Goal: Transaction & Acquisition: Obtain resource

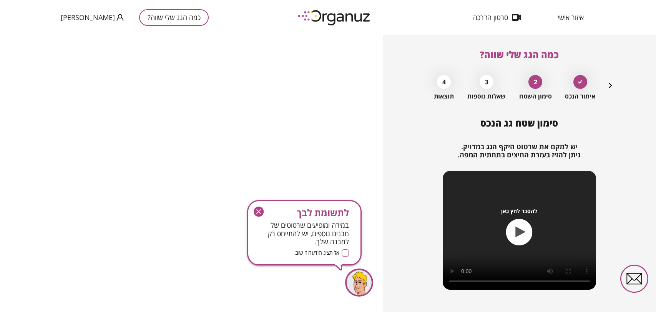
click at [155, 15] on button "כמה הגג שלי שווה?" at bounding box center [174, 17] width 70 height 17
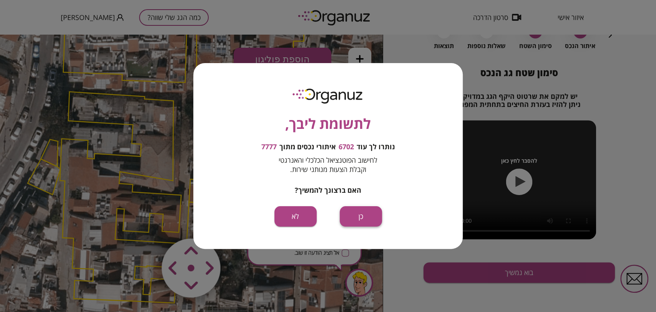
click at [360, 211] on button "כן" at bounding box center [361, 216] width 42 height 20
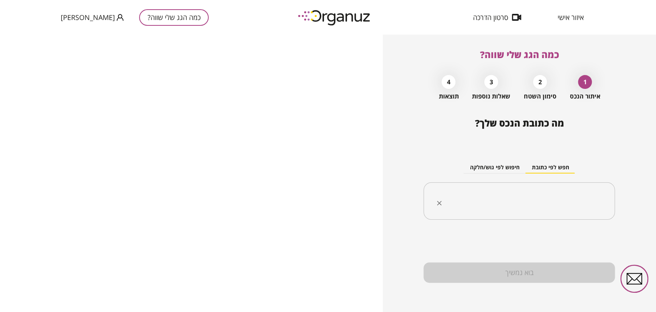
click at [451, 194] on input "text" at bounding box center [521, 200] width 167 height 19
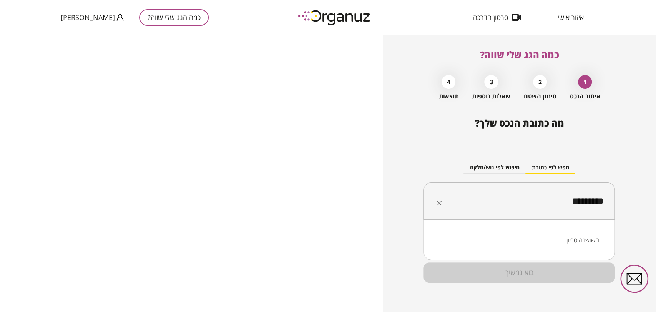
click at [568, 237] on li "השושנה סביון" at bounding box center [518, 240] width 171 height 14
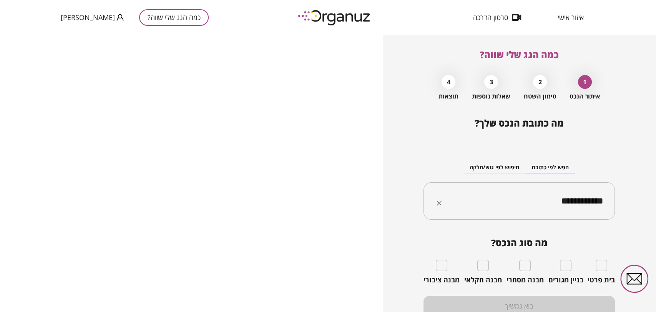
type input "**********"
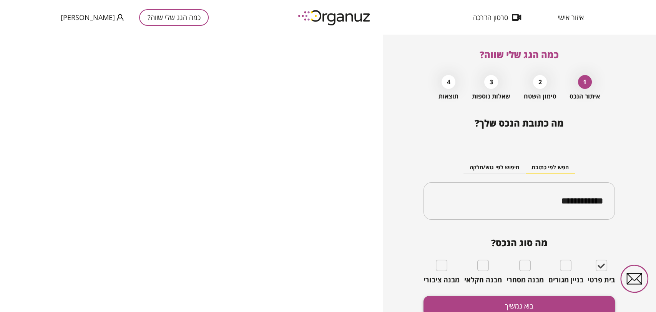
click at [565, 303] on button "בוא נמשיך" at bounding box center [518, 305] width 191 height 20
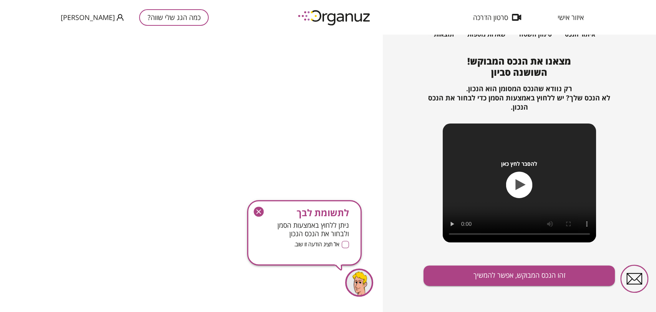
scroll to position [65, 0]
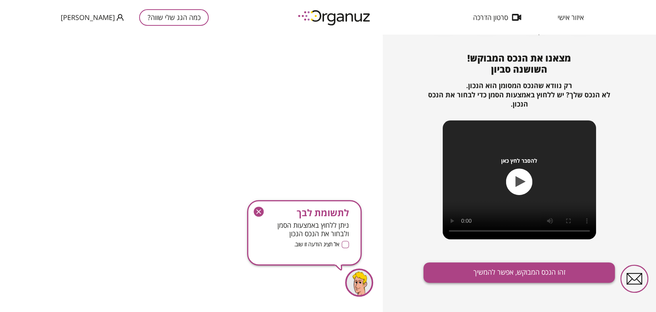
click at [534, 275] on button "זהו הנכס המבוקש, אפשר להמשיך" at bounding box center [518, 272] width 191 height 20
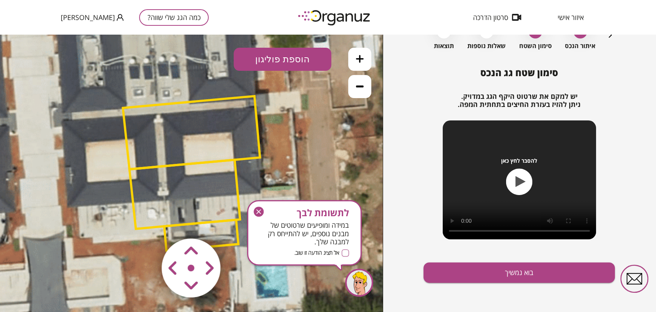
click at [356, 87] on icon at bounding box center [360, 86] width 8 height 8
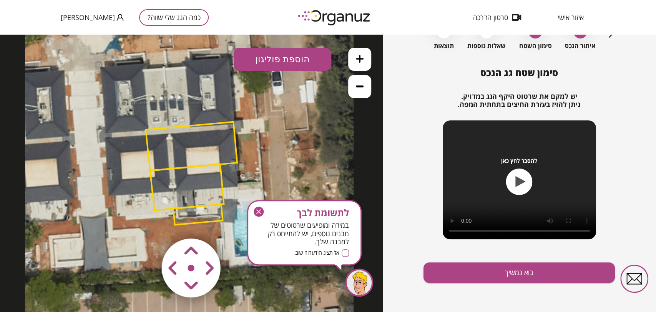
click at [358, 88] on icon at bounding box center [360, 86] width 8 height 8
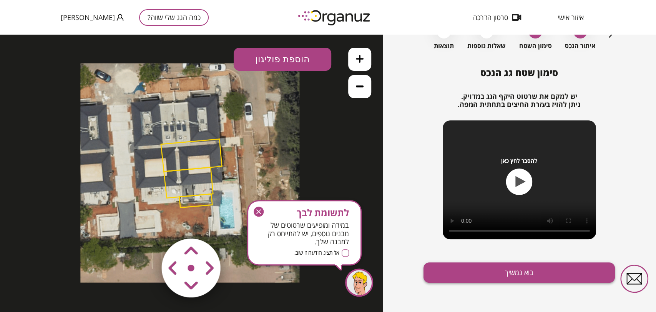
click at [508, 280] on button "בוא נמשיך" at bounding box center [518, 272] width 191 height 20
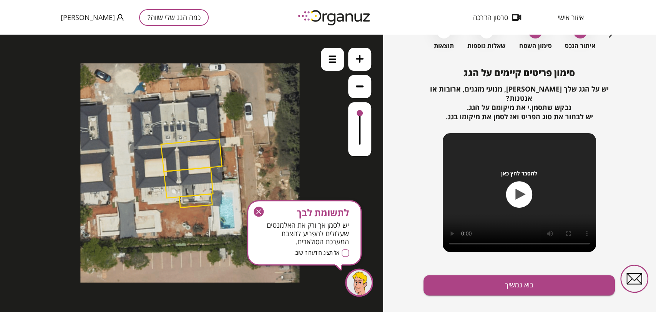
click at [606, 35] on icon "button" at bounding box center [610, 34] width 9 height 9
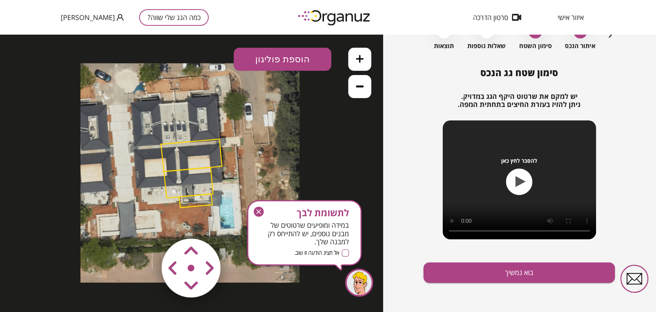
click at [607, 36] on icon "button" at bounding box center [610, 34] width 9 height 9
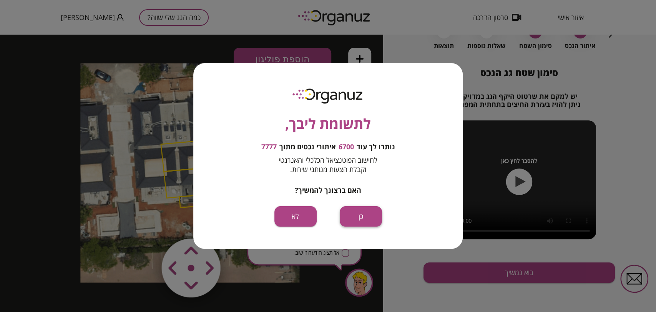
click at [350, 222] on button "כן" at bounding box center [361, 216] width 42 height 20
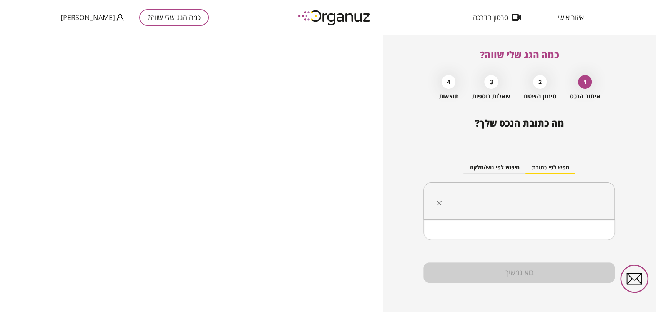
click at [501, 204] on input "text" at bounding box center [521, 200] width 167 height 19
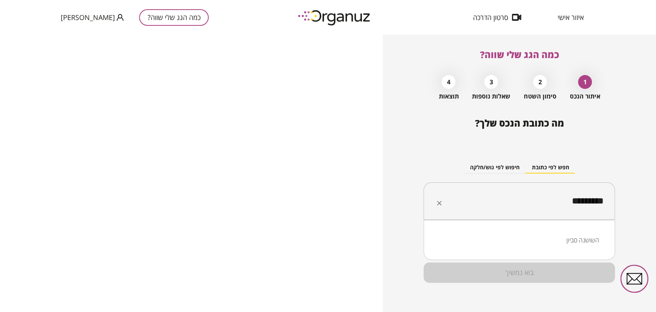
click at [585, 240] on li "השושנה סביון" at bounding box center [518, 240] width 171 height 14
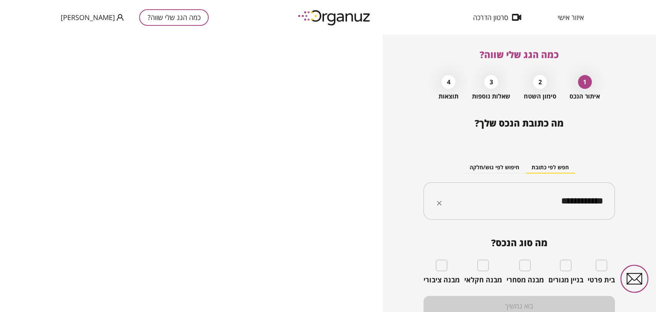
type input "**********"
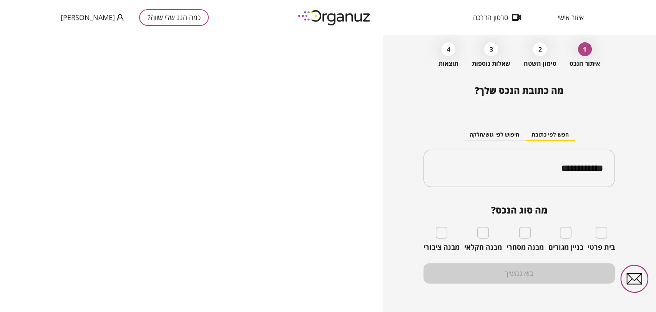
scroll to position [33, 0]
click at [597, 242] on span "בית פרטי" at bounding box center [600, 246] width 27 height 8
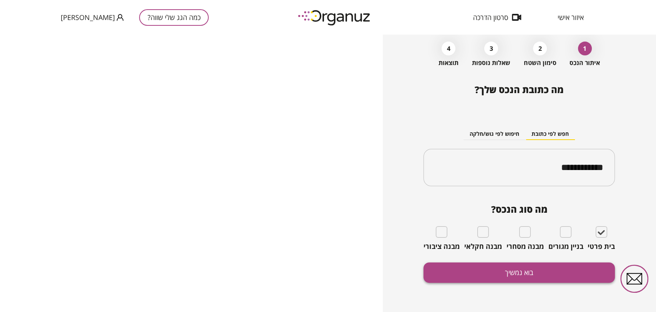
click at [514, 272] on button "בוא נמשיך" at bounding box center [518, 272] width 191 height 20
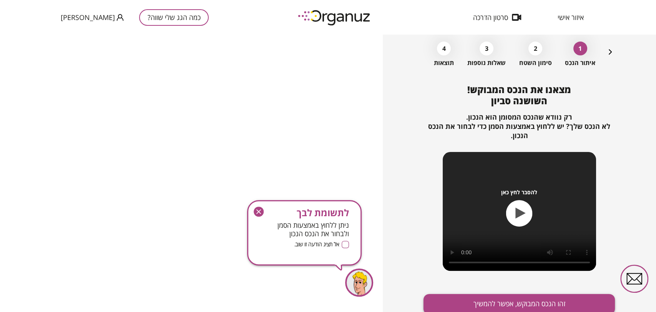
click at [507, 296] on button "זהו הנכס המבוקש, אפשר להמשיך" at bounding box center [518, 304] width 191 height 20
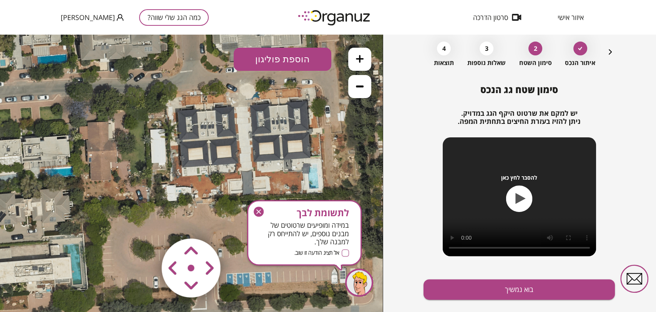
click at [262, 210] on icon "button" at bounding box center [259, 211] width 10 height 10
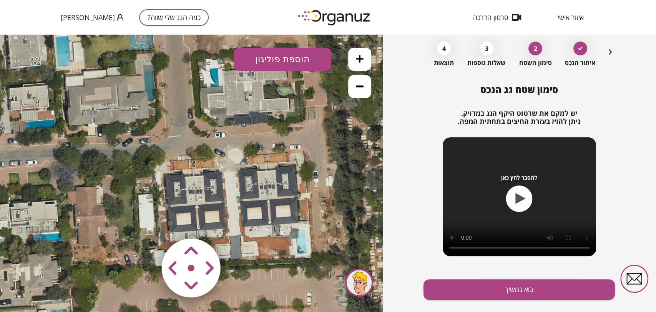
drag, startPoint x: 262, startPoint y: 140, endPoint x: 250, endPoint y: 201, distance: 61.9
click at [250, 201] on icon at bounding box center [179, 238] width 507 height 507
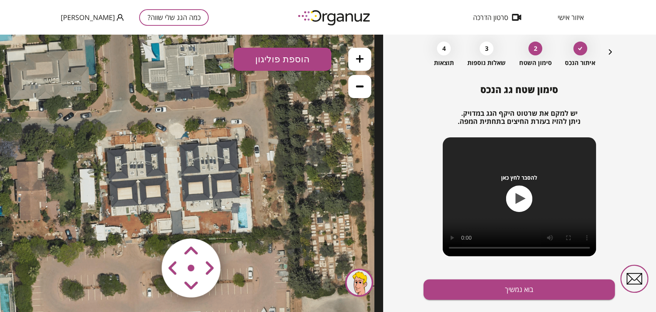
drag, startPoint x: 118, startPoint y: 163, endPoint x: 52, endPoint y: 131, distance: 72.3
click at [52, 126] on icon at bounding box center [120, 212] width 507 height 507
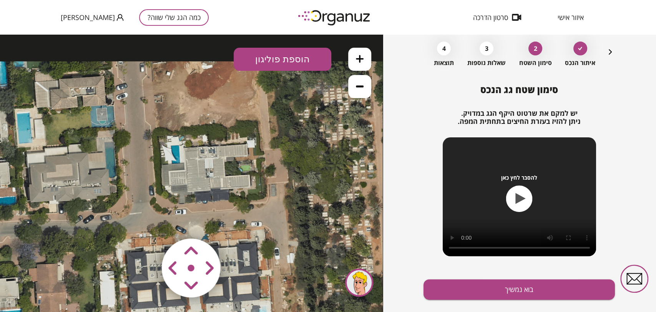
drag, startPoint x: 189, startPoint y: 93, endPoint x: 207, endPoint y: 195, distance: 103.5
click at [207, 195] on icon at bounding box center [140, 314] width 507 height 507
click at [359, 62] on icon at bounding box center [360, 59] width 8 height 8
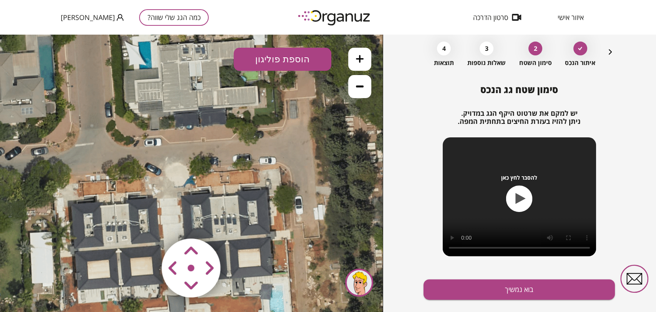
drag, startPoint x: 283, startPoint y: 207, endPoint x: 262, endPoint y: 117, distance: 92.4
click at [262, 117] on icon at bounding box center [92, 298] width 768 height 768
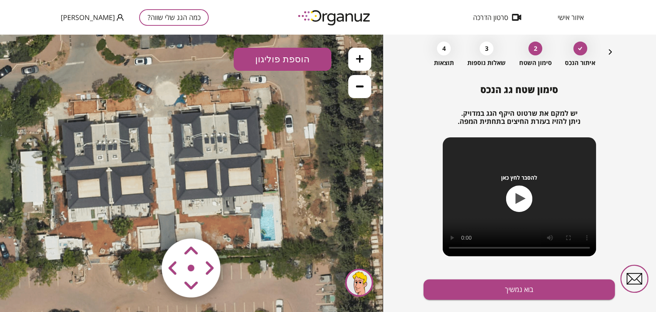
drag, startPoint x: 190, startPoint y: 173, endPoint x: 180, endPoint y: 93, distance: 80.5
click at [180, 93] on icon at bounding box center [82, 217] width 768 height 768
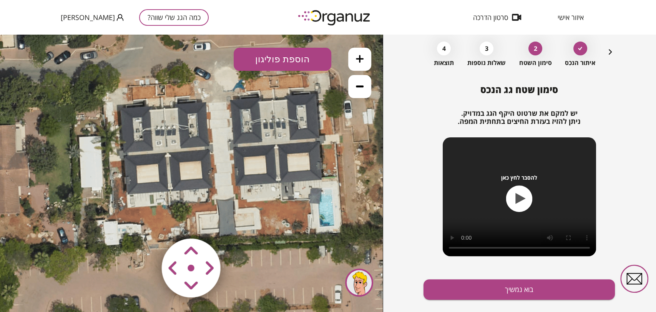
drag, startPoint x: 169, startPoint y: 186, endPoint x: 223, endPoint y: 190, distance: 53.6
click at [223, 190] on icon at bounding box center [141, 203] width 768 height 768
click at [357, 58] on icon at bounding box center [360, 59] width 8 height 8
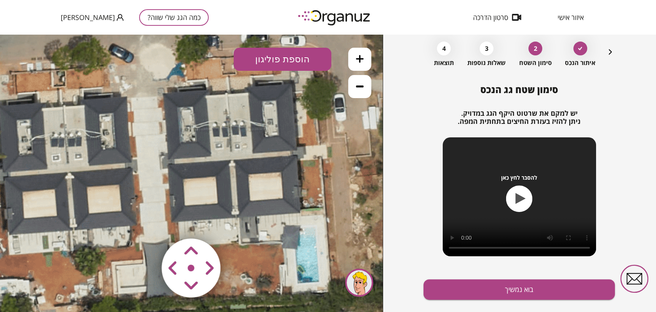
drag, startPoint x: 259, startPoint y: 145, endPoint x: 173, endPoint y: 175, distance: 91.5
click at [173, 175] on icon at bounding box center [30, 248] width 1153 height 1153
click at [258, 56] on button "הוספת פוליגון" at bounding box center [283, 59] width 98 height 23
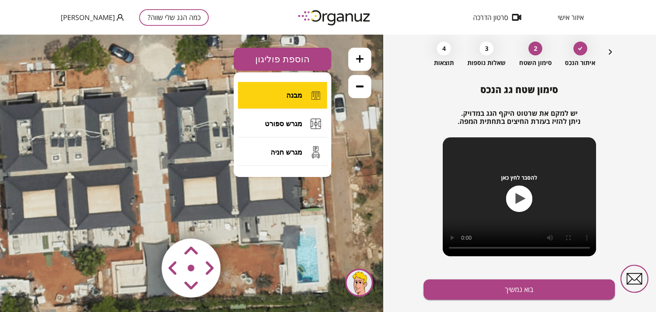
click at [285, 91] on button "מבנה" at bounding box center [282, 95] width 89 height 27
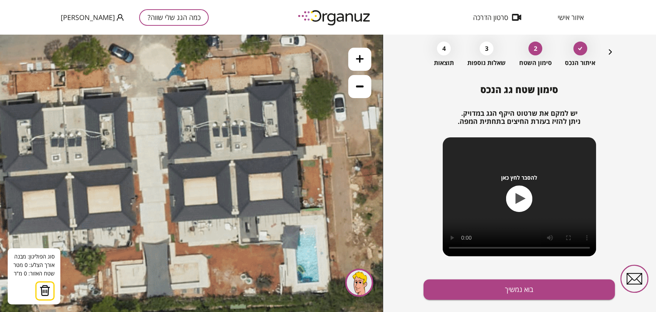
click at [226, 93] on icon at bounding box center [30, 248] width 1153 height 1153
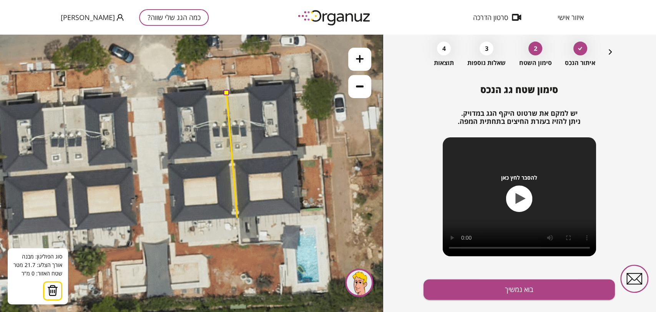
click at [237, 217] on icon at bounding box center [30, 248] width 1153 height 1153
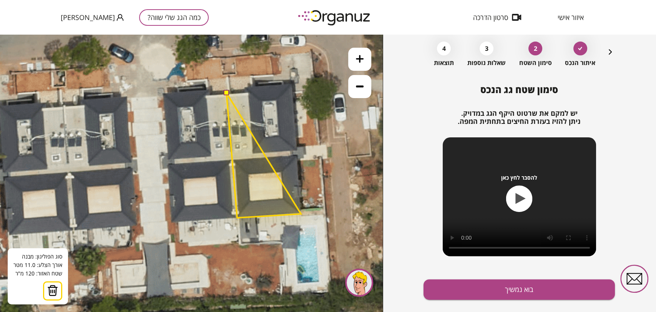
click at [300, 214] on polygon at bounding box center [263, 155] width 75 height 125
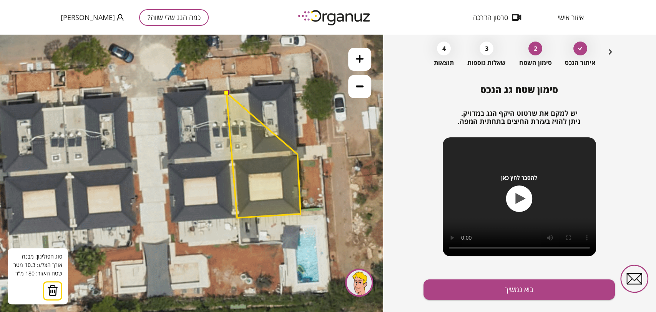
click at [297, 154] on polygon at bounding box center [263, 155] width 75 height 125
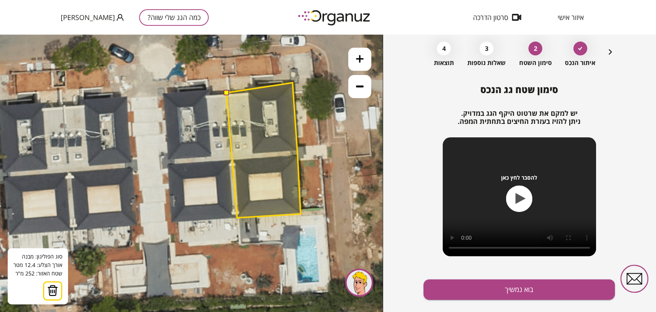
click at [292, 83] on polygon at bounding box center [263, 150] width 75 height 135
click at [247, 86] on polygon at bounding box center [263, 150] width 75 height 135
click at [247, 92] on polygon at bounding box center [263, 150] width 75 height 135
click at [233, 93] on polygon at bounding box center [263, 150] width 75 height 135
click at [227, 93] on button at bounding box center [225, 92] width 5 height 5
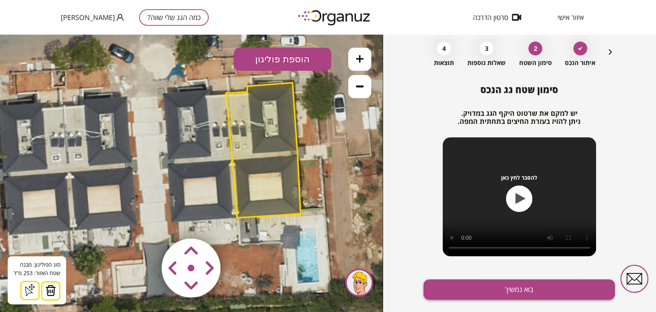
click at [495, 282] on button "בוא נמשיך" at bounding box center [518, 289] width 191 height 20
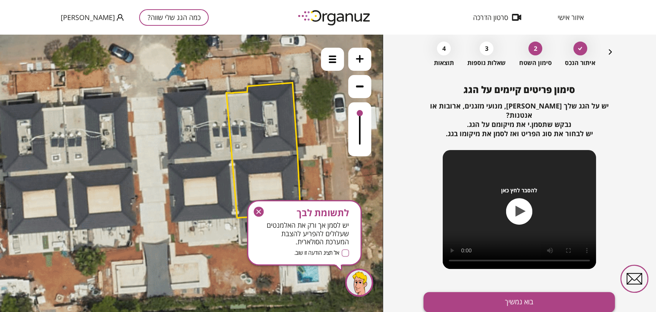
click at [500, 295] on button "בוא נמשיך" at bounding box center [518, 302] width 191 height 20
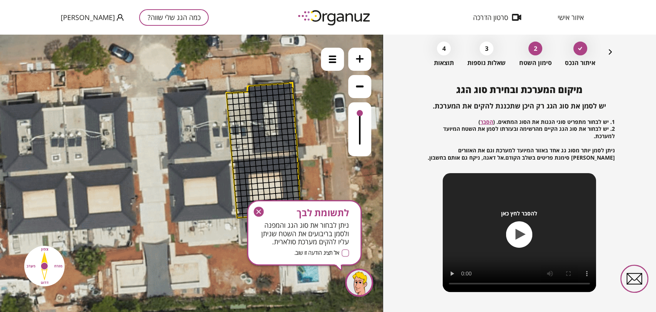
click at [252, 209] on div "לתשומת לבך ניתן לבחור את סוג הגג והמפנה ולסמן בריבועים את השטח שניתן עליו להקים…" at bounding box center [304, 232] width 114 height 65
click at [257, 210] on icon "button" at bounding box center [258, 211] width 5 height 5
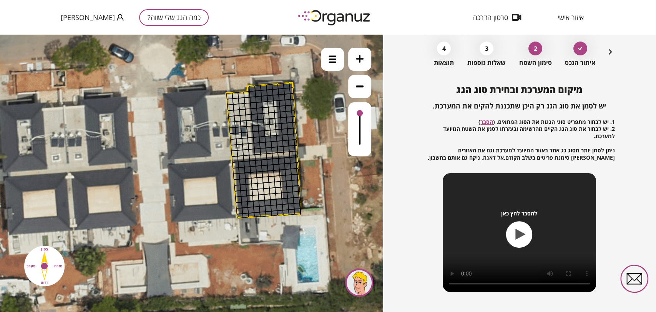
click at [358, 59] on icon at bounding box center [360, 59] width 8 height 8
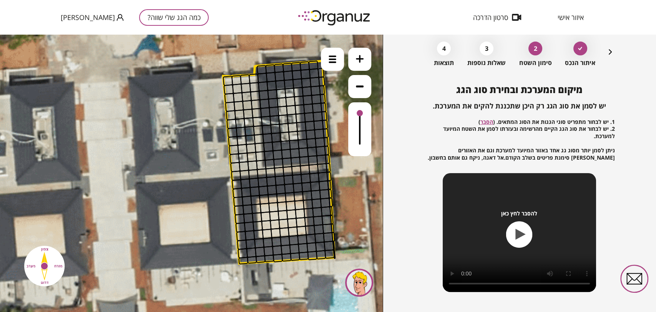
drag, startPoint x: 146, startPoint y: 128, endPoint x: 126, endPoint y: 150, distance: 29.6
click at [606, 53] on icon "button" at bounding box center [610, 51] width 9 height 9
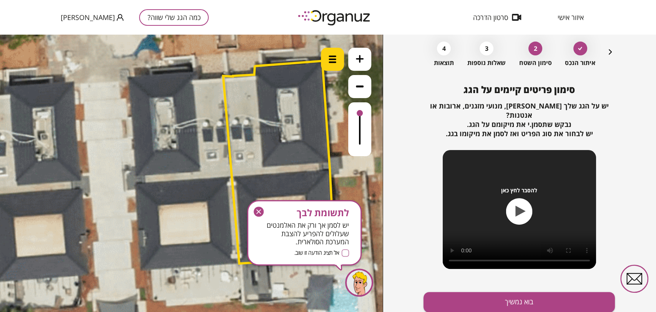
click at [338, 66] on div at bounding box center [332, 59] width 23 height 23
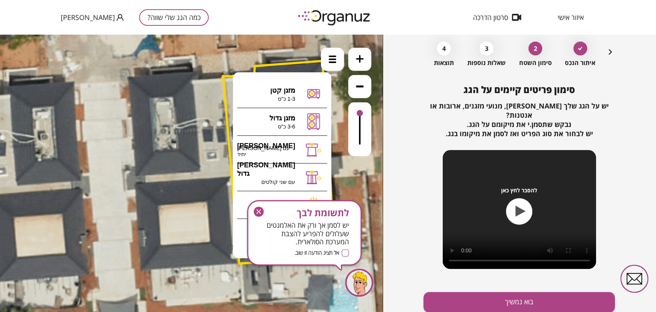
click at [261, 211] on icon "button" at bounding box center [259, 211] width 10 height 10
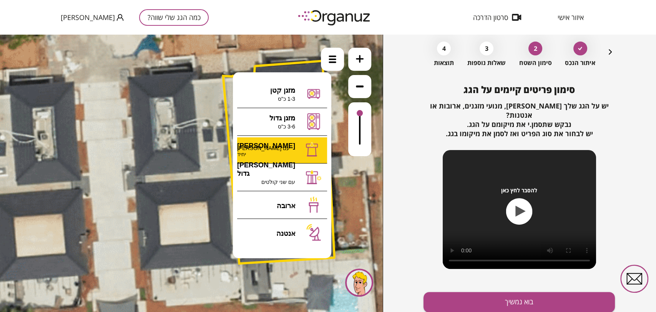
click at [295, 158] on div ".st0 { fill: #FFFFFF; } א" at bounding box center [191, 173] width 383 height 277
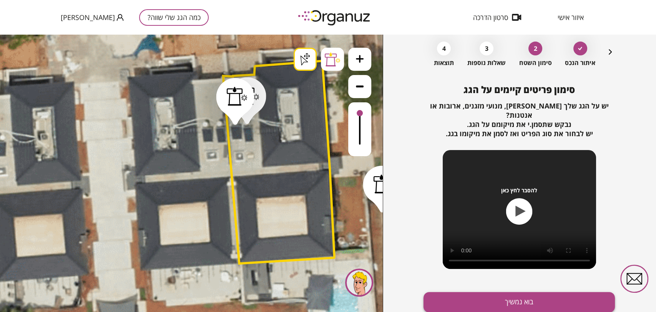
click at [534, 292] on button "בוא נמשיך" at bounding box center [518, 302] width 191 height 20
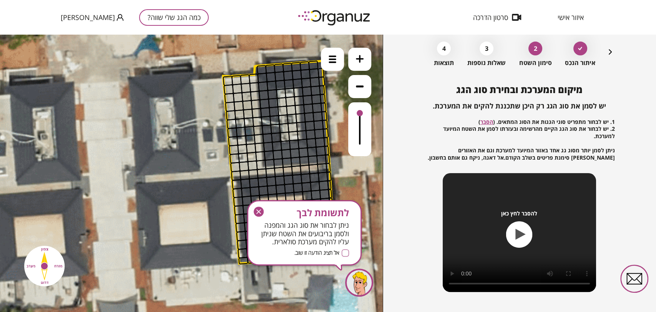
click at [259, 213] on icon "button" at bounding box center [259, 211] width 10 height 10
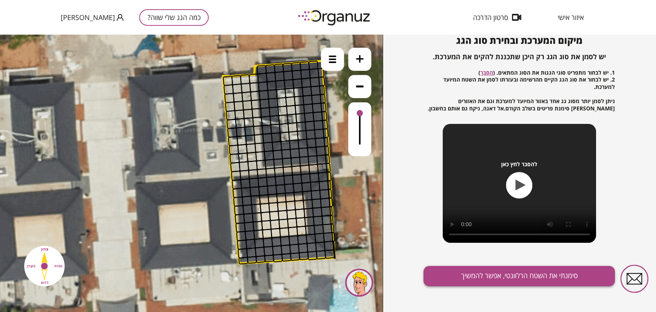
scroll to position [83, 0]
click at [531, 279] on button "סימנתי את השטח הרלוונטי, אפשר להמשיך" at bounding box center [518, 275] width 191 height 20
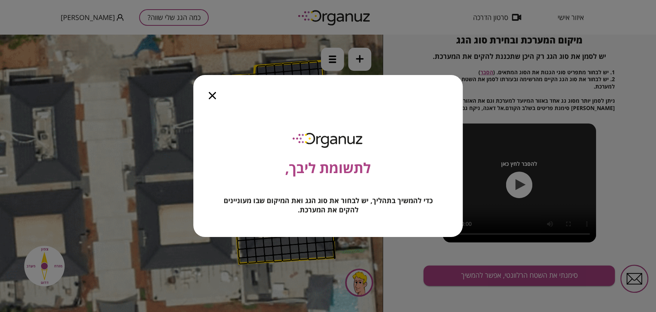
drag, startPoint x: 214, startPoint y: 95, endPoint x: 309, endPoint y: 17, distance: 122.6
click at [214, 95] on icon "button" at bounding box center [212, 95] width 7 height 7
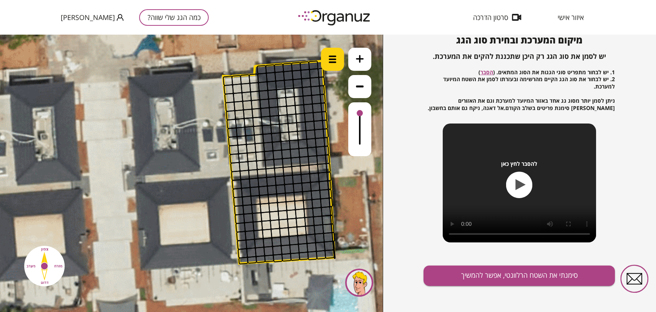
click at [328, 60] on img at bounding box center [332, 59] width 8 height 8
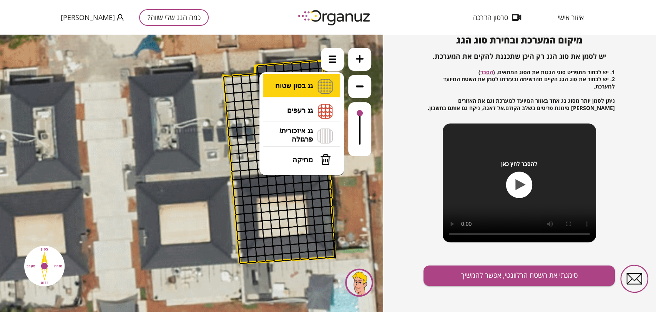
click at [322, 87] on li "גג בטון שטוח מפלס א א מפלס ב ב מפלס ג ג" at bounding box center [301, 86] width 81 height 25
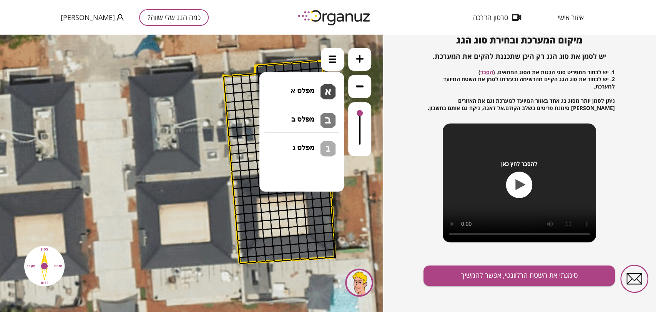
click at [310, 94] on div ".st0 { fill: #FFFFFF; } .st0 { fill: #FFFFFF; }" at bounding box center [191, 173] width 383 height 277
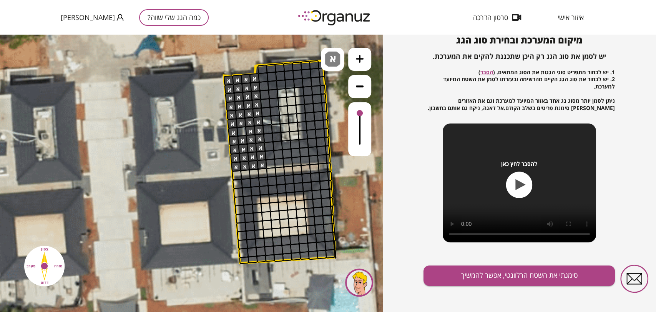
drag, startPoint x: 252, startPoint y: 80, endPoint x: 241, endPoint y: 78, distance: 11.8
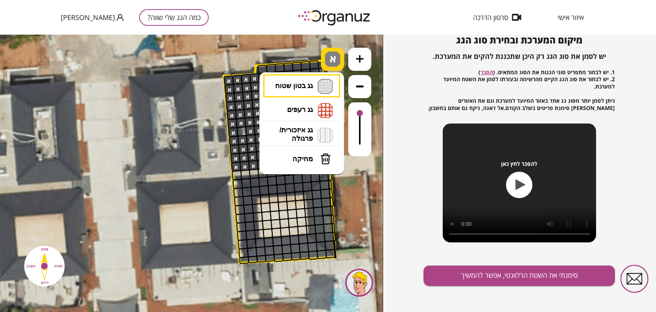
click at [335, 57] on span "א" at bounding box center [334, 55] width 8 height 9
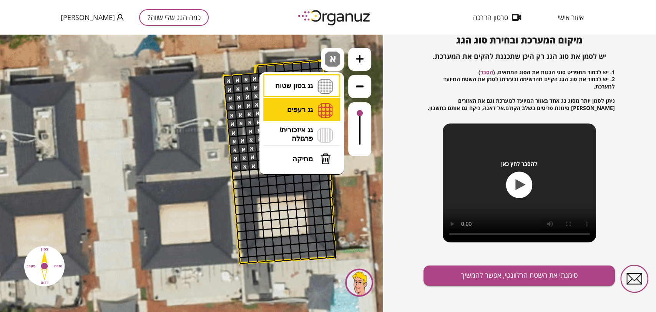
click at [307, 105] on li "גג רעפים רעפים צפון רעפים דרום רעפים מערב רעפים מזרח" at bounding box center [301, 110] width 81 height 25
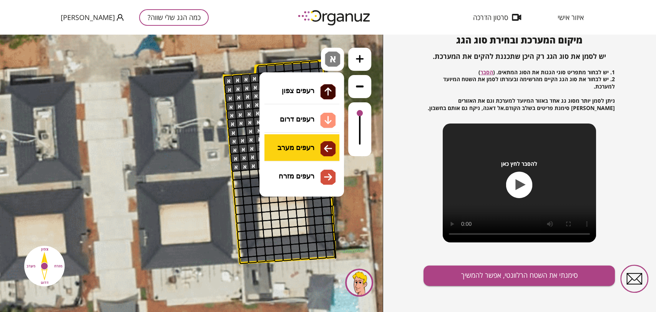
click at [307, 144] on div ".st0 { fill: #FFFFFF; } .st0 { fill: #FFFFFF; }" at bounding box center [191, 173] width 383 height 277
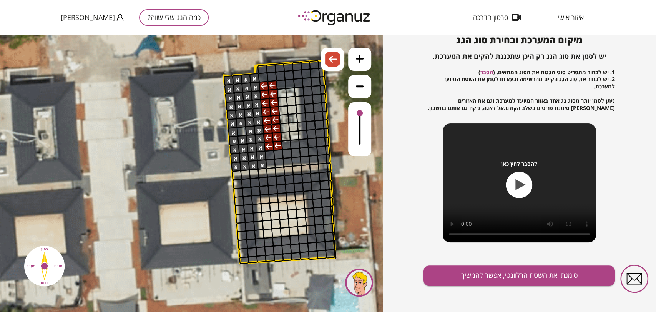
drag, startPoint x: 262, startPoint y: 87, endPoint x: 270, endPoint y: 88, distance: 8.9
click at [332, 60] on img at bounding box center [333, 59] width 8 height 9
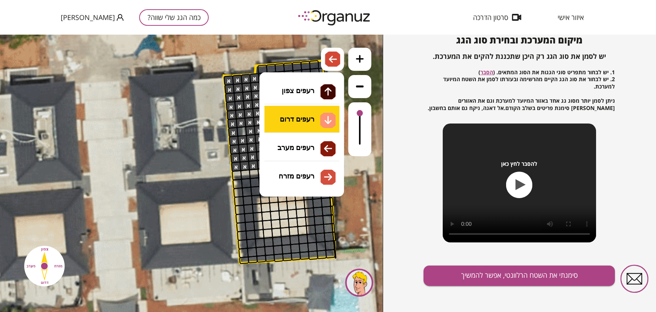
click at [320, 114] on li "גג רעפים רעפים צפון רעפים דרום רעפים מערב רעפים מזרח" at bounding box center [301, 111] width 81 height 24
drag, startPoint x: 315, startPoint y: 176, endPoint x: 309, endPoint y: 155, distance: 21.9
click at [316, 176] on div ".st0 { fill: #FFFFFF; } .st0 { fill: #FFFFFF; }" at bounding box center [191, 173] width 383 height 277
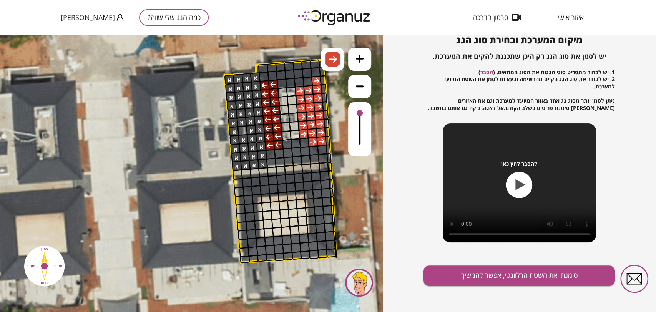
drag, startPoint x: 305, startPoint y: 133, endPoint x: 318, endPoint y: 81, distance: 53.1
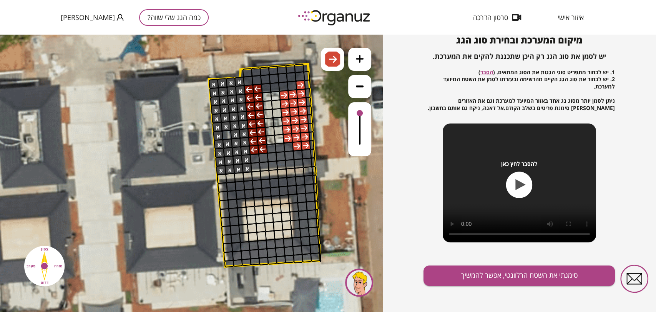
drag, startPoint x: 329, startPoint y: 86, endPoint x: 309, endPoint y: 94, distance: 21.6
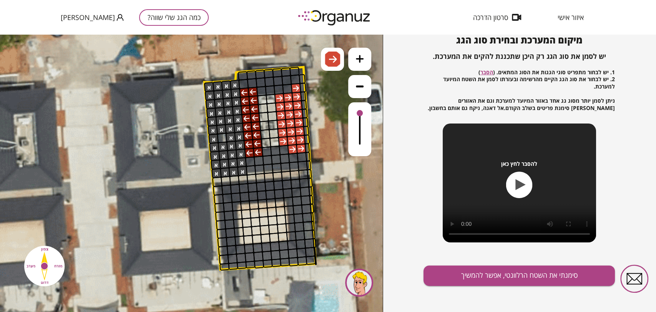
click at [304, 88] on div at bounding box center [302, 88] width 7 height 10
click at [304, 84] on div at bounding box center [302, 88] width 7 height 10
click at [303, 81] on div at bounding box center [302, 79] width 7 height 10
drag, startPoint x: 303, startPoint y: 97, endPoint x: 308, endPoint y: 154, distance: 57.1
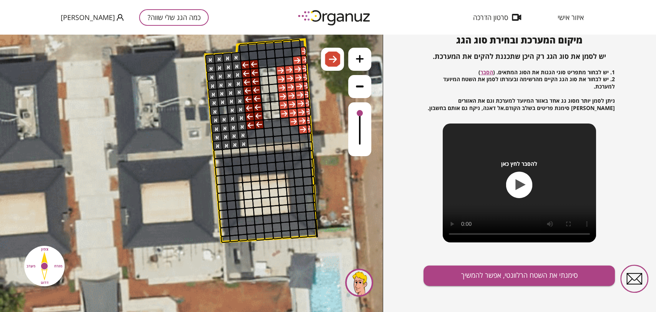
drag, startPoint x: 342, startPoint y: 111, endPoint x: 342, endPoint y: 106, distance: 4.7
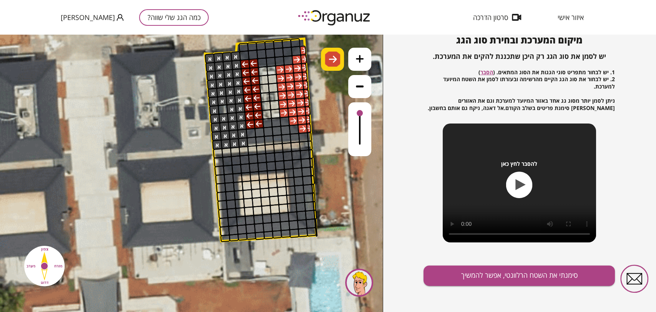
click at [332, 55] on img at bounding box center [333, 59] width 8 height 9
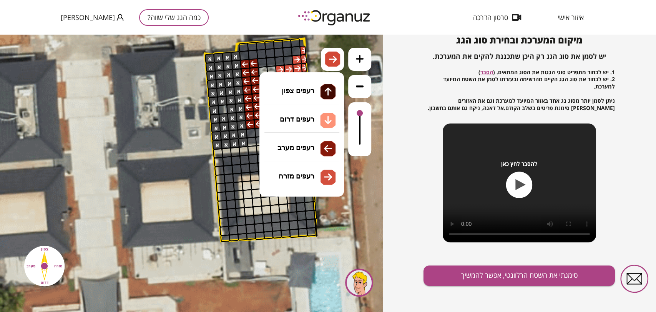
click at [315, 105] on li "גג רעפים רעפים צפון רעפים דרום רעפים מערב רעפים מזרח" at bounding box center [301, 111] width 81 height 24
click at [307, 116] on div ".st0 { fill: #FFFFFF; } .st0 { fill: #FFFFFF; }" at bounding box center [191, 173] width 383 height 277
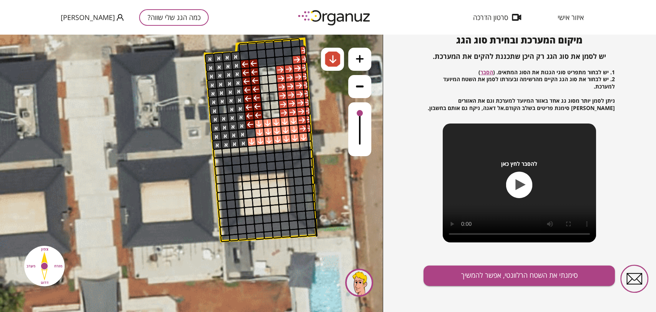
drag, startPoint x: 252, startPoint y: 139, endPoint x: 264, endPoint y: 133, distance: 12.9
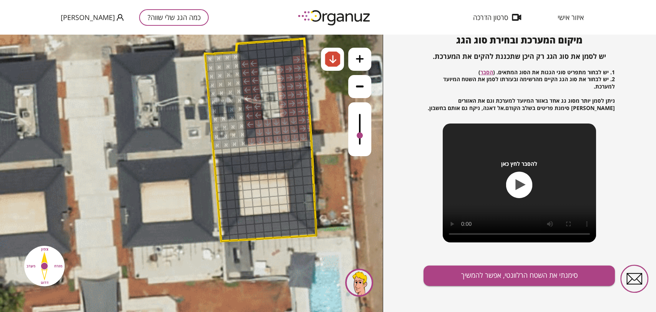
drag, startPoint x: 360, startPoint y: 113, endPoint x: 357, endPoint y: 136, distance: 23.2
click at [357, 136] on div at bounding box center [360, 135] width 6 height 6
click at [334, 66] on img at bounding box center [332, 58] width 15 height 15
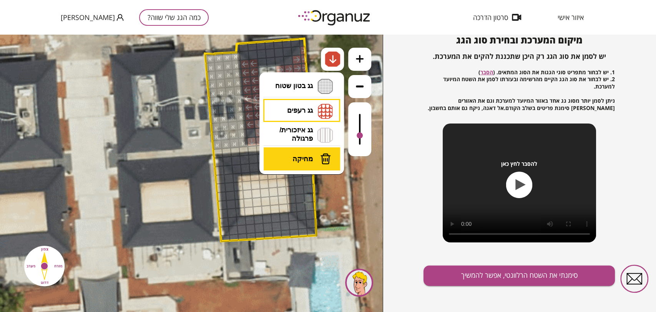
click at [320, 159] on img at bounding box center [325, 159] width 11 height 12
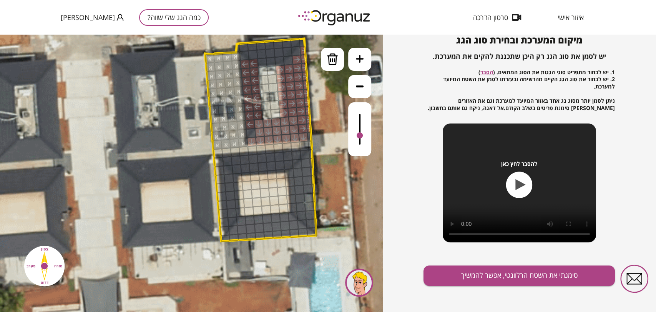
click at [291, 120] on div at bounding box center [293, 121] width 10 height 10
drag, startPoint x: 255, startPoint y: 121, endPoint x: 258, endPoint y: 124, distance: 4.3
click at [255, 122] on div at bounding box center [259, 123] width 10 height 10
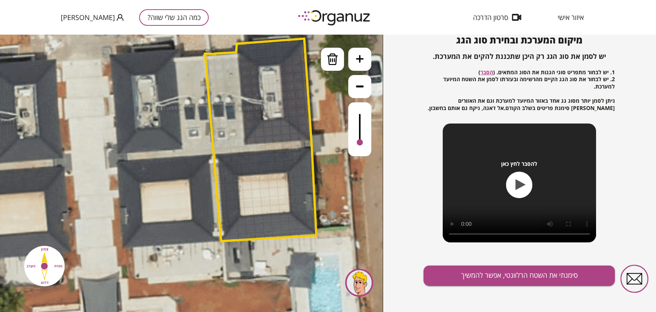
click at [357, 143] on div at bounding box center [360, 142] width 6 height 6
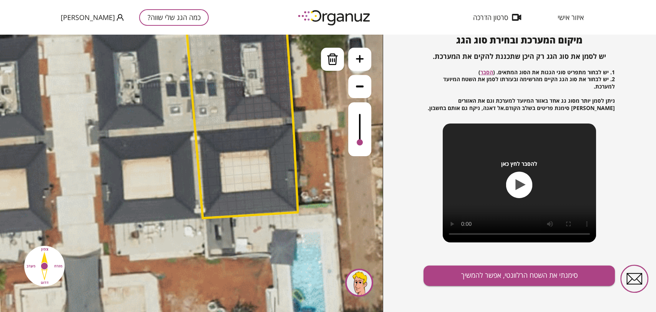
drag, startPoint x: 347, startPoint y: 198, endPoint x: 334, endPoint y: 185, distance: 18.5
click at [358, 116] on div at bounding box center [359, 129] width 23 height 54
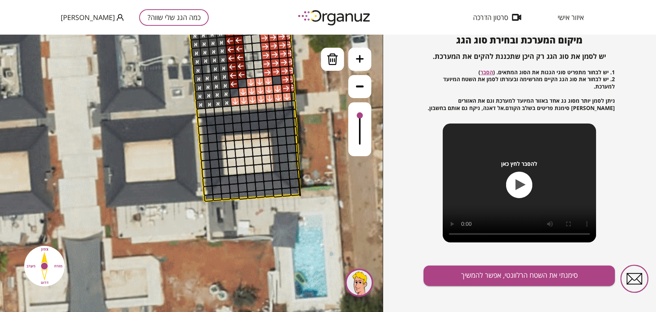
drag, startPoint x: 317, startPoint y: 121, endPoint x: 318, endPoint y: 100, distance: 20.8
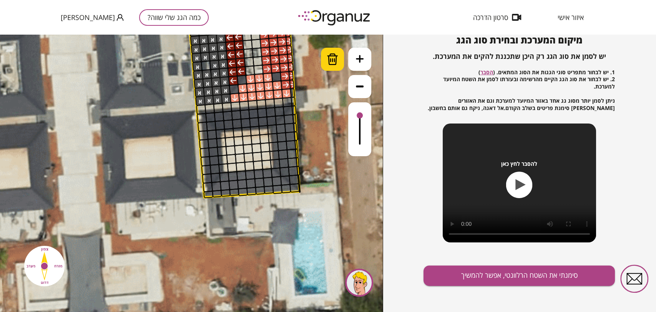
click at [332, 61] on img at bounding box center [333, 59] width 12 height 12
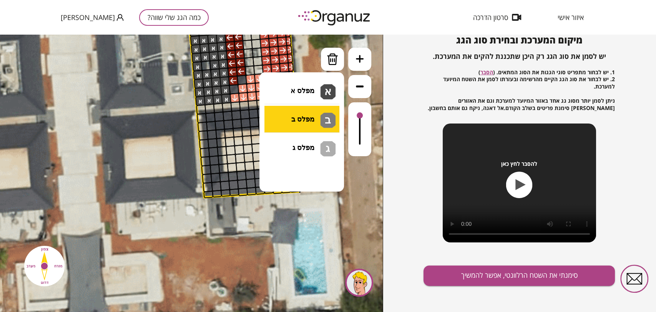
drag, startPoint x: 316, startPoint y: 86, endPoint x: 282, endPoint y: 108, distance: 40.5
click at [315, 86] on li "גג בטון שטוח מפלס א א מפלס ב ב מפלס ג ג" at bounding box center [301, 86] width 81 height 25
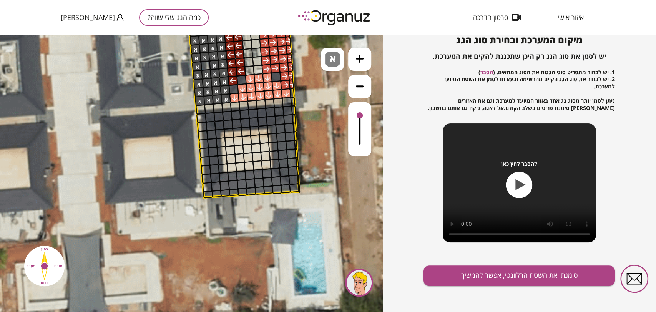
click at [304, 90] on div ".st0 { fill: #FFFFFF; } .st0 { fill: #FFFFFF; }" at bounding box center [191, 173] width 383 height 277
drag, startPoint x: 223, startPoint y: 136, endPoint x: 256, endPoint y: 141, distance: 33.9
drag, startPoint x: 330, startPoint y: 63, endPoint x: 328, endPoint y: 83, distance: 20.0
click at [331, 61] on span "א" at bounding box center [334, 55] width 8 height 9
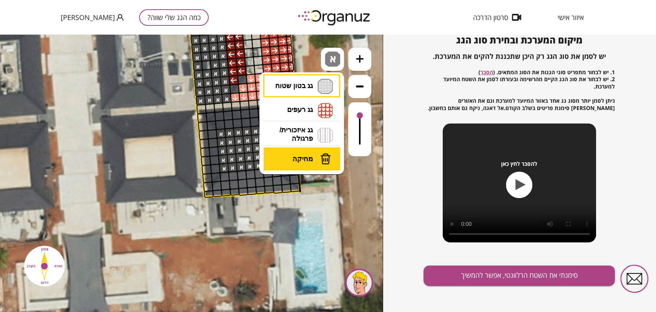
click at [309, 164] on button "מחיקה" at bounding box center [302, 158] width 77 height 23
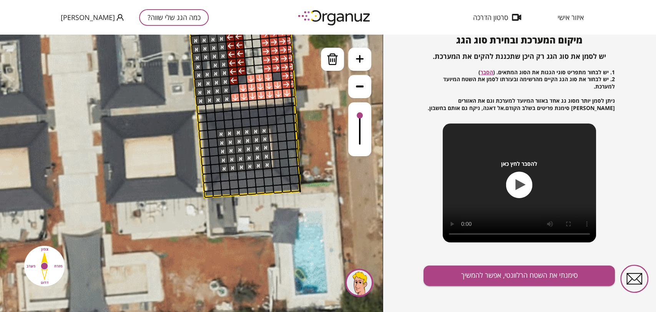
drag, startPoint x: 275, startPoint y: 128, endPoint x: 308, endPoint y: 151, distance: 39.7
drag, startPoint x: 358, startPoint y: 114, endPoint x: 363, endPoint y: 100, distance: 15.4
click at [363, 100] on div at bounding box center [359, 102] width 23 height 108
drag, startPoint x: 360, startPoint y: 112, endPoint x: 357, endPoint y: 102, distance: 10.8
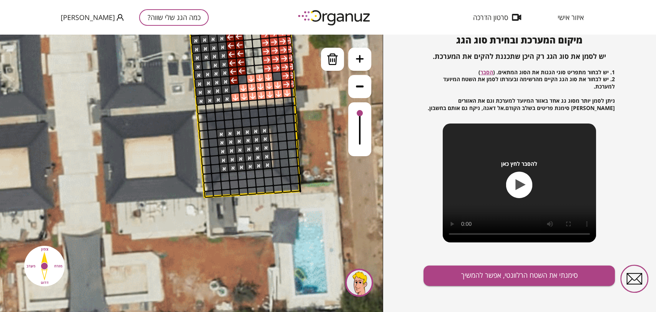
click at [357, 102] on div at bounding box center [359, 102] width 23 height 108
click at [332, 53] on img at bounding box center [333, 59] width 12 height 12
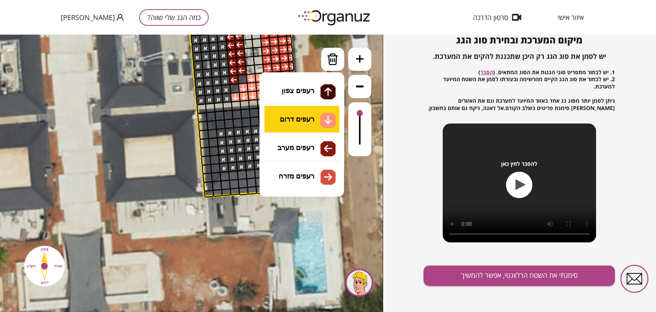
click at [322, 116] on li "גג רעפים רעפים צפון רעפים דרום רעפים מערב רעפים מזרח" at bounding box center [301, 111] width 81 height 25
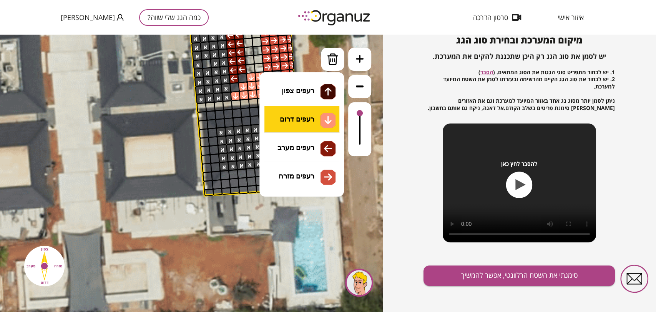
click at [317, 109] on div ".st0 { fill: #FFFFFF; } .st0 { fill: #FFFFFF; }" at bounding box center [191, 173] width 383 height 277
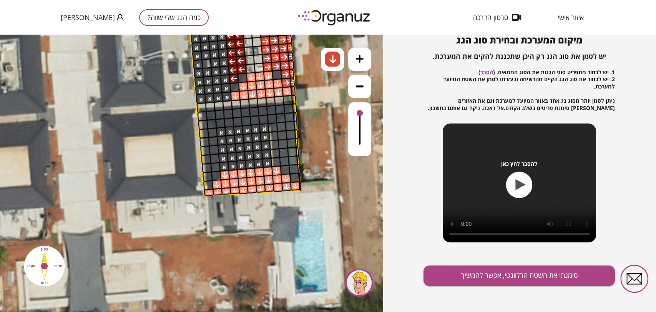
drag, startPoint x: 209, startPoint y: 191, endPoint x: 238, endPoint y: 184, distance: 30.1
click at [335, 66] on img at bounding box center [332, 58] width 15 height 15
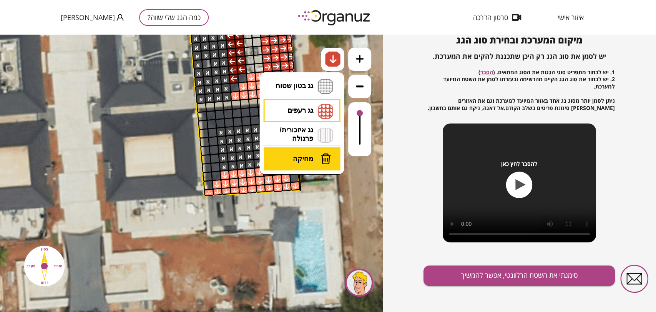
click at [314, 161] on button "מחיקה" at bounding box center [302, 158] width 77 height 23
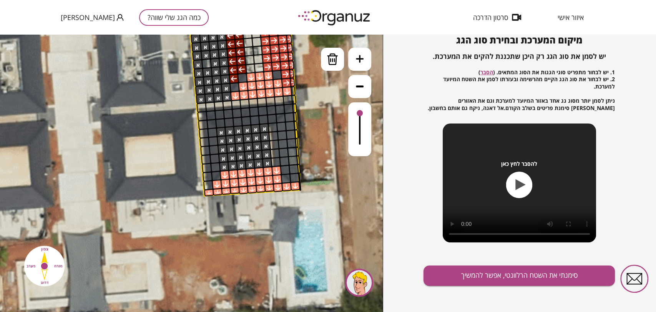
click at [285, 179] on div at bounding box center [285, 178] width 10 height 10
click at [298, 185] on div at bounding box center [295, 186] width 10 height 10
click at [277, 170] on div at bounding box center [276, 170] width 10 height 10
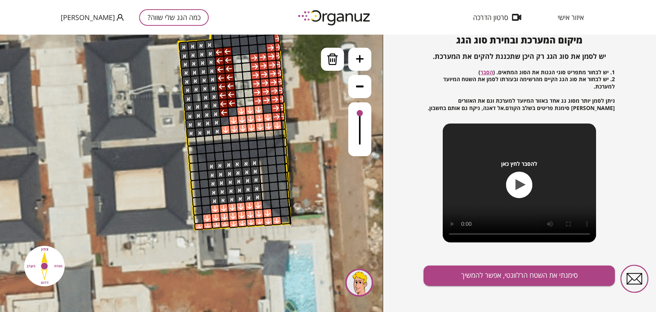
drag, startPoint x: 318, startPoint y: 153, endPoint x: 308, endPoint y: 184, distance: 32.7
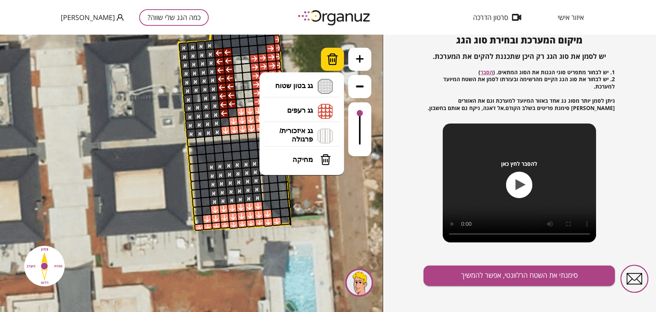
click at [334, 58] on img at bounding box center [333, 59] width 12 height 12
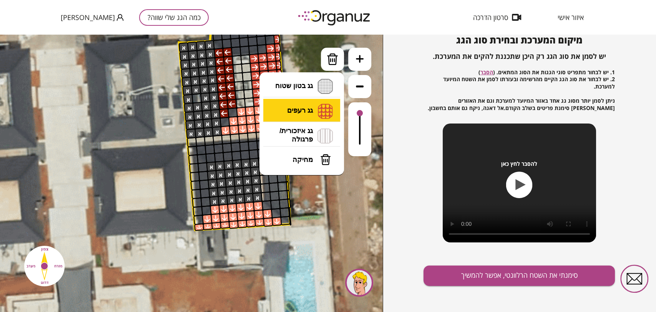
click at [303, 115] on li "גג רעפים רעפים צפון רעפים דרום רעפים מערב רעפים מזרח" at bounding box center [301, 111] width 81 height 25
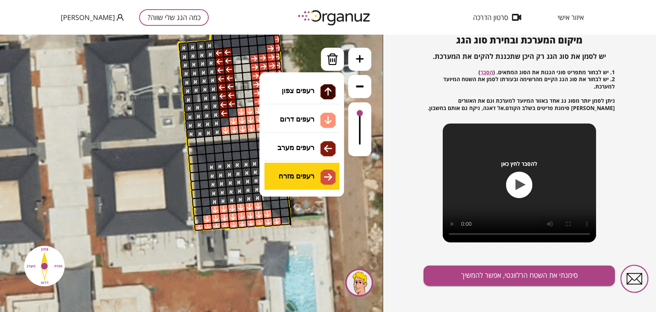
click at [309, 178] on div ".st0 { fill: #FFFFFF; } .st0 { fill: #FFFFFF; }" at bounding box center [191, 173] width 383 height 277
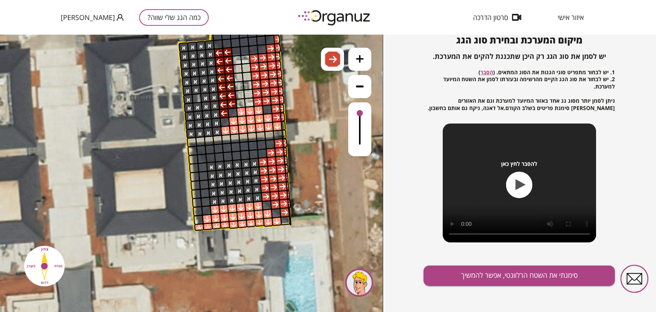
drag, startPoint x: 267, startPoint y: 196, endPoint x: 277, endPoint y: 170, distance: 27.4
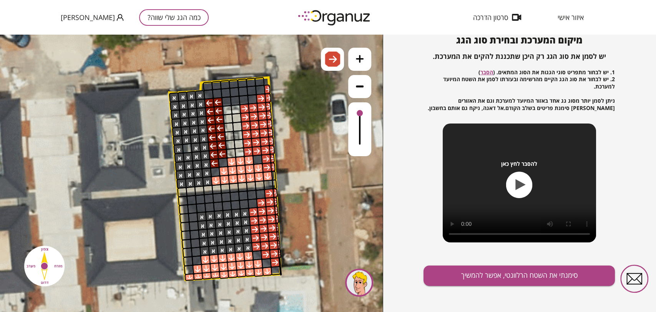
drag, startPoint x: 305, startPoint y: 196, endPoint x: 299, endPoint y: 227, distance: 31.3
click at [327, 62] on img at bounding box center [332, 58] width 15 height 15
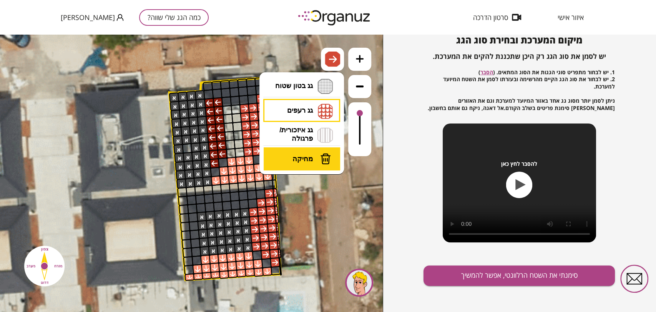
click at [314, 151] on button "מחיקה" at bounding box center [302, 158] width 77 height 23
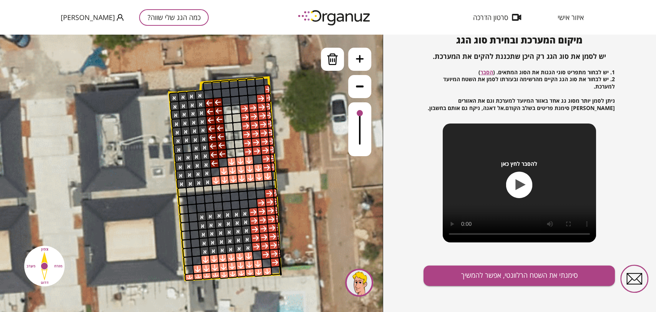
click at [269, 167] on div at bounding box center [267, 167] width 10 height 10
click at [332, 56] on img at bounding box center [333, 59] width 12 height 12
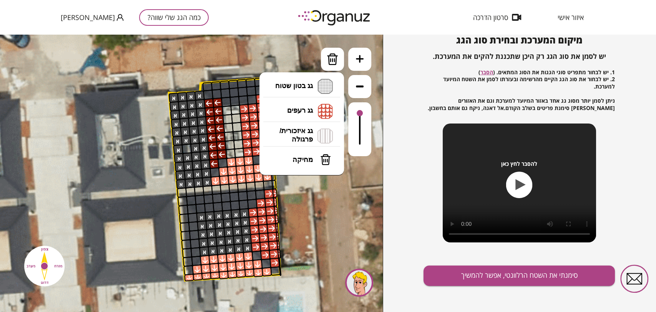
click at [298, 94] on li "גג בטון שטוח מפלס א א מפלס ב ב מפלס ג ג" at bounding box center [301, 86] width 81 height 25
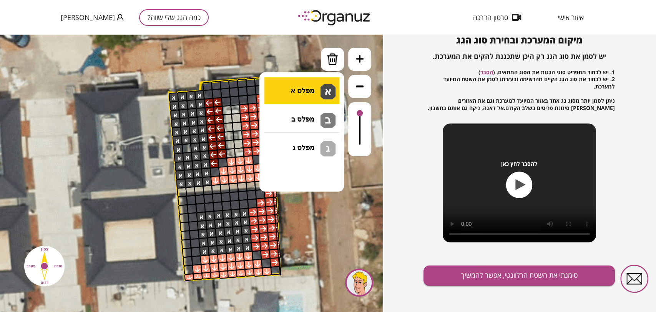
click at [297, 92] on div ".st0 { fill: #FFFFFF; } .st0 { fill: #FFFFFF; }" at bounding box center [191, 173] width 383 height 277
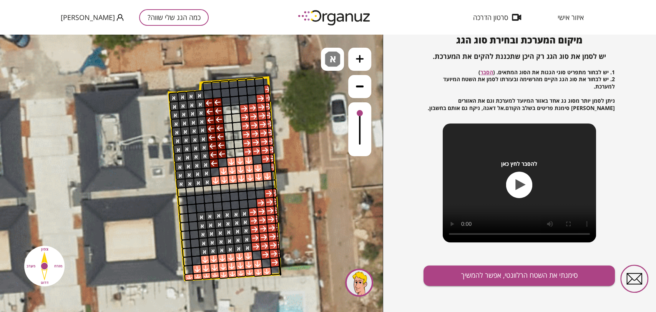
click at [187, 146] on div at bounding box center [187, 148] width 10 height 10
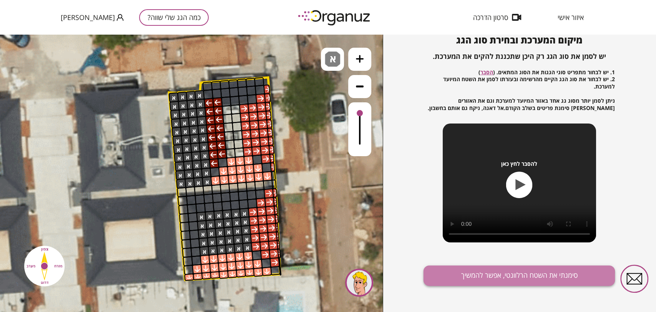
click at [478, 276] on button "סימנתי את השטח הרלוונטי, אפשר להמשיך" at bounding box center [518, 275] width 191 height 20
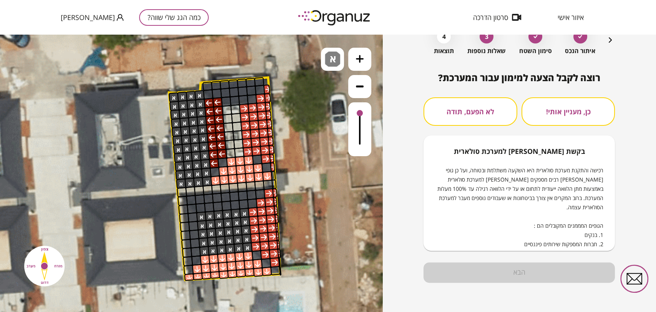
click at [459, 101] on button "לא הפעם, תודה" at bounding box center [469, 111] width 93 height 28
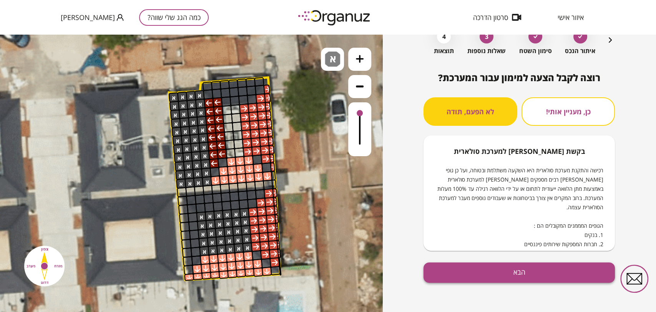
click at [500, 272] on button "הבא" at bounding box center [518, 272] width 191 height 20
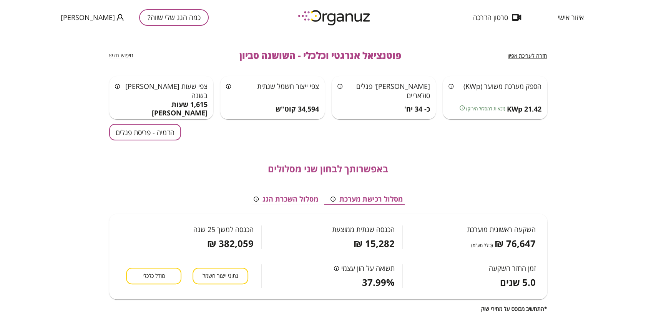
click at [174, 133] on button "הדמיה - פריסת פנלים" at bounding box center [145, 132] width 72 height 17
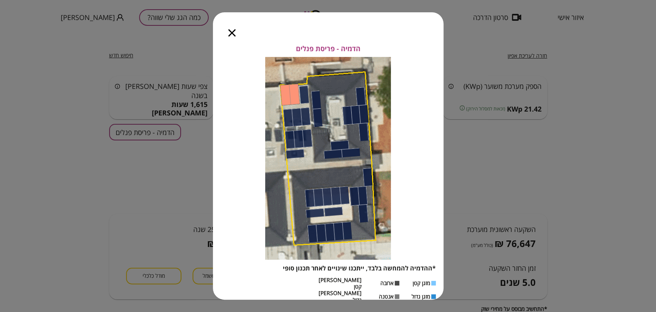
click at [229, 32] on icon "button" at bounding box center [231, 32] width 7 height 7
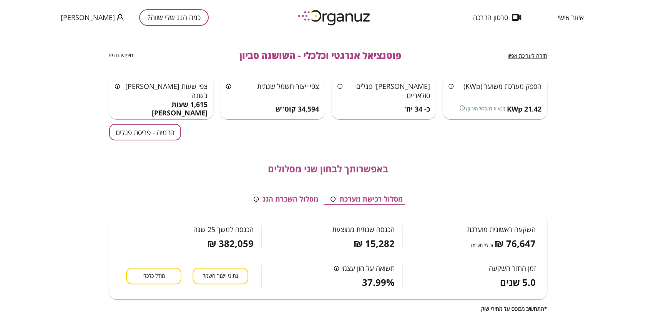
click at [523, 51] on div "חזרה לעריכת אפיון" at bounding box center [528, 55] width 40 height 9
click at [521, 55] on span "חזרה לעריכת אפיון" at bounding box center [528, 55] width 40 height 7
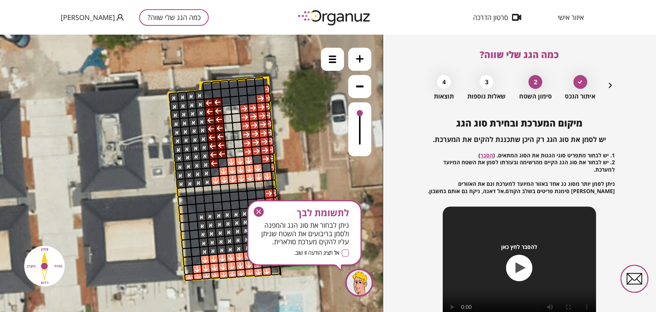
drag, startPoint x: 261, startPoint y: 210, endPoint x: 280, endPoint y: 111, distance: 100.1
click at [261, 210] on icon "button" at bounding box center [259, 211] width 10 height 10
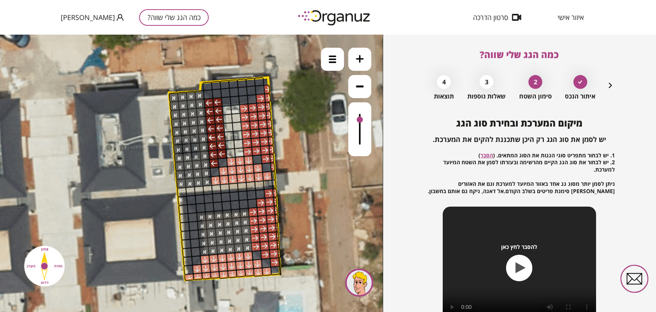
drag, startPoint x: 359, startPoint y: 112, endPoint x: 369, endPoint y: 120, distance: 12.5
click at [369, 120] on div at bounding box center [359, 129] width 23 height 54
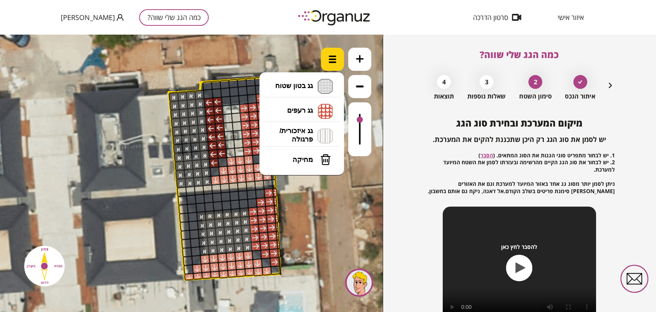
click at [340, 67] on div at bounding box center [332, 59] width 23 height 23
click at [310, 108] on li "גג רעפים רעפים צפון רעפים דרום רעפים מערב רעפים מזרח" at bounding box center [301, 111] width 81 height 25
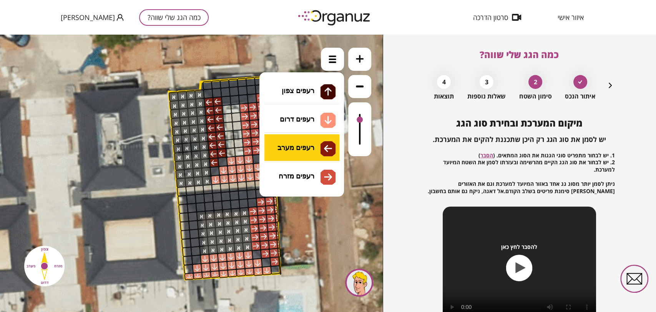
click at [312, 145] on div ".st0 { fill: #FFFFFF; } .st0 { fill: #FFFFFF; }" at bounding box center [191, 173] width 383 height 277
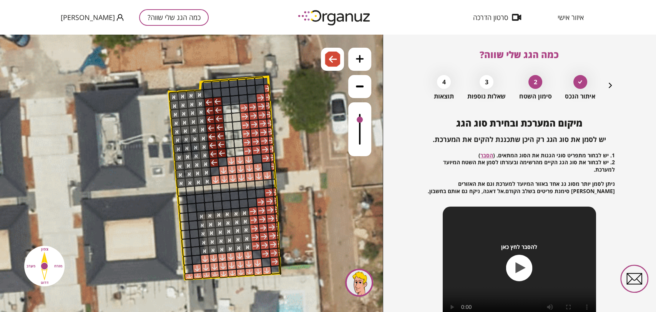
click at [212, 169] on div at bounding box center [215, 171] width 10 height 10
click at [220, 161] on div at bounding box center [222, 161] width 10 height 10
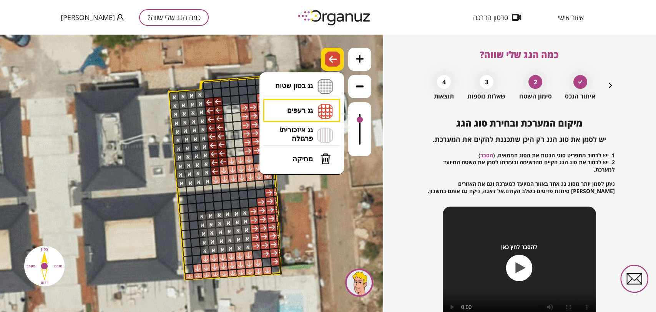
click at [330, 58] on img at bounding box center [333, 59] width 8 height 9
click at [318, 111] on li "גג רעפים רעפים צפון רעפים דרום רעפים מערב רעפים מזרח" at bounding box center [301, 111] width 81 height 24
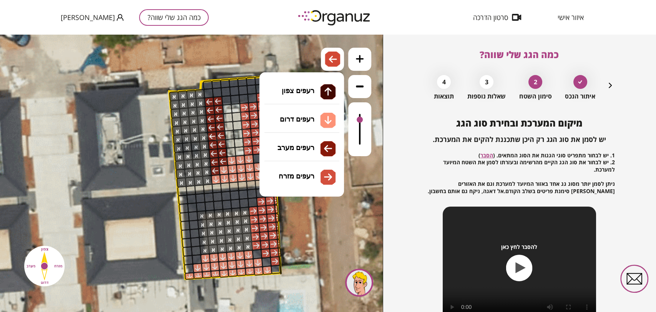
drag, startPoint x: 312, startPoint y: 181, endPoint x: 306, endPoint y: 176, distance: 7.4
click at [312, 181] on div ".st0 { fill: #FFFFFF; } .st0 { fill: #FFFFFF; }" at bounding box center [191, 173] width 383 height 277
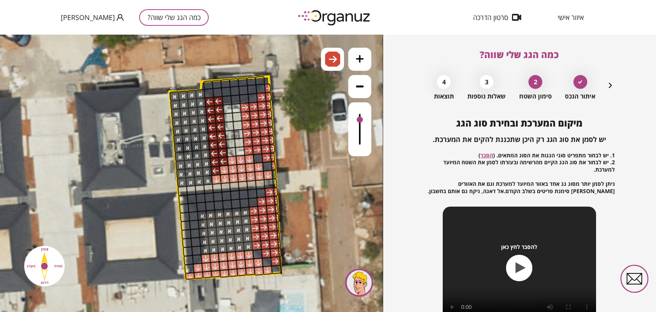
click at [257, 158] on div at bounding box center [258, 158] width 10 height 10
click at [268, 164] on div at bounding box center [267, 166] width 10 height 10
click at [334, 59] on img at bounding box center [333, 59] width 8 height 9
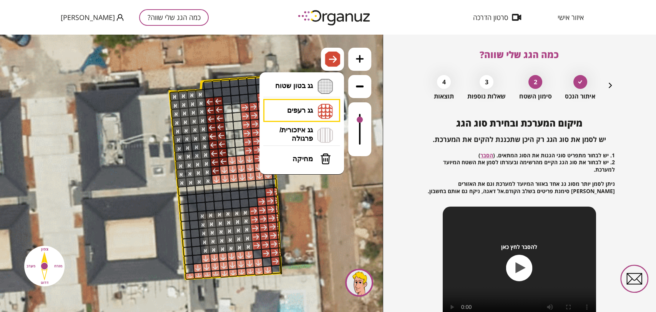
drag, startPoint x: 319, startPoint y: 120, endPoint x: 319, endPoint y: 114, distance: 5.4
click at [319, 119] on li "גג רעפים רעפים צפון רעפים דרום רעפים מערב רעפים מזרח" at bounding box center [301, 111] width 81 height 24
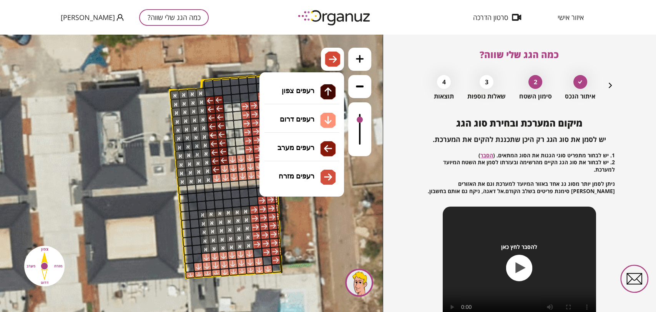
drag, startPoint x: 320, startPoint y: 118, endPoint x: 305, endPoint y: 128, distance: 18.1
click at [320, 118] on div ".st0 { fill: #FFFFFF; } .st0 { fill: #FFFFFF; }" at bounding box center [191, 173] width 383 height 277
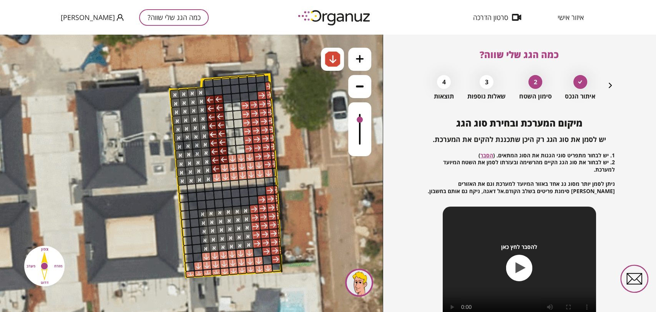
click at [275, 172] on div at bounding box center [274, 173] width 5 height 10
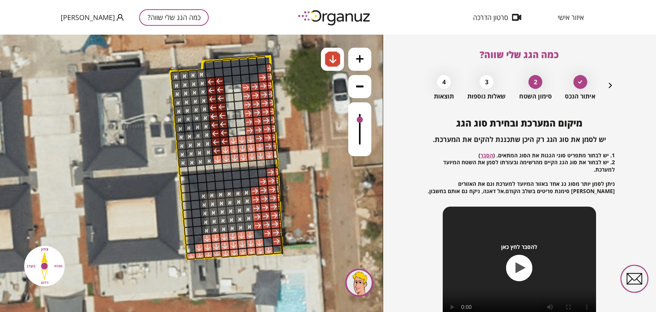
drag, startPoint x: 304, startPoint y: 166, endPoint x: 304, endPoint y: 146, distance: 20.7
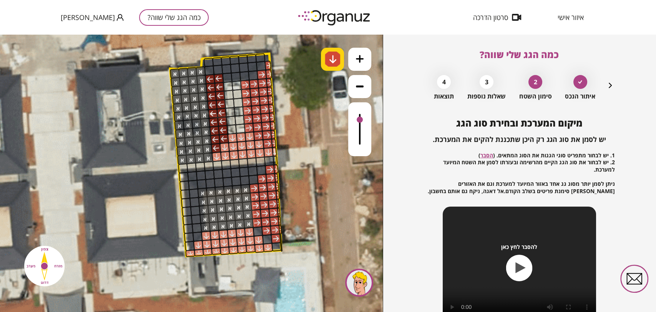
click at [331, 60] on img at bounding box center [333, 59] width 8 height 9
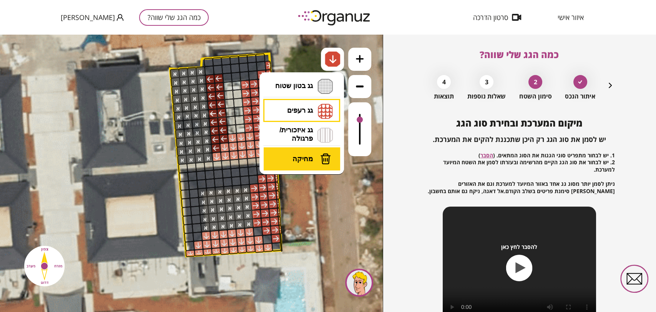
click at [304, 155] on span "מחיקה" at bounding box center [302, 158] width 20 height 8
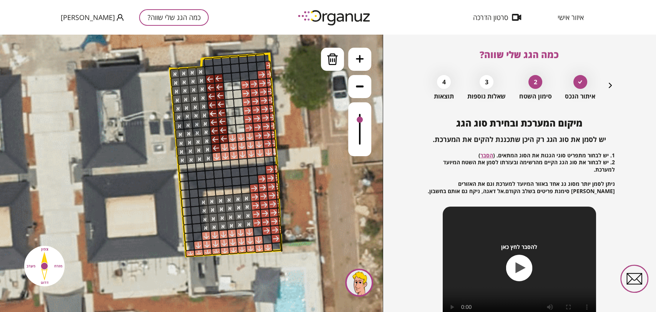
drag, startPoint x: 203, startPoint y: 190, endPoint x: 246, endPoint y: 188, distance: 43.1
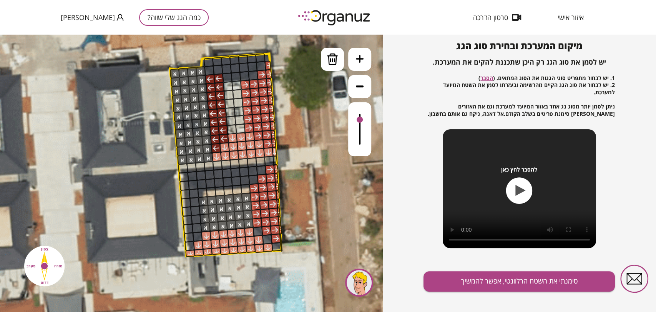
scroll to position [83, 0]
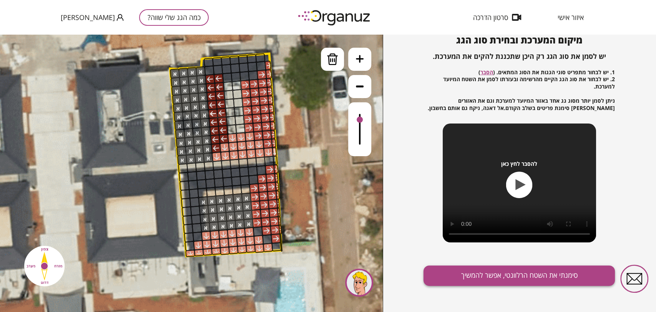
click at [557, 278] on button "סימנתי את השטח הרלוונטי, אפשר להמשיך" at bounding box center [518, 275] width 191 height 20
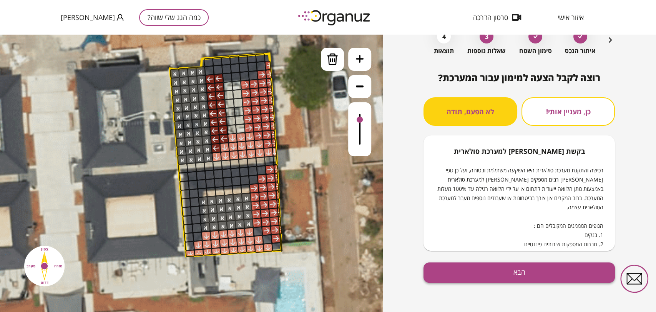
click at [488, 278] on button "הבא" at bounding box center [518, 272] width 191 height 20
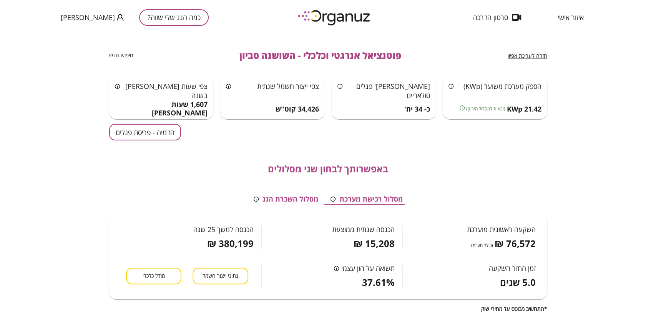
click at [155, 129] on button "הדמיה - פריסת פנלים" at bounding box center [145, 132] width 72 height 17
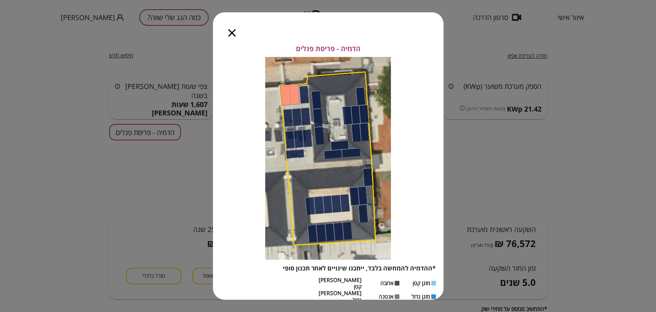
click at [230, 36] on icon "button" at bounding box center [231, 32] width 7 height 7
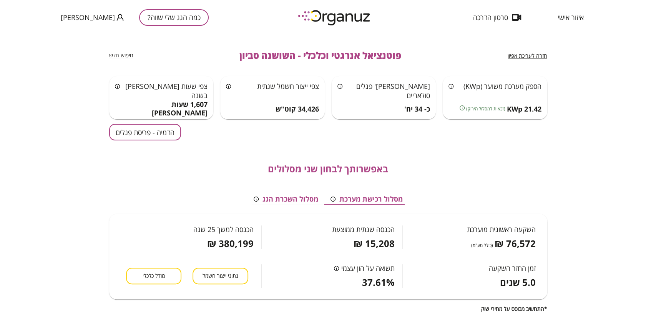
click at [538, 58] on span "חזרה לעריכת אפיון" at bounding box center [528, 55] width 40 height 7
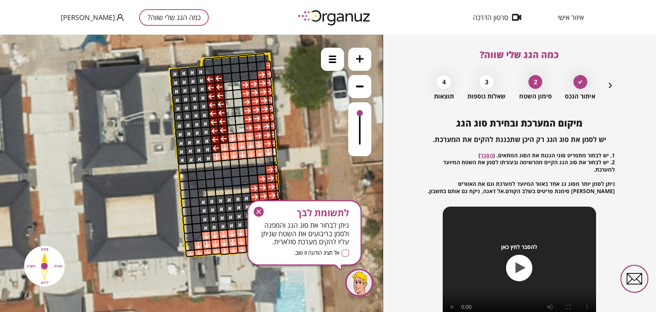
click at [258, 210] on icon "button" at bounding box center [258, 211] width 5 height 5
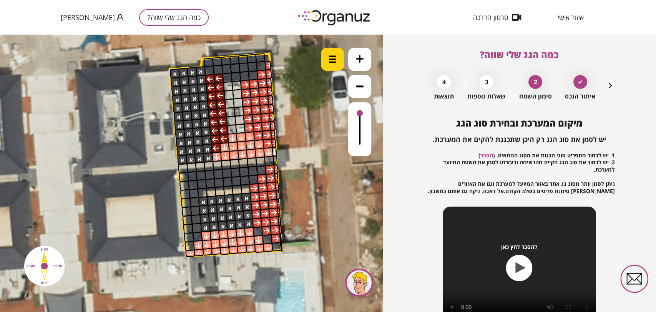
click at [330, 54] on div at bounding box center [332, 59] width 23 height 23
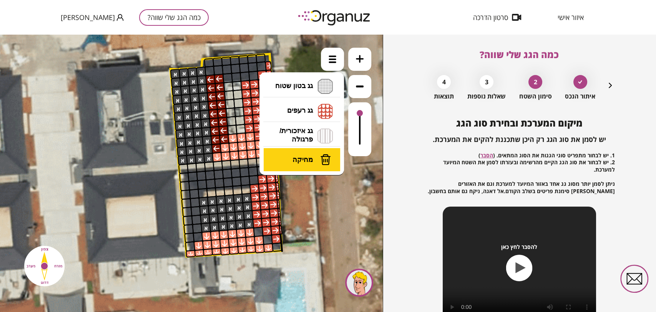
click at [318, 153] on button "מחיקה" at bounding box center [302, 159] width 77 height 23
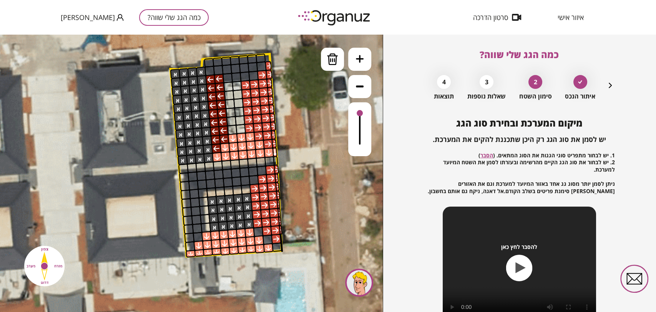
drag, startPoint x: 202, startPoint y: 201, endPoint x: 204, endPoint y: 224, distance: 22.8
click at [610, 85] on icon "button" at bounding box center [610, 85] width 3 height 5
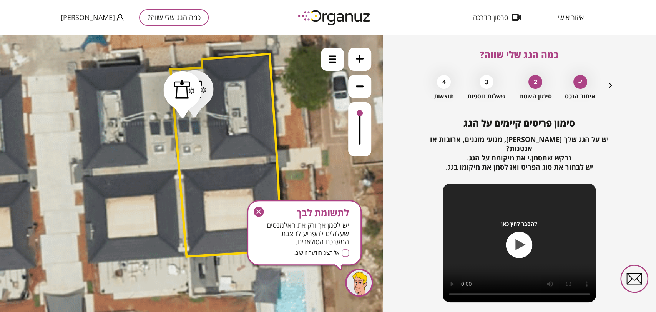
click at [610, 85] on icon "button" at bounding box center [610, 85] width 3 height 5
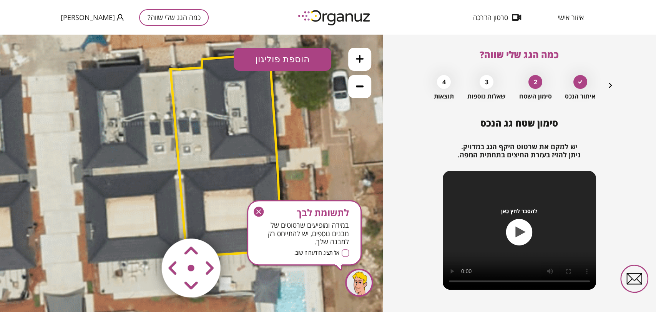
click at [257, 211] on icon "button" at bounding box center [259, 211] width 10 height 10
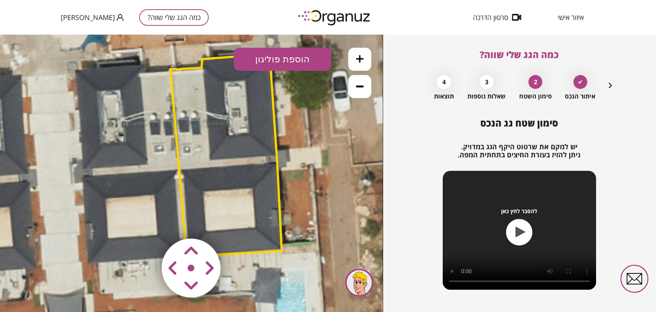
click at [212, 191] on polygon at bounding box center [226, 155] width 112 height 202
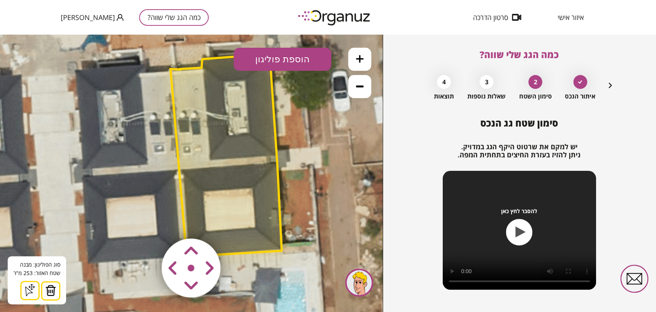
drag, startPoint x: 54, startPoint y: 290, endPoint x: 61, endPoint y: 280, distance: 12.5
click at [54, 290] on img at bounding box center [50, 290] width 11 height 12
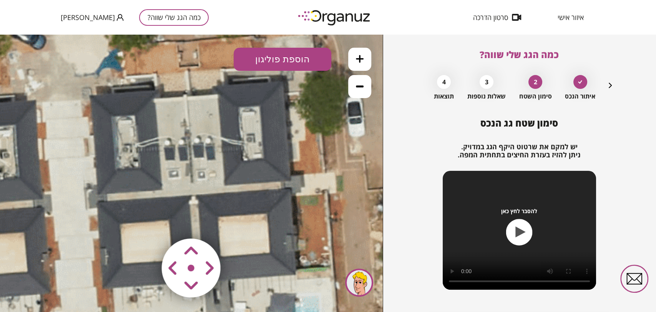
drag, startPoint x: 305, startPoint y: 145, endPoint x: 317, endPoint y: 113, distance: 34.6
click at [307, 60] on button "הוספת פוליגון" at bounding box center [283, 59] width 98 height 23
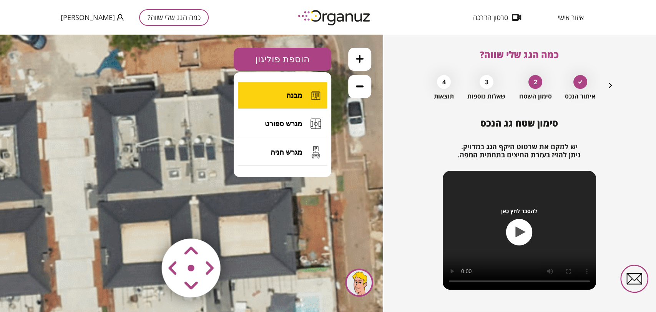
click at [295, 90] on button "מבנה" at bounding box center [282, 95] width 89 height 27
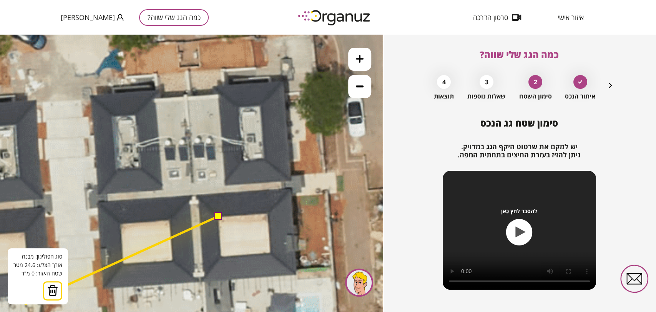
click at [44, 294] on button at bounding box center [52, 290] width 19 height 19
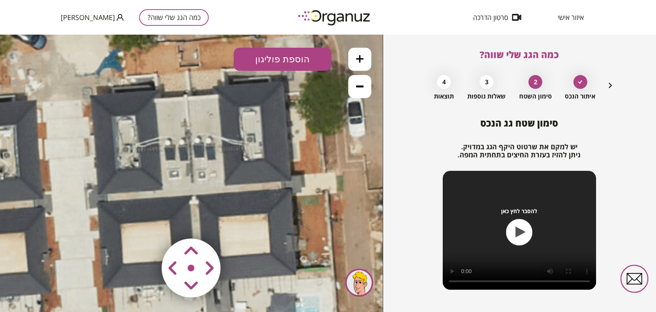
click at [271, 64] on button "הוספת פוליגון" at bounding box center [283, 59] width 98 height 23
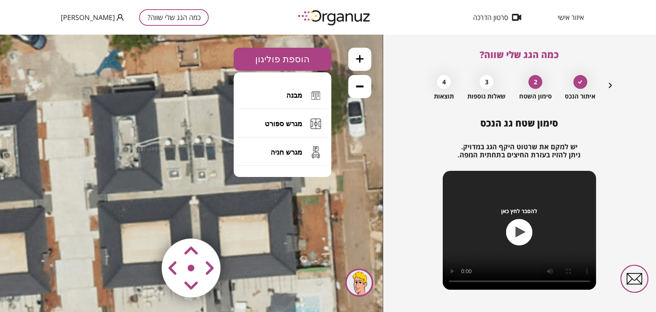
click at [269, 100] on button "מבנה" at bounding box center [282, 95] width 89 height 27
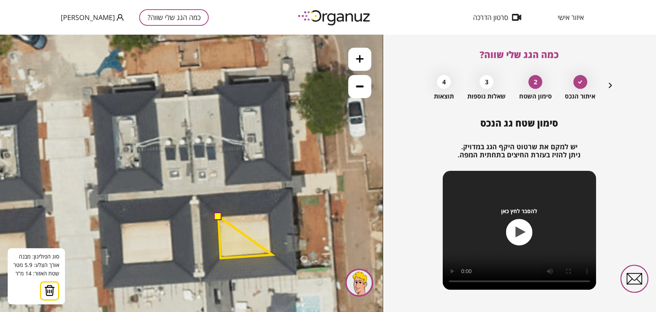
click at [272, 254] on polygon at bounding box center [245, 237] width 54 height 42
click at [269, 212] on polygon at bounding box center [245, 234] width 54 height 45
click at [219, 216] on button at bounding box center [218, 216] width 8 height 8
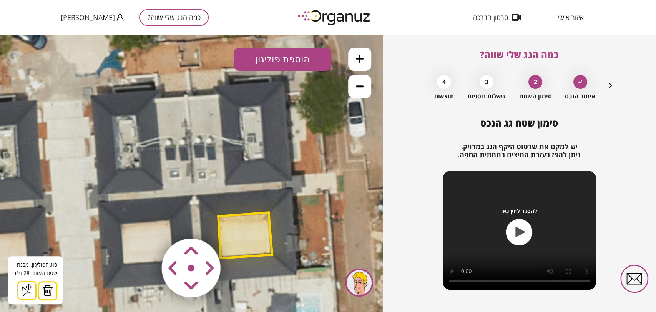
click at [292, 58] on button "הוספת פוליגון" at bounding box center [283, 59] width 98 height 23
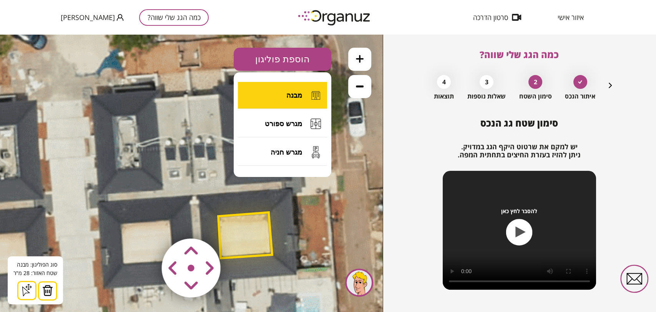
click at [293, 92] on span "מבנה" at bounding box center [294, 95] width 16 height 8
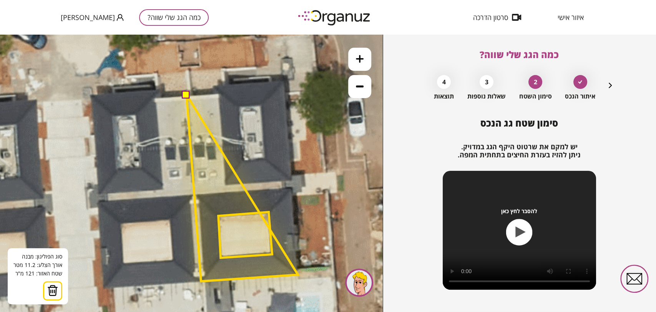
click at [298, 274] on polygon at bounding box center [241, 188] width 111 height 186
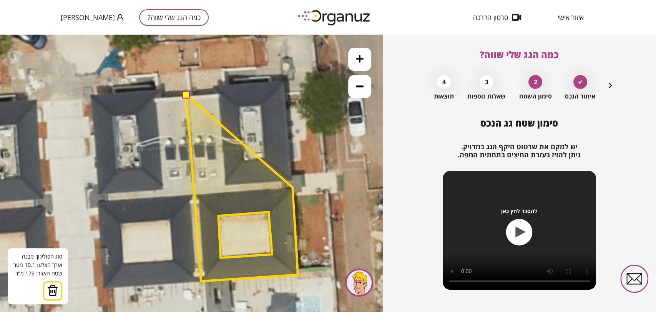
click at [292, 187] on polygon at bounding box center [241, 188] width 111 height 186
click at [282, 188] on polygon at bounding box center [241, 188] width 111 height 186
click at [282, 181] on polygon at bounding box center [241, 188] width 111 height 186
click at [292, 181] on polygon at bounding box center [241, 188] width 111 height 186
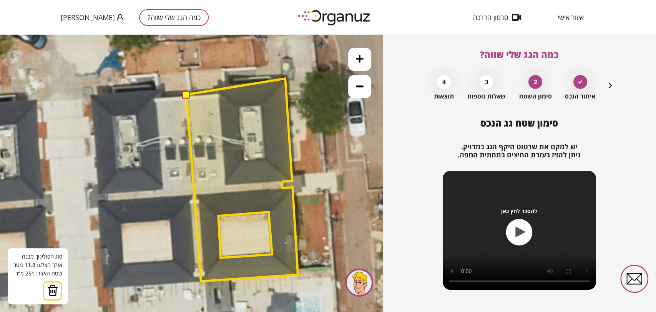
click at [285, 78] on polygon at bounding box center [241, 179] width 111 height 202
click at [217, 84] on polygon at bounding box center [241, 179] width 111 height 202
click at [218, 92] on polygon at bounding box center [241, 179] width 111 height 202
click at [187, 92] on button at bounding box center [186, 94] width 8 height 8
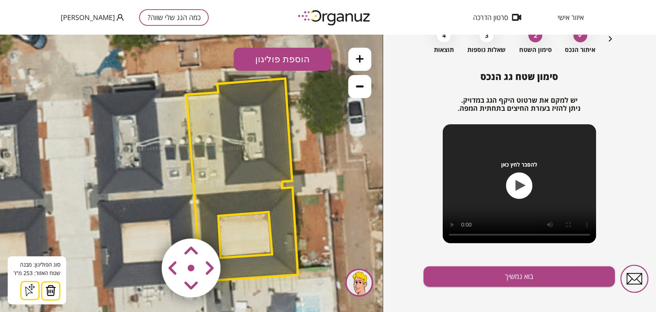
scroll to position [50, 0]
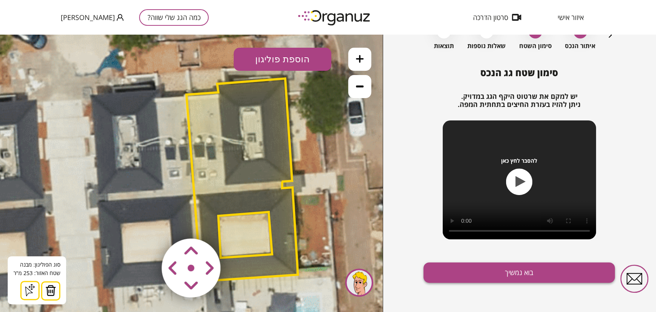
click at [488, 270] on button "בוא נמשיך" at bounding box center [518, 272] width 191 height 20
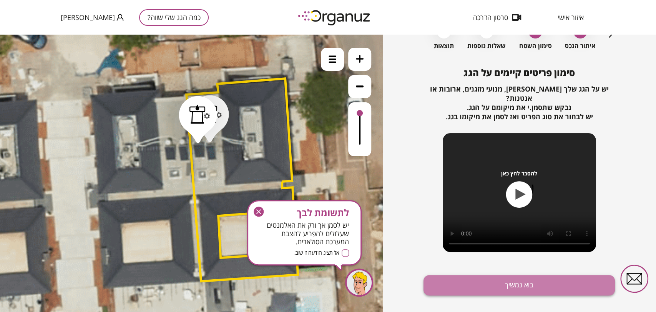
click at [489, 282] on button "בוא נמשיך" at bounding box center [518, 285] width 191 height 20
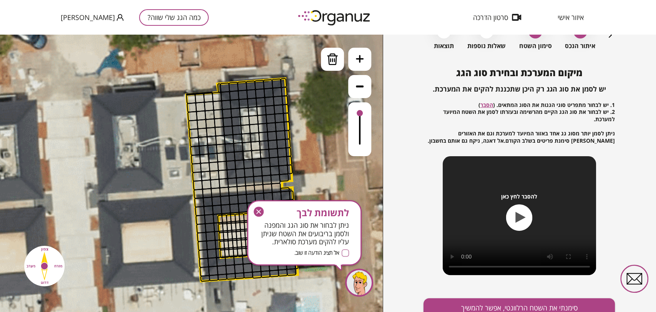
click at [258, 211] on g "button" at bounding box center [259, 211] width 10 height 10
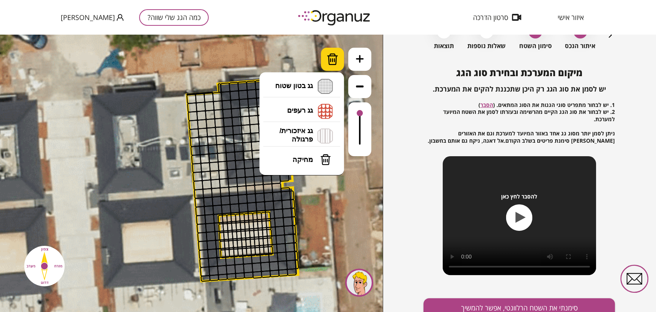
click at [323, 56] on div at bounding box center [332, 59] width 23 height 23
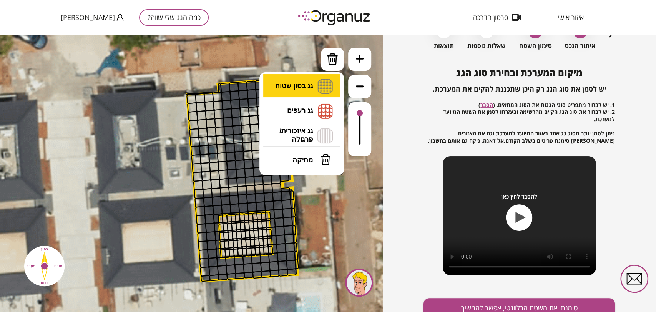
click at [316, 90] on li "גג בטון שטוח מפלס א א מפלס ב ב מפלס ג ג" at bounding box center [301, 86] width 81 height 25
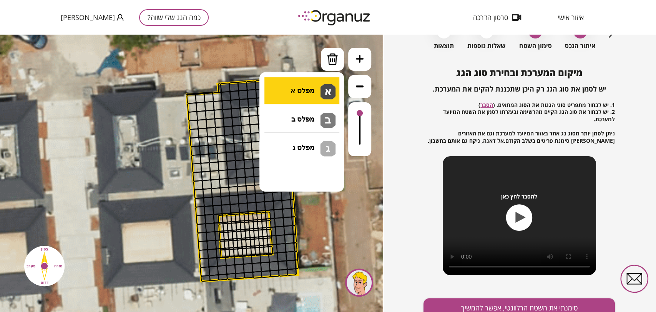
click at [321, 96] on div ".st0 { fill: #FFFFFF; } .st0 { fill: #FFFFFF; }" at bounding box center [191, 173] width 383 height 277
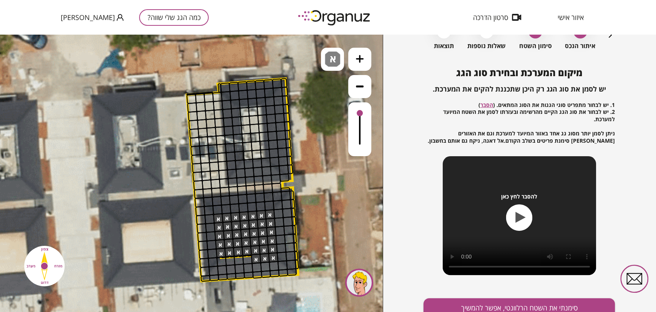
drag, startPoint x: 232, startPoint y: 222, endPoint x: 241, endPoint y: 216, distance: 10.4
click at [336, 61] on img at bounding box center [332, 58] width 15 height 15
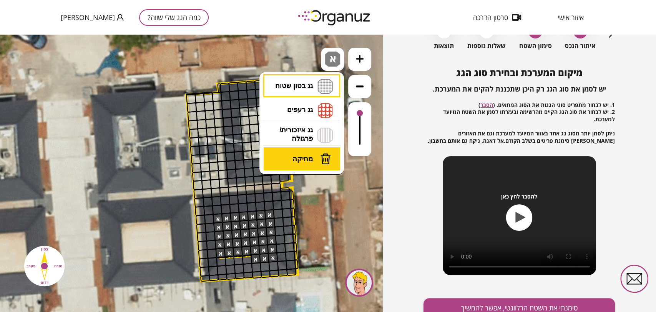
click at [304, 154] on span "מחיקה" at bounding box center [302, 158] width 20 height 8
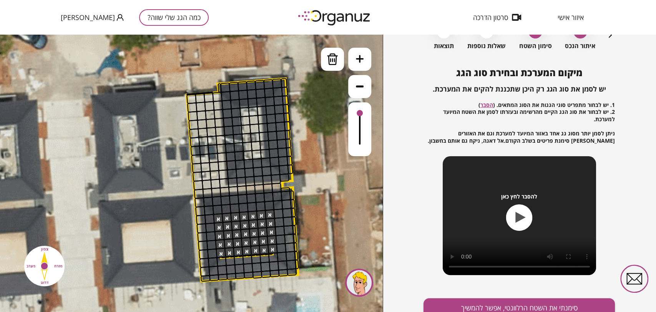
drag, startPoint x: 259, startPoint y: 262, endPoint x: 279, endPoint y: 257, distance: 20.7
click at [255, 255] on div at bounding box center [256, 258] width 10 height 10
click at [328, 63] on img at bounding box center [333, 59] width 12 height 12
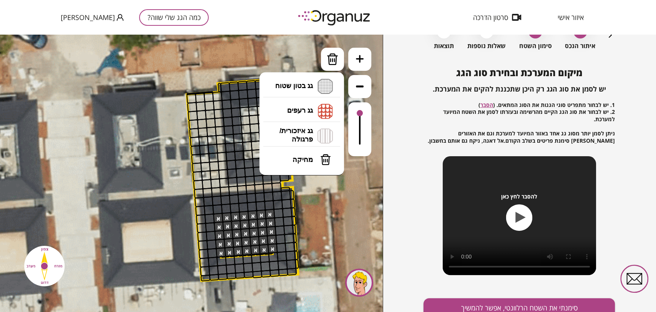
click at [323, 83] on li "גג בטון שטוח מפלס א א מפלס ב ב מפלס ג ג" at bounding box center [301, 86] width 81 height 25
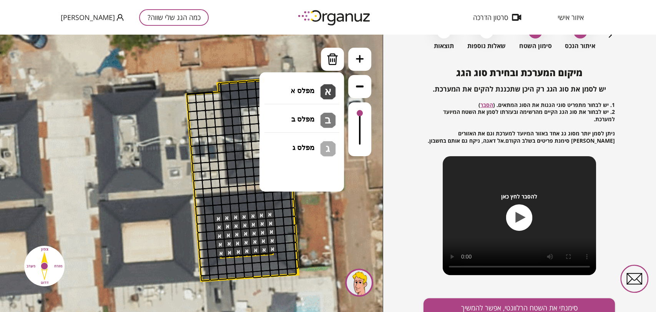
click at [307, 93] on div ".st0 { fill: #FFFFFF; } .st0 { fill: #FFFFFF; }" at bounding box center [191, 173] width 383 height 277
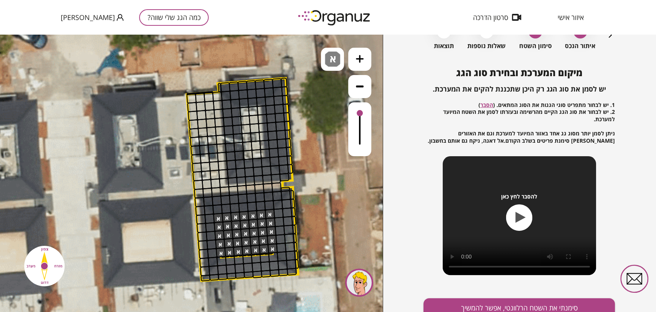
click at [266, 253] on div at bounding box center [264, 257] width 10 height 10
click at [268, 253] on div at bounding box center [273, 257] width 10 height 10
drag, startPoint x: 270, startPoint y: 252, endPoint x: 262, endPoint y: 202, distance: 50.2
click at [327, 61] on img at bounding box center [332, 58] width 15 height 15
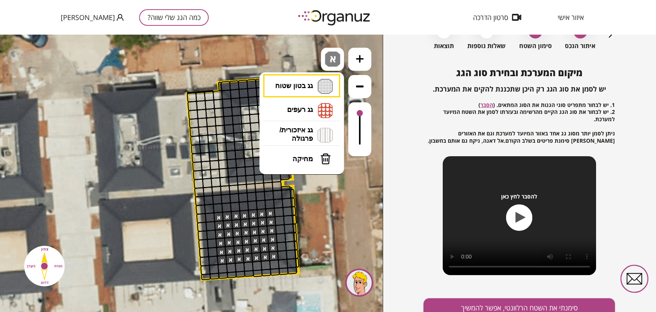
click at [292, 161] on button "מחיקה" at bounding box center [302, 158] width 77 height 23
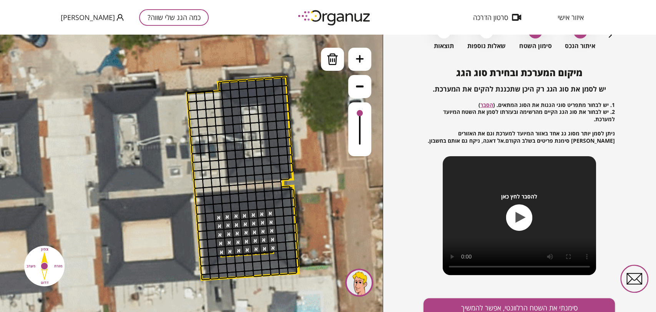
drag, startPoint x: 221, startPoint y: 259, endPoint x: 272, endPoint y: 261, distance: 51.5
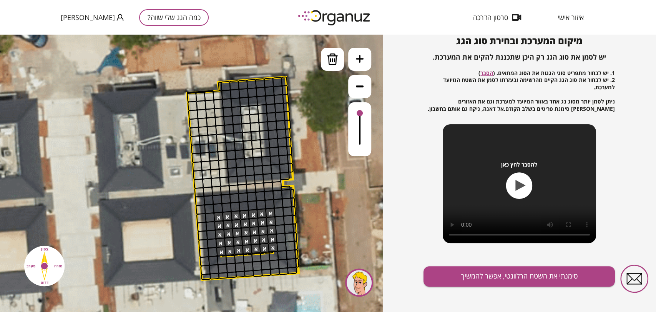
scroll to position [83, 0]
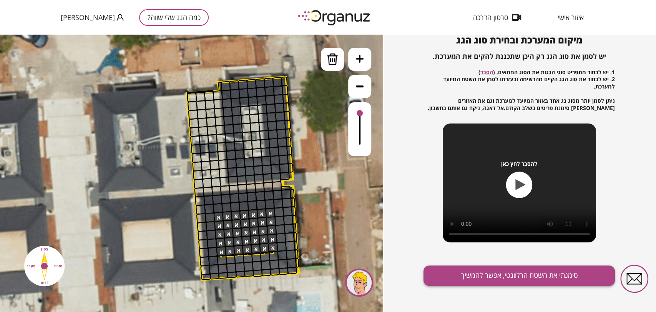
click at [450, 273] on button "סימנתי את השטח הרלוונטי, אפשר להמשיך" at bounding box center [518, 275] width 191 height 20
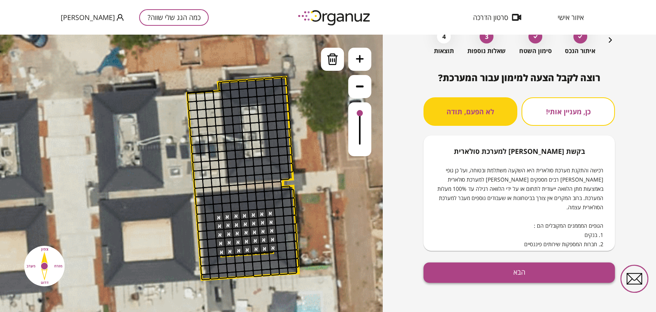
click at [452, 275] on button "הבא" at bounding box center [518, 272] width 191 height 20
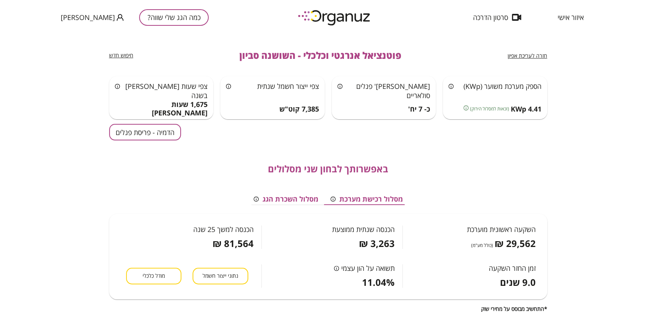
click at [124, 128] on button "הדמיה - פריסת פנלים" at bounding box center [145, 132] width 72 height 17
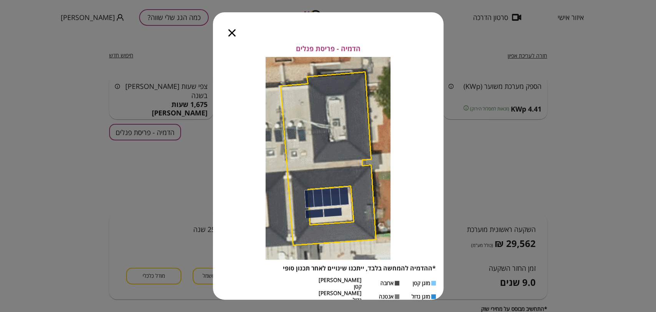
click at [233, 33] on icon "button" at bounding box center [231, 32] width 7 height 7
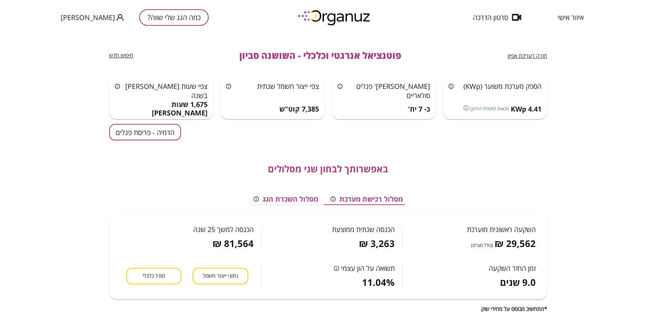
click at [535, 55] on span "חזרה לעריכת אפיון" at bounding box center [528, 55] width 40 height 7
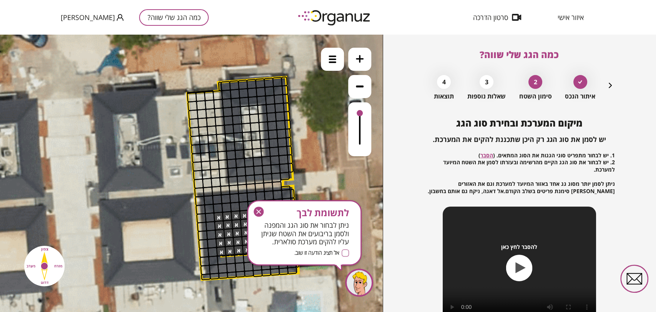
click at [256, 210] on icon "button" at bounding box center [259, 211] width 10 height 10
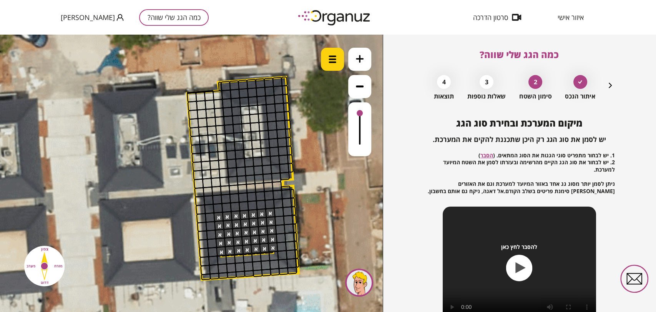
click at [333, 59] on img at bounding box center [332, 59] width 8 height 8
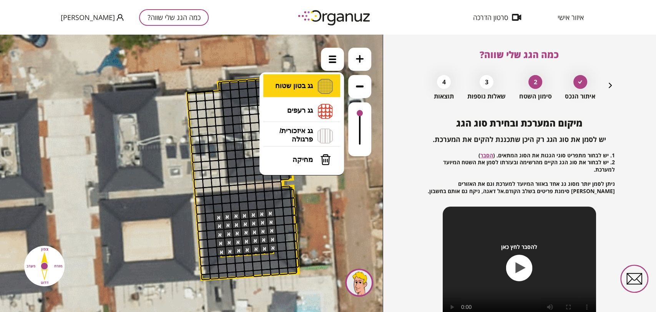
click at [309, 93] on li "גג בטון שטוח מפלס א א מפלס ב ב מפלס ג ג" at bounding box center [301, 86] width 81 height 25
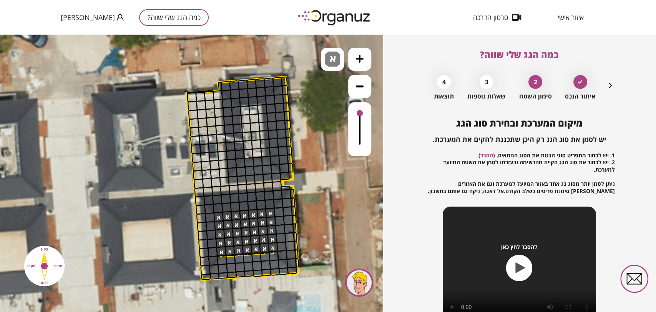
click at [309, 96] on div ".st0 { fill: #FFFFFF; } .st0 { fill: #FFFFFF; }" at bounding box center [191, 173] width 383 height 277
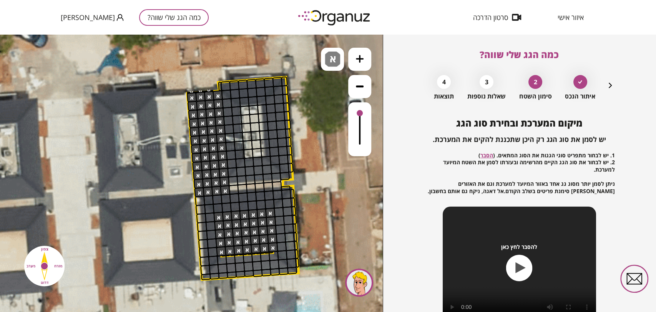
drag, startPoint x: 192, startPoint y: 96, endPoint x: 208, endPoint y: 174, distance: 78.8
click at [328, 64] on img at bounding box center [332, 58] width 15 height 15
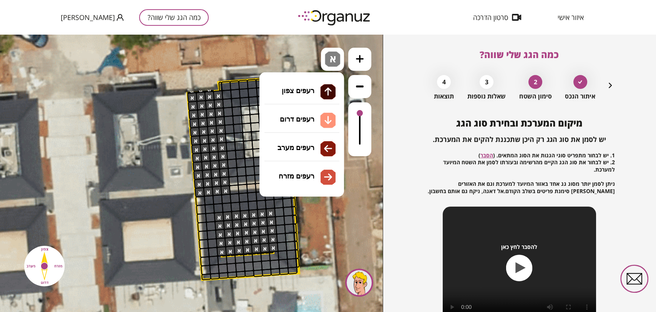
click at [317, 113] on li "גג רעפים רעפים צפון רעפים דרום רעפים מערב רעפים מזרח" at bounding box center [301, 110] width 81 height 25
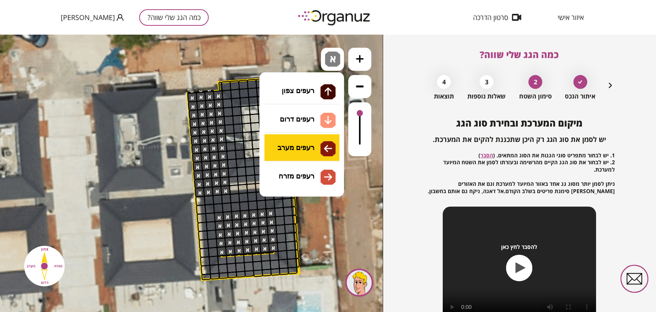
click at [317, 150] on div ".st0 { fill: #FFFFFF; } .st0 { fill: #FFFFFF; }" at bounding box center [191, 173] width 383 height 277
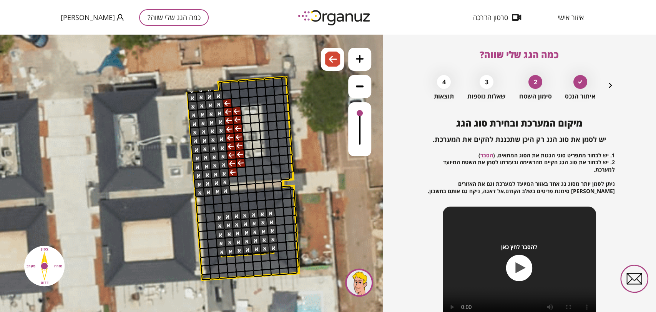
drag, startPoint x: 226, startPoint y: 110, endPoint x: 239, endPoint y: 162, distance: 52.9
click at [238, 161] on div at bounding box center [241, 163] width 10 height 10
click at [241, 162] on div at bounding box center [241, 163] width 10 height 10
click at [328, 66] on img at bounding box center [332, 58] width 15 height 15
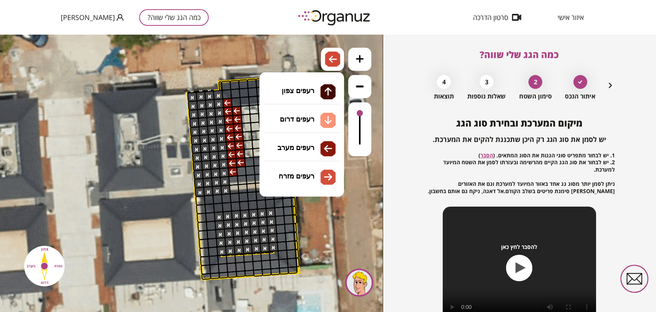
click at [318, 108] on li "גג רעפים רעפים צפון רעפים דרום רעפים מערב רעפים מזרח" at bounding box center [301, 111] width 81 height 24
click at [311, 119] on div ".st0 { fill: #FFFFFF; } .st0 { fill: #FFFFFF; }" at bounding box center [191, 173] width 383 height 277
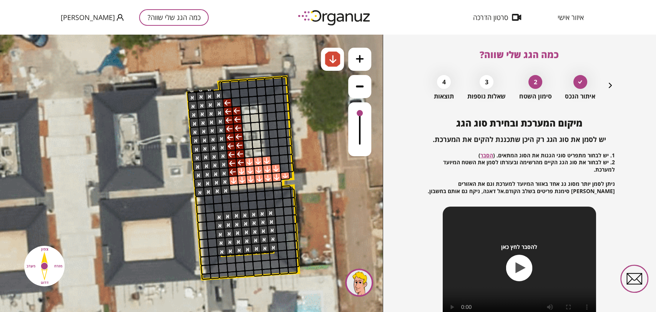
drag, startPoint x: 236, startPoint y: 181, endPoint x: 264, endPoint y: 162, distance: 33.5
click at [336, 55] on img at bounding box center [333, 59] width 8 height 9
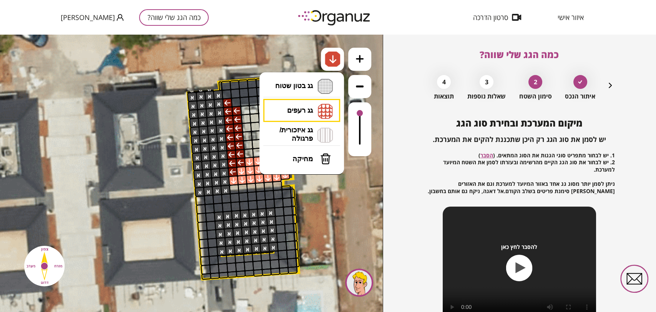
click at [320, 106] on li "גג רעפים רעפים צפון רעפים דרום רעפים מערב רעפים מזרח" at bounding box center [301, 111] width 81 height 24
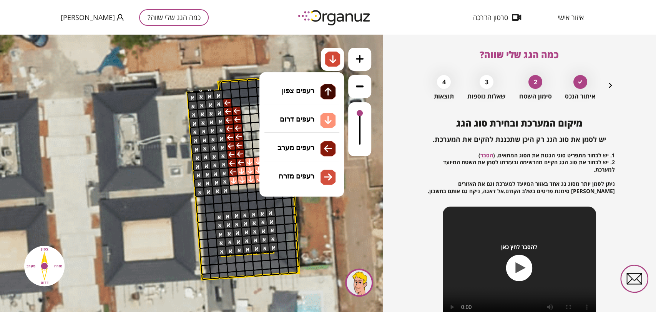
click at [312, 176] on div ".st0 { fill: #FFFFFF; } .st0 { fill: #FFFFFF; }" at bounding box center [191, 173] width 383 height 277
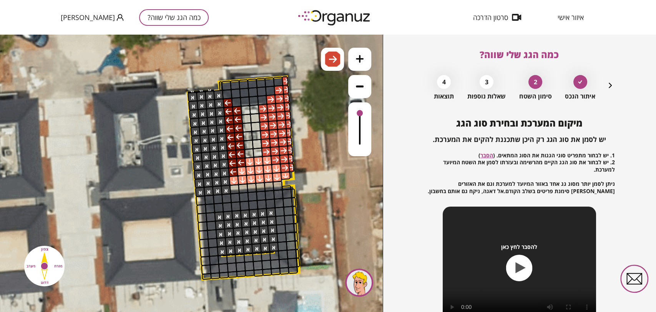
drag, startPoint x: 270, startPoint y: 151, endPoint x: 294, endPoint y: 117, distance: 42.2
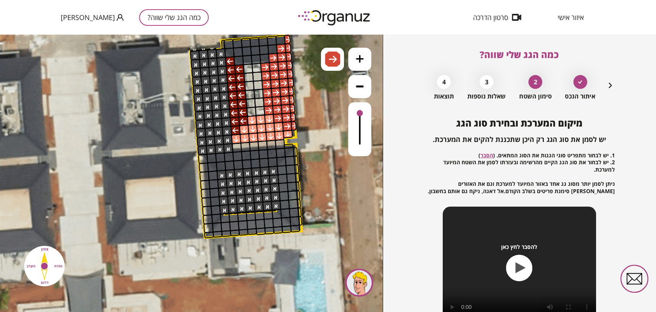
drag, startPoint x: 322, startPoint y: 219, endPoint x: 340, endPoint y: 178, distance: 44.7
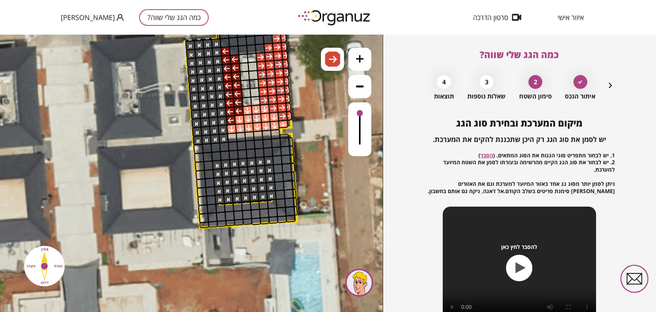
drag, startPoint x: 338, startPoint y: 197, endPoint x: 314, endPoint y: 186, distance: 26.7
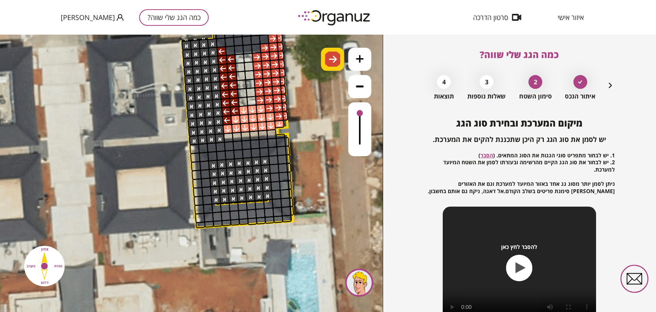
click at [330, 57] on img at bounding box center [333, 59] width 8 height 9
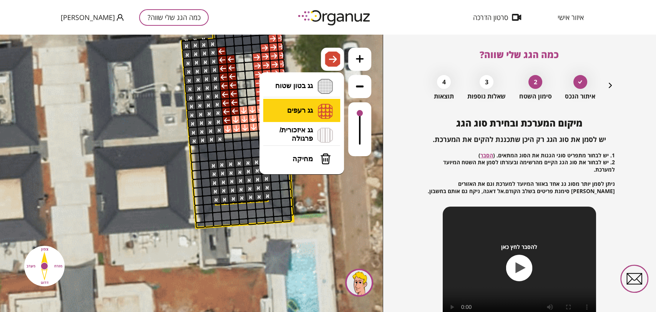
click at [317, 106] on li "גג רעפים רעפים צפון רעפים דרום רעפים מערב רעפים מזרח" at bounding box center [301, 111] width 81 height 24
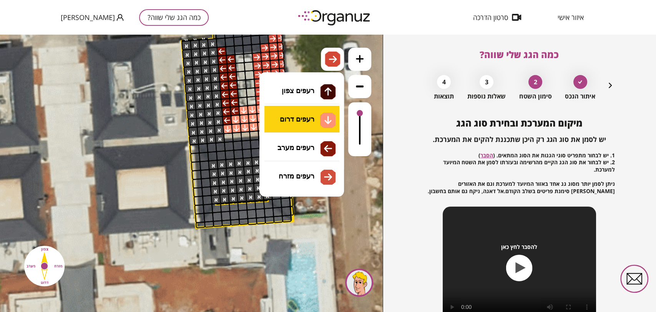
click at [308, 120] on div ".st0 { fill: #FFFFFF; } .st0 { fill: #FFFFFF; }" at bounding box center [191, 173] width 383 height 277
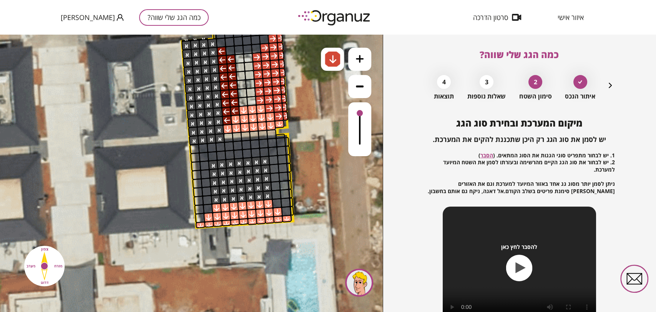
drag, startPoint x: 216, startPoint y: 209, endPoint x: 275, endPoint y: 214, distance: 58.6
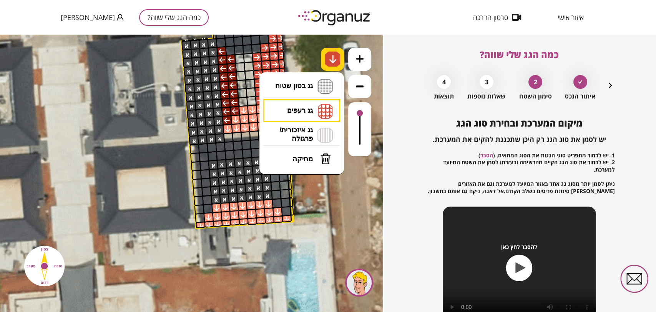
click at [326, 65] on img at bounding box center [332, 58] width 15 height 15
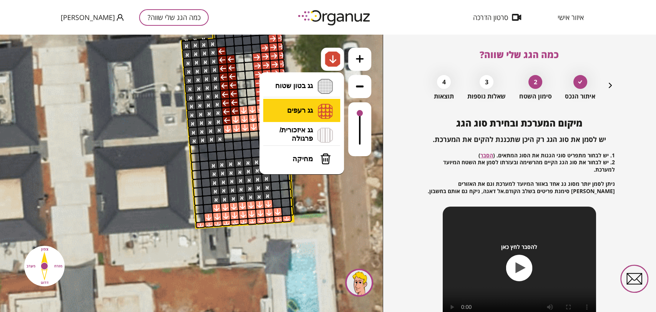
click at [314, 109] on li "גג רעפים רעפים צפון רעפים דרום רעפים מערב רעפים מזרח" at bounding box center [301, 111] width 81 height 24
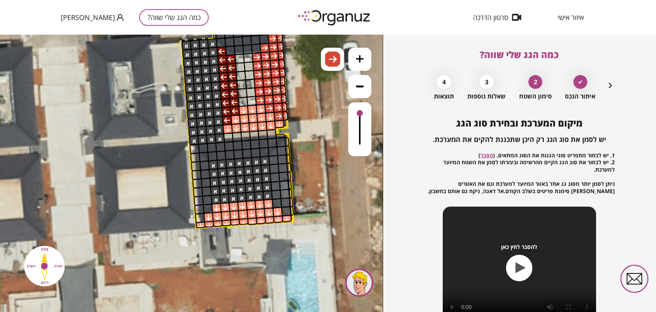
click at [310, 175] on div ".st0 { fill: #FFFFFF; } .st0 { fill: #FFFFFF; }" at bounding box center [191, 173] width 383 height 277
drag, startPoint x: 278, startPoint y: 202, endPoint x: 304, endPoint y: 158, distance: 51.1
click at [333, 56] on img at bounding box center [333, 59] width 8 height 9
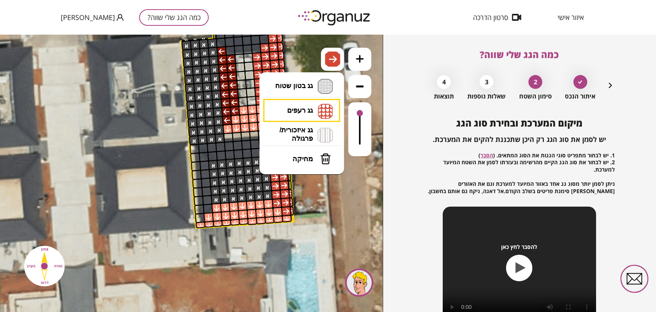
click at [311, 167] on button "מחיקה" at bounding box center [302, 158] width 77 height 23
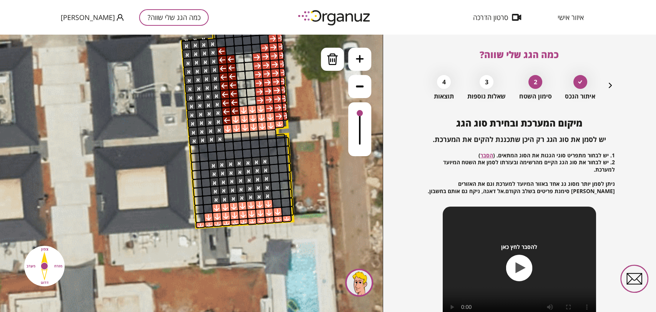
drag, startPoint x: 289, startPoint y: 204, endPoint x: 276, endPoint y: 161, distance: 44.4
click at [327, 58] on img at bounding box center [333, 59] width 12 height 12
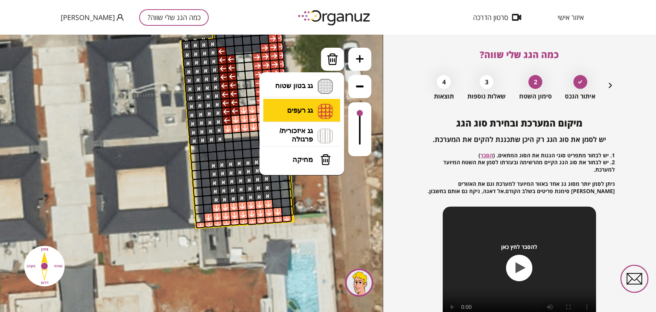
click at [309, 102] on li "גג רעפים רעפים צפון רעפים דרום רעפים מערב רעפים מזרח" at bounding box center [301, 111] width 81 height 25
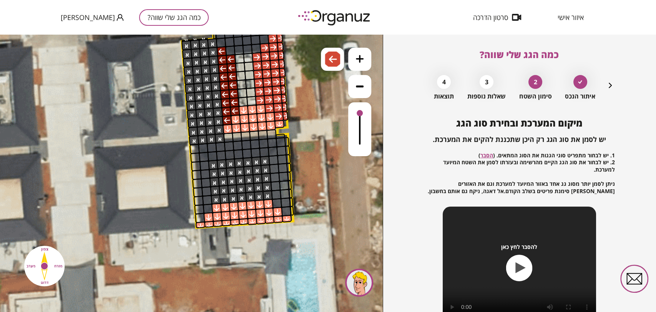
click at [319, 144] on div ".st0 { fill: #FFFFFF; } .st0 { fill: #FFFFFF; }" at bounding box center [191, 173] width 383 height 277
drag, startPoint x: 198, startPoint y: 213, endPoint x: 202, endPoint y: 185, distance: 28.4
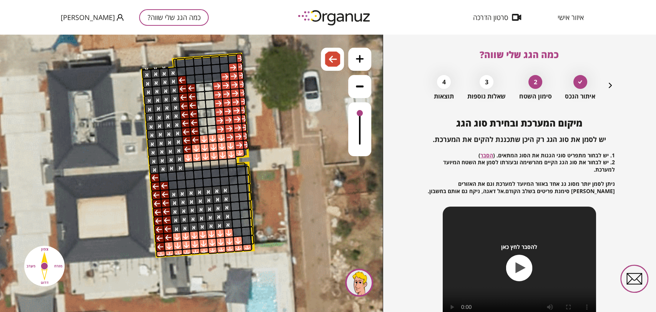
drag, startPoint x: 320, startPoint y: 166, endPoint x: 279, endPoint y: 191, distance: 47.8
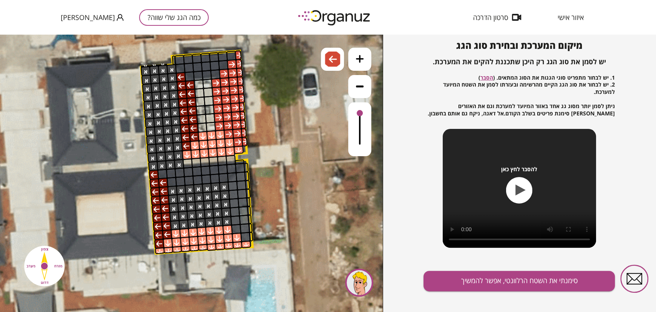
scroll to position [83, 0]
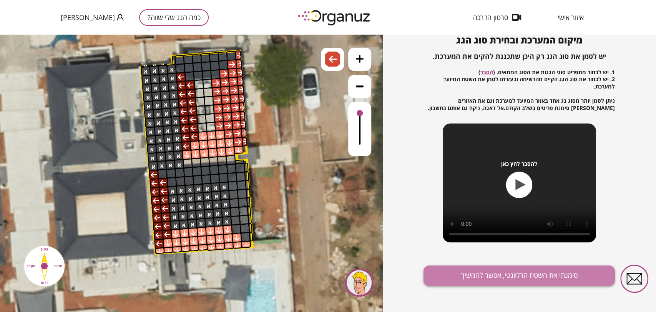
click at [490, 277] on button "סימנתי את השטח הרלוונטי, אפשר להמשיך" at bounding box center [518, 275] width 191 height 20
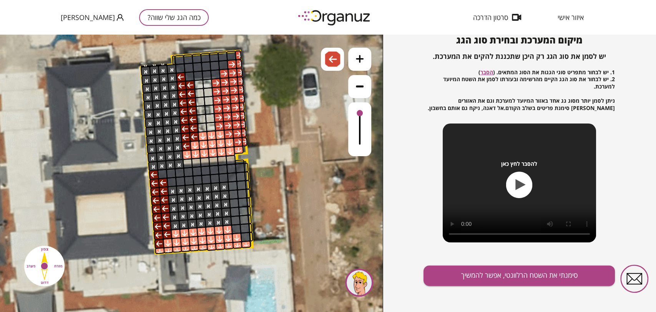
scroll to position [45, 0]
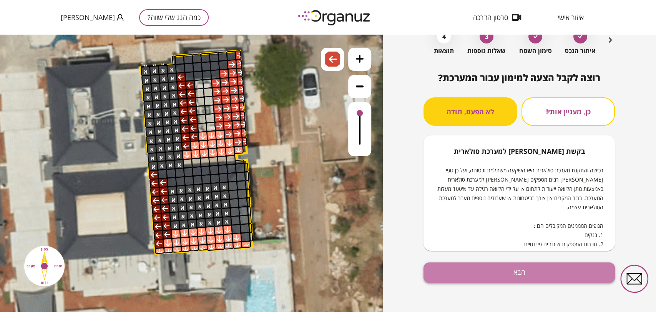
click at [498, 268] on button "הבא" at bounding box center [518, 272] width 191 height 20
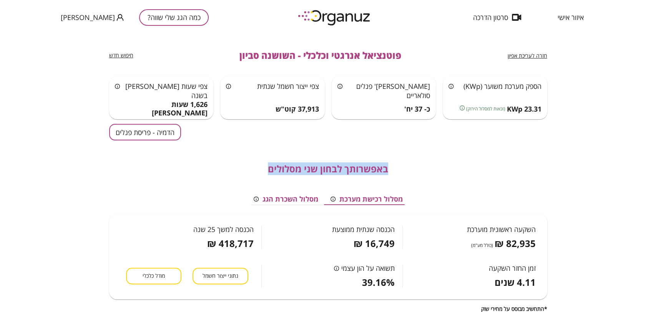
click at [176, 140] on div "חזרה לעריכת אפיון פוטנציאל אנרגטי וכלכלי - השושנה סביון חיפוש חדש הספק מערכת מש…" at bounding box center [328, 205] width 438 height 341
click at [175, 138] on button "הדמיה - פריסת פנלים" at bounding box center [145, 132] width 72 height 17
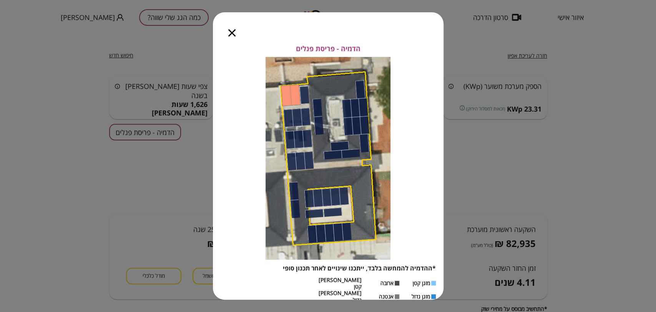
click at [231, 33] on icon "button" at bounding box center [231, 32] width 7 height 7
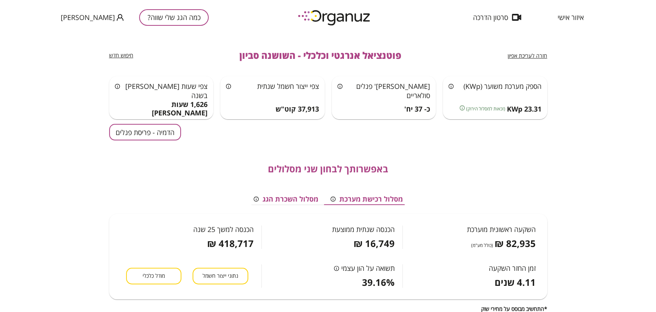
click at [269, 29] on div "איזור אישי סרטון הדרכה כמה הגג שלי שווה? [PERSON_NAME]" at bounding box center [328, 17] width 656 height 35
click at [258, 30] on div "איזור אישי סרטון הדרכה כמה הגג שלי שווה? [PERSON_NAME]" at bounding box center [328, 17] width 656 height 35
click at [133, 133] on button "הדמיה - פריסת פנלים" at bounding box center [145, 132] width 72 height 17
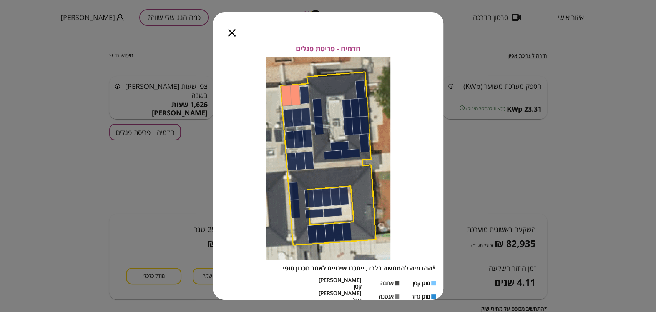
click at [234, 33] on icon "button" at bounding box center [231, 32] width 7 height 7
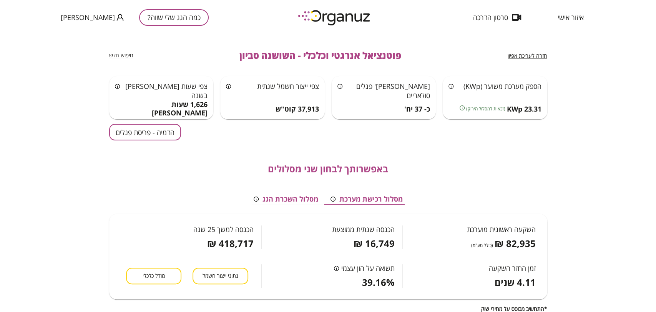
click at [159, 273] on span "מודל כלכלי" at bounding box center [154, 275] width 22 height 7
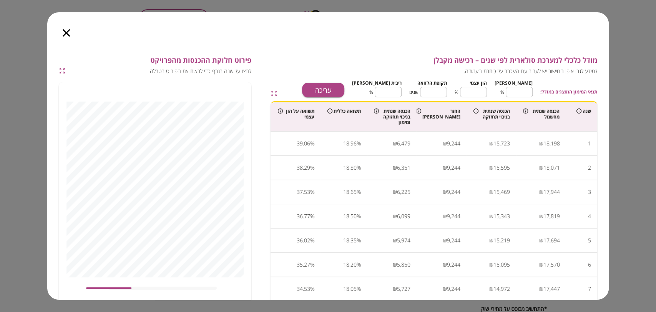
click at [344, 86] on button "עריכה" at bounding box center [323, 90] width 42 height 15
click at [525, 95] on input "**" at bounding box center [519, 92] width 27 height 20
type input "*"
type input "***"
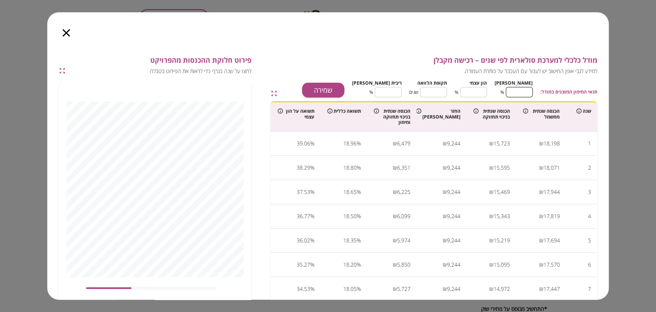
type input "*"
click at [436, 92] on input "*" at bounding box center [433, 92] width 27 height 20
click at [438, 91] on input "*" at bounding box center [433, 92] width 27 height 20
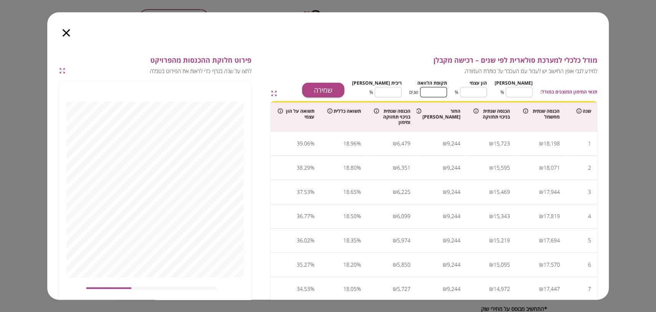
type input "*"
click at [401, 88] on input "****" at bounding box center [388, 92] width 27 height 20
click at [344, 86] on button "שמירה" at bounding box center [323, 90] width 42 height 15
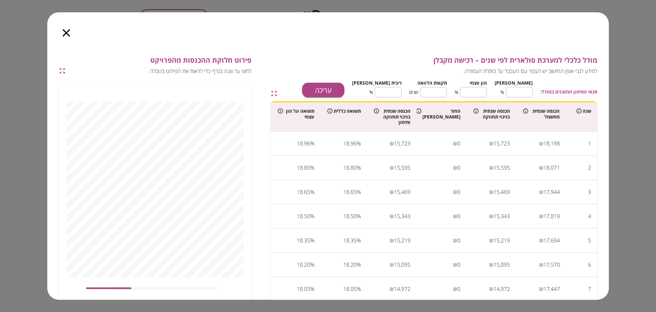
type input "****"
click at [65, 34] on icon "button" at bounding box center [66, 32] width 7 height 7
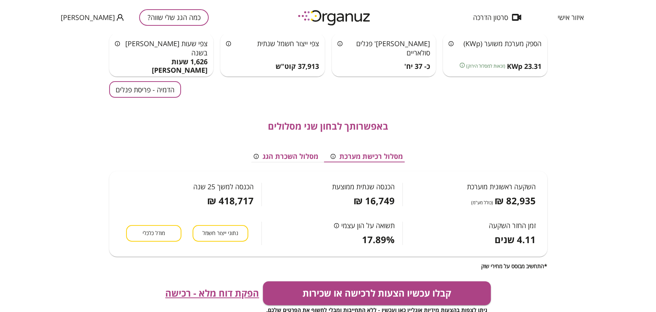
scroll to position [22, 0]
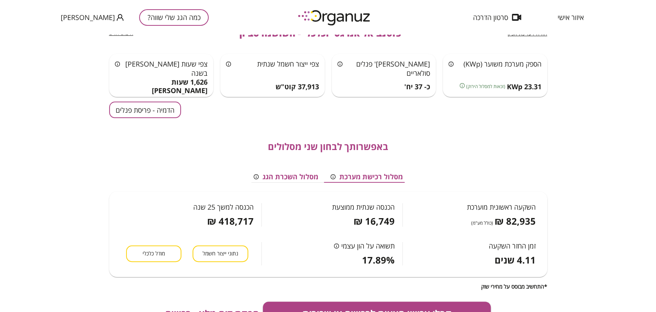
click at [226, 289] on div "באפשרותך לבחון שני מסלולים מסלול רכישת מערכת מסלול השכרת הגג השקעה ראשונית מוער…" at bounding box center [328, 203] width 438 height 171
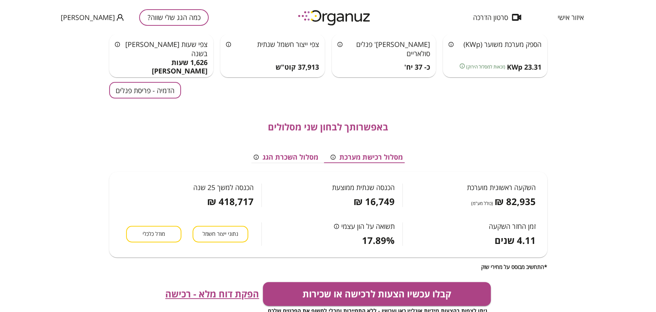
scroll to position [43, 0]
click at [215, 294] on span "הפקת דוח מלא - רכישה" at bounding box center [212, 292] width 94 height 11
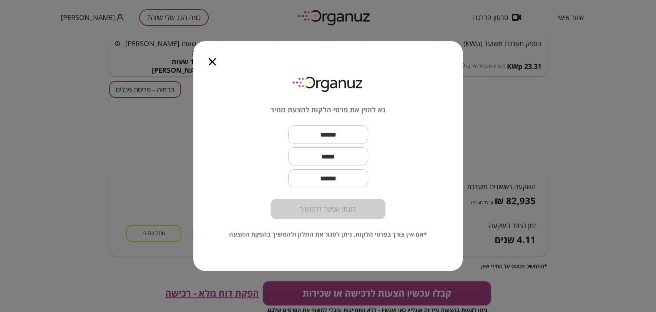
click at [212, 61] on icon "button" at bounding box center [212, 61] width 7 height 7
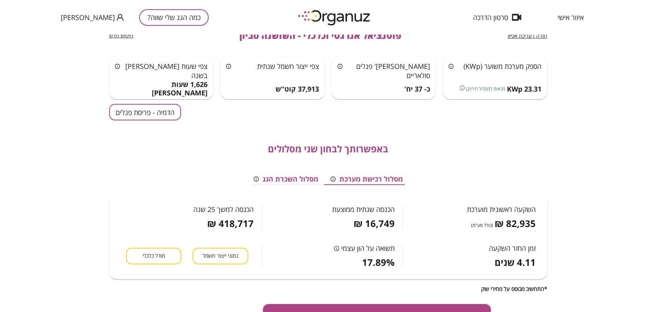
scroll to position [0, 0]
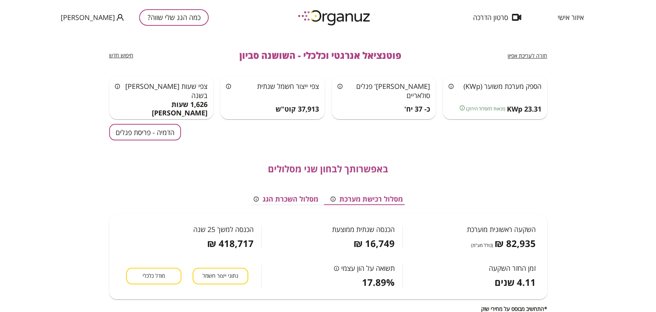
click at [554, 141] on div "חזרה לעריכת אפיון פוטנציאל אנרגטי וכלכלי - השושנה סביון חיפוש חדש הספק מערכת מש…" at bounding box center [328, 173] width 656 height 277
click at [524, 53] on span "חזרה לעריכת אפיון" at bounding box center [528, 55] width 40 height 7
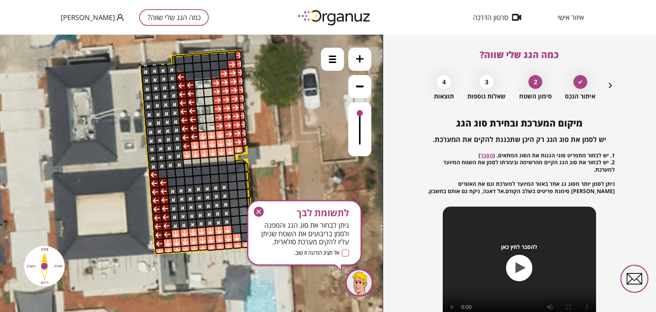
click at [260, 209] on icon "button" at bounding box center [258, 211] width 5 height 5
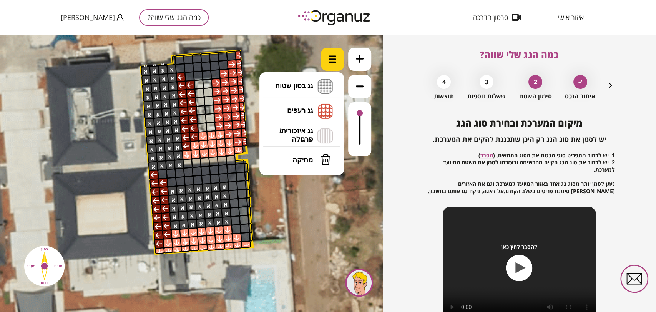
click at [325, 54] on div at bounding box center [332, 59] width 23 height 23
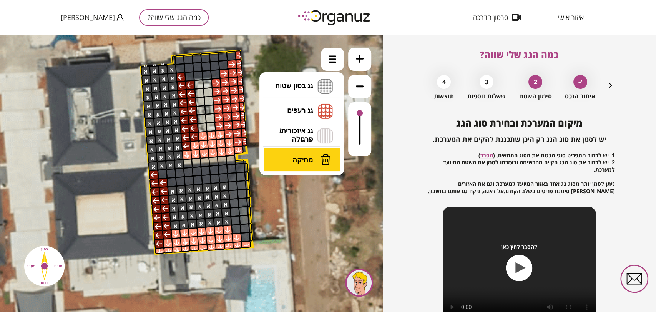
click at [294, 163] on span "מחיקה" at bounding box center [302, 159] width 20 height 8
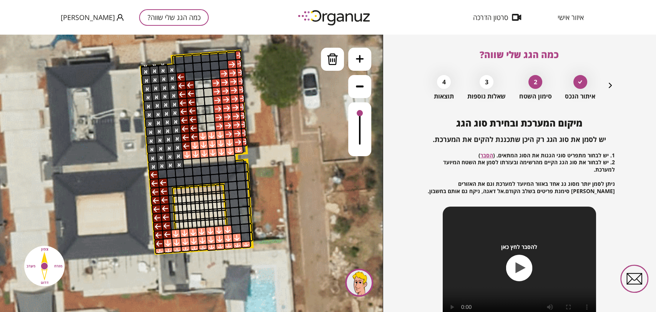
drag, startPoint x: 170, startPoint y: 186, endPoint x: 224, endPoint y: 199, distance: 55.6
click at [335, 62] on img at bounding box center [333, 59] width 12 height 12
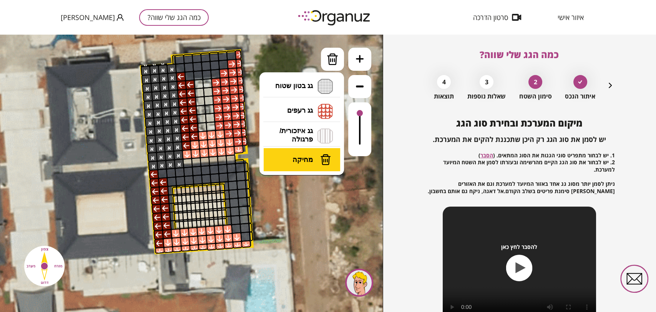
click at [307, 161] on span "מחיקה" at bounding box center [302, 159] width 20 height 8
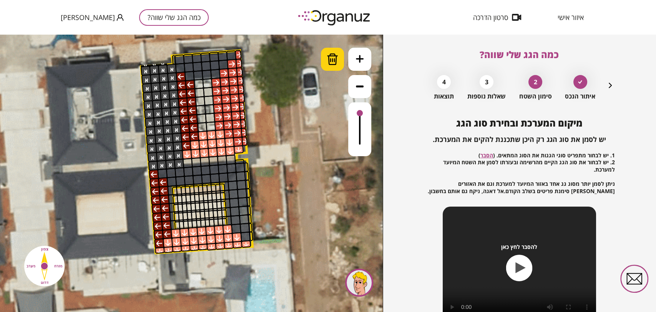
click at [328, 65] on div at bounding box center [332, 59] width 23 height 23
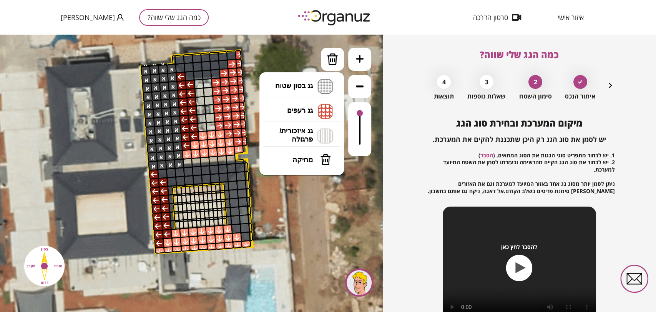
click at [304, 116] on li "גג רעפים רעפים צפון רעפים דרום רעפים מערב רעפים מזרח" at bounding box center [301, 111] width 81 height 25
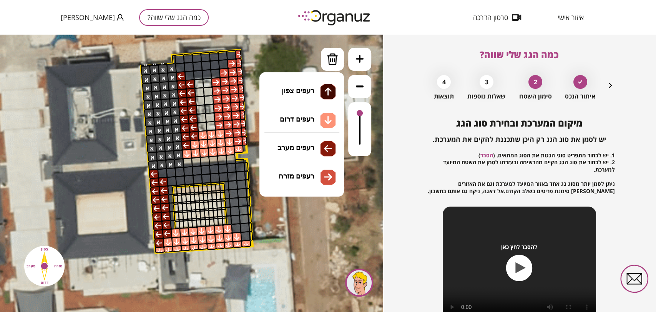
click at [313, 177] on div ".st0 { fill: #FFFFFF; } .st0 { fill: #FFFFFF; }" at bounding box center [191, 173] width 383 height 277
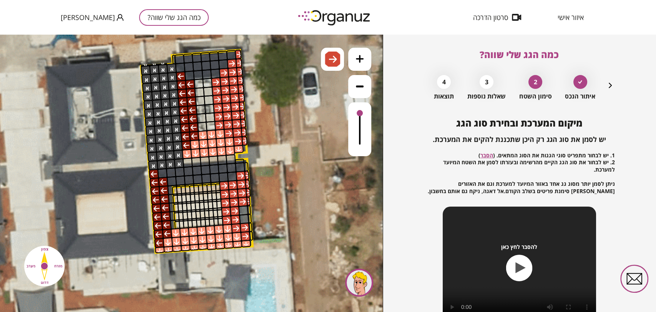
drag, startPoint x: 226, startPoint y: 185, endPoint x: 248, endPoint y: 179, distance: 22.6
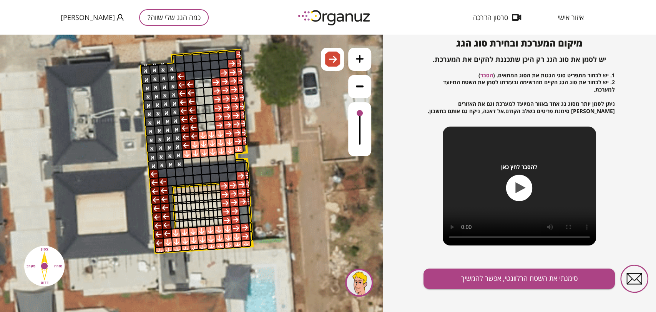
scroll to position [83, 0]
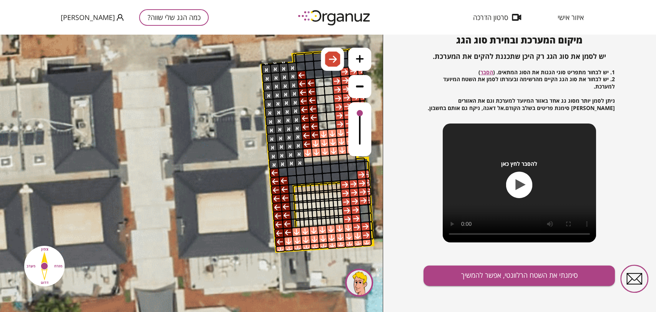
drag, startPoint x: 90, startPoint y: 126, endPoint x: 210, endPoint y: 125, distance: 120.6
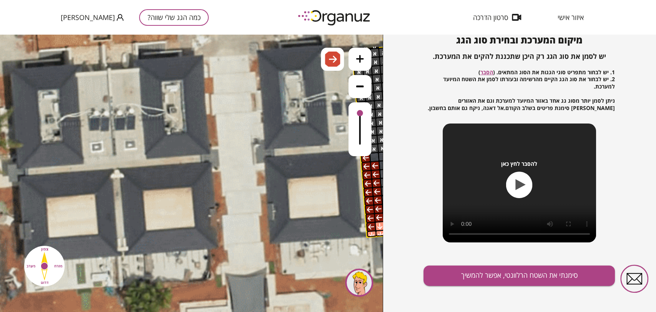
drag, startPoint x: 132, startPoint y: 157, endPoint x: 223, endPoint y: 142, distance: 92.3
click at [223, 142] on icon at bounding box center [57, 282] width 1729 height 1729
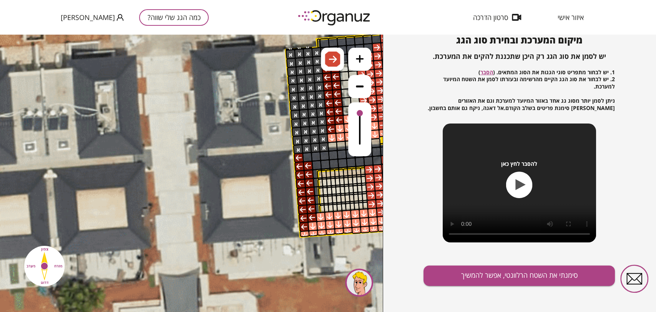
drag, startPoint x: 274, startPoint y: 150, endPoint x: 183, endPoint y: 153, distance: 90.4
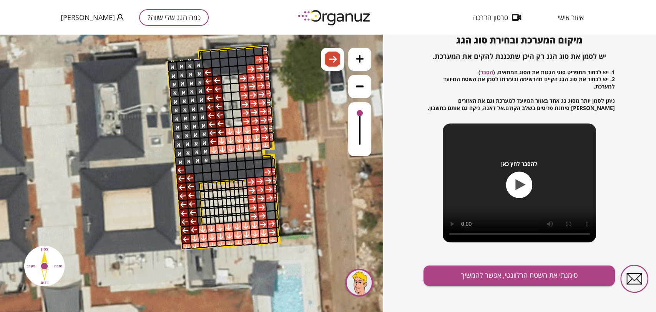
drag, startPoint x: 197, startPoint y: 142, endPoint x: 101, endPoint y: 151, distance: 95.7
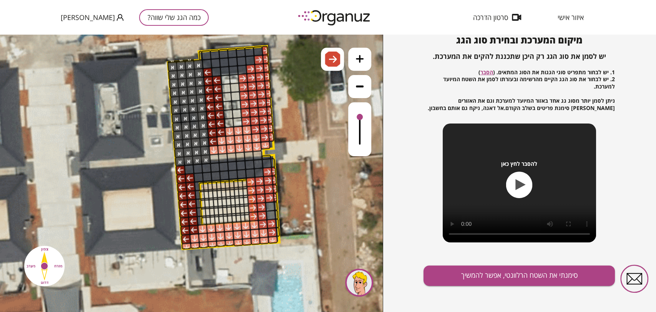
drag, startPoint x: 359, startPoint y: 113, endPoint x: 366, endPoint y: 118, distance: 8.2
click at [366, 118] on div at bounding box center [359, 129] width 23 height 54
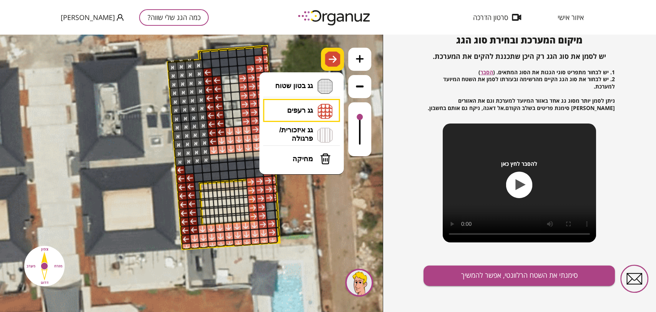
click at [338, 65] on img at bounding box center [332, 58] width 15 height 15
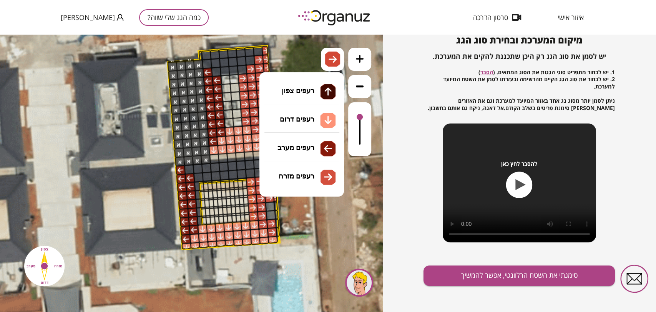
click at [321, 105] on li "גג רעפים רעפים צפון רעפים דרום רעפים מערב רעפים מזרח" at bounding box center [301, 111] width 81 height 24
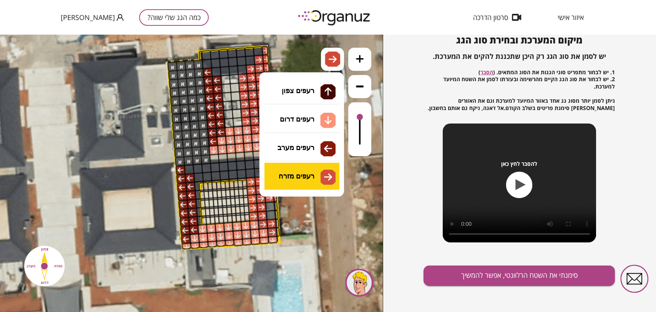
click at [318, 171] on div ".st0 { fill: #FFFFFF; } .st0 { fill: #FFFFFF; }" at bounding box center [191, 173] width 383 height 277
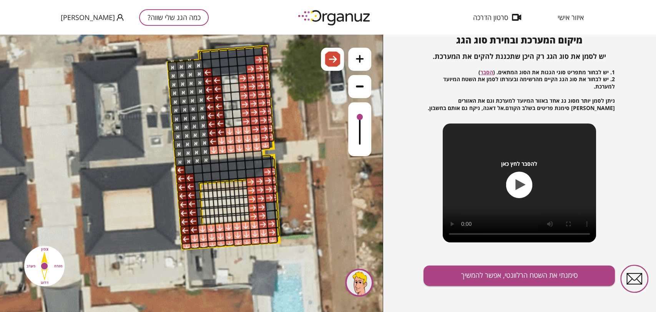
click at [272, 164] on div at bounding box center [272, 163] width 5 height 10
click at [325, 65] on img at bounding box center [332, 58] width 15 height 15
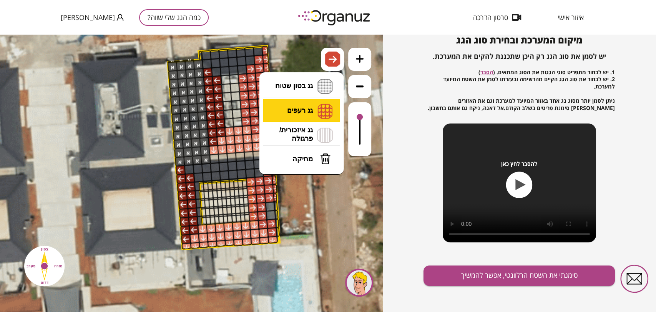
click at [309, 112] on li "גג רעפים רעפים צפון רעפים דרום רעפים מערב רעפים מזרח" at bounding box center [301, 111] width 81 height 24
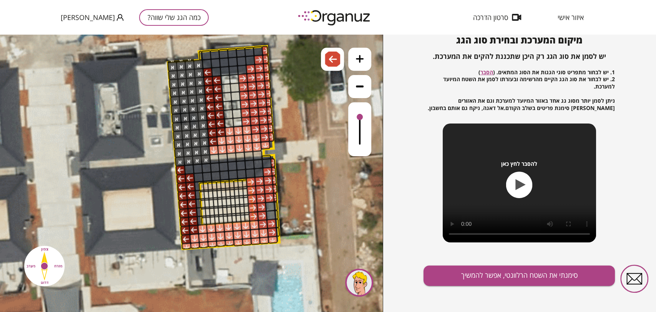
click at [310, 154] on div ".st0 { fill: #FFFFFF; } .st0 { fill: #FFFFFF; }" at bounding box center [191, 173] width 383 height 277
drag, startPoint x: 199, startPoint y: 220, endPoint x: 196, endPoint y: 188, distance: 31.7
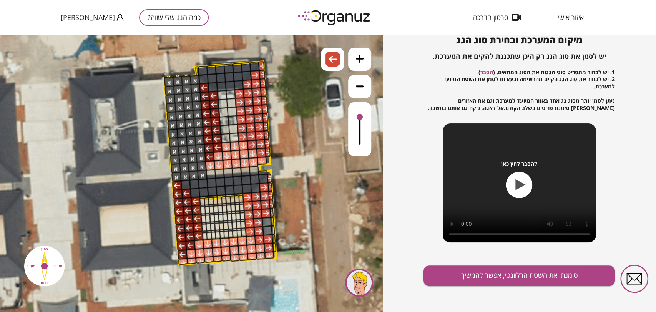
drag, startPoint x: 320, startPoint y: 194, endPoint x: 317, endPoint y: 209, distance: 15.8
click at [439, 268] on button "סימנתי את השטח הרלוונטי, אפשר להמשיך" at bounding box center [518, 275] width 191 height 20
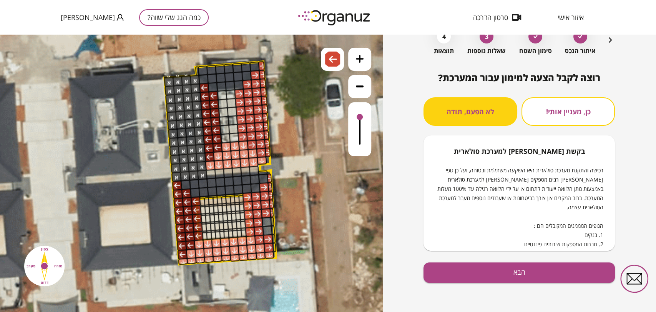
scroll to position [45, 0]
click at [443, 274] on button "הבא" at bounding box center [518, 272] width 191 height 20
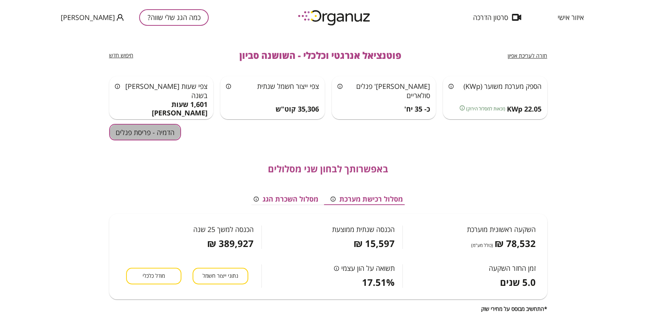
click at [128, 132] on button "הדמיה - פריסת פנלים" at bounding box center [145, 132] width 72 height 17
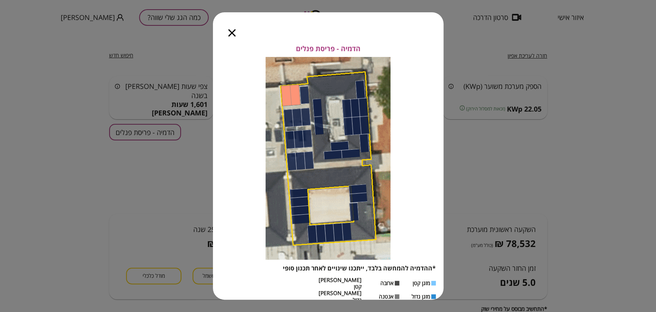
click at [229, 34] on icon "button" at bounding box center [231, 32] width 7 height 7
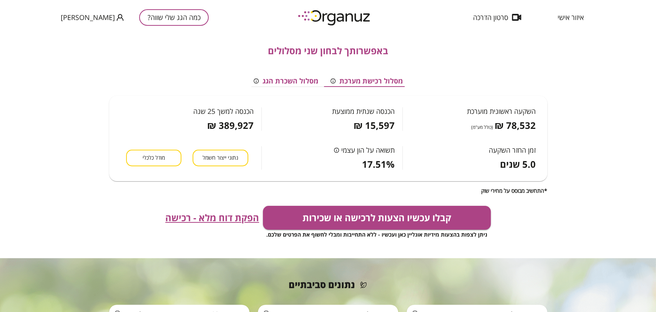
scroll to position [128, 0]
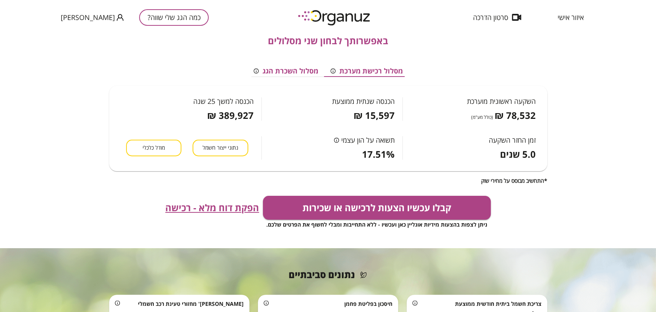
click at [212, 212] on span "הפקת דוח מלא - רכישה" at bounding box center [212, 207] width 94 height 11
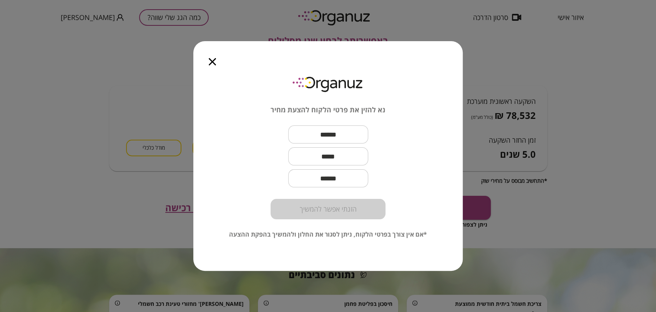
click at [207, 61] on div at bounding box center [212, 57] width 38 height 32
click at [211, 61] on icon "button" at bounding box center [212, 61] width 7 height 7
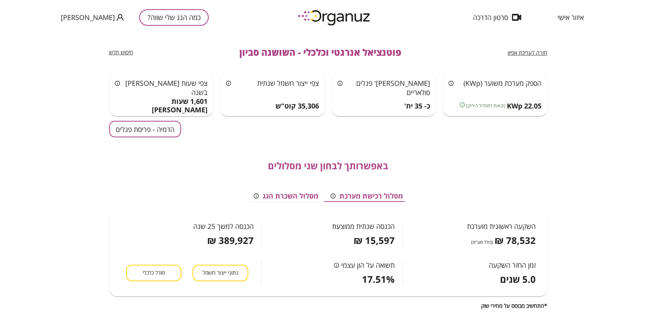
scroll to position [0, 0]
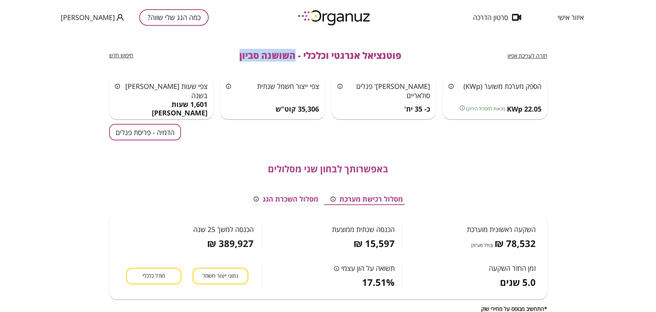
drag, startPoint x: 295, startPoint y: 55, endPoint x: 232, endPoint y: 50, distance: 63.2
click at [232, 53] on div "חזרה לעריכת אפיון פוטנציאל אנרגטי וכלכלי - השושנה סביון חיפוש חדש" at bounding box center [328, 55] width 438 height 41
copy span "השושנה סביון"
click at [161, 16] on button "כמה הגג שלי שווה?" at bounding box center [174, 17] width 70 height 17
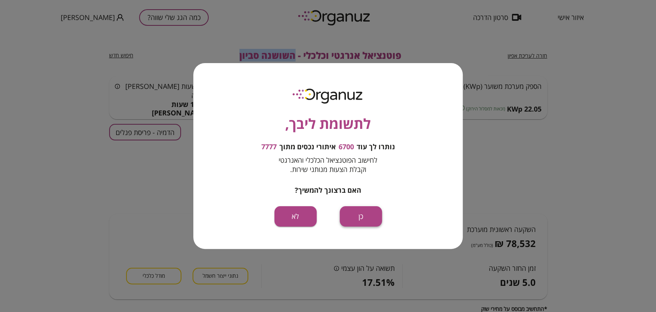
click at [357, 222] on button "כן" at bounding box center [361, 216] width 42 height 20
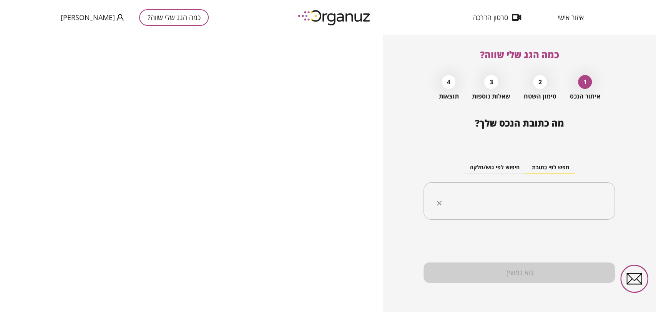
click at [526, 193] on input "text" at bounding box center [521, 200] width 167 height 19
paste input "**********"
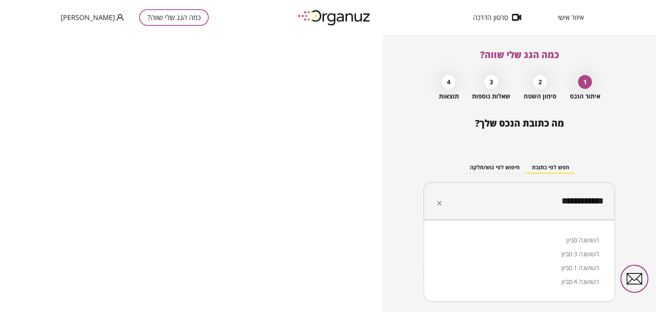
click at [567, 239] on li "השושנה סביון" at bounding box center [518, 240] width 171 height 14
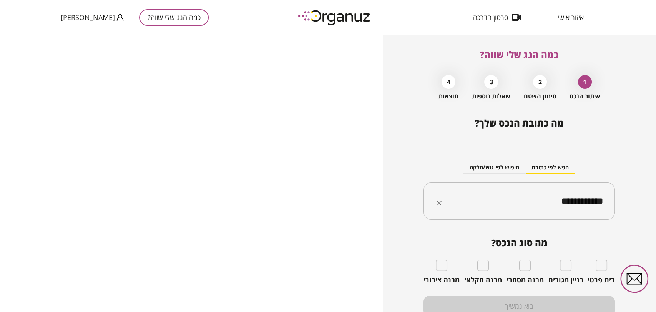
type input "**********"
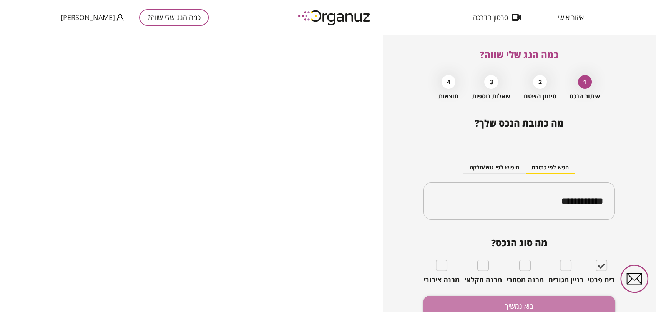
click at [566, 303] on button "בוא נמשיך" at bounding box center [518, 305] width 191 height 20
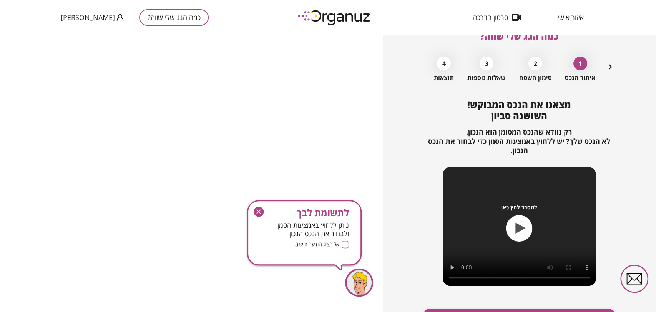
scroll to position [65, 0]
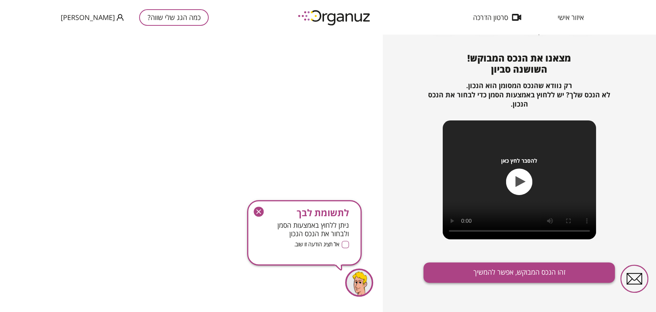
click at [523, 276] on button "זהו הנכס המבוקש, אפשר להמשיך" at bounding box center [518, 272] width 191 height 20
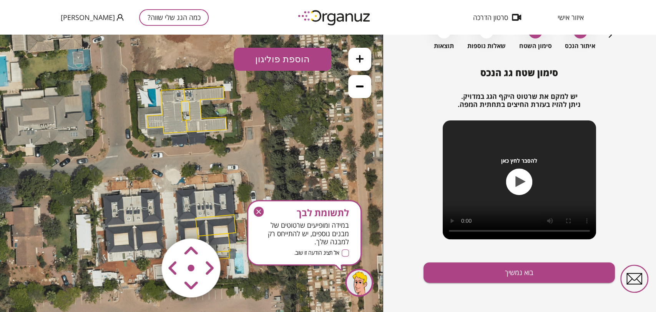
click at [257, 209] on icon "button" at bounding box center [259, 211] width 10 height 10
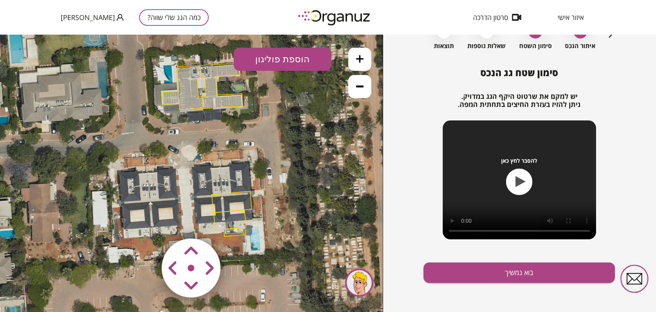
drag, startPoint x: 231, startPoint y: 205, endPoint x: 247, endPoint y: 181, distance: 29.4
click at [247, 181] on icon at bounding box center [206, 149] width 525 height 525
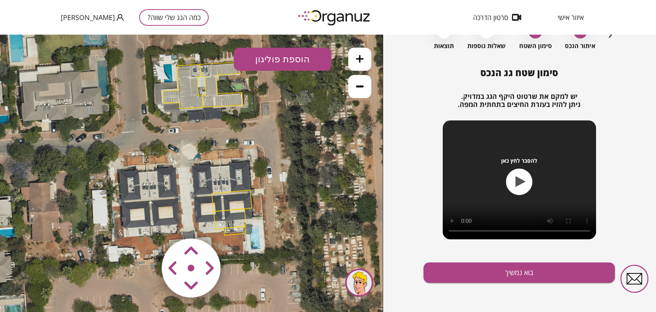
click at [357, 60] on icon at bounding box center [360, 59] width 8 height 8
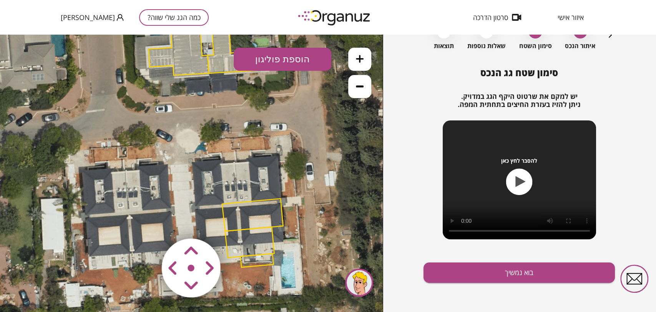
click at [357, 60] on icon at bounding box center [360, 59] width 8 height 8
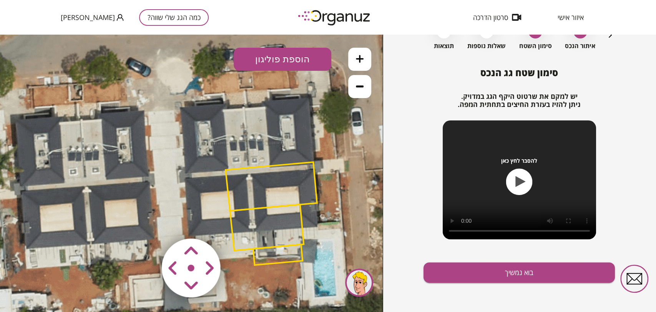
drag, startPoint x: 283, startPoint y: 203, endPoint x: 270, endPoint y: 173, distance: 32.5
click at [270, 173] on polygon at bounding box center [271, 186] width 91 height 49
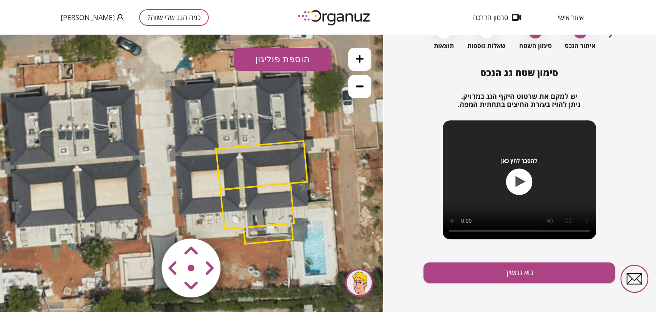
click at [270, 173] on polygon at bounding box center [261, 165] width 91 height 49
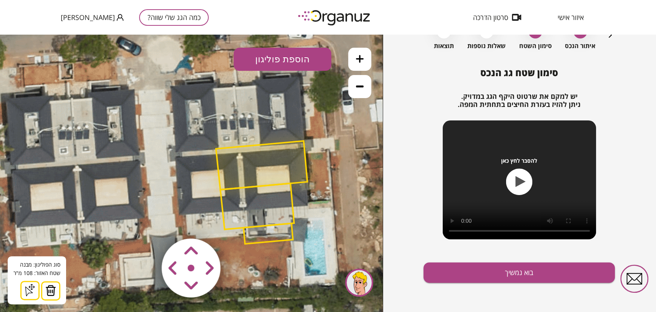
click at [52, 292] on img at bounding box center [50, 290] width 11 height 12
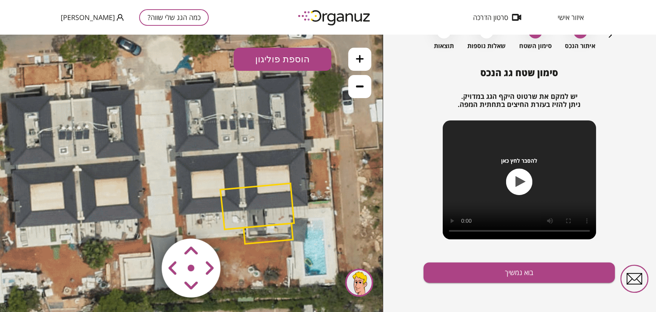
click at [249, 210] on polygon at bounding box center [257, 206] width 74 height 46
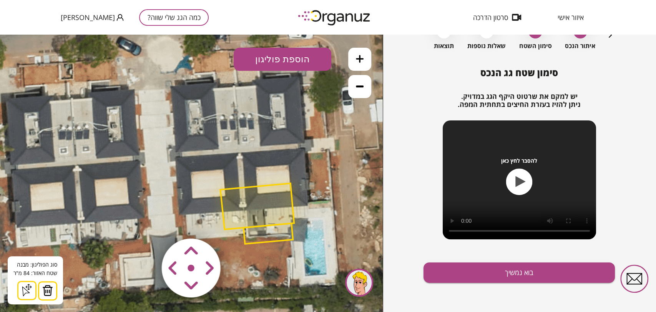
click at [46, 291] on img at bounding box center [47, 290] width 11 height 12
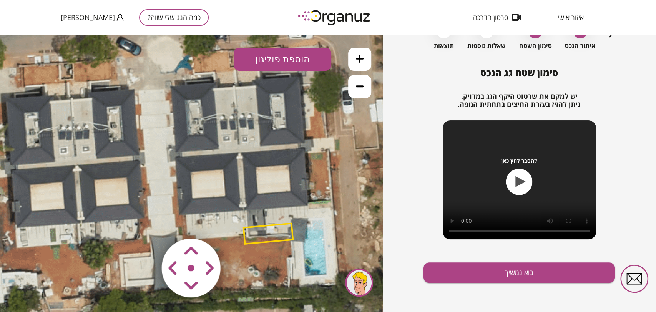
click at [257, 231] on polygon at bounding box center [268, 233] width 49 height 20
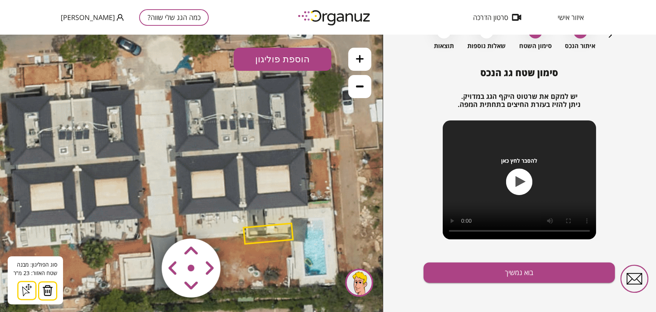
click at [49, 289] on img at bounding box center [47, 290] width 11 height 12
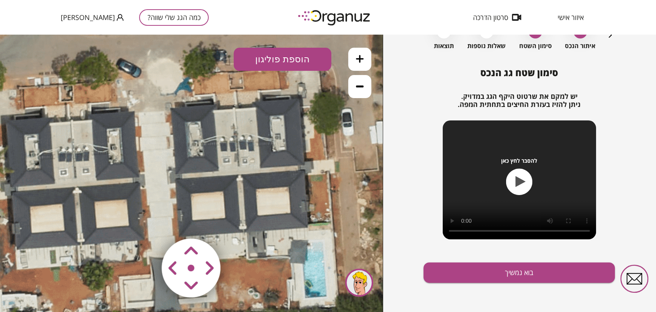
drag, startPoint x: 225, startPoint y: 112, endPoint x: 225, endPoint y: 134, distance: 21.9
click at [225, 134] on icon at bounding box center [204, 69] width 1193 height 1193
click at [286, 59] on button "הוספת פוליגון" at bounding box center [283, 59] width 98 height 23
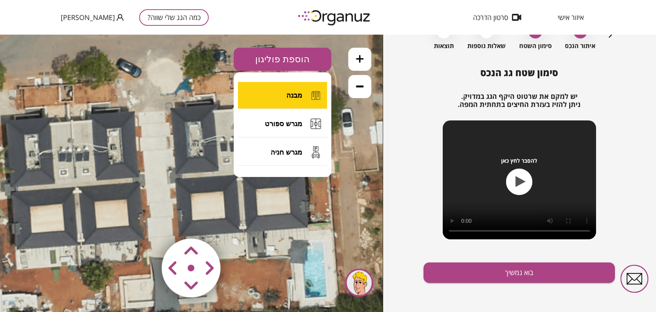
click at [277, 96] on button "מבנה" at bounding box center [282, 95] width 89 height 27
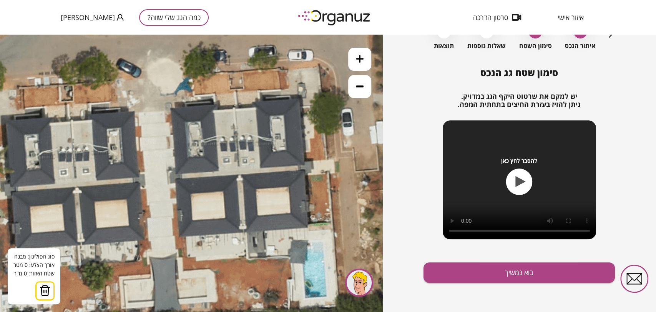
click at [169, 107] on icon at bounding box center [204, 69] width 1193 height 1193
click at [175, 175] on icon at bounding box center [204, 69] width 1193 height 1193
click at [174, 179] on polygon at bounding box center [172, 143] width 6 height 72
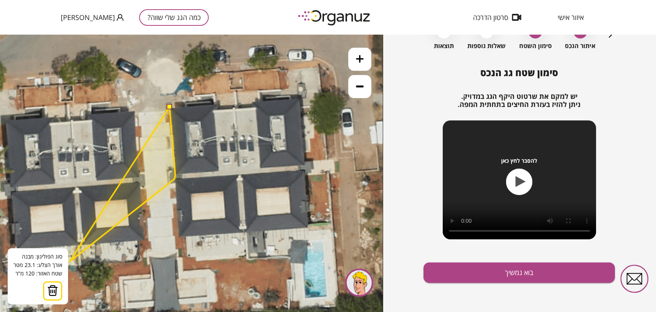
click at [54, 289] on img at bounding box center [52, 290] width 11 height 12
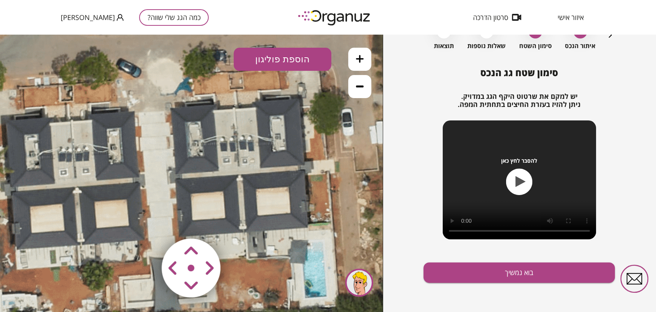
click at [296, 56] on button "הוספת פוליגון" at bounding box center [283, 59] width 98 height 23
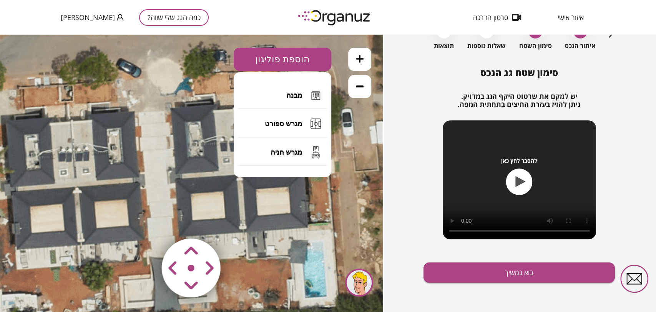
click at [280, 101] on button "מבנה" at bounding box center [282, 95] width 89 height 27
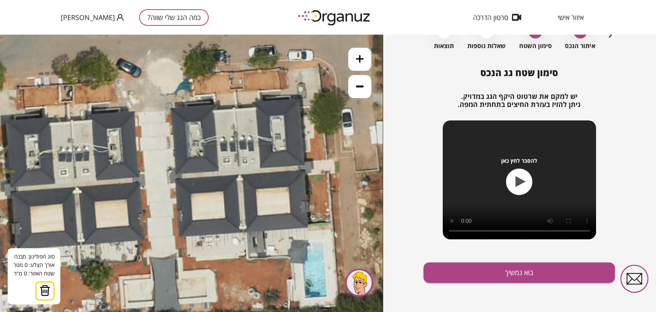
click at [169, 107] on icon at bounding box center [204, 69] width 1193 height 1193
click at [175, 174] on icon at bounding box center [204, 69] width 1193 height 1193
click at [182, 173] on polygon at bounding box center [175, 140] width 13 height 67
click at [182, 179] on icon at bounding box center [204, 69] width 1193 height 1193
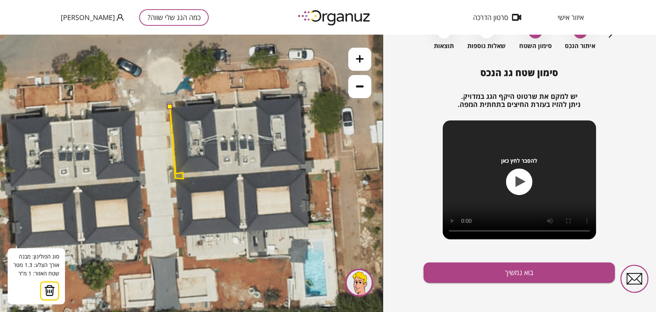
click at [175, 178] on polygon at bounding box center [176, 142] width 13 height 72
click at [175, 179] on polygon at bounding box center [176, 142] width 13 height 72
click at [179, 236] on icon at bounding box center [204, 68] width 1193 height 1193
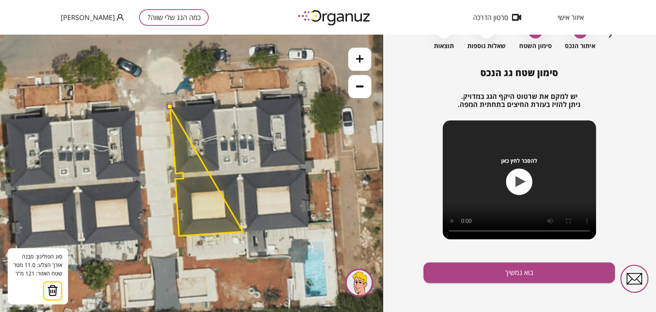
click at [243, 231] on polygon at bounding box center [206, 170] width 73 height 129
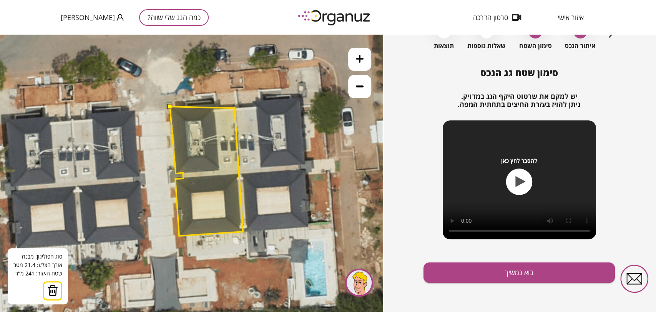
click at [234, 108] on polygon at bounding box center [206, 170] width 73 height 129
click at [218, 109] on polygon at bounding box center [206, 170] width 73 height 129
click at [217, 103] on polygon at bounding box center [206, 169] width 73 height 133
click at [171, 107] on button at bounding box center [169, 105] width 5 height 5
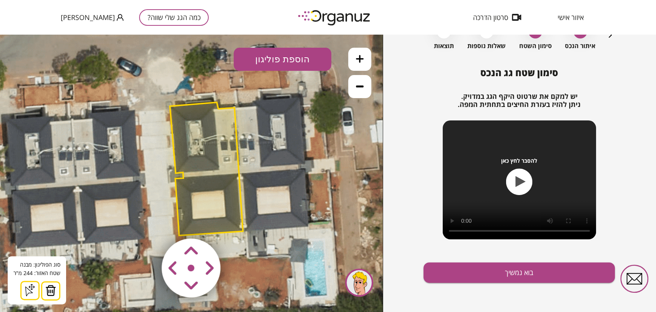
click at [471, 261] on div "סימון שטח גג הנכס יש למקם את שרטוט היקף הגג במדויק. ניתן להזיז בעזרת החיצים בתח…" at bounding box center [518, 189] width 191 height 244
click at [472, 279] on button "בוא נמשיך" at bounding box center [518, 272] width 191 height 20
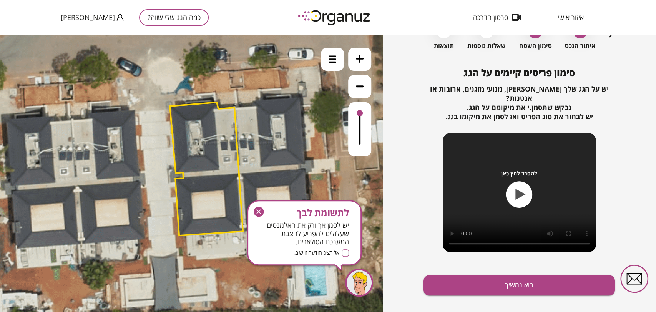
click at [472, 279] on button "בוא נמשיך" at bounding box center [518, 285] width 191 height 20
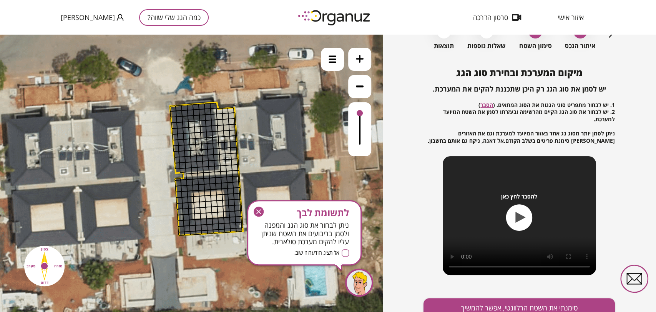
click at [260, 211] on icon "button" at bounding box center [259, 211] width 10 height 10
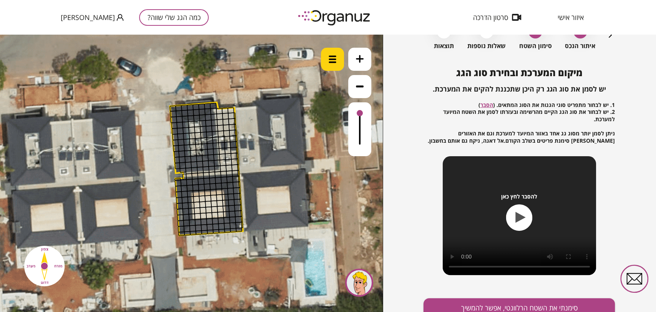
click at [328, 62] on img at bounding box center [332, 59] width 8 height 8
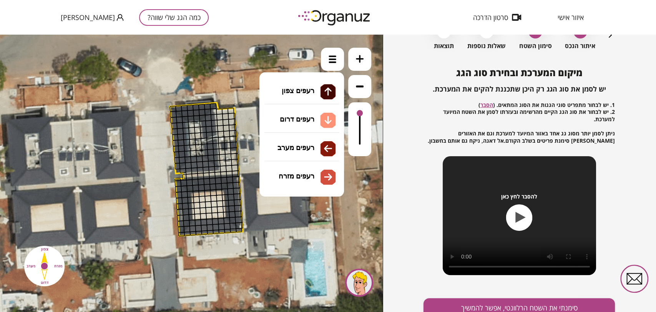
click at [303, 113] on li "גג רעפים רעפים צפון רעפים דרום רעפים מערב רעפים מזרח" at bounding box center [301, 111] width 81 height 25
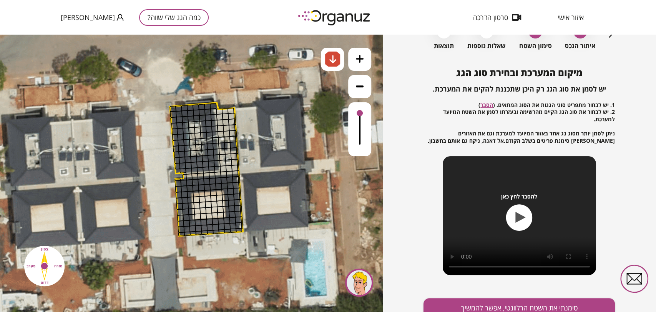
click at [298, 120] on div ".st0 { fill: #FFFFFF; } א" at bounding box center [191, 173] width 383 height 277
drag, startPoint x: 185, startPoint y: 234, endPoint x: 199, endPoint y: 239, distance: 15.6
click at [199, 238] on div ".st0 { fill: #FFFFFF; }" at bounding box center [204, 68] width 1193 height 1193
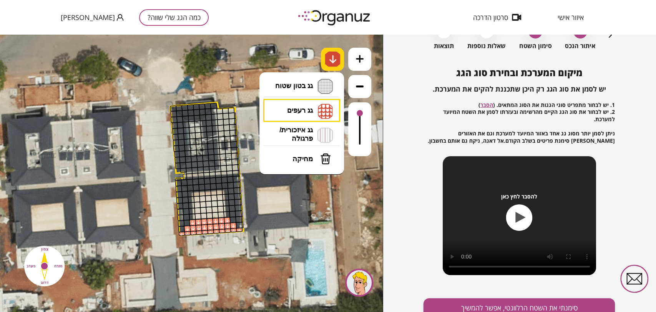
click at [330, 59] on img at bounding box center [333, 59] width 8 height 9
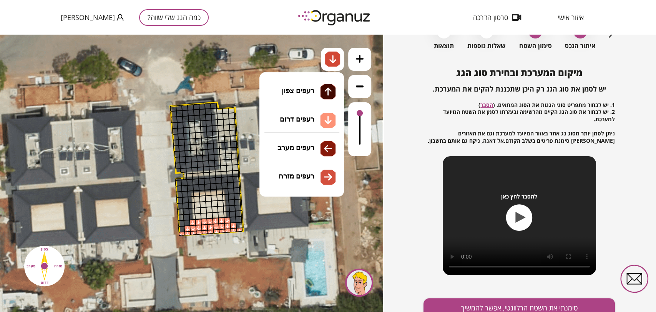
click at [302, 108] on li "גג רעפים רעפים צפון רעפים דרום רעפים מערב רעפים מזרח" at bounding box center [301, 111] width 81 height 24
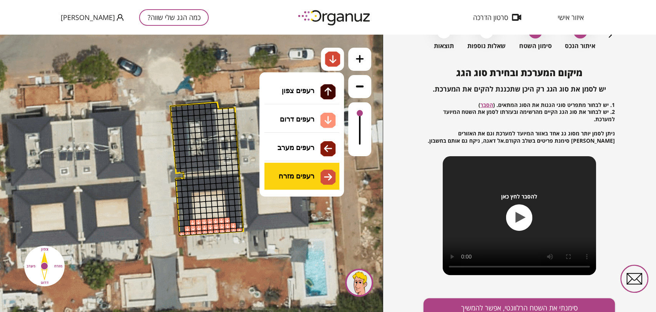
click at [305, 181] on div ".st0 { fill: #FFFFFF; } א" at bounding box center [191, 173] width 383 height 277
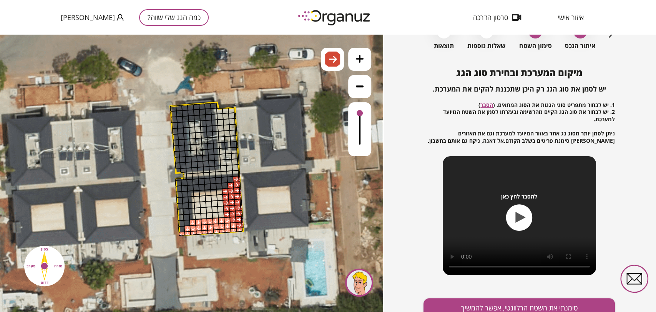
drag, startPoint x: 237, startPoint y: 223, endPoint x: 240, endPoint y: 179, distance: 44.6
click at [240, 179] on div ".st0 { fill: #FFFFFF; }" at bounding box center [205, 68] width 1193 height 1193
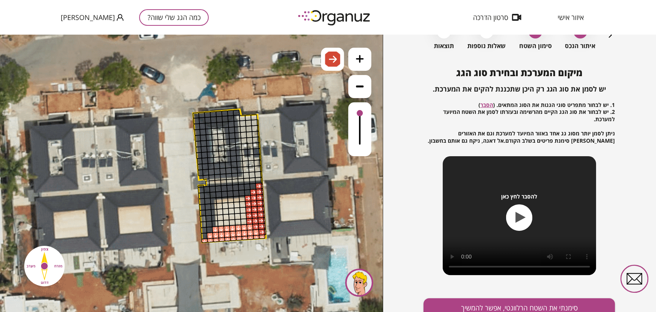
drag, startPoint x: 227, startPoint y: 80, endPoint x: 249, endPoint y: 87, distance: 23.3
click at [249, 87] on icon at bounding box center [228, 75] width 1193 height 1193
click at [609, 39] on icon "button" at bounding box center [610, 34] width 9 height 9
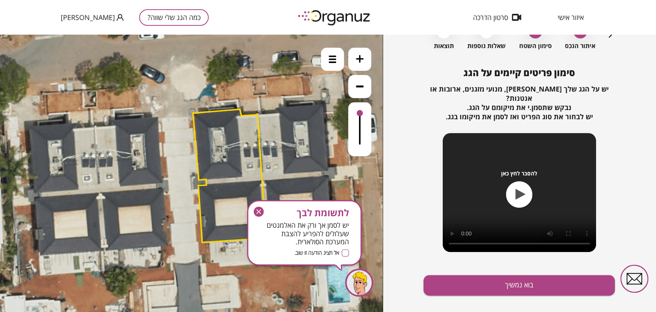
click at [319, 60] on icon at bounding box center [228, 75] width 1193 height 1193
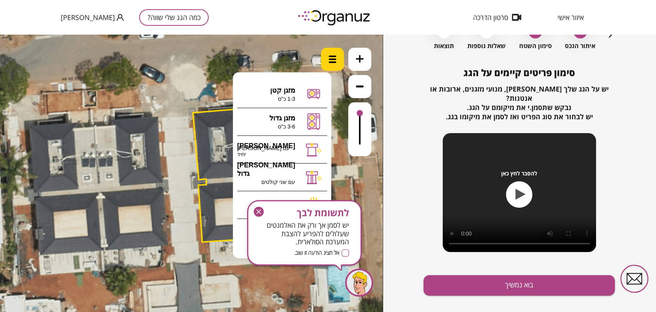
click at [328, 59] on img at bounding box center [332, 59] width 8 height 8
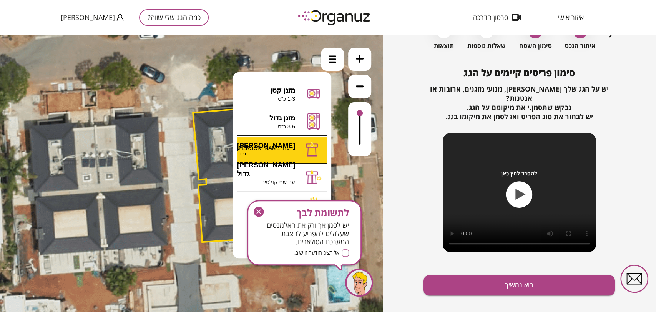
click at [280, 153] on div ".st0 { fill: #FFFFFF; } א" at bounding box center [191, 173] width 383 height 277
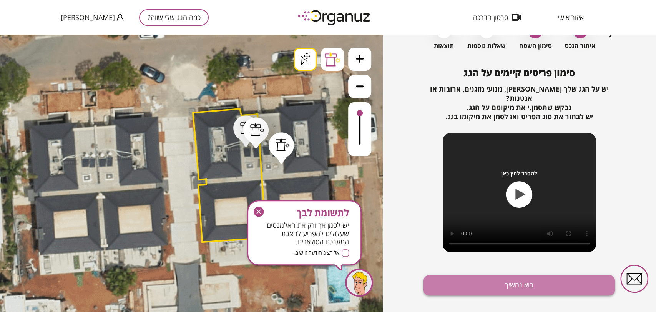
click at [519, 278] on button "בוא נמשיך" at bounding box center [518, 285] width 191 height 20
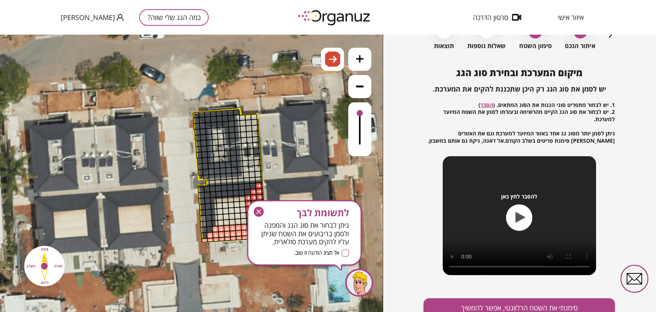
drag, startPoint x: 256, startPoint y: 208, endPoint x: 256, endPoint y: 164, distance: 43.4
click at [256, 208] on icon "button" at bounding box center [259, 211] width 10 height 10
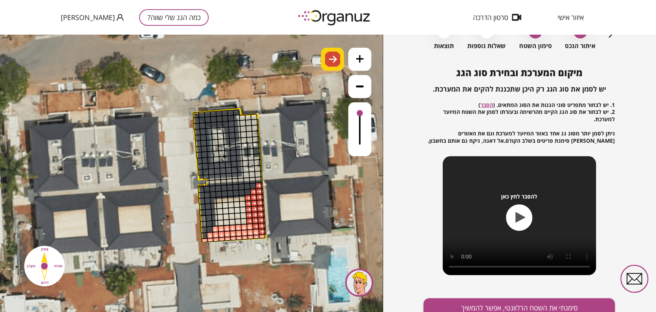
click at [335, 61] on img at bounding box center [333, 59] width 8 height 9
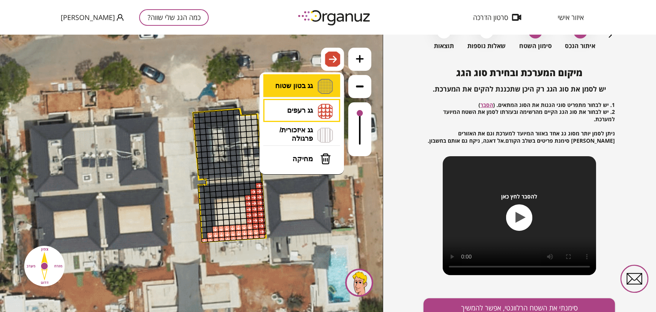
click at [316, 81] on li "גג בטון שטוח מפלס א א מפלס ב ב מפלס ג ג" at bounding box center [301, 86] width 81 height 25
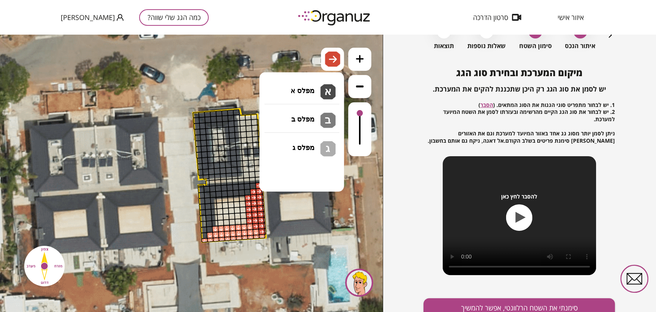
drag, startPoint x: 314, startPoint y: 94, endPoint x: 286, endPoint y: 93, distance: 28.4
click at [314, 93] on div ".st0 { fill: #FFFFFF; } .st0 { fill: #FFFFFF; }" at bounding box center [191, 173] width 383 height 277
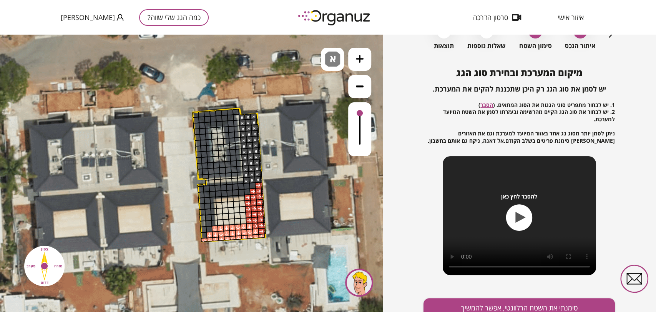
drag, startPoint x: 241, startPoint y: 118, endPoint x: 246, endPoint y: 114, distance: 7.1
drag, startPoint x: 257, startPoint y: 126, endPoint x: 258, endPoint y: 117, distance: 8.5
click at [258, 117] on div ".st0 { fill: #FFFFFF; } .st0 { fill: #FFFFFF; }" at bounding box center [227, 74] width 1193 height 1193
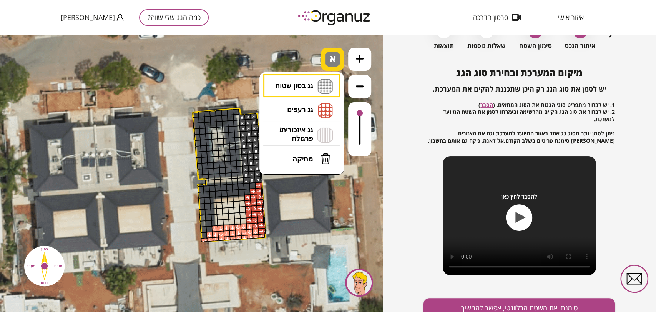
click at [331, 57] on span "א" at bounding box center [334, 55] width 8 height 9
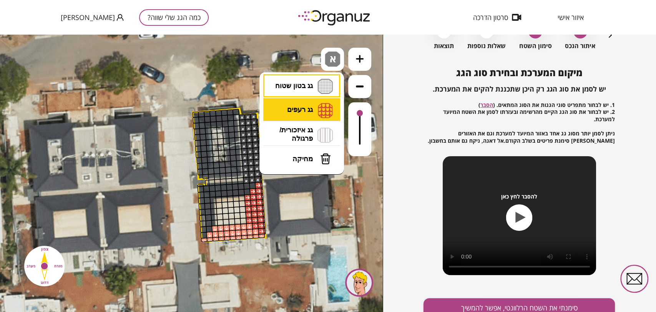
click at [317, 108] on li "גג רעפים רעפים צפון רעפים דרום רעפים מערב רעפים מזרח" at bounding box center [301, 110] width 81 height 25
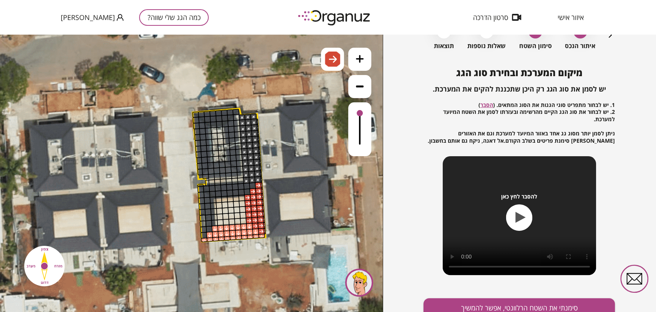
click at [309, 178] on div ".st0 { fill: #FFFFFF; } .st0 { fill: #FFFFFF; }" at bounding box center [191, 173] width 383 height 277
drag, startPoint x: 227, startPoint y: 157, endPoint x: 231, endPoint y: 134, distance: 23.4
click at [332, 62] on img at bounding box center [333, 59] width 8 height 9
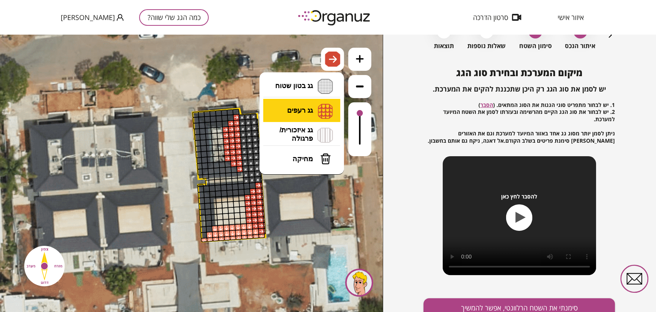
click at [306, 109] on li "גג רעפים רעפים צפון רעפים דרום רעפים מערב רעפים מזרח" at bounding box center [301, 111] width 81 height 24
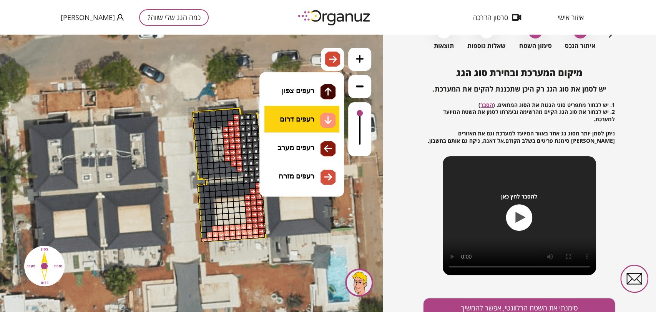
click at [307, 119] on div ".st0 { fill: #FFFFFF; } .st0 { fill: #FFFFFF; }" at bounding box center [191, 173] width 383 height 277
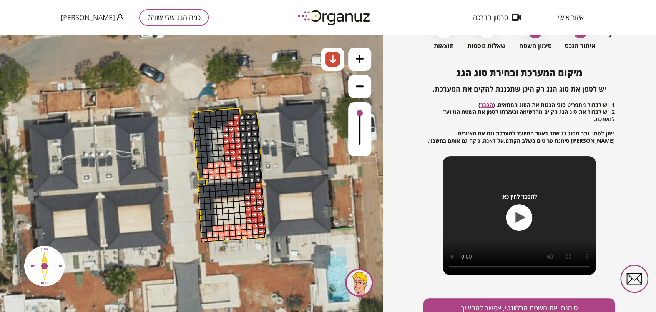
drag, startPoint x: 239, startPoint y: 174, endPoint x: 212, endPoint y: 166, distance: 27.6
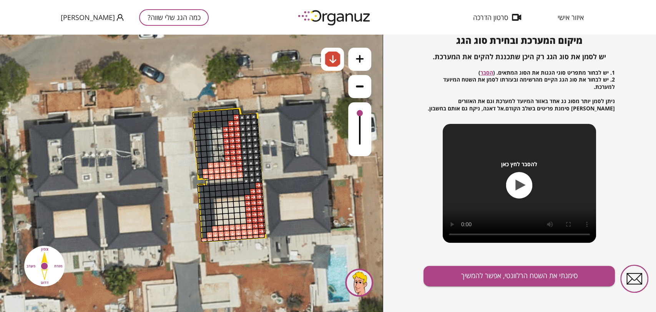
scroll to position [83, 0]
click at [467, 273] on button "סימנתי את השטח הרלוונטי, אפשר להמשיך" at bounding box center [518, 275] width 191 height 20
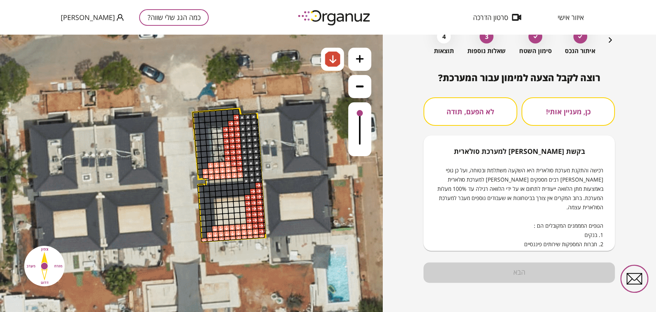
scroll to position [45, 0]
click at [438, 118] on button "לא הפעם, תודה" at bounding box center [469, 111] width 93 height 28
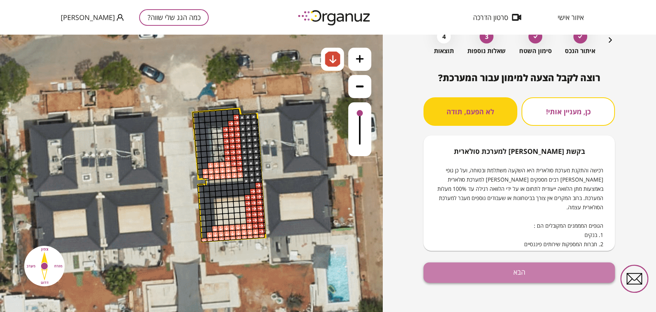
click at [494, 269] on button "הבא" at bounding box center [518, 272] width 191 height 20
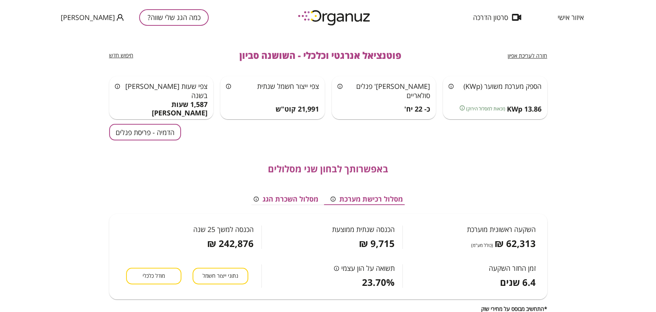
click at [117, 133] on button "הדמיה - פריסת פנלים" at bounding box center [145, 132] width 72 height 17
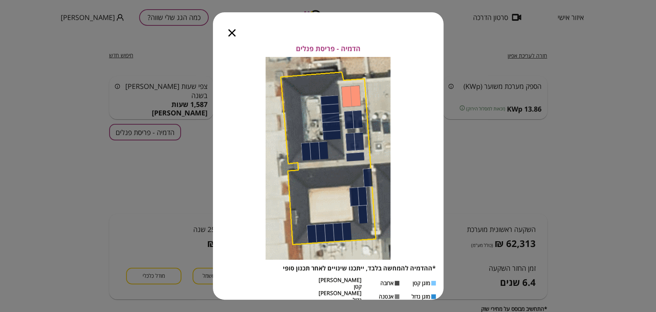
click at [234, 36] on icon "button" at bounding box center [231, 32] width 7 height 7
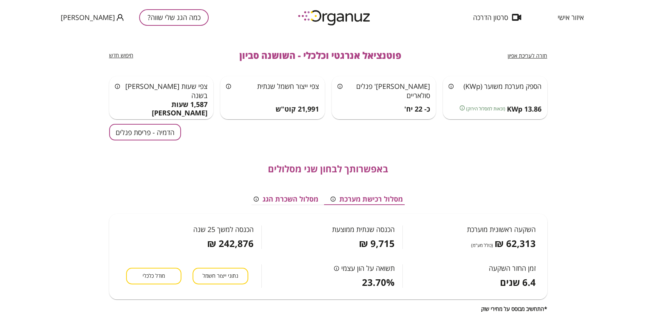
click at [539, 56] on span "חזרה לעריכת אפיון" at bounding box center [528, 55] width 40 height 7
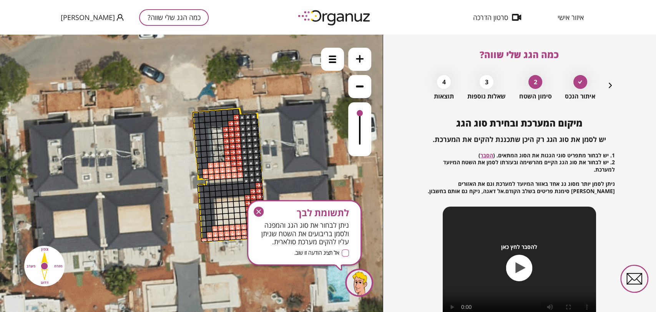
click at [260, 213] on icon "button" at bounding box center [259, 211] width 10 height 10
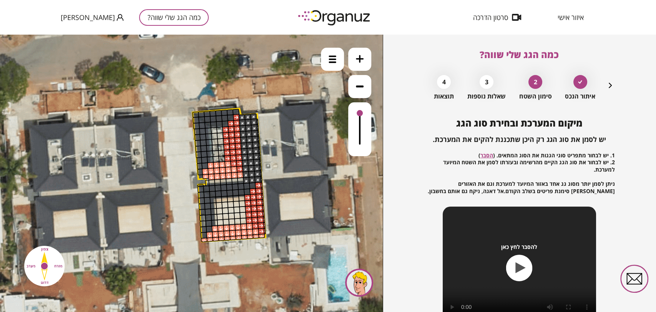
click at [612, 84] on icon "button" at bounding box center [610, 85] width 9 height 9
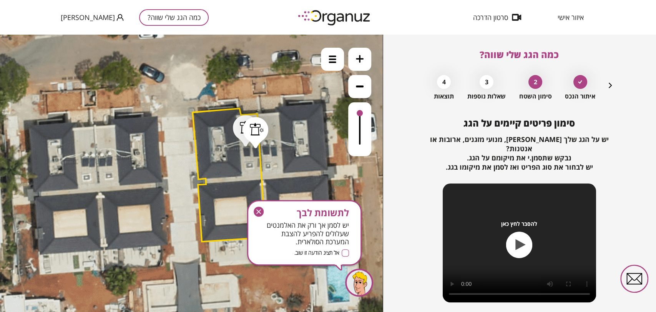
click at [229, 156] on polygon at bounding box center [228, 174] width 73 height 133
click at [262, 212] on icon "button" at bounding box center [259, 211] width 10 height 10
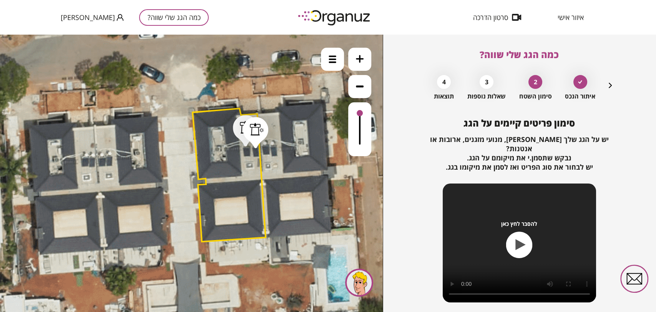
click at [602, 83] on div "איתור הנכס 2 סימון השטח 3 שאלות נוספות 4 תוצאות" at bounding box center [518, 85] width 191 height 29
click at [609, 85] on icon "button" at bounding box center [610, 85] width 9 height 9
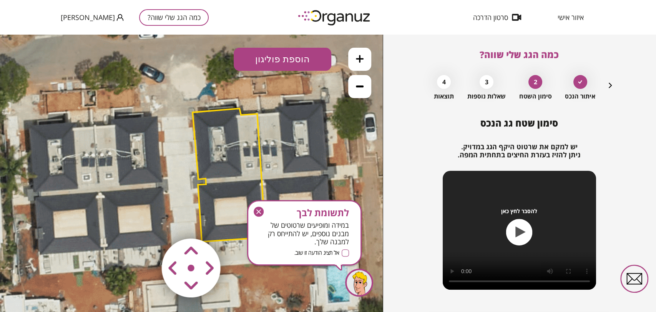
click at [234, 146] on polygon at bounding box center [228, 174] width 73 height 133
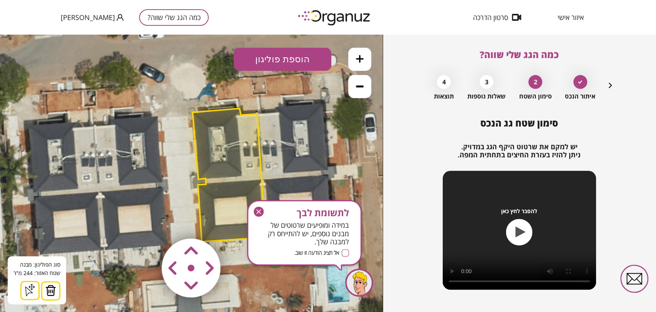
drag, startPoint x: 258, startPoint y: 208, endPoint x: 205, endPoint y: 187, distance: 57.3
click at [258, 208] on icon "button" at bounding box center [259, 211] width 10 height 10
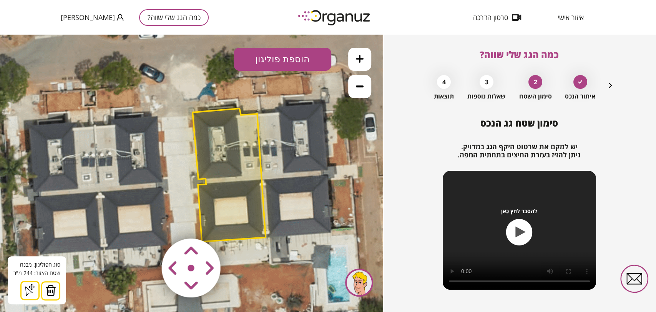
click at [52, 289] on img at bounding box center [50, 290] width 11 height 12
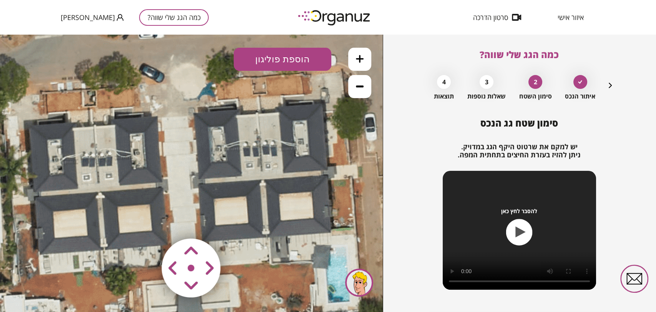
drag, startPoint x: 280, startPoint y: 55, endPoint x: 283, endPoint y: 63, distance: 8.9
click at [280, 55] on button "הוספת פוליגון" at bounding box center [283, 59] width 98 height 23
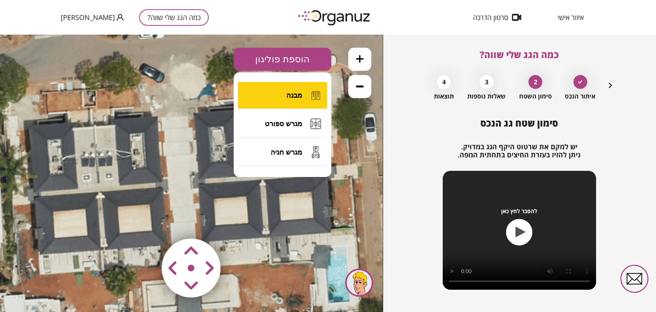
click at [281, 93] on button "מבנה" at bounding box center [282, 95] width 89 height 27
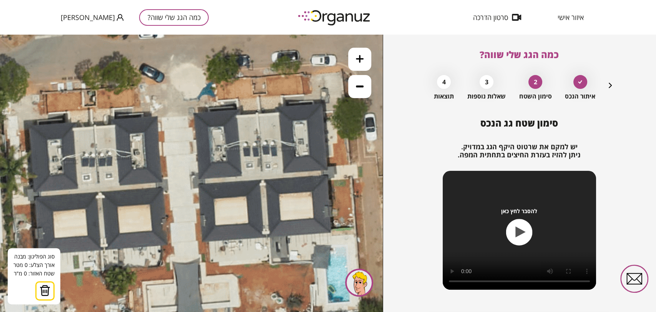
click at [193, 112] on icon at bounding box center [227, 74] width 1193 height 1193
click at [239, 109] on icon at bounding box center [227, 74] width 1193 height 1193
click at [239, 116] on polygon at bounding box center [216, 112] width 46 height 7
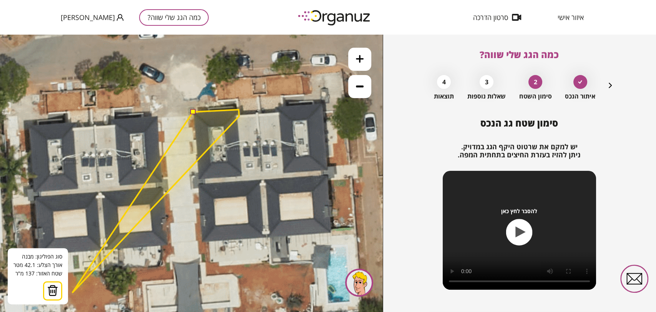
click at [54, 287] on img at bounding box center [52, 290] width 11 height 12
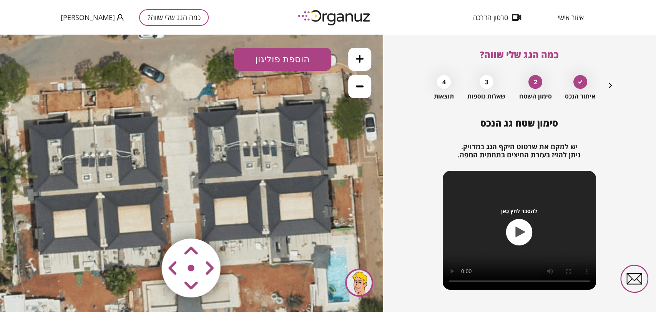
click at [304, 56] on button "הוספת פוליגון" at bounding box center [283, 59] width 98 height 23
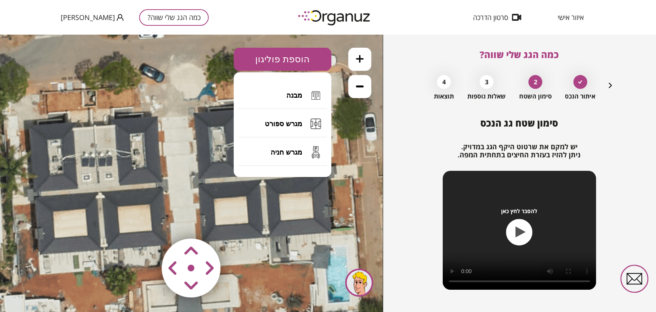
click at [295, 93] on span "מבנה" at bounding box center [294, 95] width 16 height 8
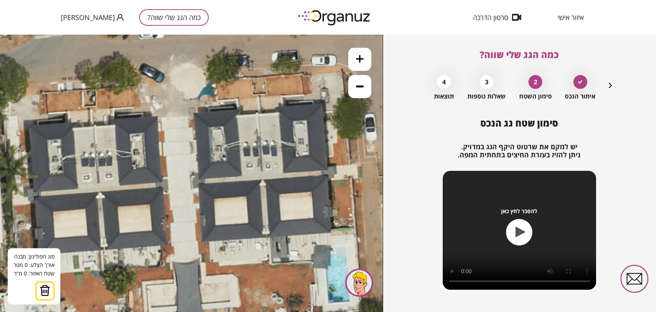
click at [257, 111] on icon at bounding box center [227, 74] width 1193 height 1193
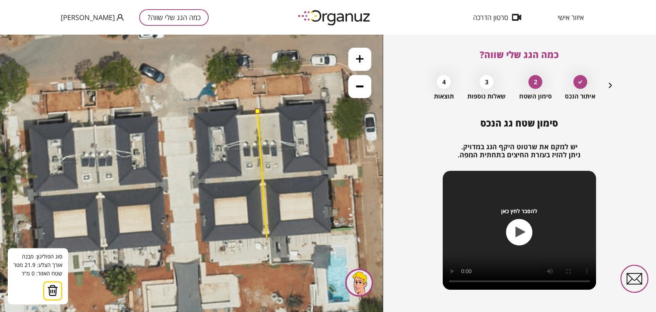
click at [267, 237] on icon at bounding box center [227, 74] width 1193 height 1193
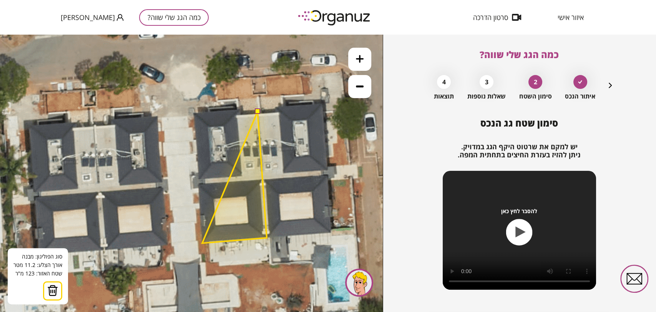
click at [202, 243] on polygon at bounding box center [234, 176] width 65 height 131
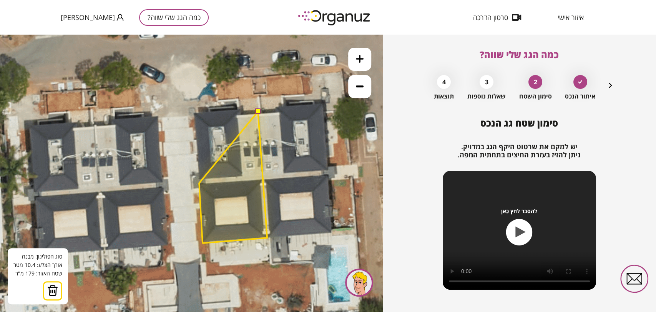
click at [199, 183] on polygon at bounding box center [233, 177] width 68 height 132
click at [197, 182] on polygon at bounding box center [232, 177] width 70 height 132
click at [206, 182] on polygon at bounding box center [232, 177] width 70 height 132
click at [205, 179] on polygon at bounding box center [232, 177] width 70 height 132
click at [199, 180] on polygon at bounding box center [232, 177] width 70 height 132
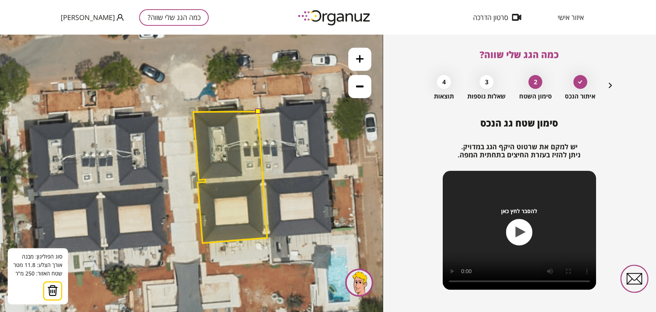
click at [193, 112] on polygon at bounding box center [230, 177] width 74 height 132
click at [240, 109] on polygon at bounding box center [230, 176] width 74 height 134
click at [240, 113] on polygon at bounding box center [230, 176] width 74 height 134
click at [258, 111] on button at bounding box center [257, 110] width 5 height 5
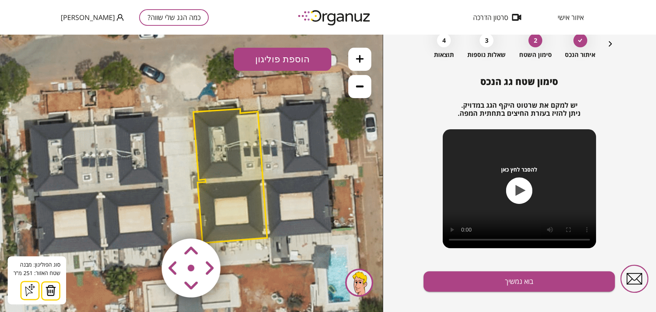
scroll to position [50, 0]
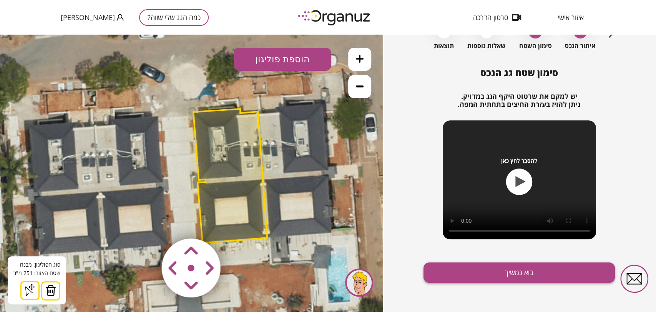
click at [484, 266] on button "בוא נמשיך" at bounding box center [518, 272] width 191 height 20
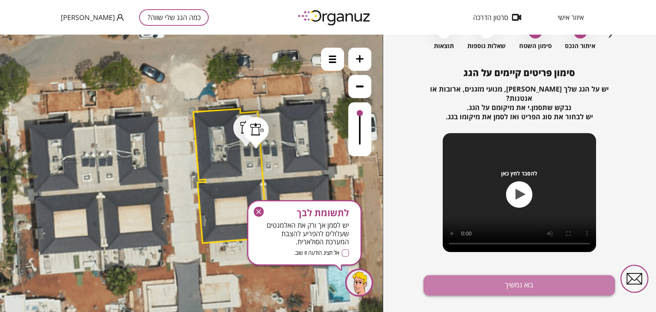
click at [492, 277] on button "בוא נמשיך" at bounding box center [518, 285] width 191 height 20
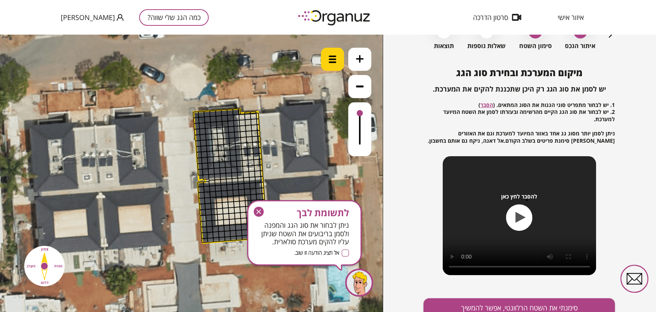
click at [332, 58] on img at bounding box center [332, 59] width 8 height 8
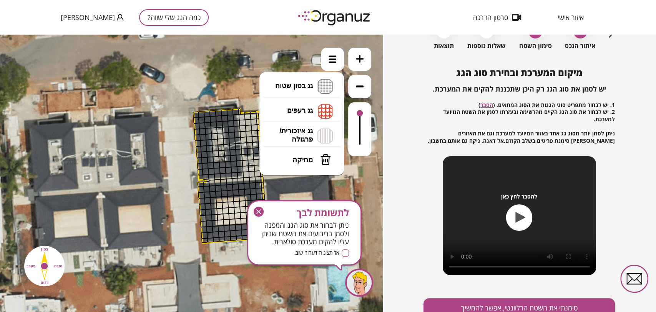
click at [303, 70] on icon at bounding box center [228, 74] width 1193 height 1193
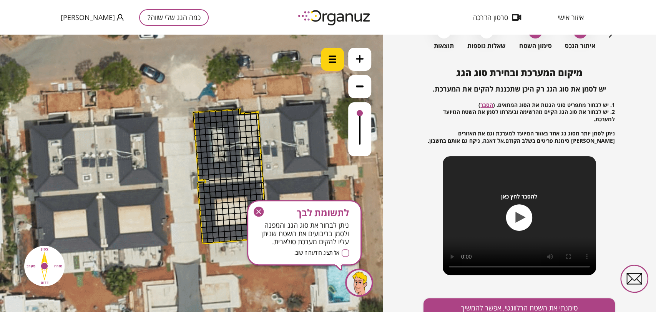
click at [343, 64] on div at bounding box center [332, 59] width 23 height 23
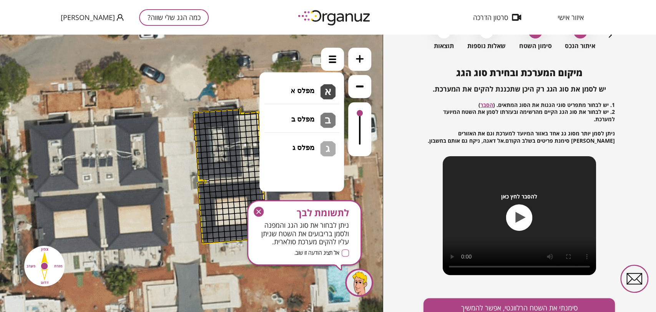
click at [310, 86] on li "גג בטון שטוח מפלס א א מפלס ב ב מפלס ג ג" at bounding box center [301, 86] width 81 height 25
click at [295, 92] on div ".st0 { fill: #FFFFFF; } .st0 { fill: #FFFFFF; }" at bounding box center [191, 173] width 383 height 277
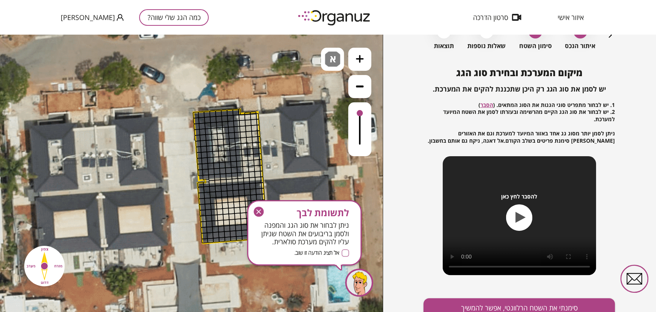
click at [257, 210] on icon "button" at bounding box center [259, 211] width 10 height 10
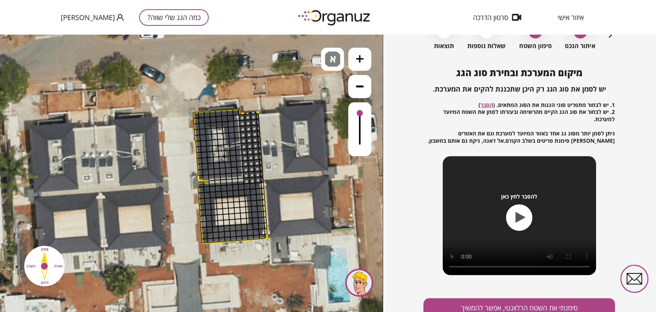
drag, startPoint x: 242, startPoint y: 116, endPoint x: 258, endPoint y: 128, distance: 19.8
click at [336, 62] on img at bounding box center [332, 58] width 15 height 15
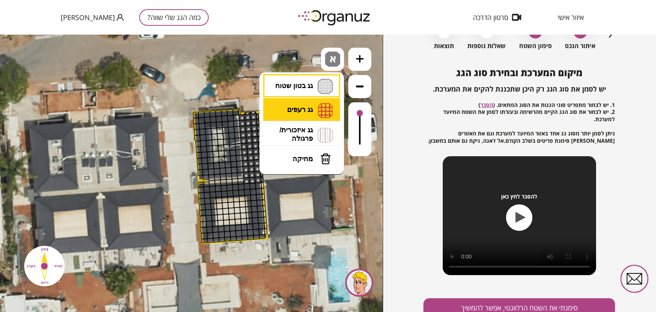
click at [299, 105] on li "גג רעפים רעפים צפון רעפים דרום רעפים מערב רעפים מזרח" at bounding box center [301, 110] width 81 height 25
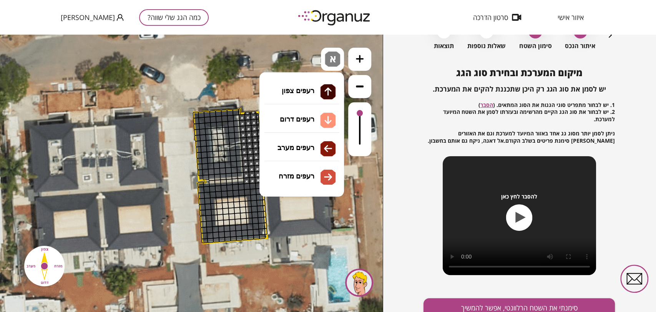
click at [315, 172] on div ".st0 { fill: #FFFFFF; } .st0 { fill: #FFFFFF; }" at bounding box center [191, 173] width 383 height 277
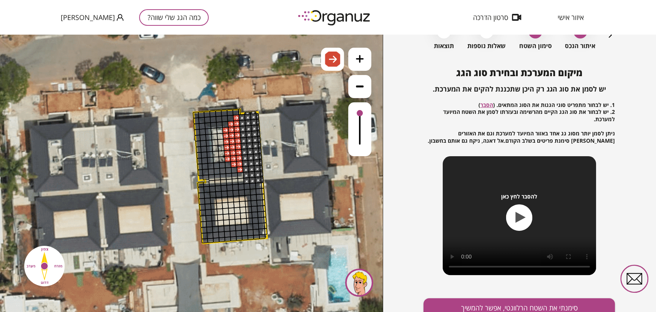
drag, startPoint x: 227, startPoint y: 129, endPoint x: 231, endPoint y: 127, distance: 5.0
click at [326, 62] on img at bounding box center [332, 58] width 15 height 15
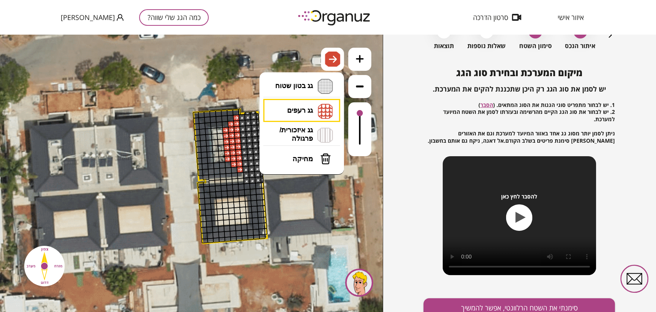
click at [302, 108] on li "גג רעפים רעפים צפון רעפים דרום רעפים מערב רעפים מזרח" at bounding box center [301, 111] width 81 height 24
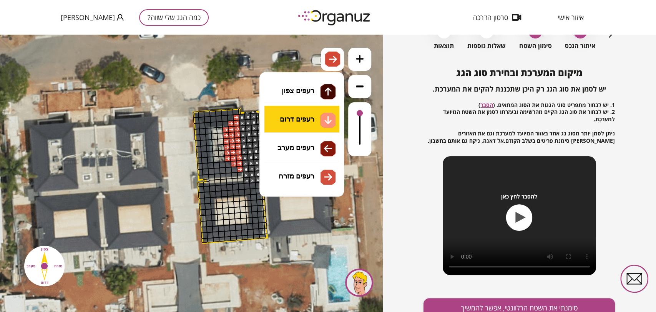
click at [304, 117] on div ".st0 { fill: #FFFFFF; } .st0 { fill: #FFFFFF; }" at bounding box center [191, 173] width 383 height 277
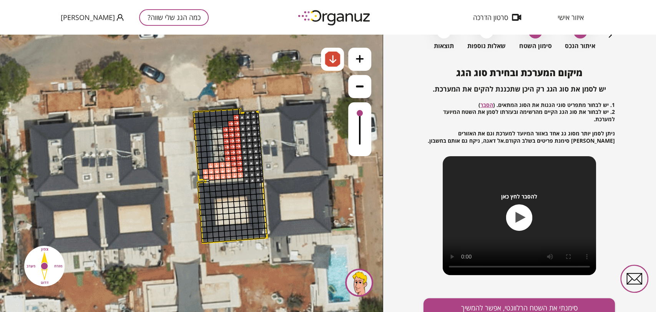
drag, startPoint x: 236, startPoint y: 174, endPoint x: 212, endPoint y: 166, distance: 25.3
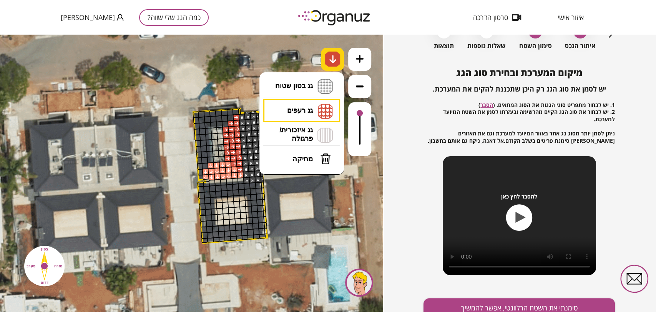
click at [337, 59] on img at bounding box center [332, 58] width 15 height 15
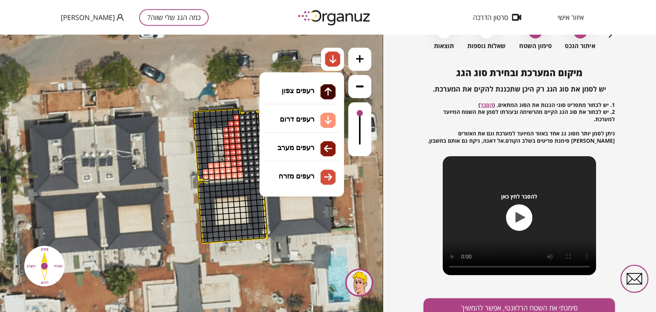
click at [313, 108] on li "גג רעפים רעפים צפון רעפים דרום רעפים מערב רעפים מזרח" at bounding box center [301, 111] width 81 height 24
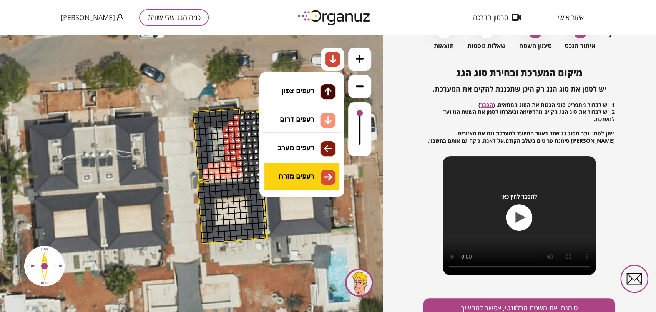
click at [317, 176] on div ".st0 { fill: #FFFFFF; } .st0 { fill: #FFFFFF; }" at bounding box center [191, 173] width 383 height 277
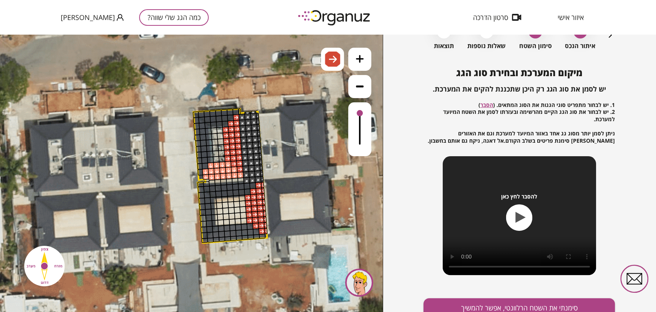
drag, startPoint x: 247, startPoint y: 199, endPoint x: 259, endPoint y: 206, distance: 13.8
click at [329, 62] on img at bounding box center [333, 59] width 8 height 9
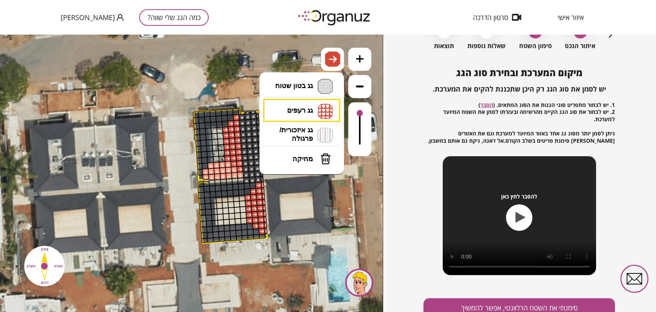
drag, startPoint x: 320, startPoint y: 107, endPoint x: 314, endPoint y: 112, distance: 7.6
click at [319, 107] on li "גג רעפים רעפים צפון רעפים דרום רעפים מערב רעפים מזרח" at bounding box center [301, 111] width 81 height 24
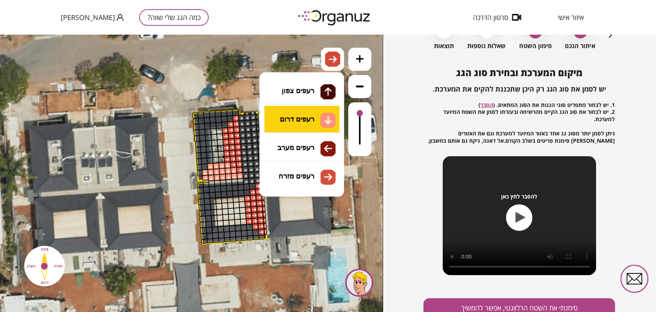
click at [307, 121] on div ".st0 { fill: #FFFFFF; } .st0 { fill: #FFFFFF; }" at bounding box center [191, 173] width 383 height 277
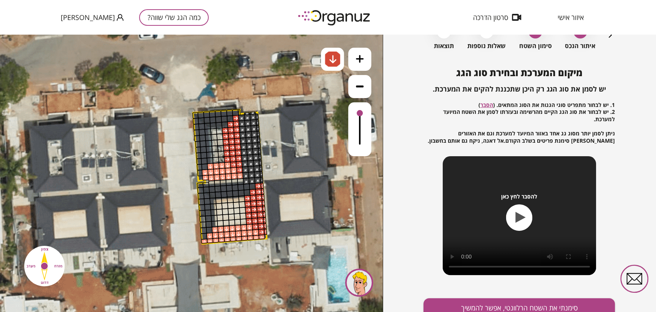
drag, startPoint x: 208, startPoint y: 242, endPoint x: 264, endPoint y: 237, distance: 56.3
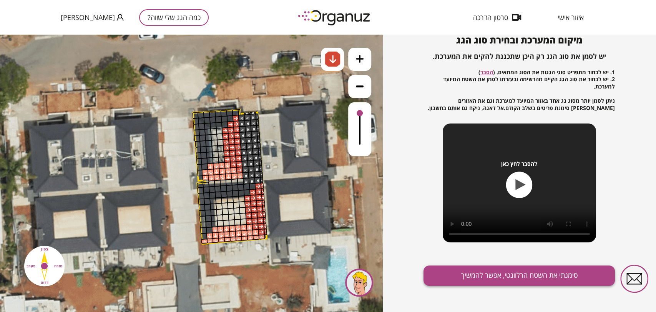
click at [528, 275] on button "סימנתי את השטח הרלוונטי, אפשר להמשיך" at bounding box center [518, 275] width 191 height 20
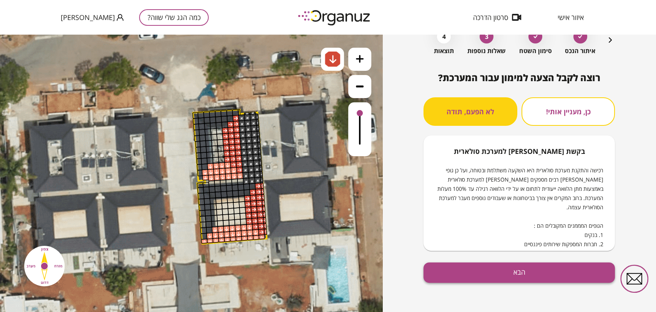
click at [461, 267] on button "הבא" at bounding box center [518, 272] width 191 height 20
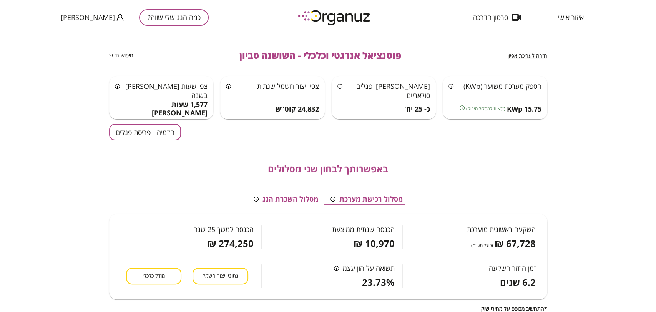
click at [146, 129] on button "הדמיה - פריסת פנלים" at bounding box center [145, 132] width 72 height 17
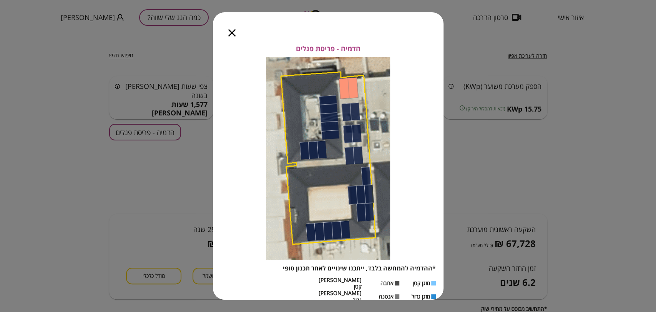
click at [234, 35] on icon "button" at bounding box center [231, 32] width 7 height 7
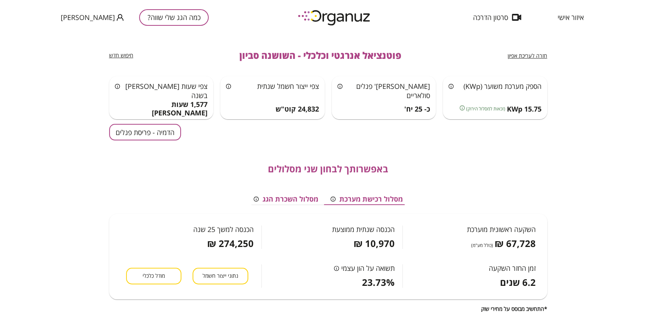
click at [544, 56] on span "חזרה לעריכת אפיון" at bounding box center [528, 55] width 40 height 7
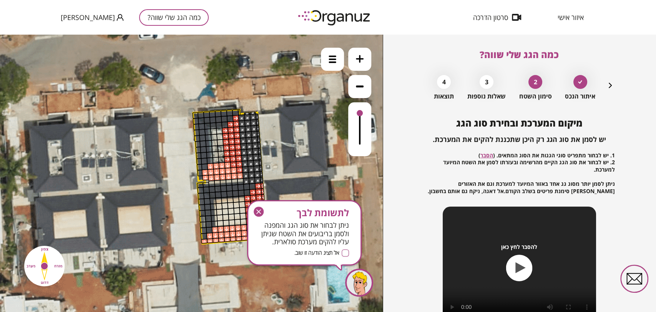
click at [262, 212] on icon "button" at bounding box center [259, 211] width 10 height 10
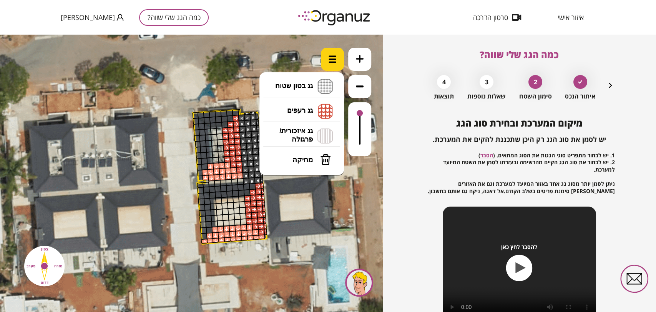
click at [325, 62] on div at bounding box center [332, 59] width 23 height 23
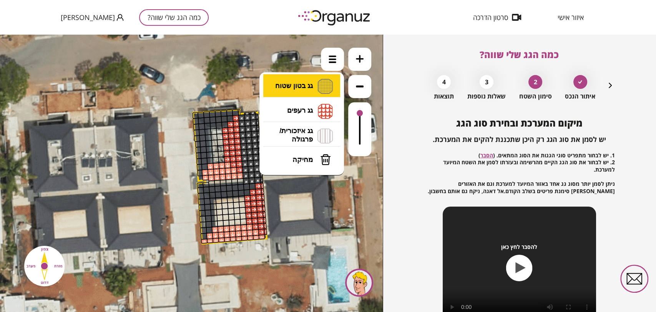
click at [312, 90] on li "גג בטון שטוח מפלס א א מפלס ב ב מפלס ג ג" at bounding box center [301, 86] width 81 height 25
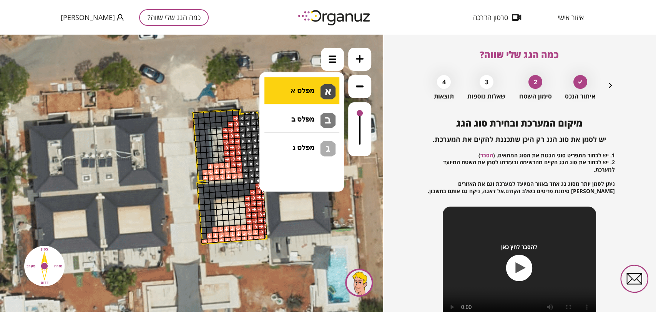
click at [306, 93] on div ".st0 { fill: #FFFFFF; } .st0 { fill: #FFFFFF; }" at bounding box center [191, 173] width 383 height 277
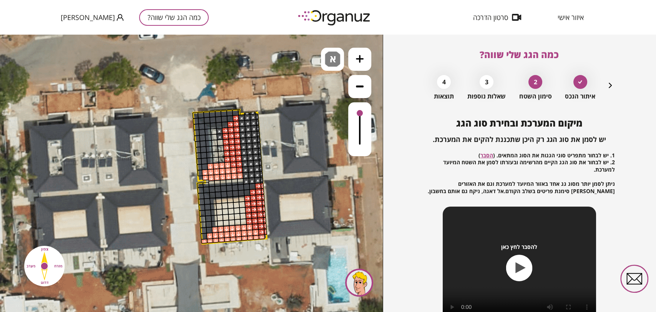
click at [329, 61] on img at bounding box center [332, 58] width 15 height 15
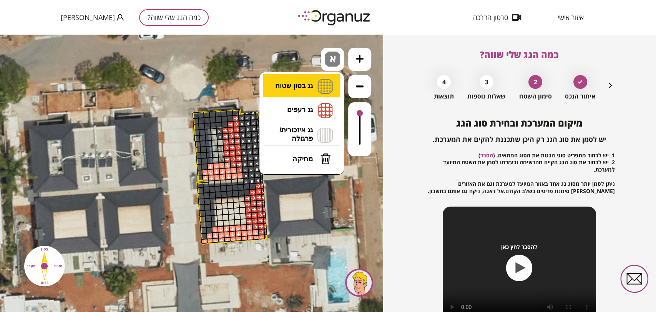
click at [319, 80] on li "גג בטון שטוח מפלס א א מפלס ב ב מפלס ג ג" at bounding box center [301, 86] width 81 height 24
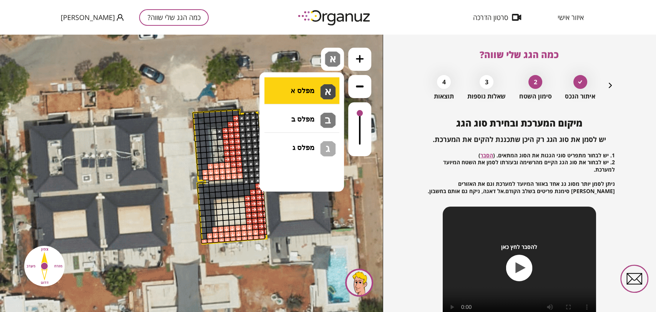
click at [317, 90] on div ".st0 { fill: #FFFFFF; } .st0 { fill: #FFFFFF; }" at bounding box center [191, 173] width 383 height 277
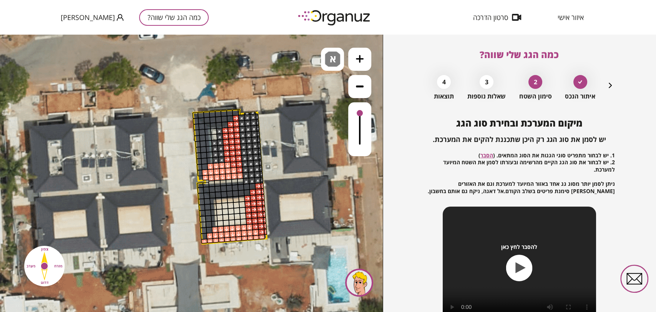
drag, startPoint x: 218, startPoint y: 139, endPoint x: 216, endPoint y: 145, distance: 6.4
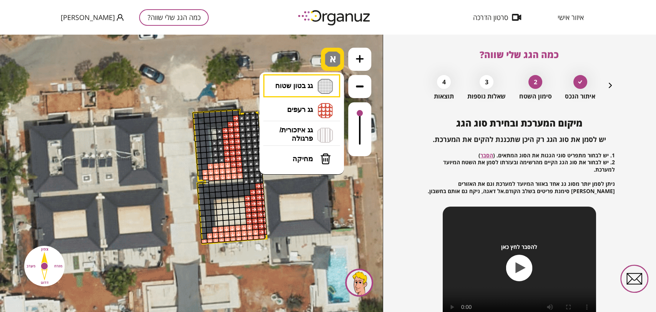
click at [323, 59] on div "א" at bounding box center [332, 59] width 23 height 23
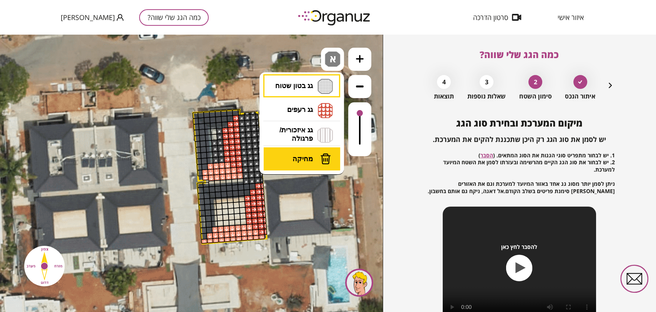
click at [301, 159] on span "מחיקה" at bounding box center [302, 158] width 20 height 8
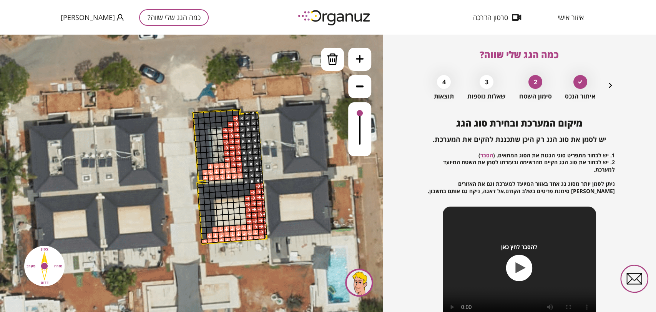
drag, startPoint x: 220, startPoint y: 130, endPoint x: 216, endPoint y: 142, distance: 12.8
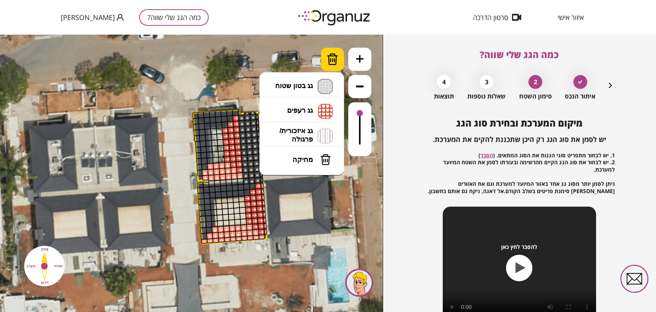
click at [329, 60] on img at bounding box center [333, 59] width 12 height 12
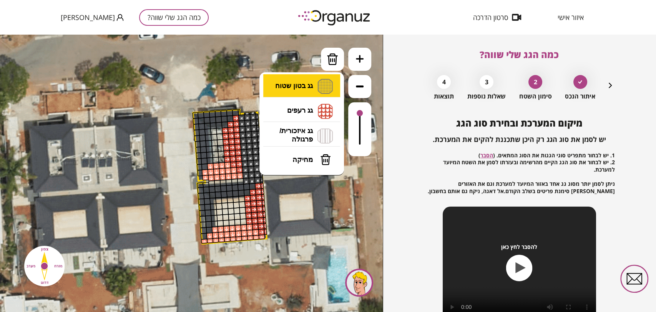
click at [306, 86] on li "גג בטון שטוח מפלס א א מפלס ב ב מפלס ג ג" at bounding box center [301, 86] width 81 height 25
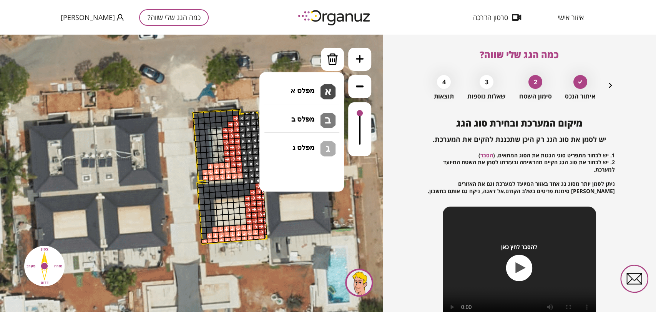
click at [296, 93] on div ".st0 { fill: #FFFFFF; } .st0 { fill: #FFFFFF; }" at bounding box center [191, 173] width 383 height 277
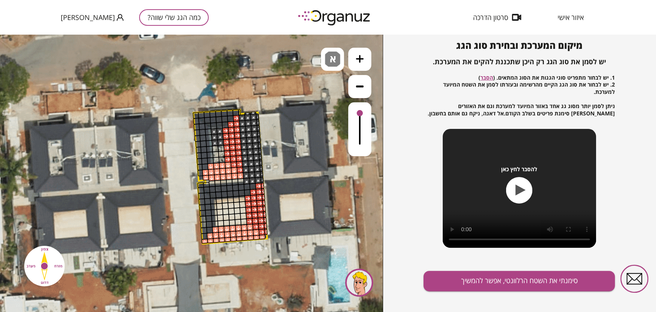
scroll to position [83, 0]
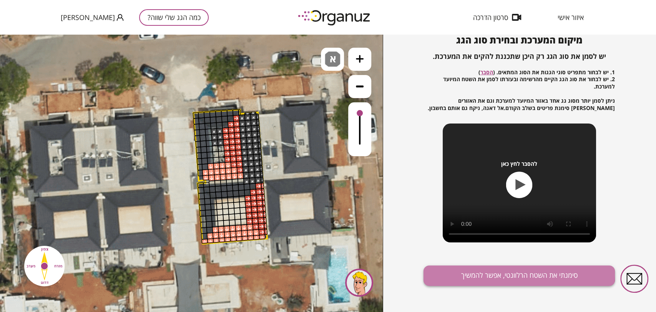
click at [514, 274] on button "סימנתי את השטח הרלוונטי, אפשר להמשיך" at bounding box center [518, 275] width 191 height 20
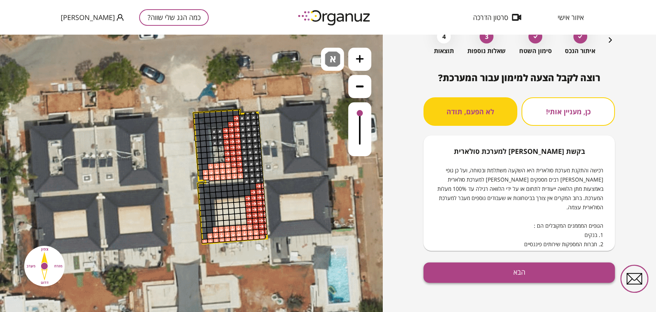
scroll to position [45, 0]
click at [527, 272] on button "הבא" at bounding box center [518, 272] width 191 height 20
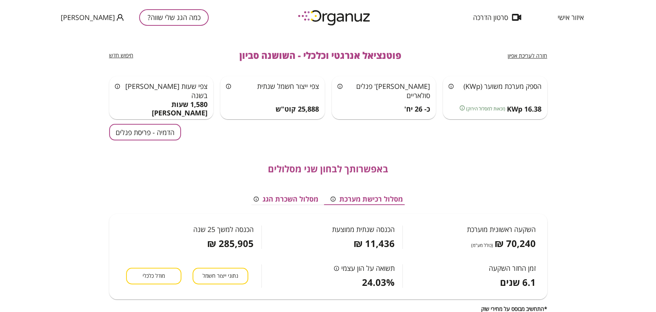
click at [132, 131] on button "הדמיה - פריסת פנלים" at bounding box center [145, 132] width 72 height 17
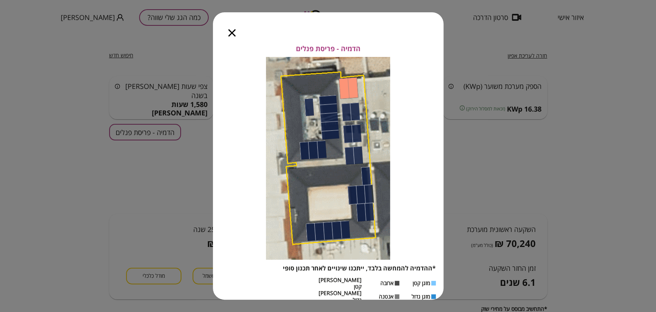
click at [229, 35] on icon "button" at bounding box center [231, 32] width 7 height 7
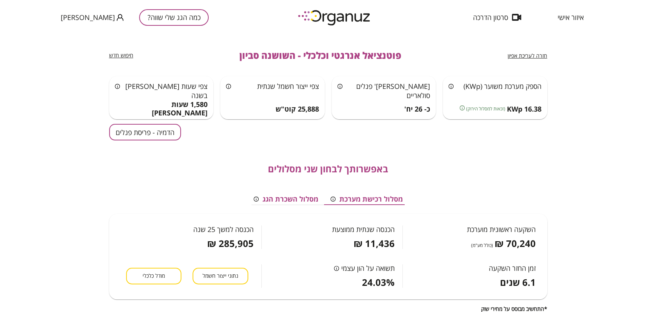
click at [157, 272] on span "מודל כלכלי" at bounding box center [154, 275] width 22 height 7
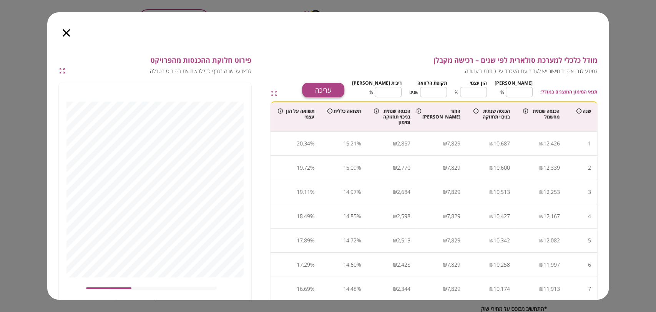
click at [344, 92] on button "עריכה" at bounding box center [323, 90] width 42 height 15
click at [523, 93] on input "**" at bounding box center [519, 92] width 27 height 20
type input "*"
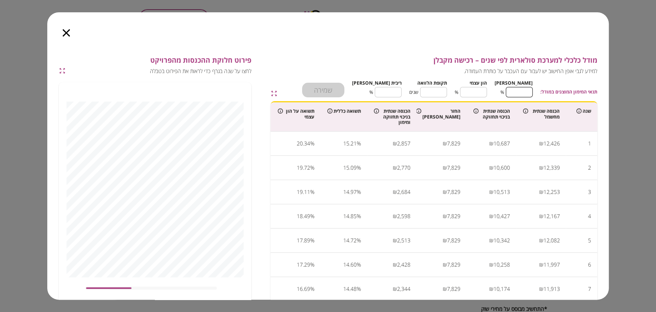
type input "***"
type input "*"
click at [445, 92] on input "**" at bounding box center [433, 92] width 27 height 20
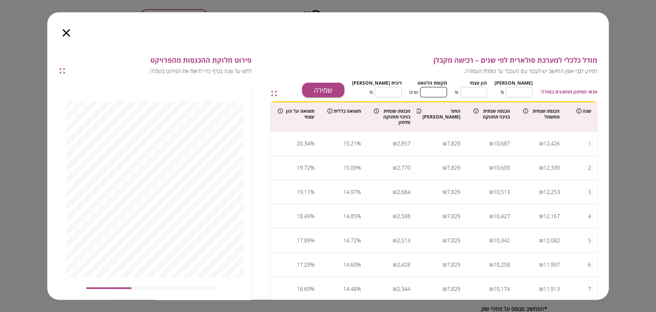
type input "*"
click at [401, 92] on input "****" at bounding box center [388, 92] width 27 height 20
click at [344, 88] on button "שמירה" at bounding box center [323, 90] width 42 height 15
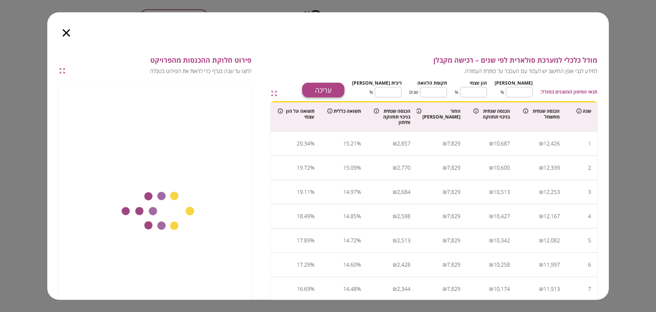
type input "****"
click at [65, 30] on icon "button" at bounding box center [66, 32] width 7 height 7
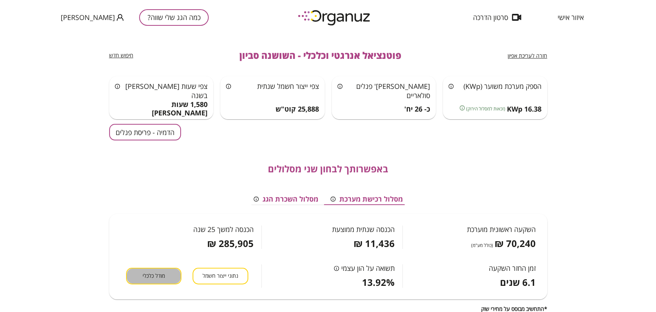
click at [171, 267] on button "מודל כלכלי" at bounding box center [153, 275] width 55 height 17
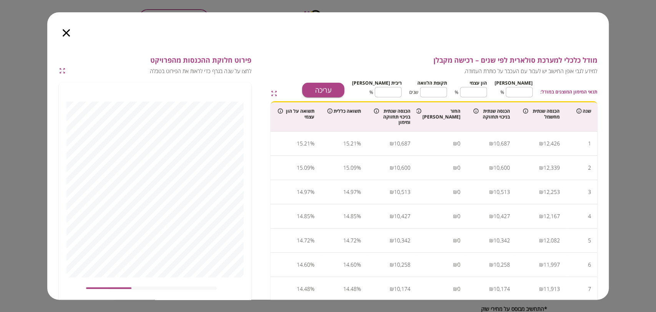
click at [67, 31] on icon "button" at bounding box center [66, 32] width 7 height 7
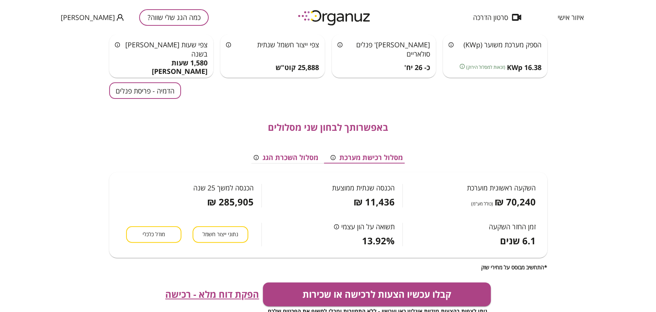
scroll to position [43, 0]
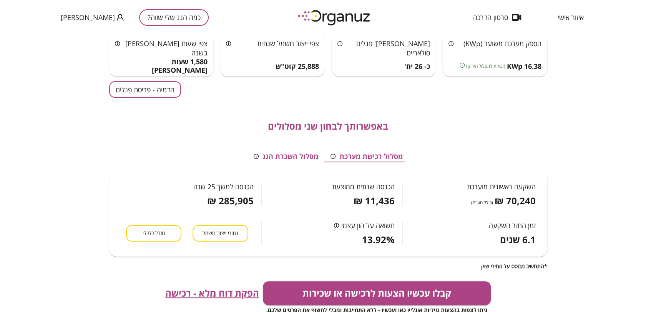
click at [223, 290] on span "הפקת דוח מלא - רכישה" at bounding box center [212, 292] width 94 height 11
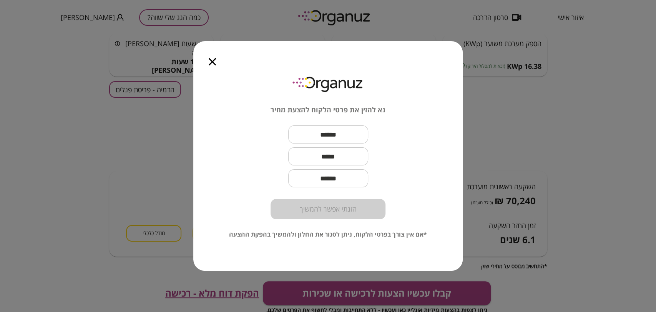
click at [213, 63] on icon "button" at bounding box center [212, 61] width 7 height 7
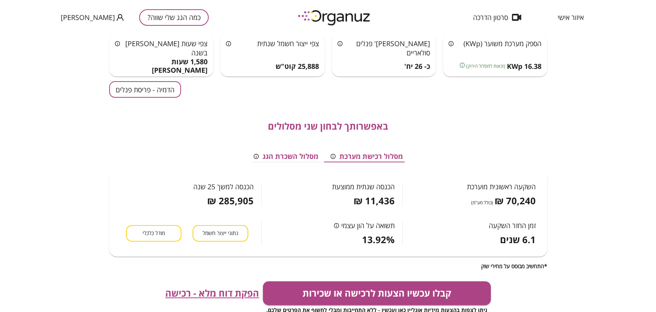
click at [579, 90] on div "חזרה לעריכת אפיון פוטנציאל אנרגטי וכלכלי - השושנה סביון חיפוש חדש הספק מערכת מש…" at bounding box center [328, 173] width 656 height 277
click at [176, 18] on button "כמה הגג שלי שווה?" at bounding box center [174, 17] width 70 height 17
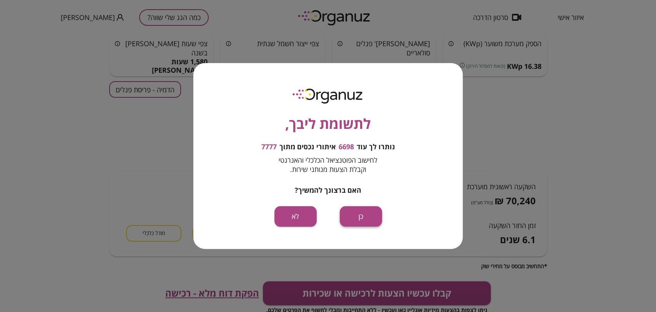
click at [364, 211] on button "כן" at bounding box center [361, 216] width 42 height 20
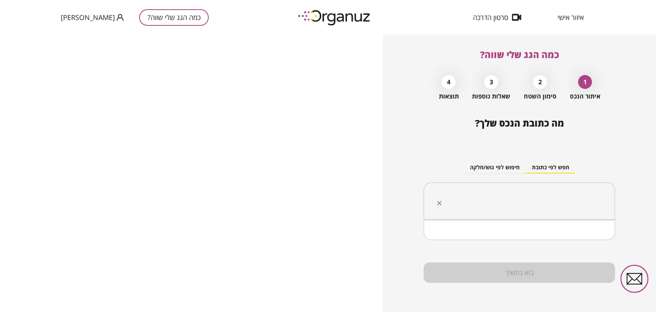
click at [474, 196] on input "text" at bounding box center [521, 200] width 167 height 19
paste input "**********"
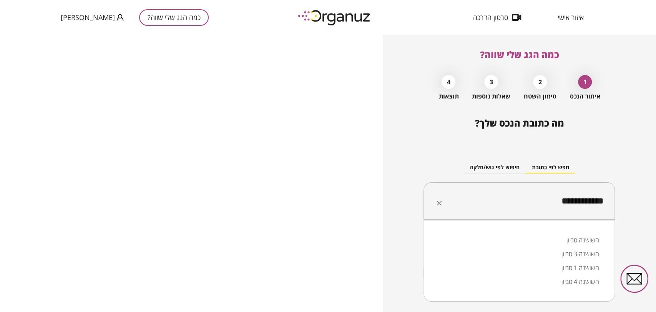
click at [561, 237] on li "השושנה סביון" at bounding box center [518, 240] width 171 height 14
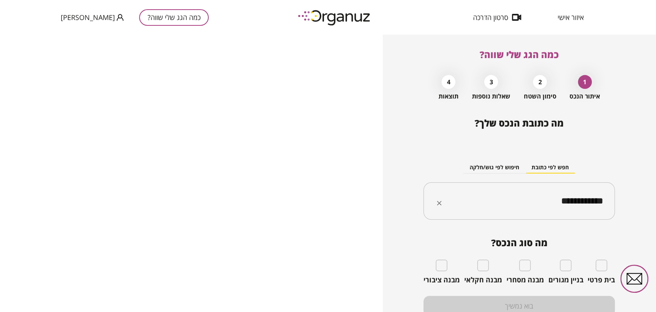
type input "**********"
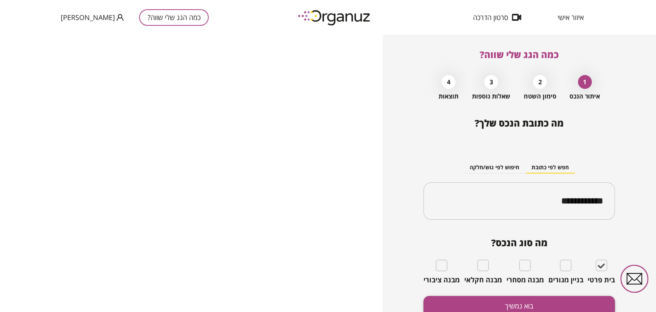
click at [570, 306] on button "בוא נמשיך" at bounding box center [518, 305] width 191 height 20
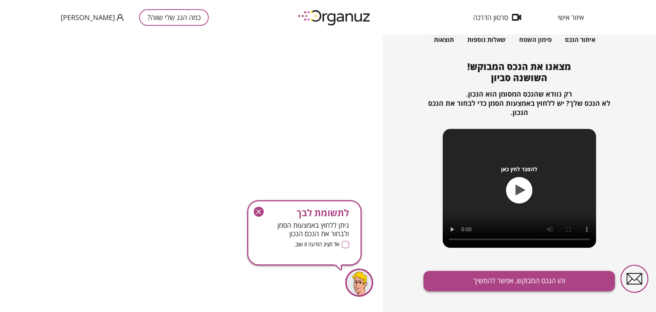
scroll to position [65, 0]
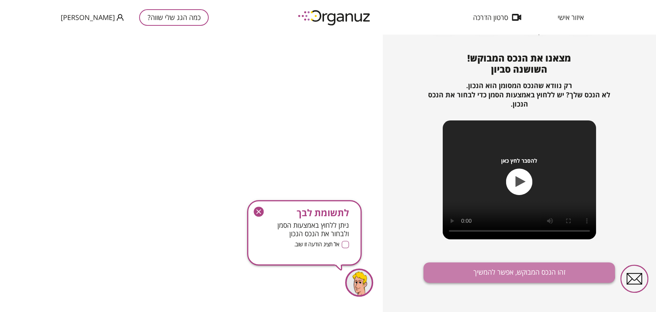
click at [512, 271] on button "זהו הנכס המבוקש, אפשר להמשיך" at bounding box center [518, 272] width 191 height 20
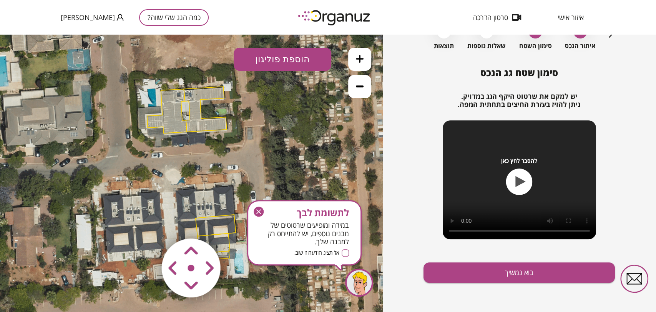
click at [254, 213] on icon "button" at bounding box center [259, 211] width 10 height 10
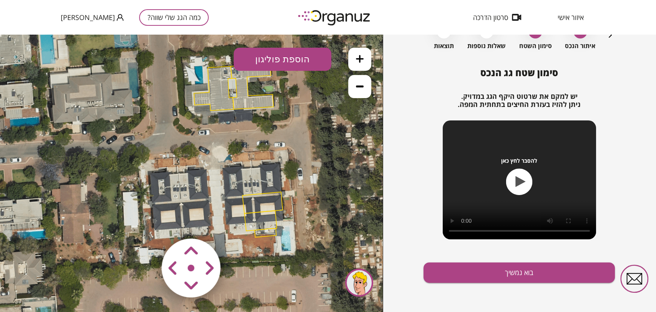
drag, startPoint x: 208, startPoint y: 207, endPoint x: 255, endPoint y: 182, distance: 52.9
click at [255, 182] on icon at bounding box center [237, 150] width 525 height 525
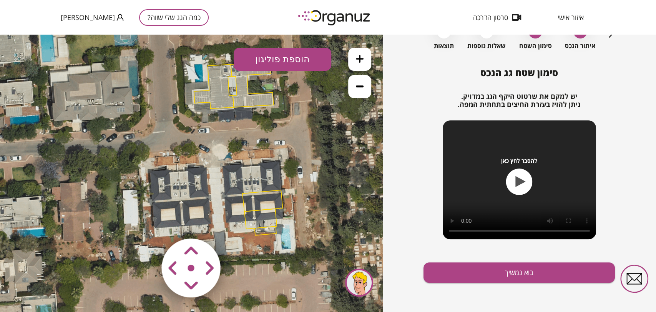
click at [276, 197] on polygon at bounding box center [262, 201] width 40 height 22
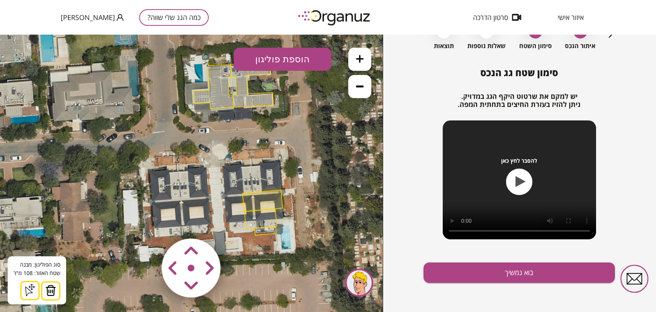
click at [55, 287] on button at bounding box center [50, 290] width 19 height 19
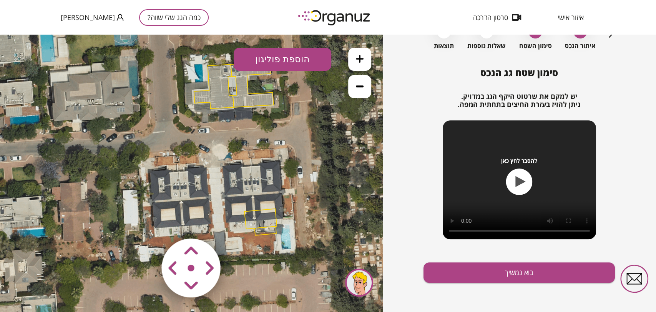
click at [261, 221] on polygon at bounding box center [260, 218] width 32 height 20
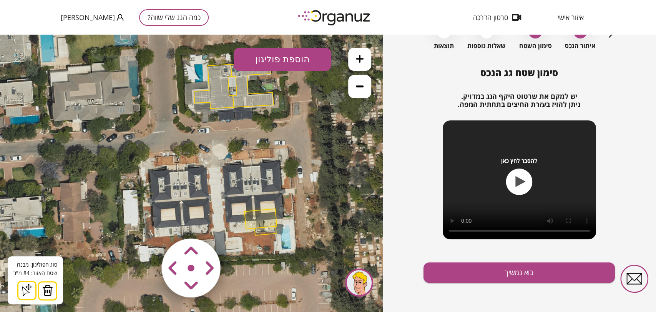
click at [48, 290] on img at bounding box center [47, 290] width 11 height 12
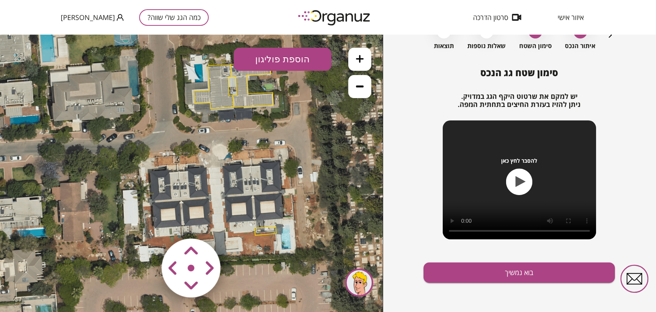
click at [259, 231] on polygon at bounding box center [265, 230] width 22 height 9
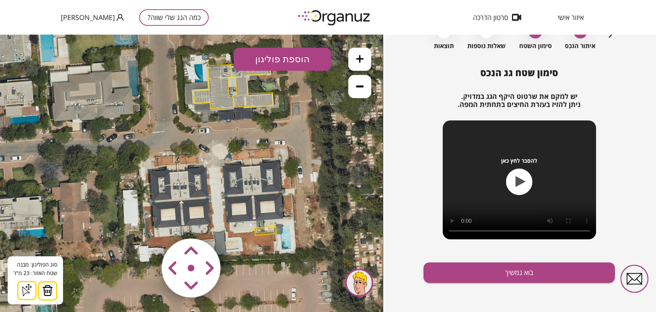
click at [46, 288] on img at bounding box center [47, 290] width 11 height 12
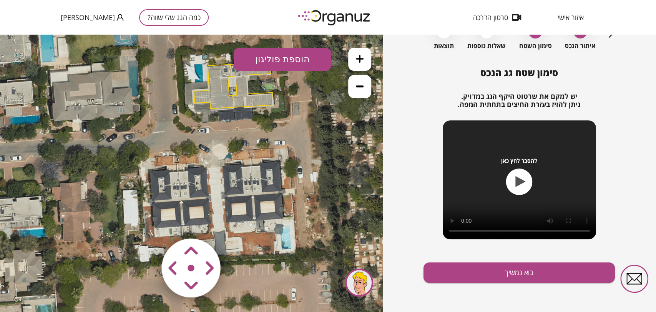
click at [358, 65] on button at bounding box center [359, 59] width 23 height 23
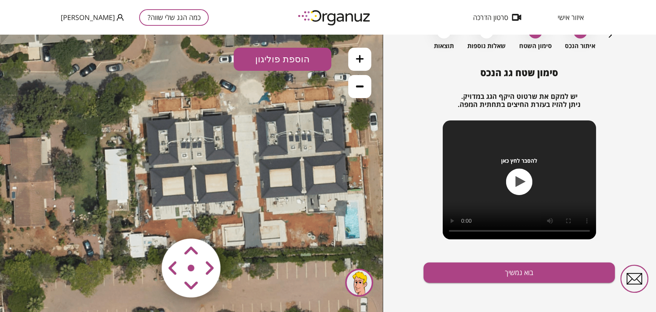
drag, startPoint x: 226, startPoint y: 154, endPoint x: 256, endPoint y: 84, distance: 75.7
click at [245, 102] on icon at bounding box center [278, 86] width 795 height 795
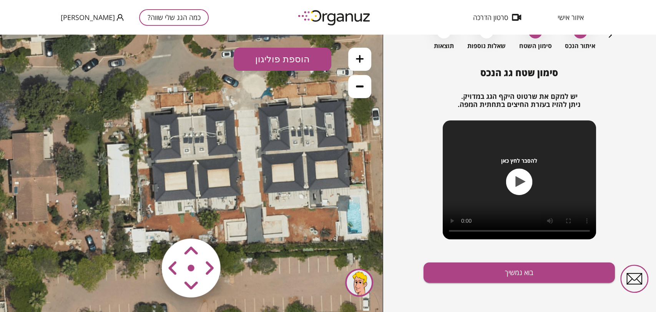
click at [358, 58] on icon at bounding box center [360, 59] width 8 height 8
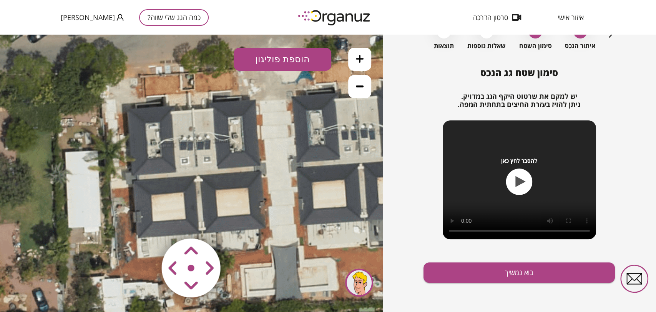
drag, startPoint x: 289, startPoint y: 126, endPoint x: 289, endPoint y: 143, distance: 16.9
click at [289, 143] on icon at bounding box center [325, 57] width 1193 height 1193
click at [310, 54] on button "הוספת פוליגון" at bounding box center [283, 59] width 98 height 23
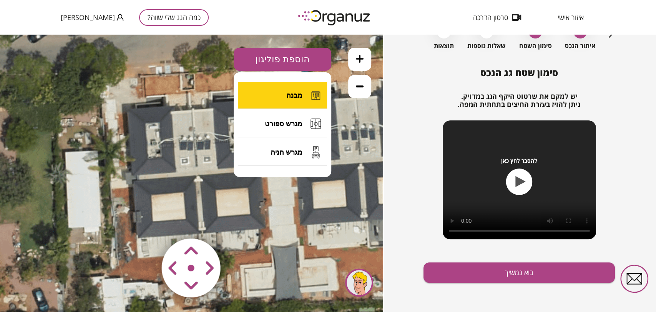
click at [286, 91] on span "מבנה" at bounding box center [294, 95] width 16 height 8
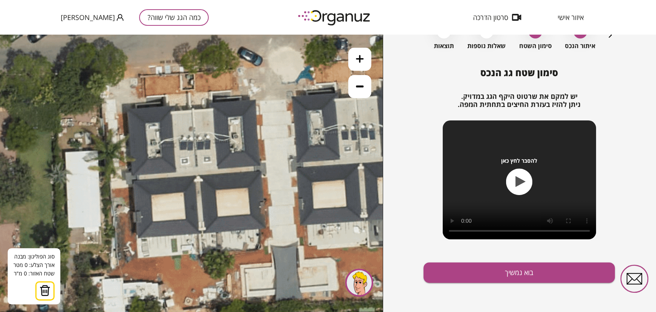
click at [192, 109] on icon at bounding box center [325, 57] width 1193 height 1193
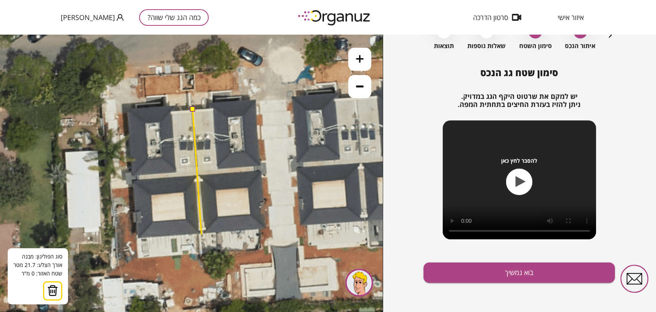
click at [201, 234] on icon at bounding box center [325, 57] width 1193 height 1193
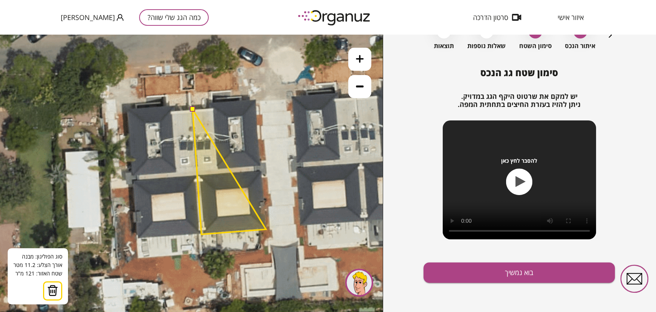
click at [266, 229] on polygon at bounding box center [228, 171] width 73 height 125
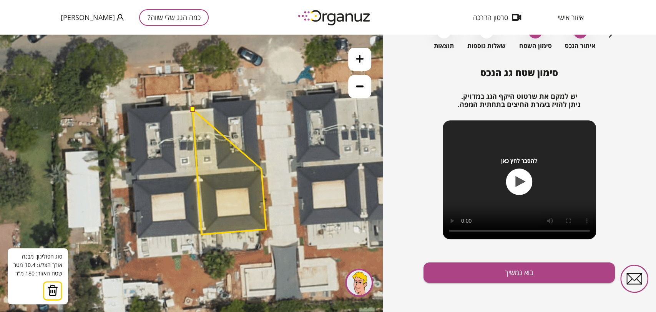
click at [261, 169] on polygon at bounding box center [228, 171] width 73 height 125
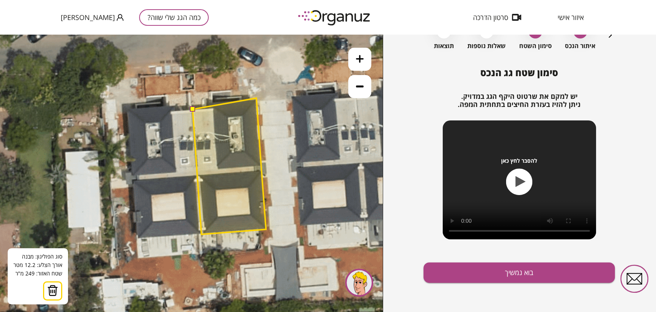
click at [256, 98] on polygon at bounding box center [228, 166] width 73 height 136
click at [211, 101] on polygon at bounding box center [228, 166] width 73 height 136
click at [211, 108] on polygon at bounding box center [228, 166] width 73 height 136
click at [194, 108] on button at bounding box center [191, 108] width 5 height 5
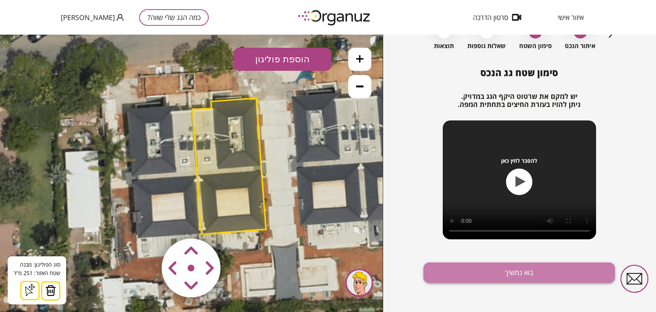
click at [499, 272] on button "בוא נמשיך" at bounding box center [518, 272] width 191 height 20
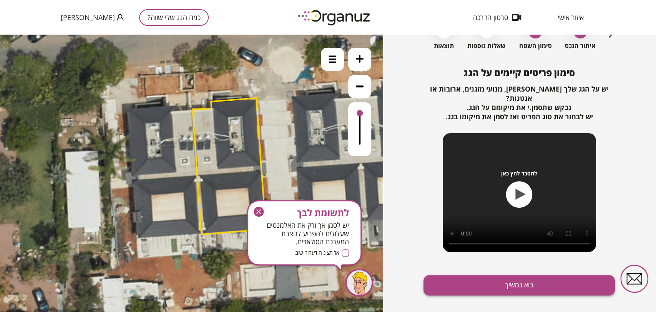
click at [496, 277] on button "בוא נמשיך" at bounding box center [518, 285] width 191 height 20
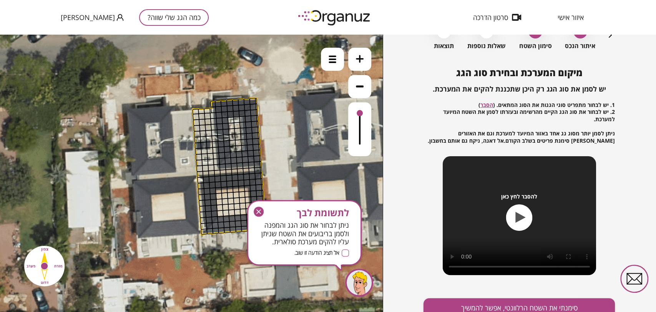
click at [356, 56] on icon at bounding box center [360, 59] width 8 height 8
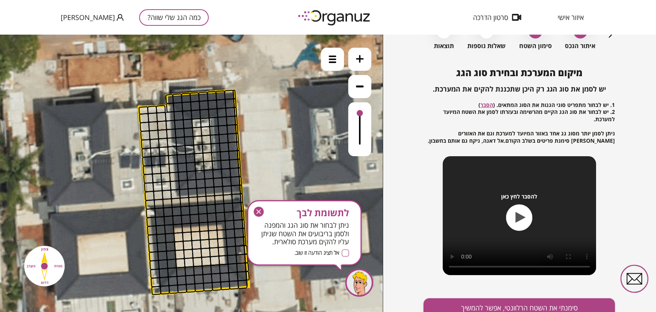
drag, startPoint x: 300, startPoint y: 164, endPoint x: 246, endPoint y: 194, distance: 62.6
click at [246, 194] on icon at bounding box center [339, 30] width 1790 height 1790
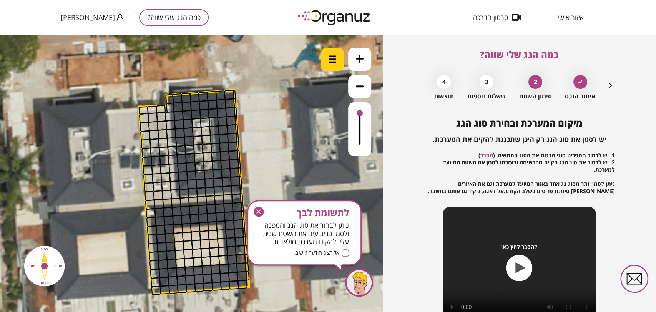
click at [333, 68] on div at bounding box center [332, 59] width 23 height 23
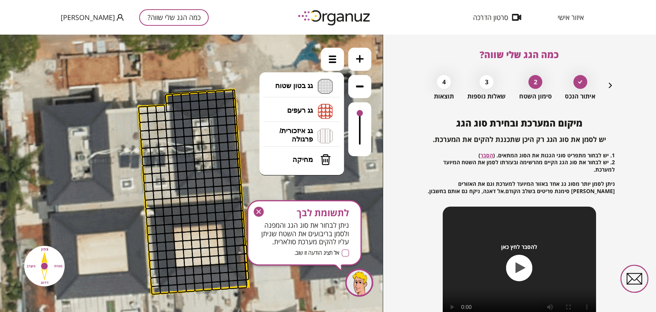
click at [609, 88] on icon "button" at bounding box center [610, 85] width 9 height 9
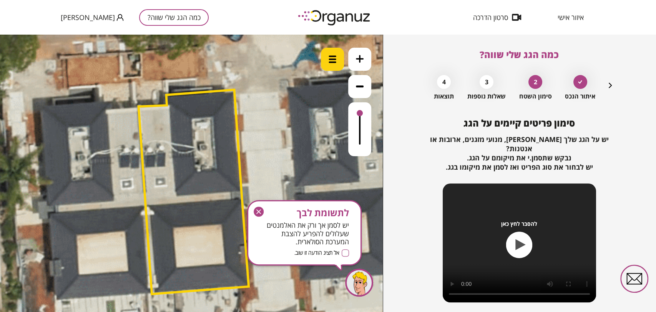
click at [332, 60] on img at bounding box center [332, 59] width 8 height 8
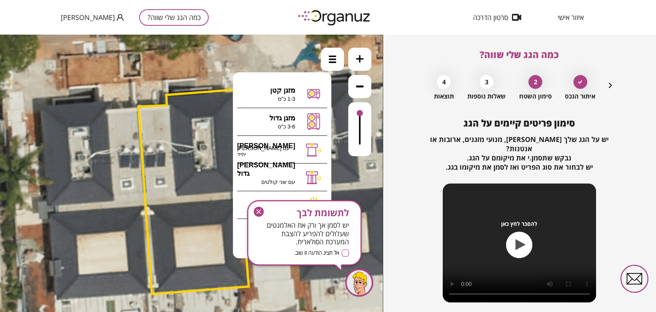
click at [256, 208] on icon "button" at bounding box center [259, 211] width 10 height 10
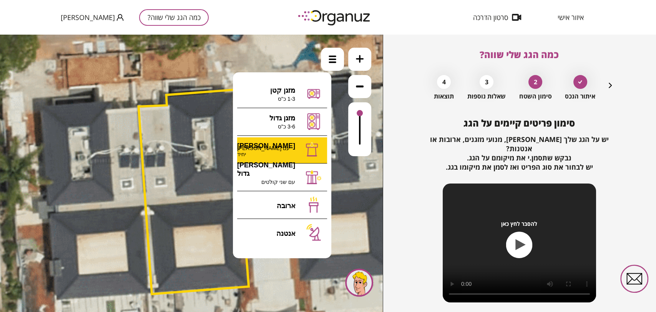
click at [290, 153] on div ".st0 { fill: #FFFFFF; } א" at bounding box center [191, 173] width 383 height 277
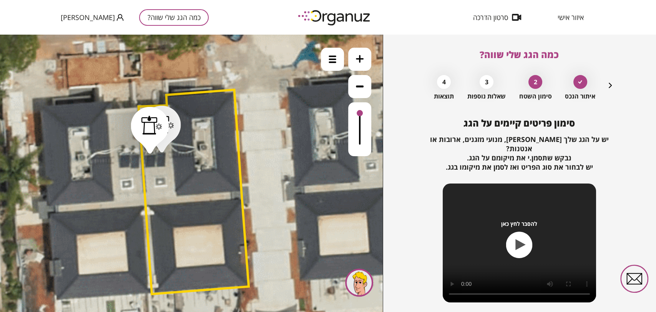
click at [301, 66] on div ".st0 { fill: #FFFFFF; } .st0 { fill: #FFFFFF; }" at bounding box center [191, 173] width 383 height 277
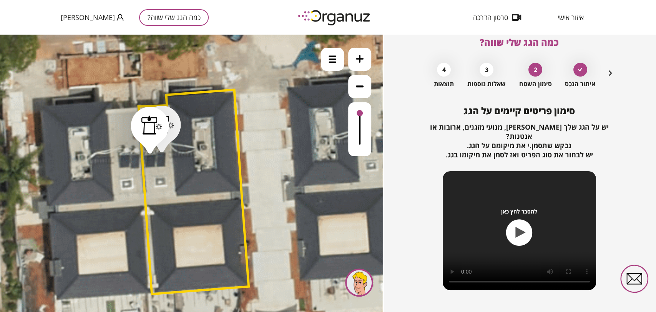
click at [513, 277] on div "להסבר לחץ כאן" at bounding box center [519, 230] width 153 height 119
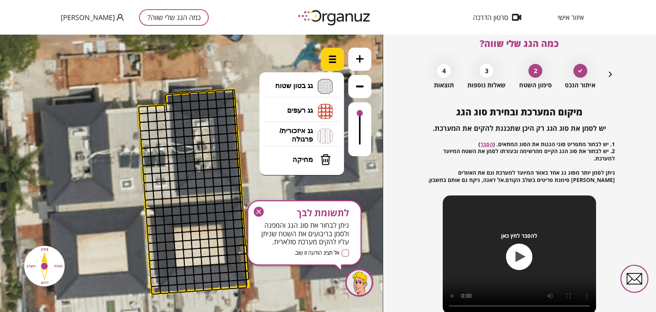
click at [341, 59] on div at bounding box center [332, 59] width 23 height 23
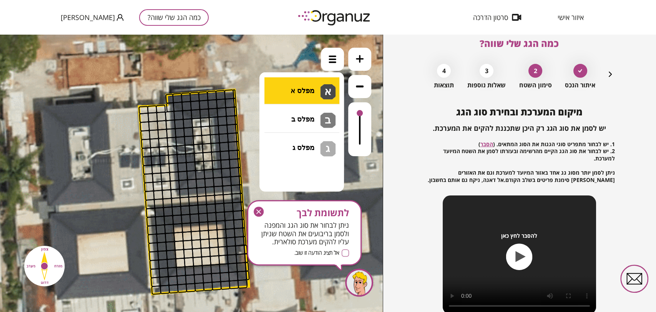
click at [319, 83] on li "גג בטון שטוח מפלס א א מפלס ב ב מפלס ג ג" at bounding box center [301, 86] width 81 height 25
click at [313, 92] on div ".st0 { fill: #FFFFFF; } .st0 { fill: #FFFFFF; }" at bounding box center [191, 173] width 383 height 277
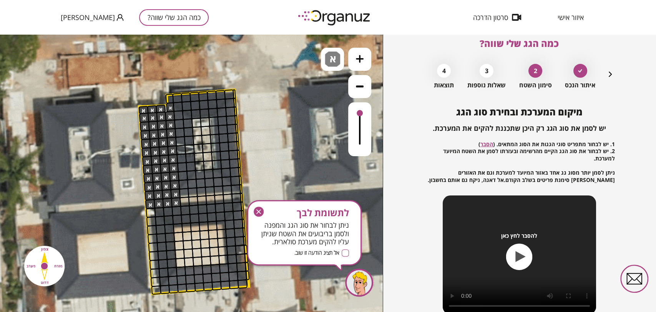
drag, startPoint x: 158, startPoint y: 108, endPoint x: 154, endPoint y: 144, distance: 36.7
click at [335, 61] on span "א" at bounding box center [334, 55] width 8 height 9
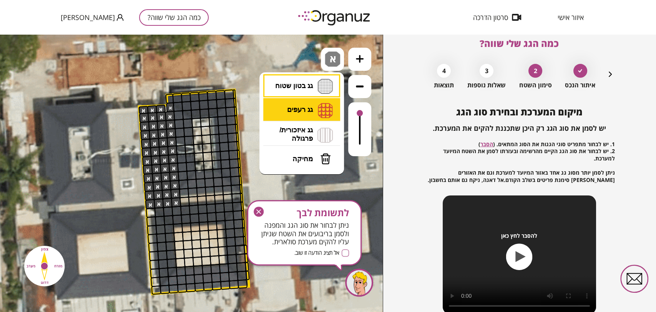
click at [298, 110] on li "גג רעפים רעפים צפון רעפים דרום רעפים מערב רעפים מזרח" at bounding box center [301, 110] width 81 height 25
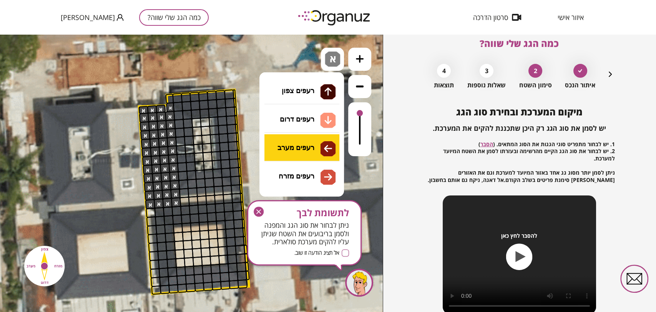
click at [304, 142] on div ".st0 { fill: #FFFFFF; } .st0 { fill: #FFFFFF; }" at bounding box center [191, 173] width 383 height 277
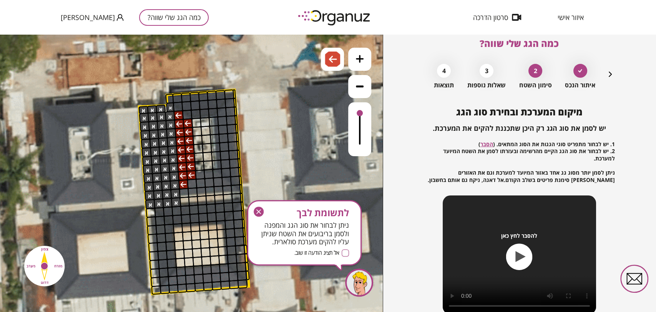
drag, startPoint x: 178, startPoint y: 120, endPoint x: 184, endPoint y: 122, distance: 6.4
click at [329, 55] on img at bounding box center [333, 59] width 8 height 9
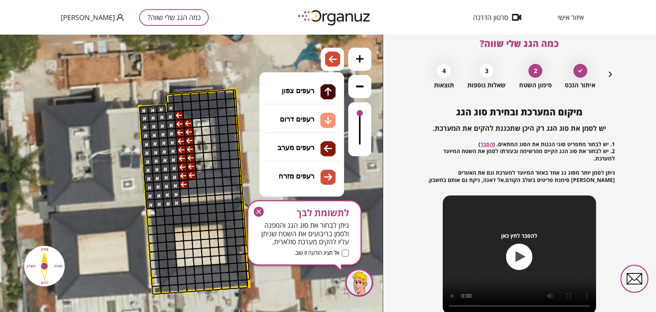
click at [316, 110] on li "גג רעפים רעפים צפון רעפים דרום רעפים מערב רעפים מזרח" at bounding box center [301, 111] width 81 height 24
drag, startPoint x: 308, startPoint y: 175, endPoint x: 292, endPoint y: 171, distance: 16.2
click at [309, 175] on div ".st0 { fill: #FFFFFF; } .st0 { fill: #FFFFFF; }" at bounding box center [191, 173] width 383 height 277
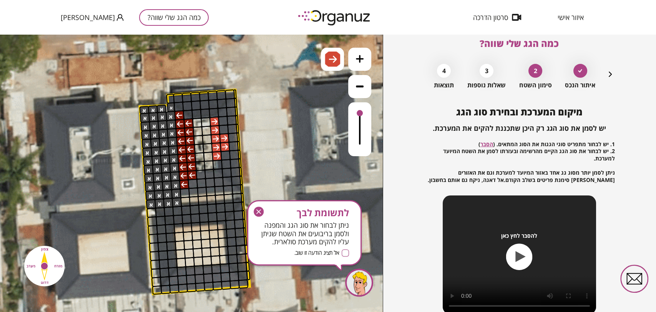
drag, startPoint x: 216, startPoint y: 122, endPoint x: 217, endPoint y: 153, distance: 31.1
click at [333, 62] on img at bounding box center [333, 59] width 8 height 9
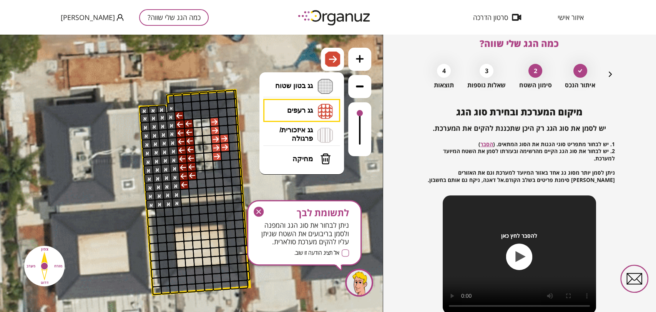
click at [299, 156] on span "מחיקה" at bounding box center [302, 158] width 20 height 8
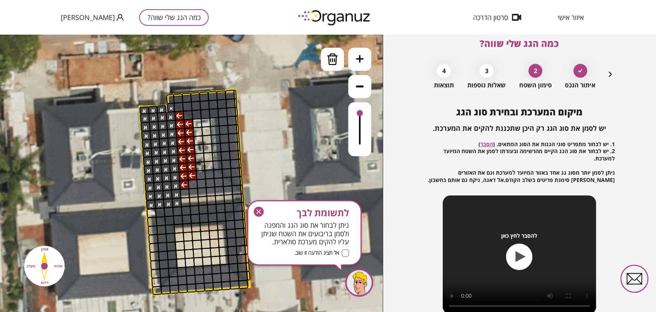
drag, startPoint x: 217, startPoint y: 152, endPoint x: 244, endPoint y: 146, distance: 27.8
click at [333, 61] on img at bounding box center [333, 59] width 12 height 12
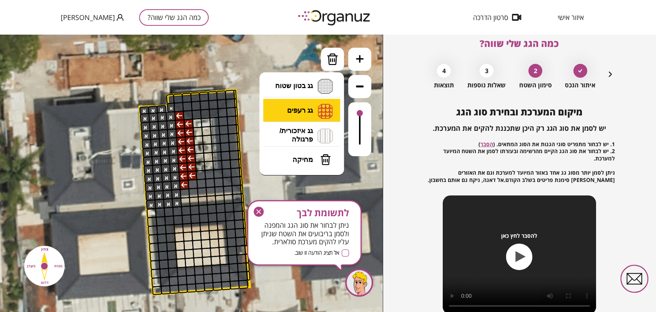
click at [307, 109] on li "גג רעפים רעפים צפון רעפים דרום רעפים מערב רעפים מזרח" at bounding box center [301, 111] width 81 height 25
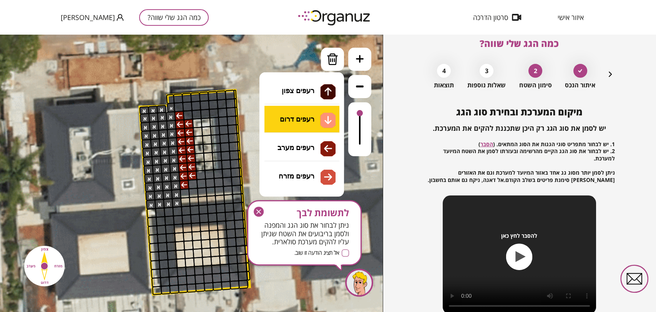
click at [302, 119] on div ".st0 { fill: #FFFFFF; } .st0 { fill: #FFFFFF; }" at bounding box center [191, 173] width 383 height 277
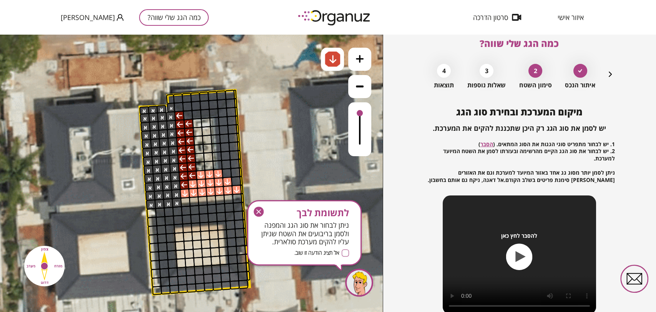
drag, startPoint x: 183, startPoint y: 192, endPoint x: 214, endPoint y: 174, distance: 35.6
click at [264, 207] on span "לתשומת לבך" at bounding box center [304, 212] width 89 height 11
drag, startPoint x: 260, startPoint y: 210, endPoint x: 261, endPoint y: 171, distance: 38.8
click at [260, 210] on icon "button" at bounding box center [258, 211] width 5 height 5
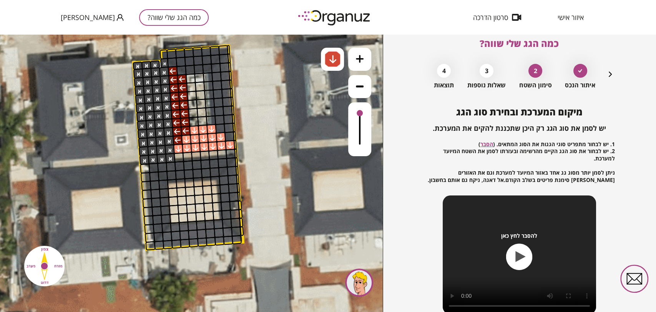
drag, startPoint x: 264, startPoint y: 223, endPoint x: 258, endPoint y: 179, distance: 45.0
click at [336, 65] on img at bounding box center [332, 58] width 15 height 15
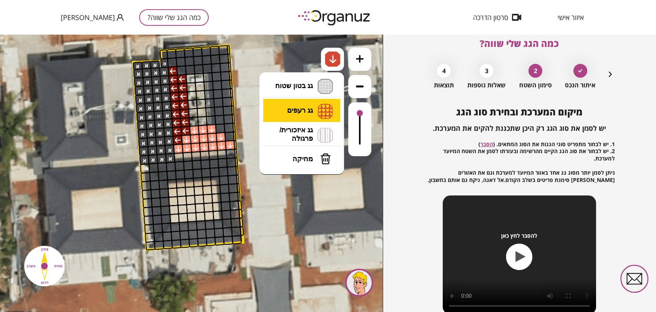
click at [303, 112] on li "גג רעפים רעפים צפון רעפים דרום רעפים מערב רעפים מזרח" at bounding box center [301, 111] width 81 height 24
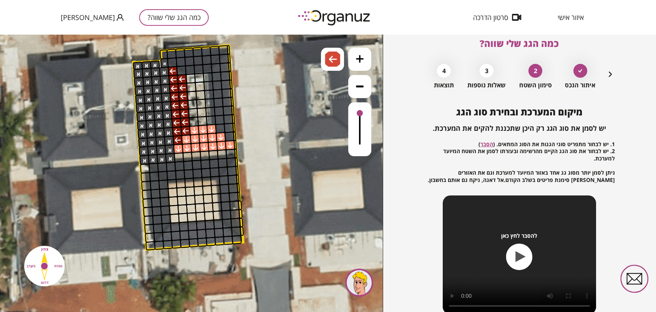
click at [309, 148] on div ".st0 { fill: #FFFFFF; } .st0 { fill: #FFFFFF; }" at bounding box center [191, 173] width 383 height 277
drag, startPoint x: 163, startPoint y: 187, endPoint x: 153, endPoint y: 194, distance: 12.1
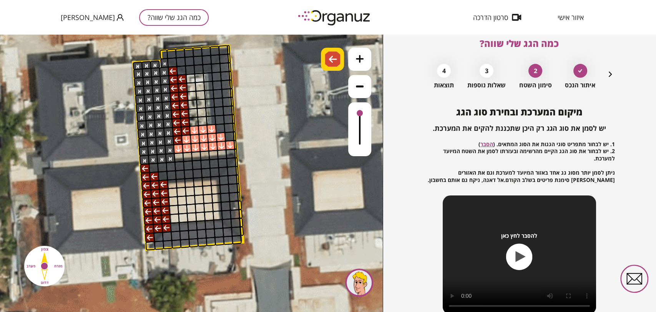
click at [332, 62] on img at bounding box center [333, 59] width 8 height 9
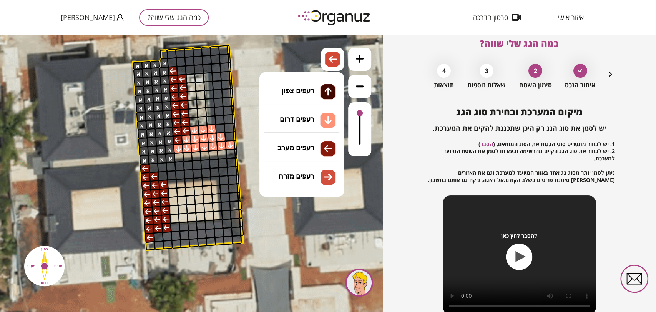
click at [319, 111] on li "גג רעפים רעפים צפון רעפים דרום רעפים מערב רעפים מזרח" at bounding box center [301, 111] width 81 height 24
click at [303, 122] on div ".st0 { fill: #FFFFFF; } .st0 { fill: #FFFFFF; }" at bounding box center [191, 173] width 383 height 277
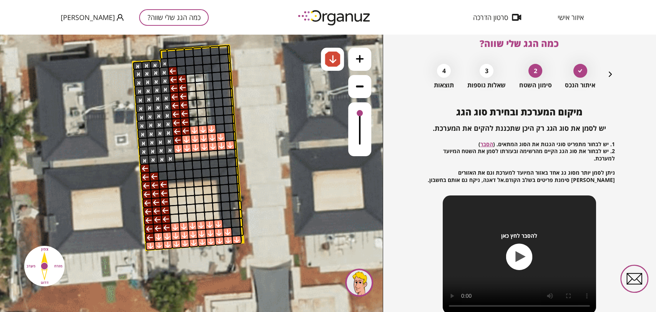
drag, startPoint x: 154, startPoint y: 247, endPoint x: 224, endPoint y: 242, distance: 70.8
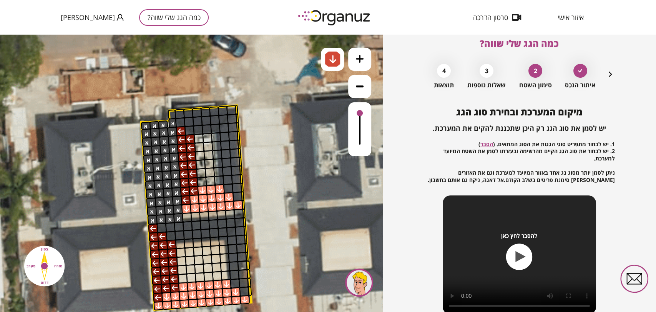
drag, startPoint x: 259, startPoint y: 172, endPoint x: 267, endPoint y: 232, distance: 60.5
click at [267, 232] on icon at bounding box center [341, 46] width 1790 height 1790
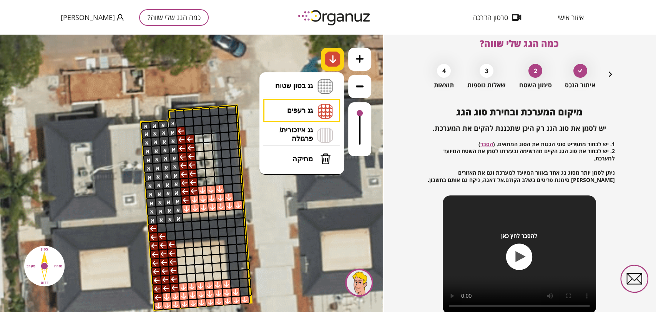
click at [333, 59] on img at bounding box center [333, 59] width 8 height 9
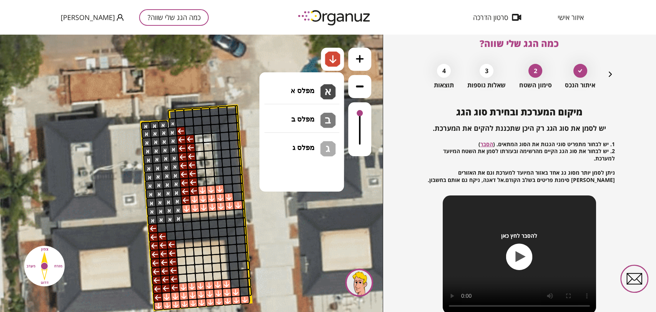
click at [316, 82] on li "גג בטון שטוח מפלס א א מפלס ב ב מפלס ג ג" at bounding box center [301, 86] width 81 height 25
click at [314, 90] on div ".st0 { fill: #FFFFFF; } .st0 { fill: #FFFFFF; }" at bounding box center [191, 173] width 383 height 277
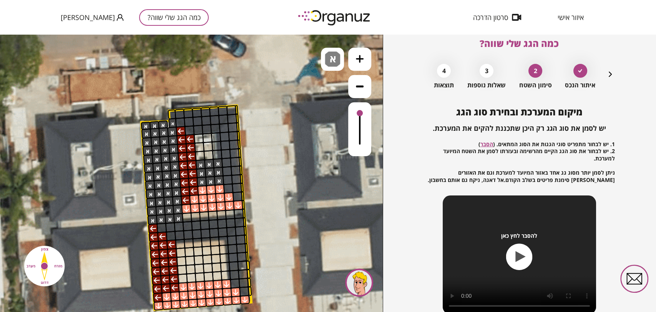
drag, startPoint x: 201, startPoint y: 182, endPoint x: 213, endPoint y: 164, distance: 22.4
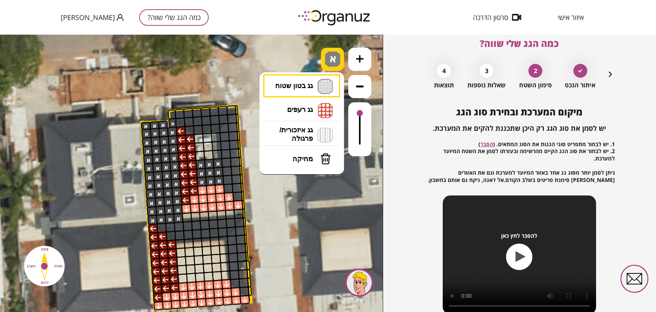
click at [324, 59] on div "א" at bounding box center [332, 59] width 23 height 23
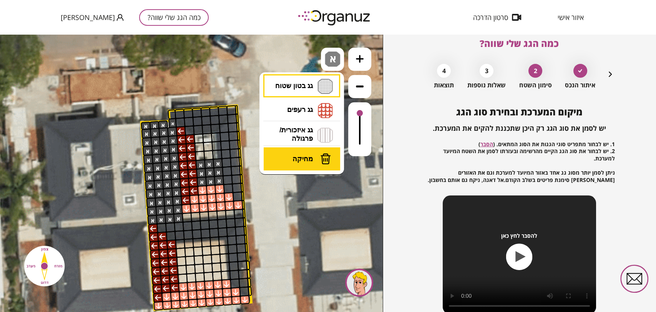
click at [322, 156] on img at bounding box center [325, 159] width 11 height 12
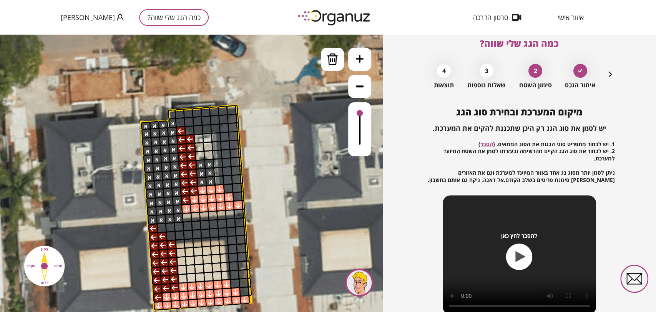
drag, startPoint x: 219, startPoint y: 161, endPoint x: 221, endPoint y: 179, distance: 18.5
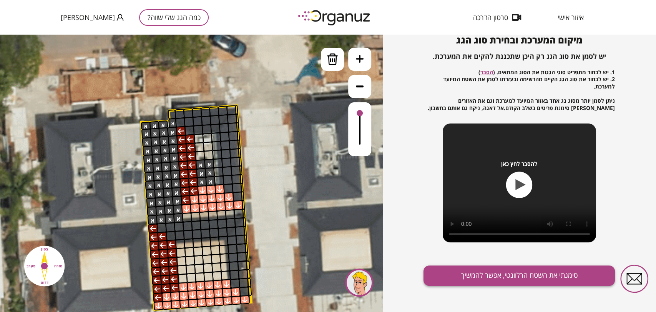
click at [478, 274] on button "סימנתי את השטח הרלוונטי, אפשר להמשיך" at bounding box center [518, 275] width 191 height 20
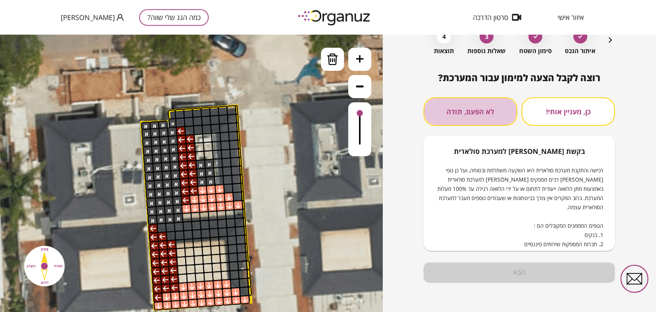
click at [482, 119] on button "לא הפעם, תודה" at bounding box center [469, 111] width 93 height 28
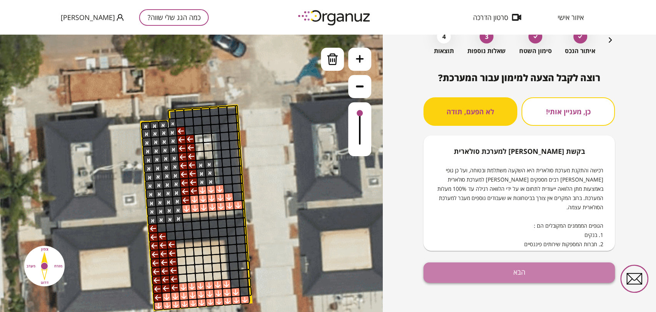
click at [465, 265] on button "הבא" at bounding box center [518, 272] width 191 height 20
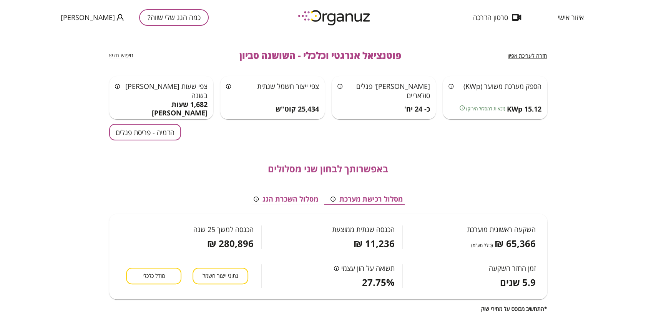
click at [135, 133] on button "הדמיה - פריסת פנלים" at bounding box center [145, 132] width 72 height 17
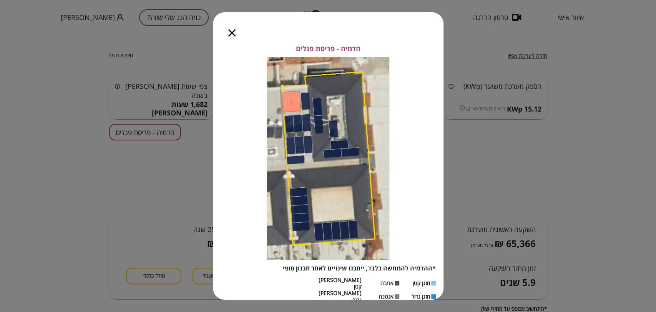
click at [231, 34] on icon "button" at bounding box center [231, 32] width 7 height 7
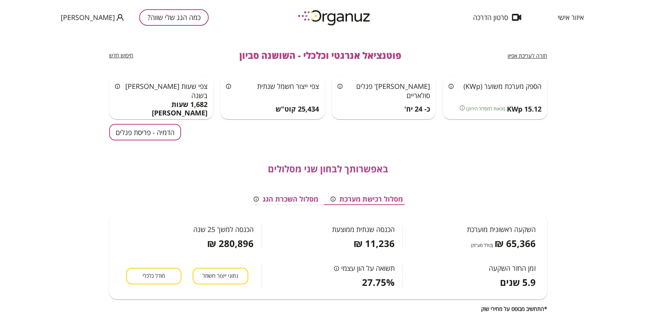
click at [523, 56] on span "חזרה לעריכת אפיון" at bounding box center [528, 55] width 40 height 7
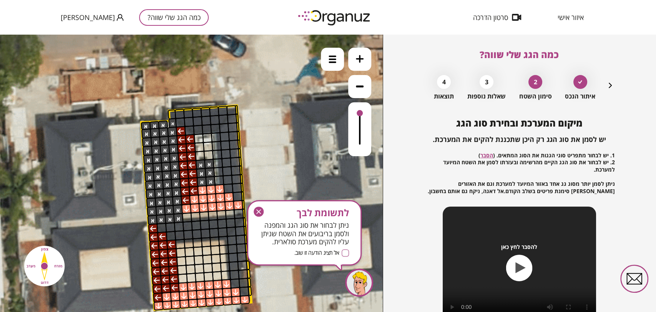
drag, startPoint x: 260, startPoint y: 211, endPoint x: 260, endPoint y: 176, distance: 35.0
click at [260, 211] on icon "button" at bounding box center [259, 211] width 10 height 10
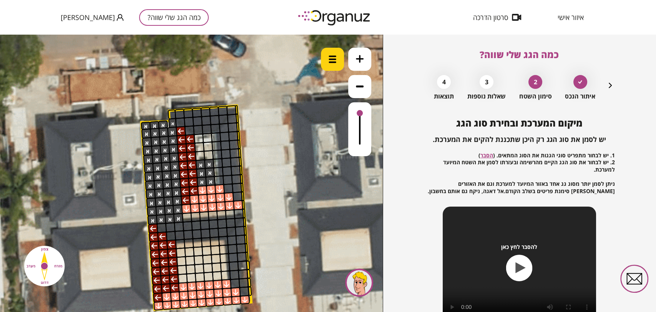
click at [330, 59] on img at bounding box center [332, 59] width 8 height 8
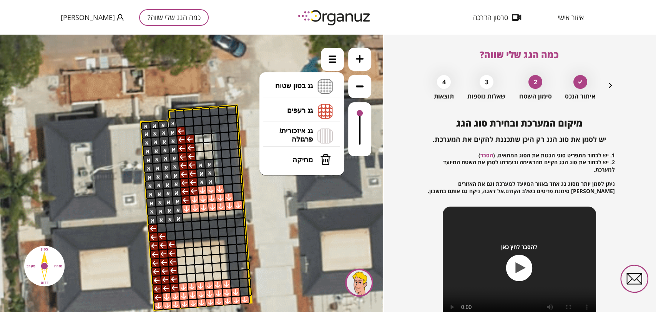
click at [310, 113] on li "גג רעפים רעפים צפון רעפים דרום רעפים מערב רעפים מזרח" at bounding box center [301, 111] width 81 height 25
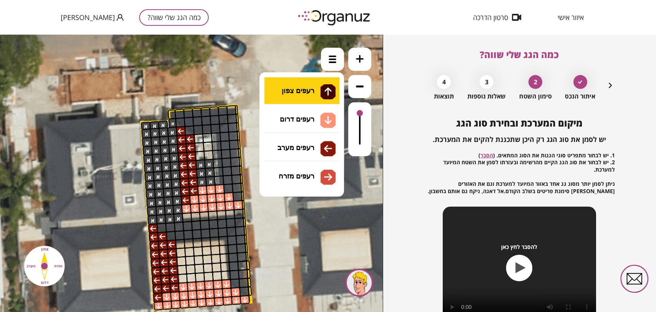
click at [309, 96] on div ".st0 { fill: #FFFFFF; } .st0 { fill: #FFFFFF; }" at bounding box center [191, 173] width 383 height 277
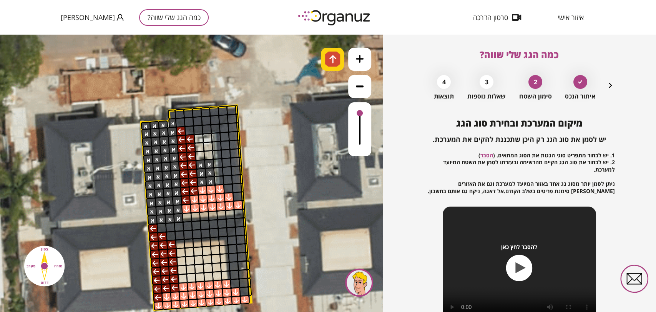
click at [337, 61] on img at bounding box center [332, 58] width 15 height 15
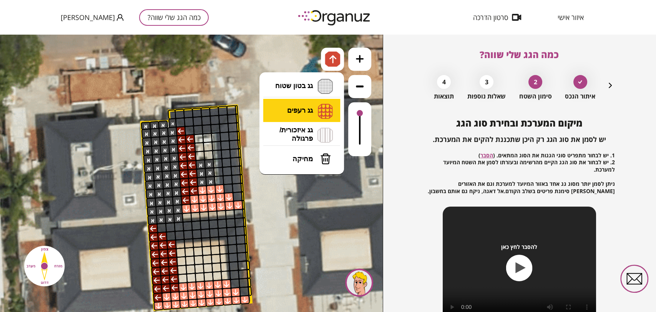
click at [313, 107] on li "גג רעפים רעפים צפון רעפים דרום רעפים מערב רעפים מזרח" at bounding box center [301, 111] width 81 height 24
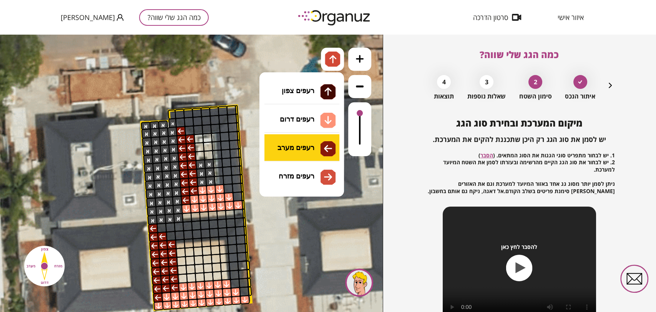
click at [314, 149] on div ".st0 { fill: #FFFFFF; } .st0 { fill: #FFFFFF; }" at bounding box center [191, 173] width 383 height 277
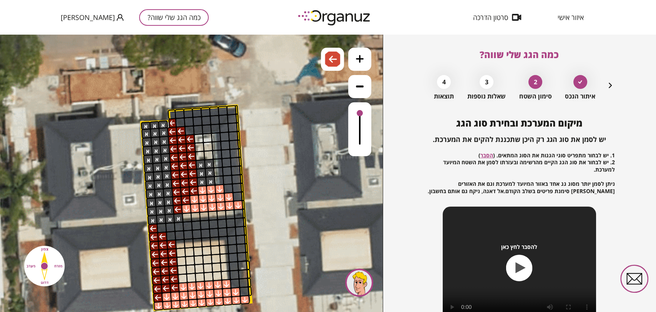
drag, startPoint x: 173, startPoint y: 131, endPoint x: 175, endPoint y: 154, distance: 22.8
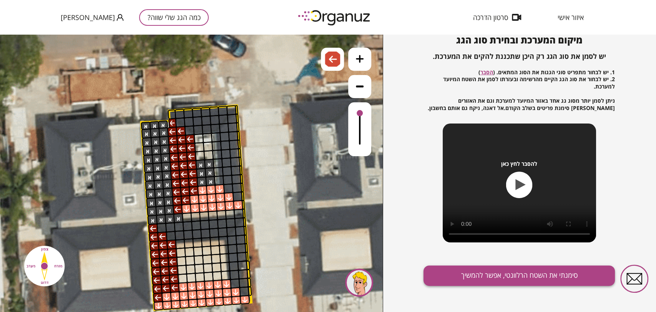
click at [535, 283] on div "מיקום המערכת ובחירת סוג הגג יש לסמן את סוג הגג רק היכן שתכננת להקים את המערכת. …" at bounding box center [518, 173] width 191 height 277
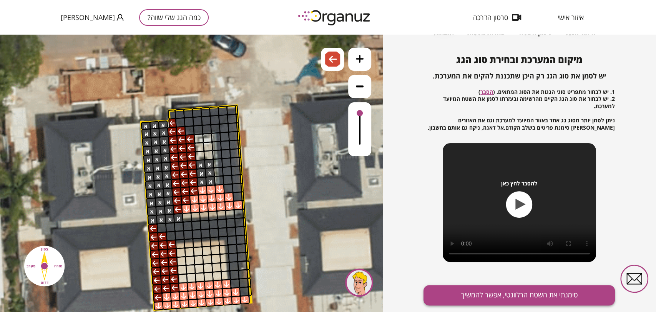
click at [535, 284] on div "מיקום המערכת ובחירת סוג הגג יש לסמן את סוג הגג רק היכן שתכננת להקים את המערכת. …" at bounding box center [518, 192] width 191 height 277
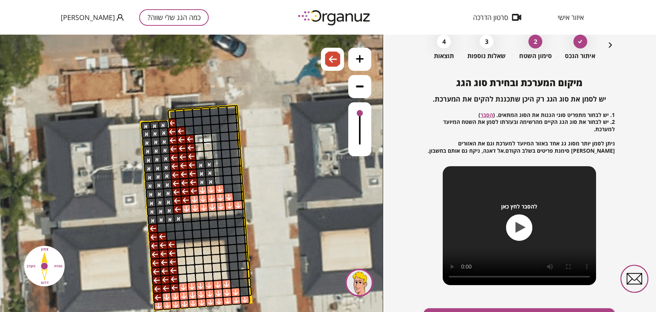
click at [531, 277] on div "להסבר לחץ כאן" at bounding box center [519, 225] width 153 height 119
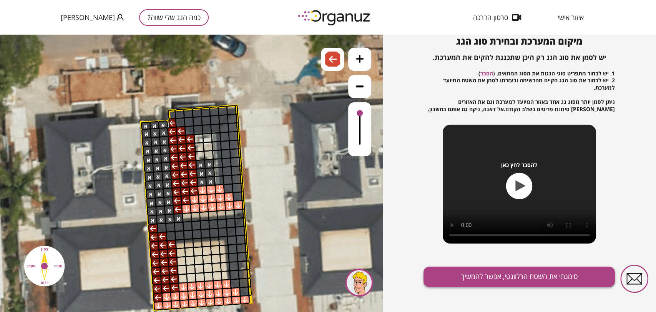
scroll to position [83, 0]
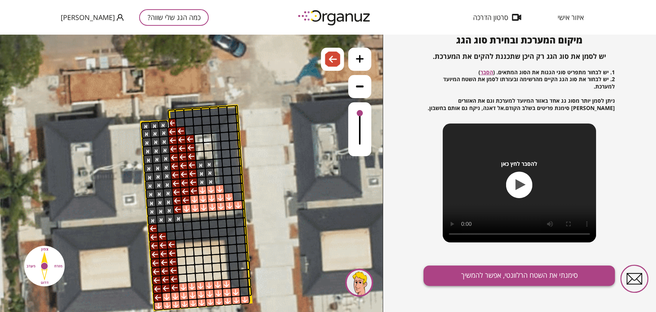
click at [514, 278] on button "סימנתי את השטח הרלוונטי, אפשר להמשיך" at bounding box center [518, 275] width 191 height 20
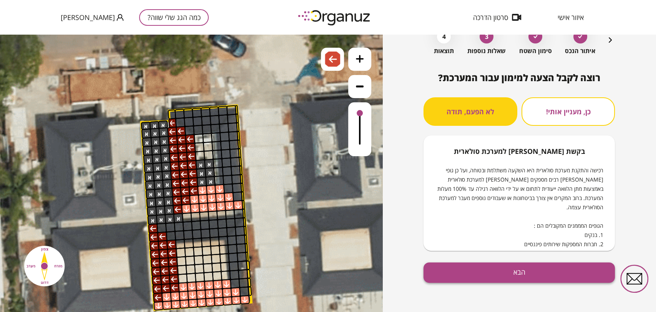
click at [471, 280] on button "הבא" at bounding box center [518, 272] width 191 height 20
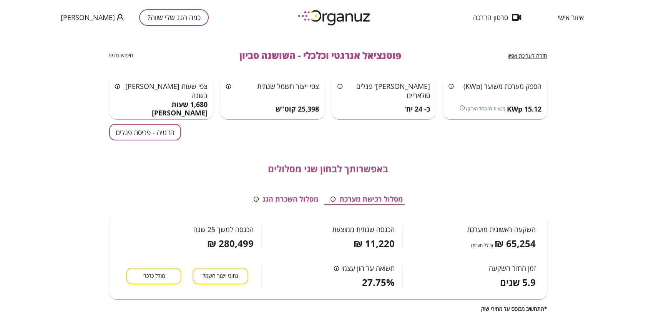
click at [148, 133] on button "הדמיה - פריסת פנלים" at bounding box center [145, 132] width 72 height 17
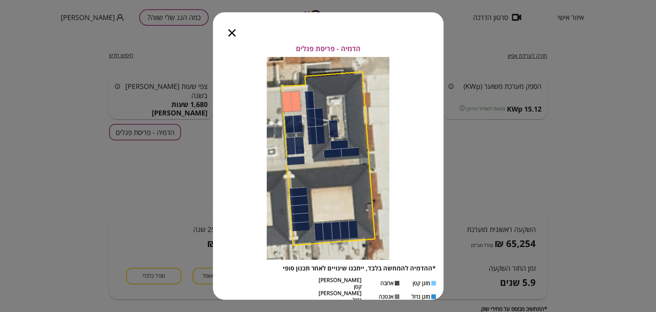
click at [234, 34] on icon "button" at bounding box center [231, 32] width 7 height 7
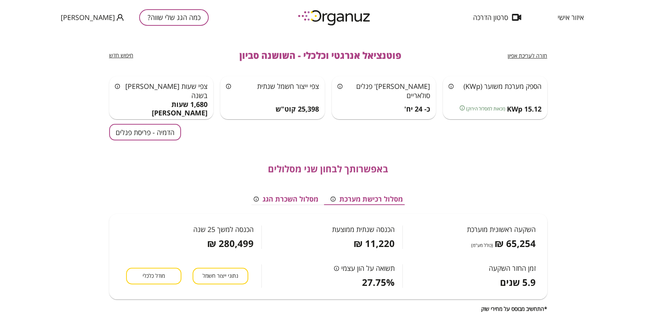
click at [508, 52] on div "חזרה לעריכת אפיון פוטנציאל אנרגטי וכלכלי - השושנה סביון חיפוש חדש" at bounding box center [328, 55] width 438 height 41
click at [514, 56] on span "חזרה לעריכת אפיון" at bounding box center [528, 55] width 40 height 7
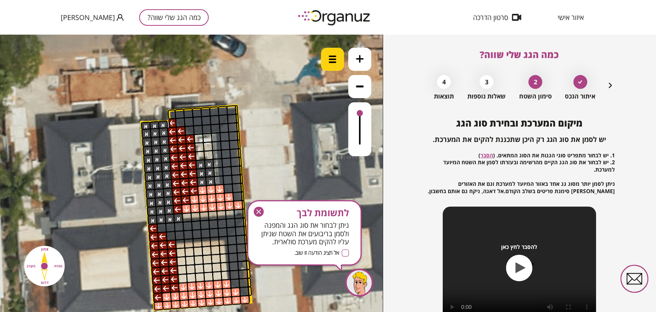
click at [332, 65] on div at bounding box center [332, 59] width 23 height 23
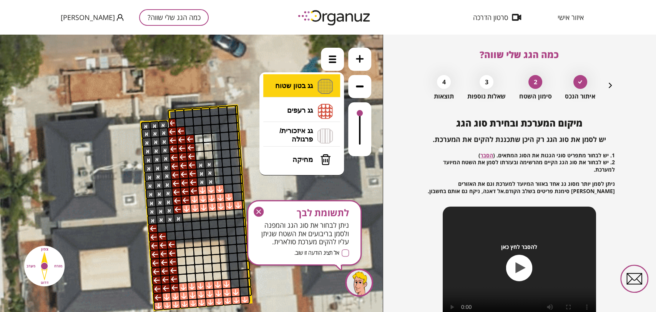
click at [318, 91] on li "גג בטון שטוח מפלס א א מפלס ב ב מפלס ג ג" at bounding box center [301, 86] width 81 height 25
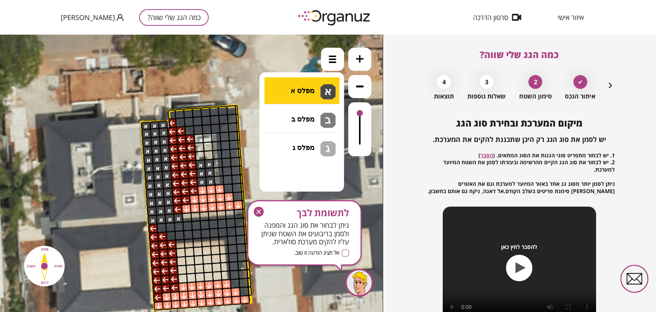
click at [300, 92] on div ".st0 { fill: #FFFFFF; } .st0 { fill: #FFFFFF; }" at bounding box center [191, 173] width 383 height 277
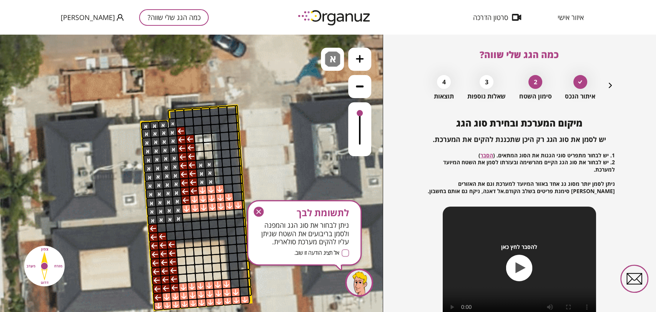
drag, startPoint x: 173, startPoint y: 120, endPoint x: 178, endPoint y: 199, distance: 79.3
click at [332, 61] on span "א" at bounding box center [334, 55] width 8 height 9
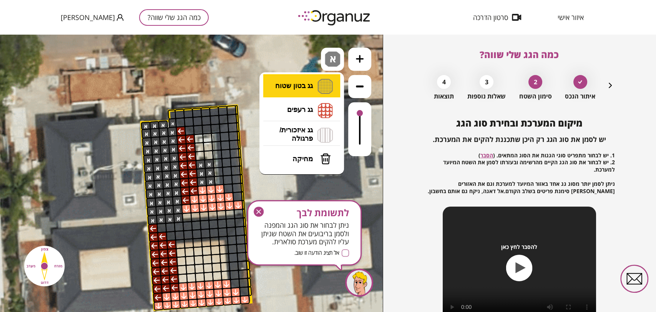
click at [308, 83] on li "גג בטון שטוח מפלס א א מפלס ב ב מפלס ג ג" at bounding box center [301, 86] width 81 height 24
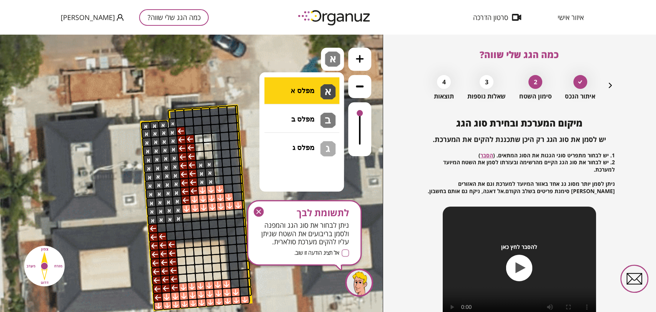
click at [309, 93] on div ".st0 { fill: #FFFFFF; } .st0 { fill: #FFFFFF; }" at bounding box center [191, 173] width 383 height 277
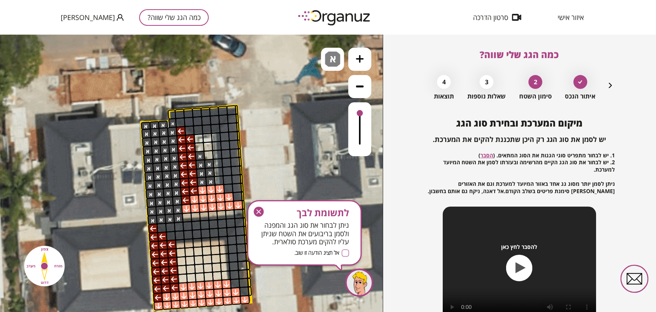
click at [199, 154] on div at bounding box center [200, 156] width 10 height 10
drag, startPoint x: 204, startPoint y: 152, endPoint x: 208, endPoint y: 157, distance: 6.1
click at [206, 152] on div at bounding box center [208, 155] width 10 height 10
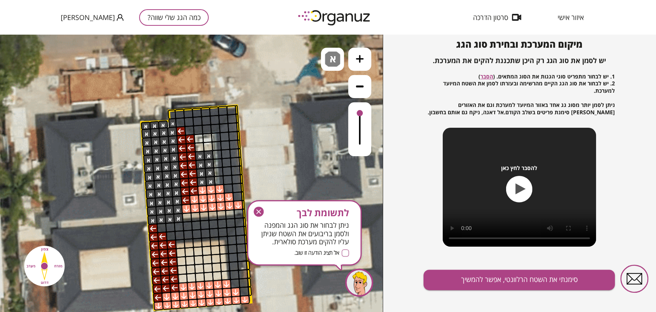
scroll to position [83, 0]
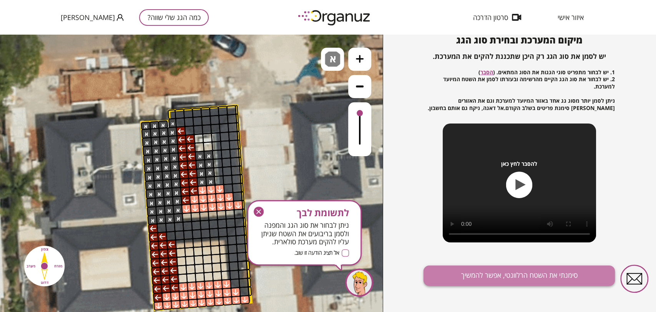
click at [503, 272] on button "סימנתי את השטח הרלוונטי, אפשר להמשיך" at bounding box center [518, 275] width 191 height 20
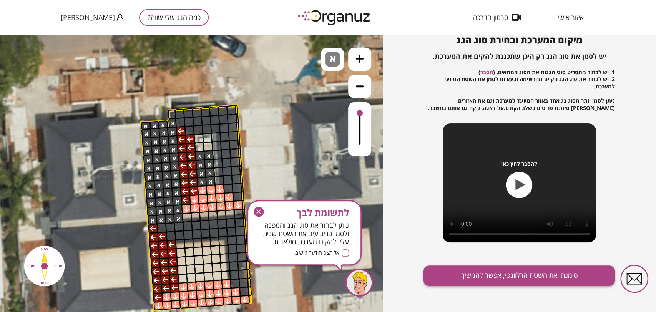
scroll to position [45, 0]
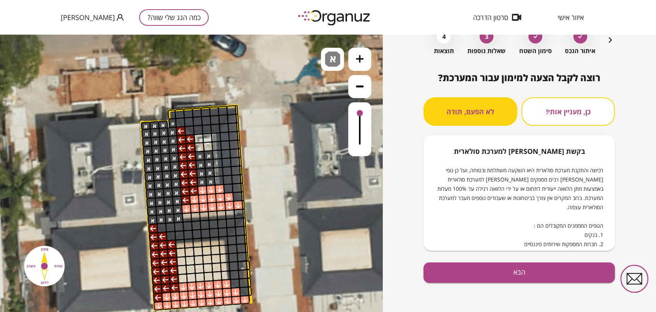
click at [501, 274] on button "הבא" at bounding box center [518, 272] width 191 height 20
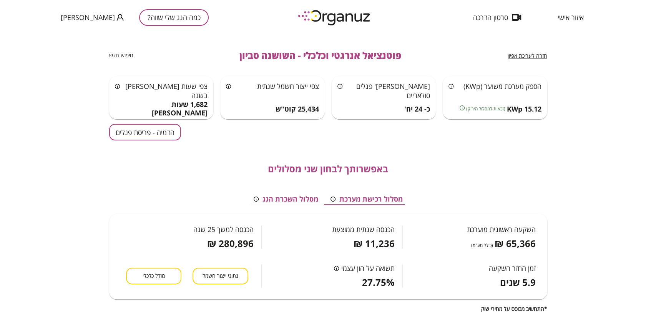
click at [166, 136] on button "הדמיה - פריסת פנלים" at bounding box center [145, 132] width 72 height 17
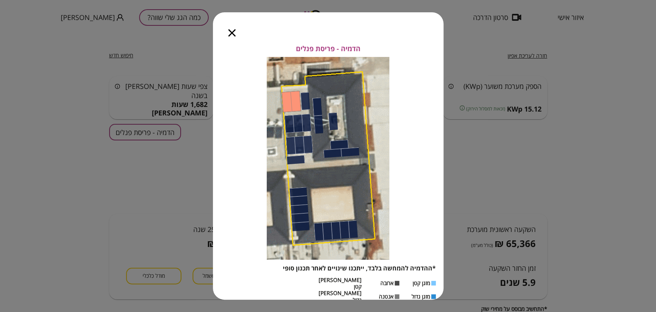
click at [231, 32] on icon "button" at bounding box center [231, 32] width 7 height 7
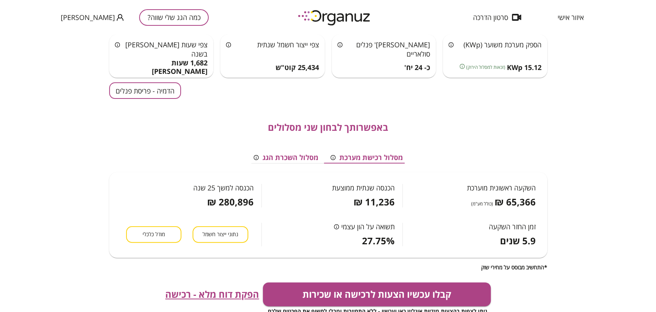
scroll to position [43, 0]
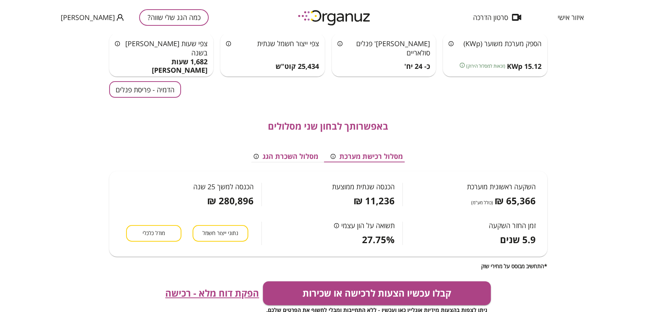
click at [346, 121] on span "באפשרותך לבחון שני מסלולים" at bounding box center [328, 126] width 120 height 11
click at [438, 116] on div "באפשרותך לבחון שני מסלולים מסלול רכישת מערכת מסלול השכרת הגג השקעה ראשונית מוער…" at bounding box center [328, 183] width 438 height 171
click at [144, 89] on button "הדמיה - פריסת פנלים" at bounding box center [145, 89] width 72 height 17
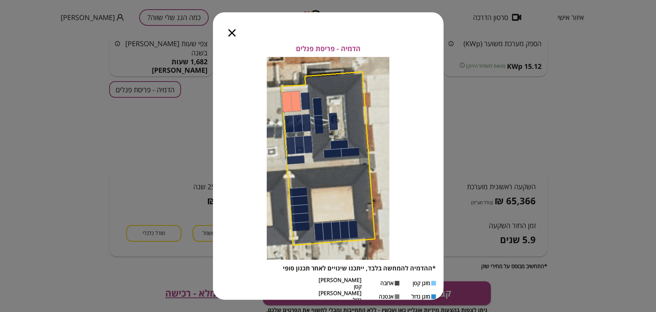
click at [232, 36] on icon "button" at bounding box center [231, 32] width 7 height 7
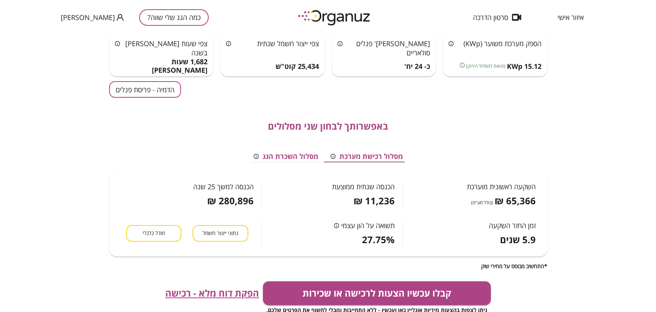
click at [162, 225] on button "מודל כלכלי" at bounding box center [153, 233] width 55 height 17
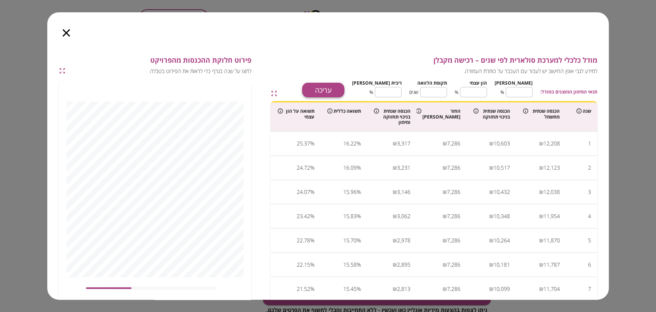
click at [344, 86] on button "עריכה" at bounding box center [323, 90] width 42 height 15
click at [519, 92] on input "**" at bounding box center [519, 92] width 27 height 20
click at [519, 91] on input "**" at bounding box center [519, 92] width 27 height 20
type input "*"
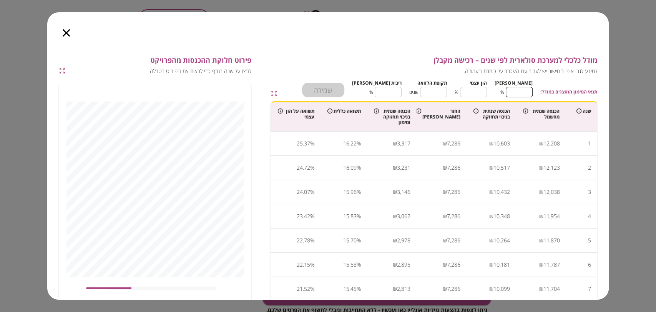
type input "***"
type input "*"
click at [443, 93] on input "**" at bounding box center [433, 92] width 27 height 20
type input "*"
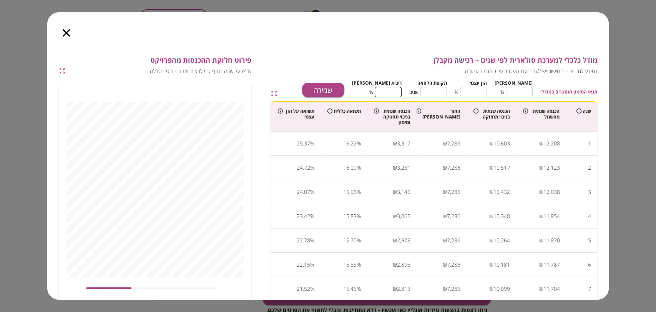
click at [395, 90] on input "****" at bounding box center [388, 92] width 27 height 20
click at [344, 90] on button "שמירה" at bounding box center [323, 90] width 42 height 15
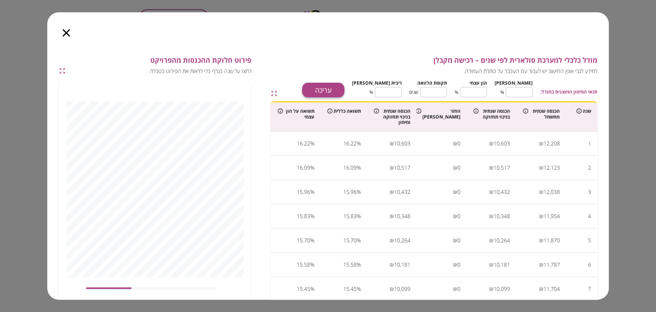
type input "****"
click at [63, 33] on icon "button" at bounding box center [66, 32] width 7 height 7
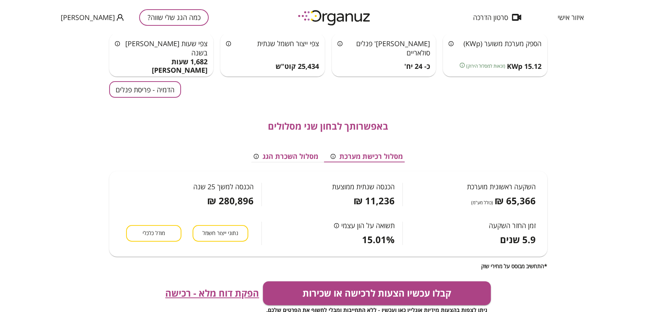
click at [233, 291] on span "הפקת דוח מלא - רכישה" at bounding box center [212, 292] width 94 height 11
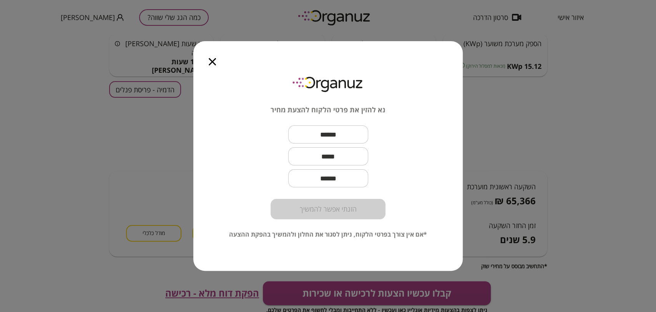
click at [211, 60] on icon "button" at bounding box center [212, 61] width 7 height 7
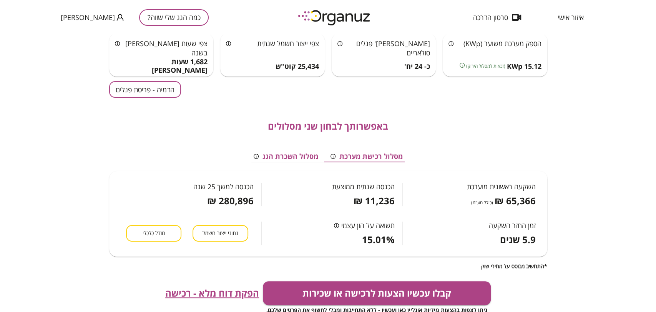
drag, startPoint x: 269, startPoint y: 26, endPoint x: 264, endPoint y: 24, distance: 5.5
click at [269, 26] on div "איזור אישי סרטון הדרכה כמה הגג שלי שווה? [PERSON_NAME]" at bounding box center [328, 17] width 656 height 35
click at [153, 19] on button "כמה הגג שלי שווה?" at bounding box center [174, 17] width 70 height 17
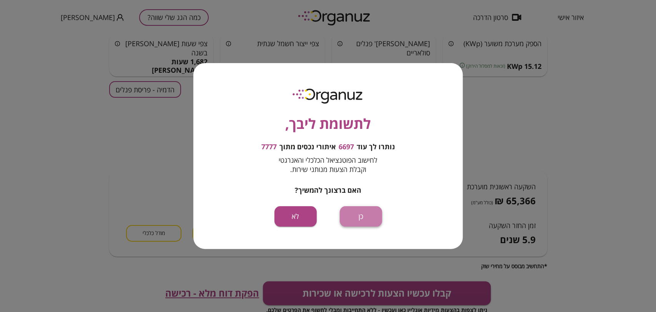
click at [349, 213] on button "כן" at bounding box center [361, 216] width 42 height 20
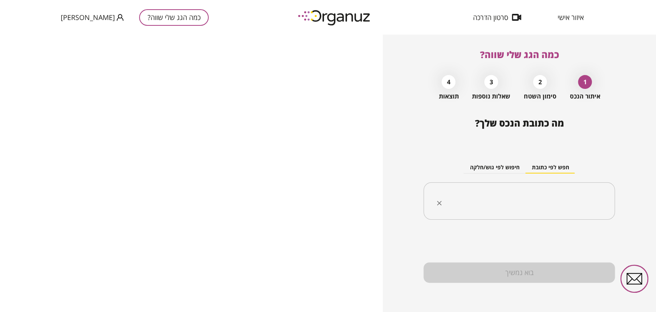
click at [484, 194] on input "text" at bounding box center [521, 200] width 167 height 19
paste input "**********"
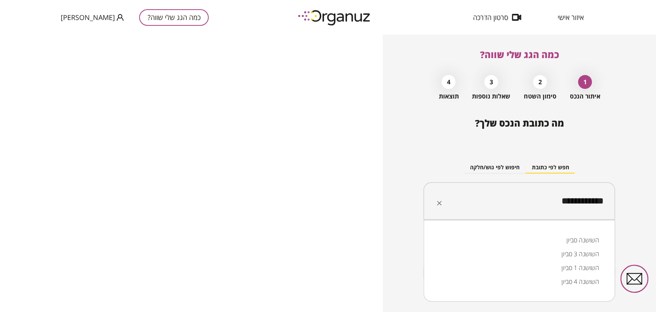
click at [583, 241] on li "השושנה סביון" at bounding box center [518, 240] width 171 height 14
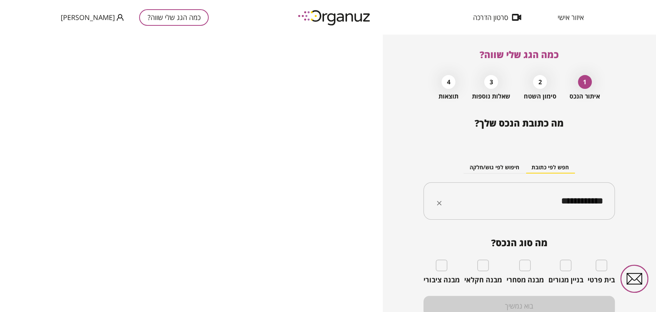
type input "**********"
click at [606, 265] on div "בית פרטי" at bounding box center [600, 271] width 27 height 25
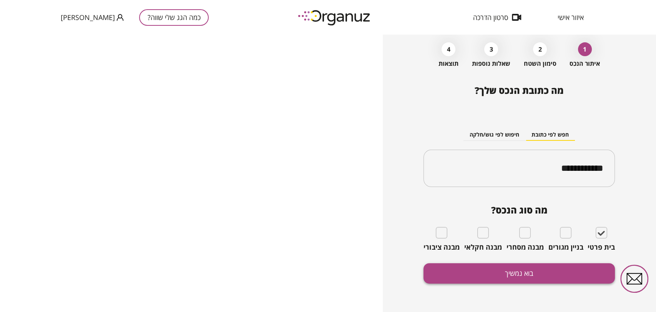
scroll to position [33, 0]
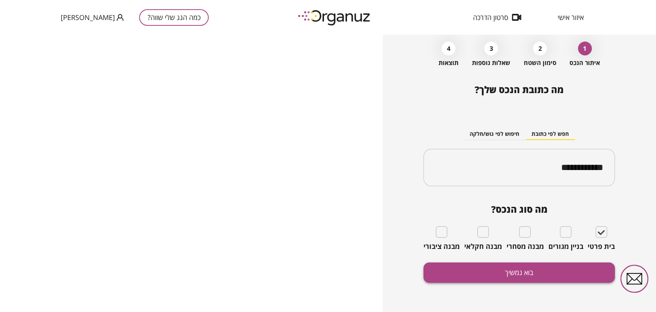
click at [521, 279] on button "בוא נמשיך" at bounding box center [518, 272] width 191 height 20
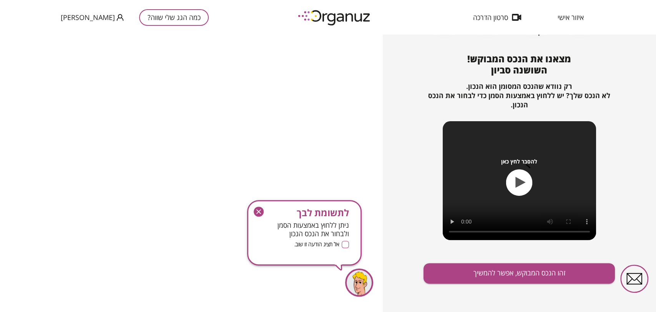
scroll to position [65, 0]
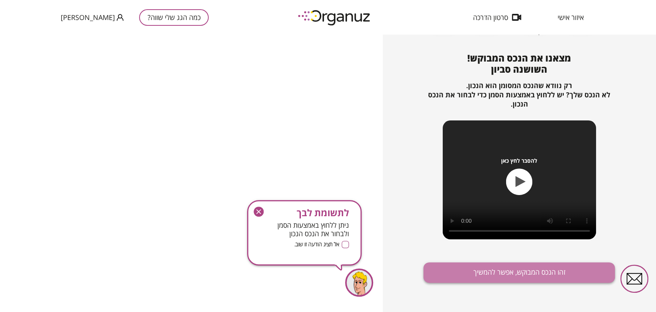
click at [483, 266] on button "זהו הנכס המבוקש, אפשר להמשיך" at bounding box center [518, 272] width 191 height 20
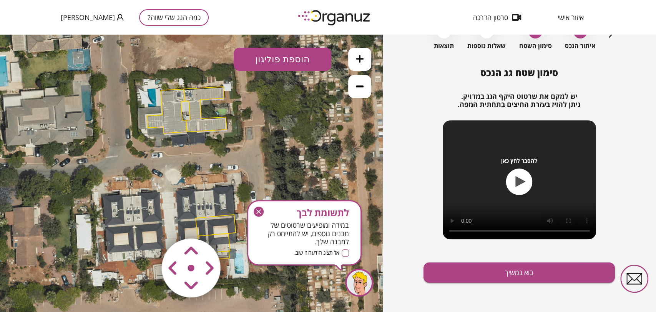
click at [260, 213] on icon "button" at bounding box center [258, 211] width 5 height 5
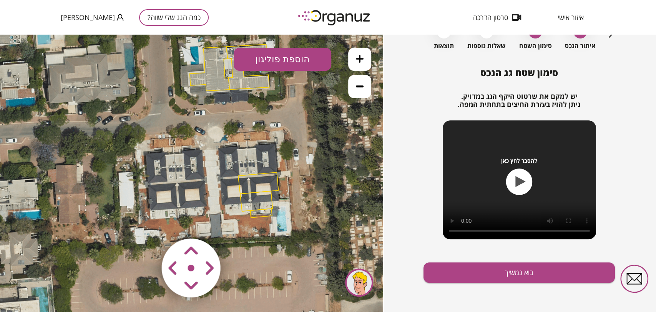
drag, startPoint x: 272, startPoint y: 148, endPoint x: 314, endPoint y: 106, distance: 59.5
click at [314, 106] on icon at bounding box center [233, 131] width 525 height 525
click at [361, 60] on icon at bounding box center [360, 59] width 8 height 8
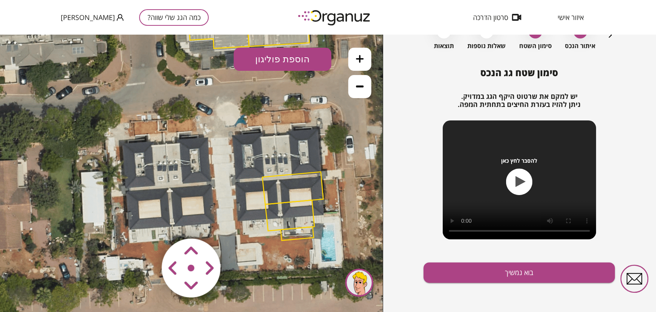
click at [369, 54] on button at bounding box center [359, 59] width 23 height 23
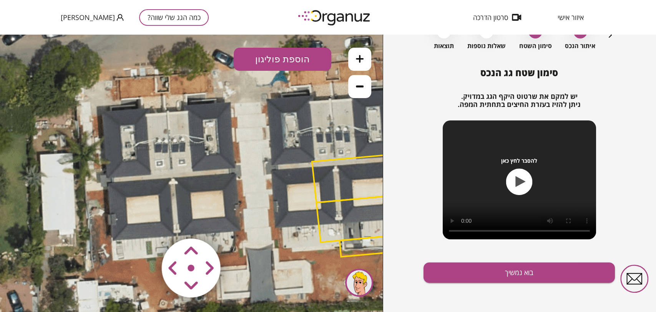
drag, startPoint x: 206, startPoint y: 128, endPoint x: 215, endPoint y: 123, distance: 10.1
click at [215, 123] on icon at bounding box center [300, 60] width 1193 height 1193
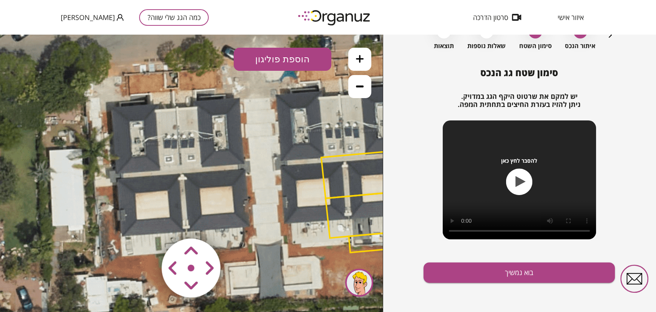
click at [284, 53] on button "הוספת פוליגון" at bounding box center [283, 59] width 98 height 23
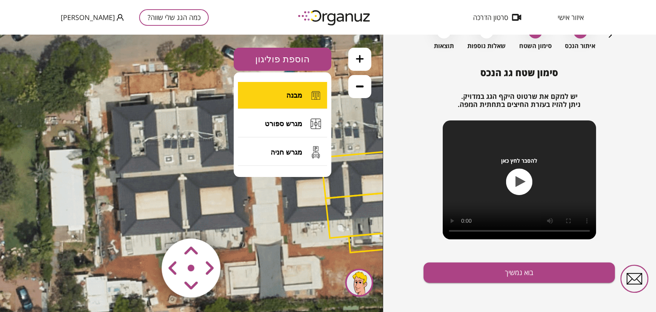
click at [280, 88] on button "מבנה" at bounding box center [282, 95] width 89 height 27
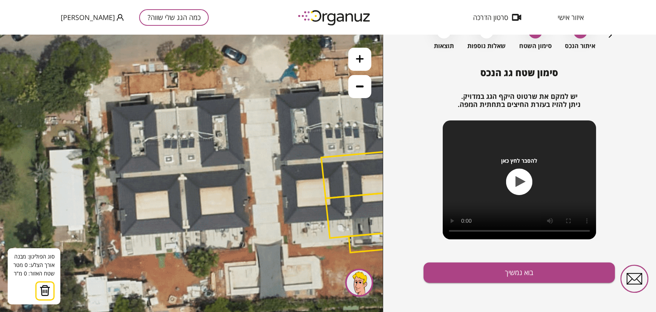
click at [177, 106] on icon at bounding box center [309, 55] width 1193 height 1193
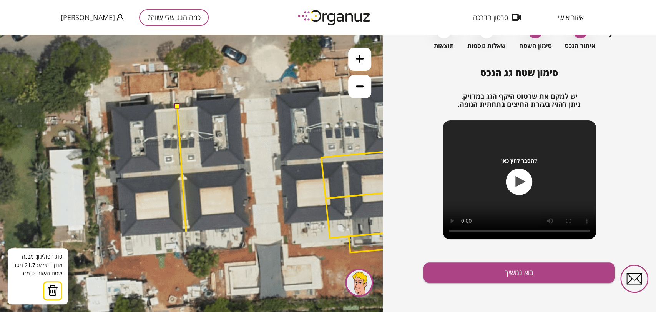
click at [186, 231] on icon at bounding box center [309, 55] width 1193 height 1193
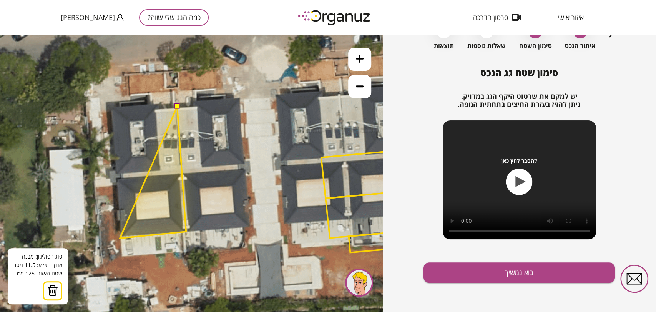
click at [120, 238] on polygon at bounding box center [153, 171] width 66 height 131
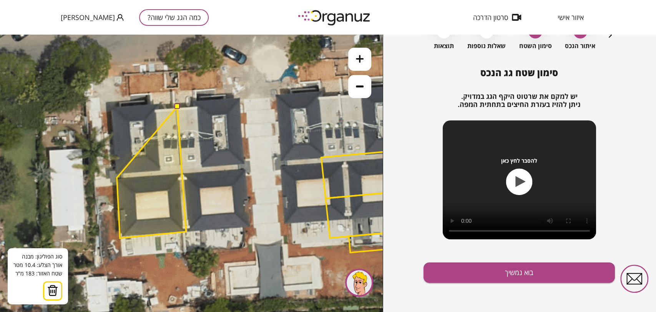
click at [117, 178] on polygon at bounding box center [151, 171] width 69 height 131
click at [122, 178] on polygon at bounding box center [151, 171] width 69 height 131
click at [122, 173] on polygon at bounding box center [151, 171] width 69 height 131
click at [116, 174] on polygon at bounding box center [151, 171] width 70 height 131
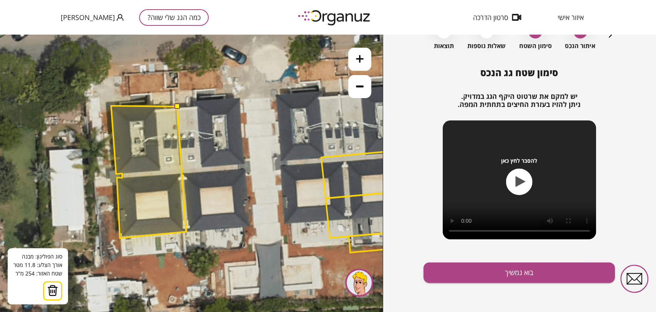
click at [111, 106] on polygon at bounding box center [148, 172] width 75 height 132
click at [155, 103] on polygon at bounding box center [148, 170] width 75 height 135
click at [156, 108] on polygon at bounding box center [148, 170] width 75 height 135
click at [175, 106] on button at bounding box center [176, 105] width 5 height 5
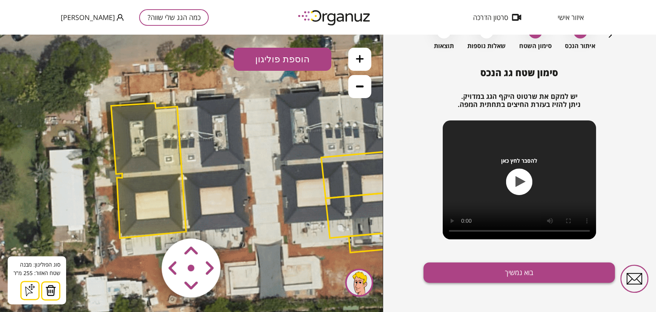
click at [514, 273] on button "בוא נמשיך" at bounding box center [518, 272] width 191 height 20
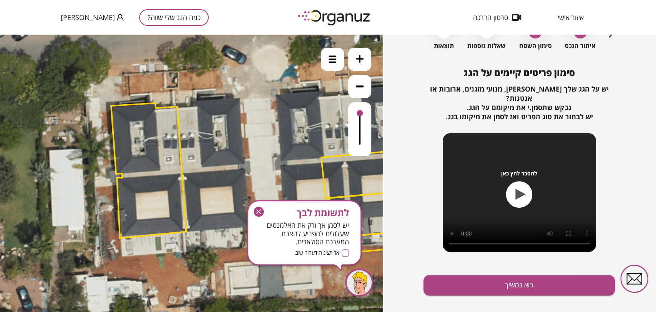
click at [514, 275] on button "בוא נמשיך" at bounding box center [518, 285] width 191 height 20
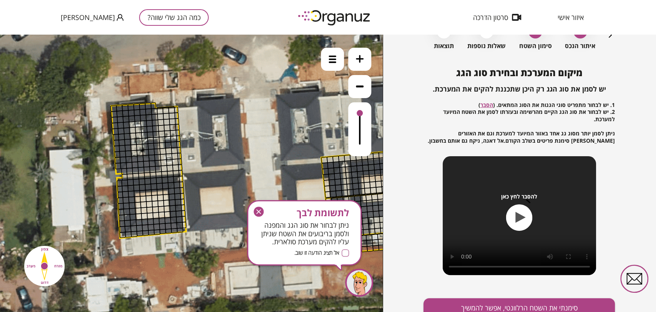
click at [344, 58] on icon at bounding box center [309, 55] width 1193 height 1193
click at [353, 56] on button at bounding box center [359, 59] width 23 height 23
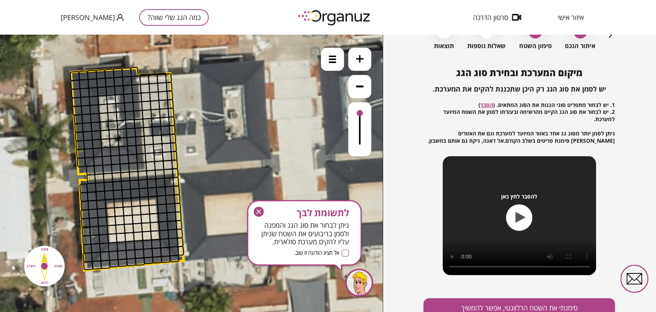
drag, startPoint x: 128, startPoint y: 142, endPoint x: 174, endPoint y: 168, distance: 52.5
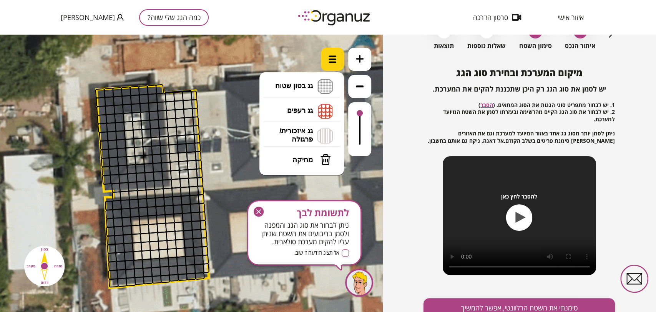
click at [329, 63] on img at bounding box center [332, 59] width 8 height 8
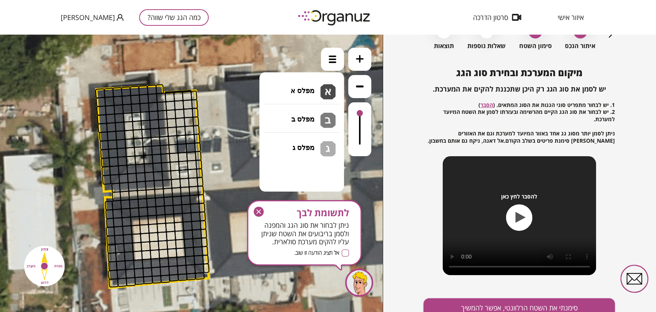
click at [314, 87] on li "גג בטון שטוח מפלס א א מפלס ב ב מפלס ג ג" at bounding box center [301, 86] width 81 height 25
click at [299, 90] on div ".st0 { fill: #FFFFFF; } א" at bounding box center [191, 173] width 383 height 277
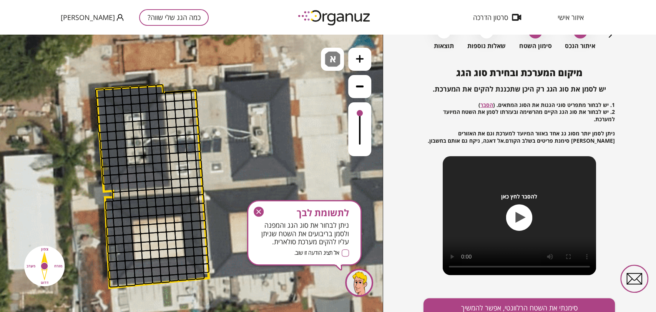
drag, startPoint x: 258, startPoint y: 210, endPoint x: 258, endPoint y: 175, distance: 34.6
click at [258, 210] on icon "button" at bounding box center [259, 211] width 10 height 10
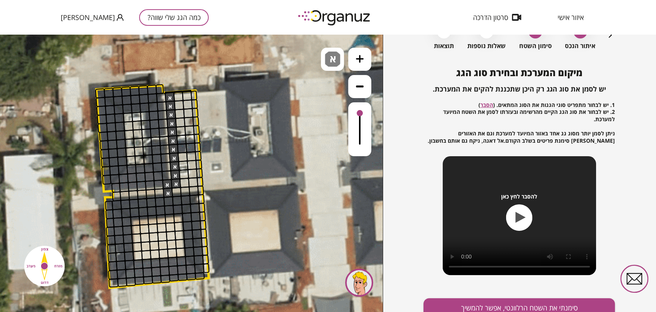
drag, startPoint x: 166, startPoint y: 97, endPoint x: 170, endPoint y: 189, distance: 92.3
click at [332, 58] on span "א" at bounding box center [334, 55] width 8 height 9
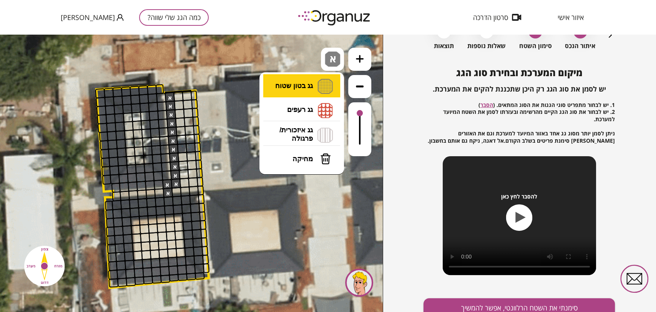
click at [306, 91] on li "גג בטון שטוח מפלס א א מפלס ב ב מפלס ג ג" at bounding box center [301, 86] width 81 height 24
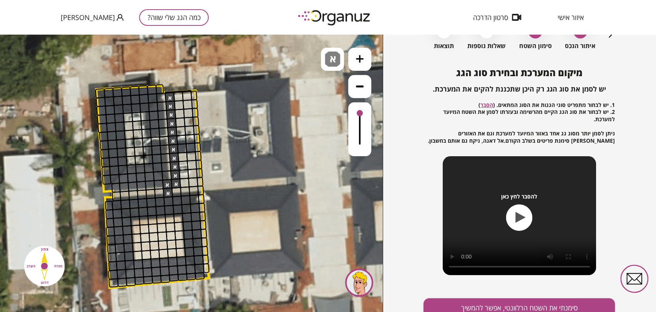
click at [306, 91] on div ".st0 { fill: #FFFFFF; } א" at bounding box center [191, 173] width 383 height 277
click at [178, 93] on div at bounding box center [178, 96] width 10 height 10
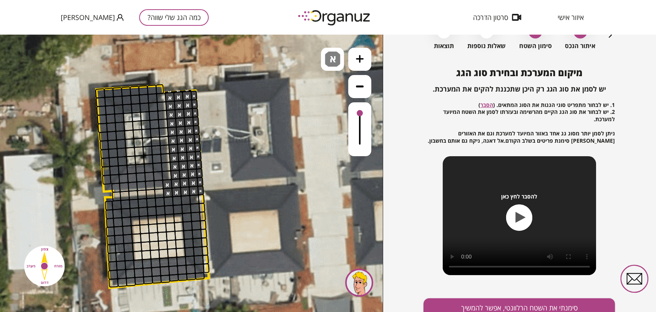
drag, startPoint x: 177, startPoint y: 91, endPoint x: 192, endPoint y: 158, distance: 68.7
click at [337, 58] on span "א" at bounding box center [334, 55] width 8 height 9
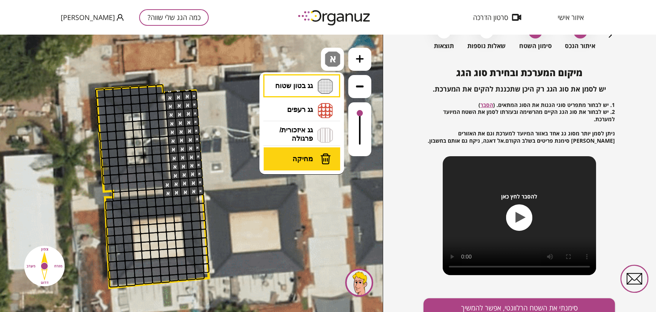
click at [306, 160] on span "מחיקה" at bounding box center [302, 158] width 20 height 8
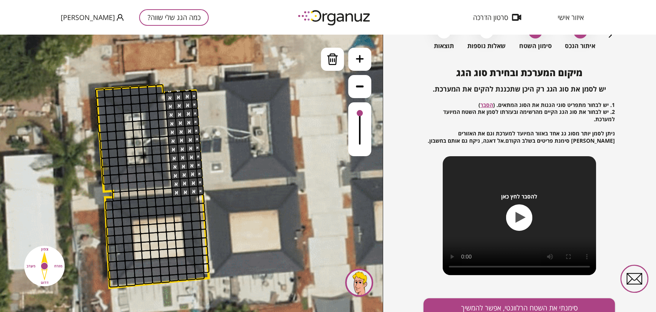
drag, startPoint x: 164, startPoint y: 185, endPoint x: 166, endPoint y: 196, distance: 11.4
click at [609, 35] on icon "button" at bounding box center [610, 34] width 9 height 9
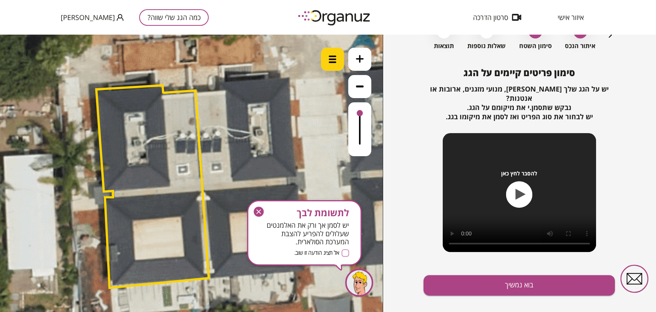
click at [328, 54] on div at bounding box center [332, 59] width 23 height 23
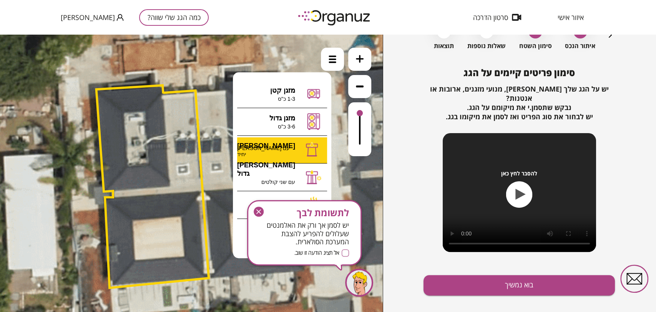
click at [289, 150] on div ".st0 { fill: #FFFFFF; } א" at bounding box center [191, 173] width 383 height 277
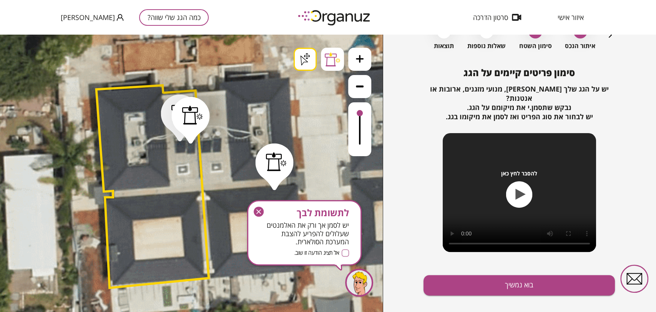
click at [261, 211] on icon "button" at bounding box center [259, 211] width 10 height 10
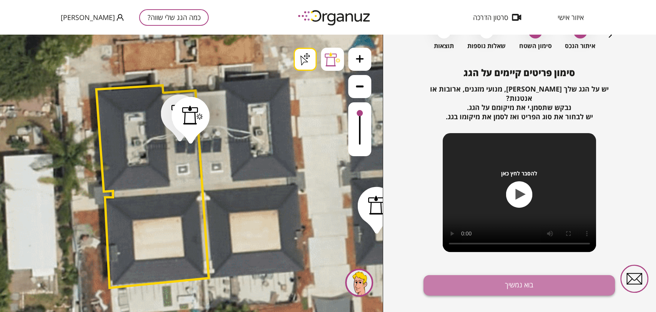
click at [497, 275] on button "בוא נמשיך" at bounding box center [518, 285] width 191 height 20
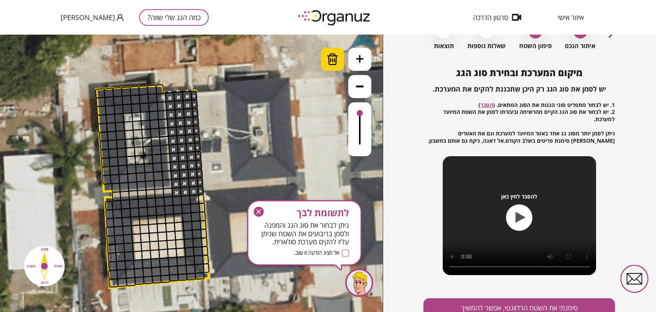
click at [340, 55] on div at bounding box center [332, 59] width 23 height 23
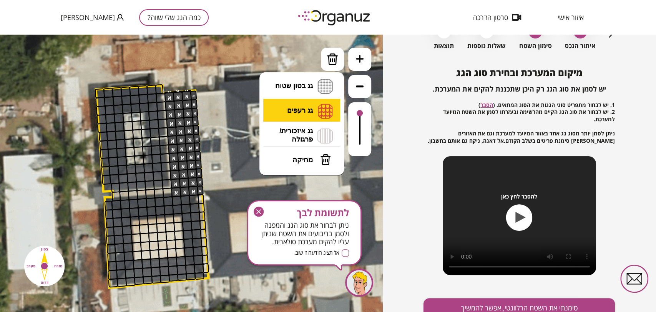
click at [299, 116] on li "גג רעפים רעפים צפון רעפים דרום רעפים מערב רעפים מזרח" at bounding box center [301, 111] width 81 height 25
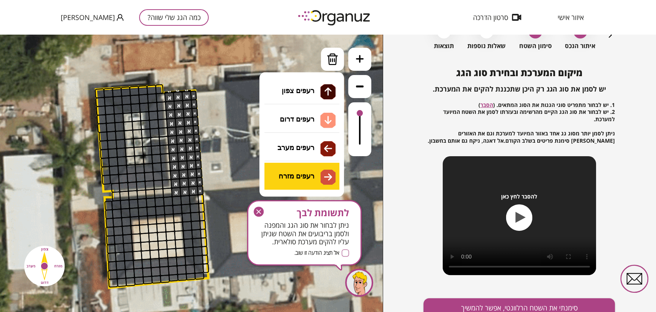
click at [311, 171] on div ".st0 { fill: #FFFFFF; } .st0 { fill: #FFFFFF; }" at bounding box center [191, 173] width 383 height 277
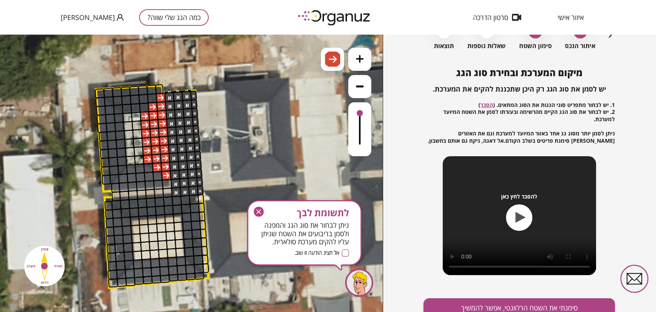
drag, startPoint x: 148, startPoint y: 118, endPoint x: 156, endPoint y: 116, distance: 8.3
click at [322, 60] on div at bounding box center [332, 59] width 23 height 23
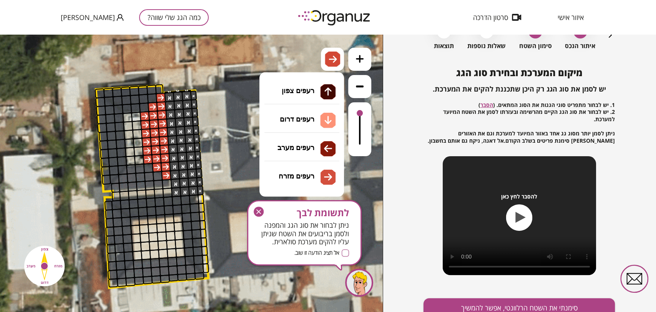
click at [305, 114] on li "גג רעפים רעפים צפון רעפים דרום רעפים מערב רעפים מזרח" at bounding box center [301, 111] width 81 height 24
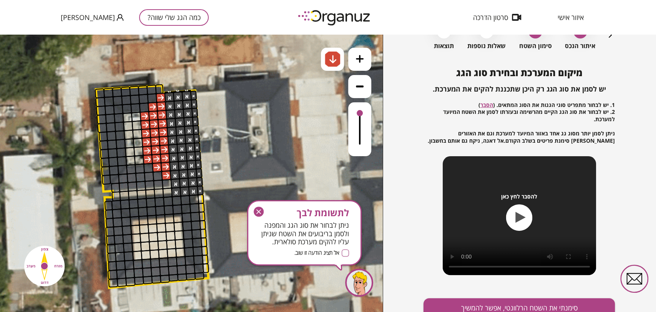
click at [309, 117] on div ".st0 { fill: #FFFFFF; } .st0 { fill: #FFFFFF; }" at bounding box center [191, 173] width 383 height 277
drag, startPoint x: 165, startPoint y: 182, endPoint x: 134, endPoint y: 169, distance: 33.6
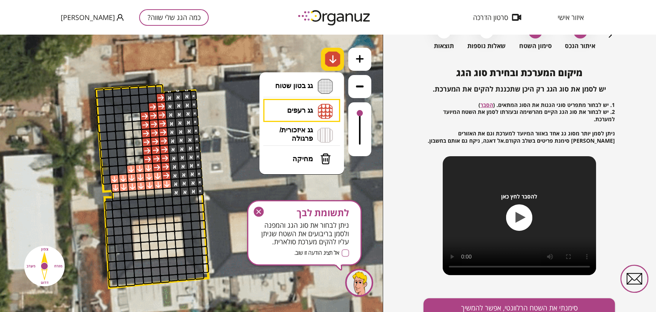
click at [335, 61] on img at bounding box center [333, 59] width 8 height 9
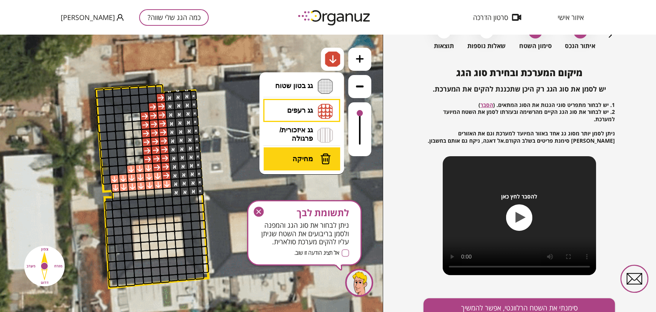
click at [316, 152] on button "מחיקה" at bounding box center [302, 158] width 77 height 23
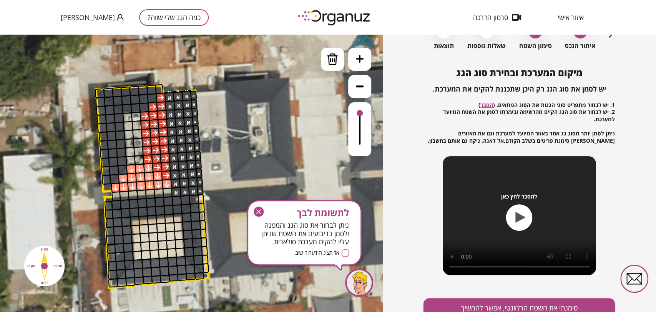
click at [109, 176] on div at bounding box center [114, 179] width 10 height 10
click at [327, 56] on img at bounding box center [333, 59] width 12 height 12
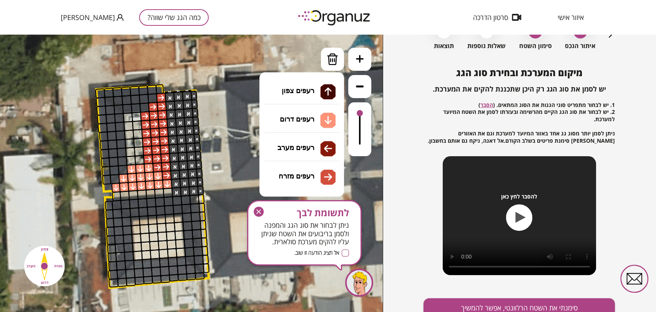
click at [310, 114] on li "גג רעפים רעפים צפון רעפים דרום רעפים מערב רעפים מזרח" at bounding box center [301, 111] width 81 height 25
click at [307, 148] on div ".st0 { fill: #FFFFFF; } .st0 { fill: #FFFFFF; }" at bounding box center [191, 173] width 383 height 277
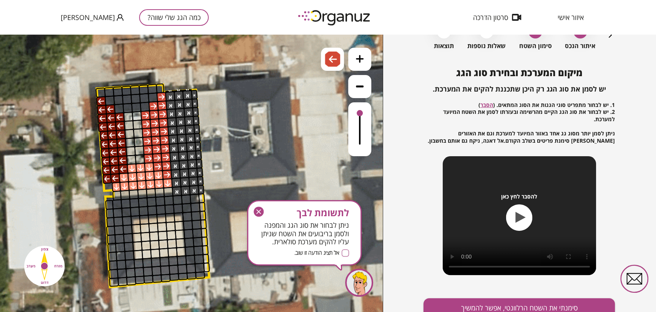
drag, startPoint x: 123, startPoint y: 161, endPoint x: 108, endPoint y: 115, distance: 48.4
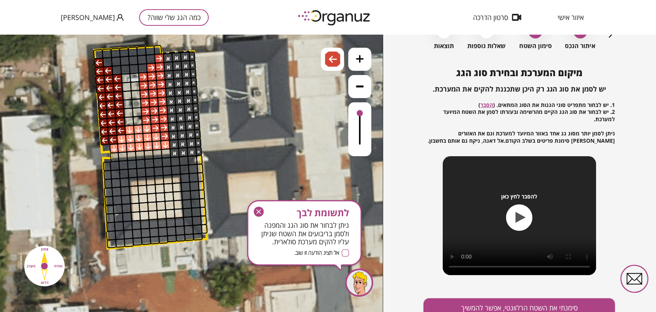
drag, startPoint x: 227, startPoint y: 132, endPoint x: 221, endPoint y: 88, distance: 44.6
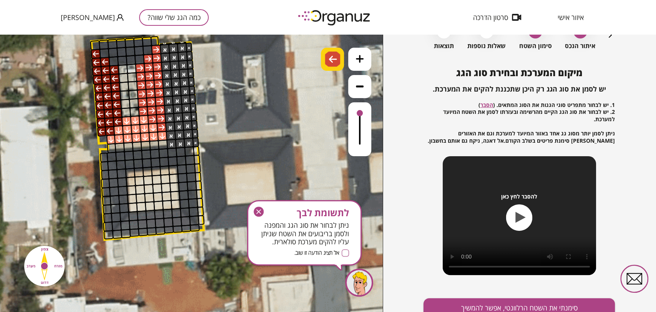
click at [322, 58] on div at bounding box center [332, 59] width 23 height 23
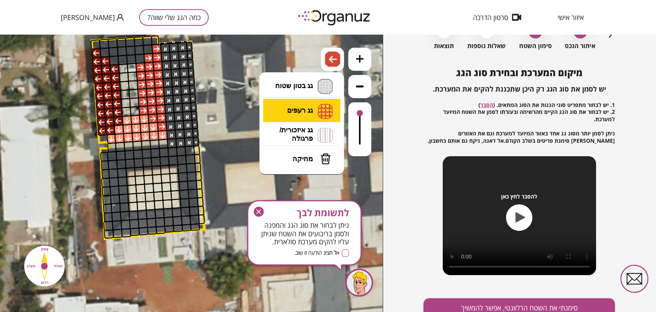
click at [310, 113] on li "גג רעפים רעפים צפון רעפים דרום רעפים מערב רעפים מזרח" at bounding box center [301, 111] width 81 height 24
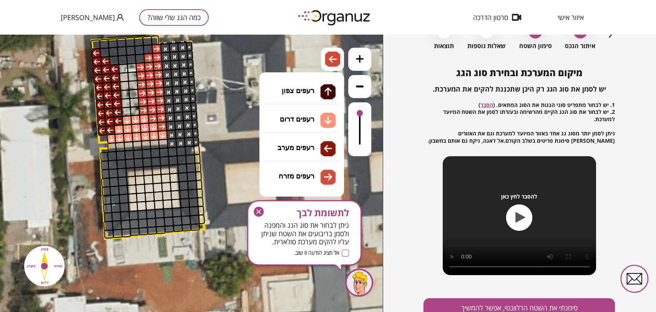
drag, startPoint x: 262, startPoint y: 227, endPoint x: 277, endPoint y: 186, distance: 43.3
click at [308, 173] on div ".st0 { fill: #FFFFFF; } .st0 { fill: #FFFFFF; }" at bounding box center [191, 173] width 383 height 277
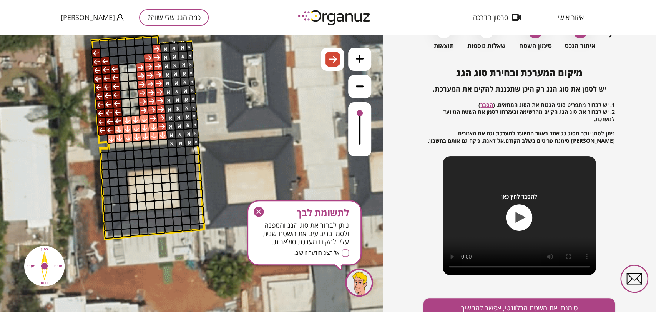
click at [260, 215] on icon "button" at bounding box center [259, 211] width 10 height 10
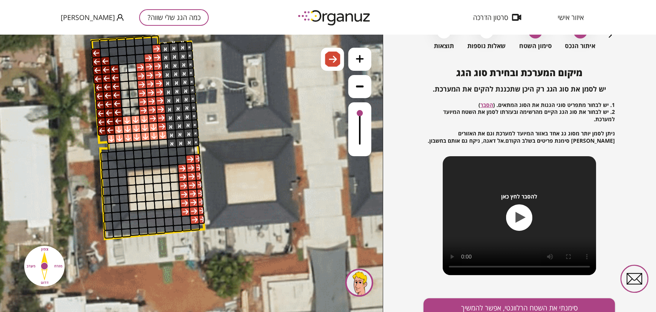
drag, startPoint x: 183, startPoint y: 169, endPoint x: 200, endPoint y: 219, distance: 52.7
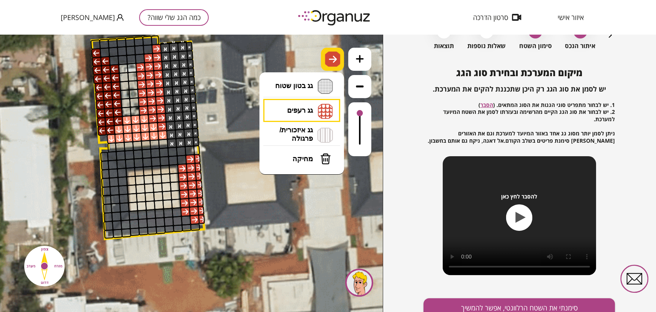
click at [335, 69] on div at bounding box center [332, 59] width 23 height 23
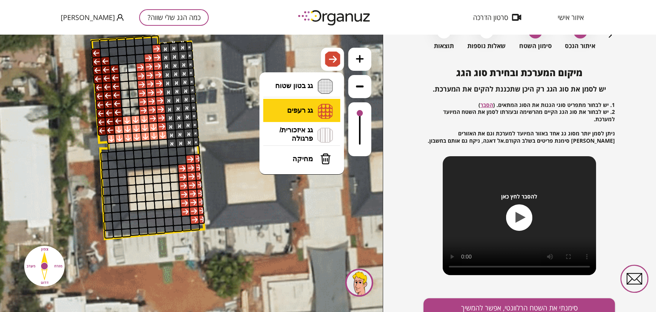
click at [313, 111] on li "גג רעפים רעפים צפון רעפים דרום רעפים מערב רעפים מזרח" at bounding box center [301, 111] width 81 height 24
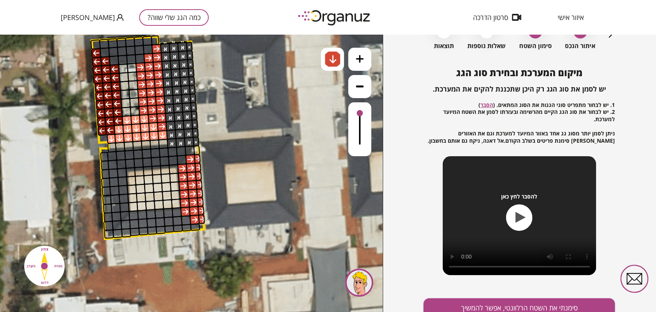
click at [317, 121] on div ".st0 { fill: #FFFFFF; } .st0 { fill: #FFFFFF; }" at bounding box center [191, 173] width 383 height 277
drag, startPoint x: 194, startPoint y: 226, endPoint x: 135, endPoint y: 214, distance: 60.0
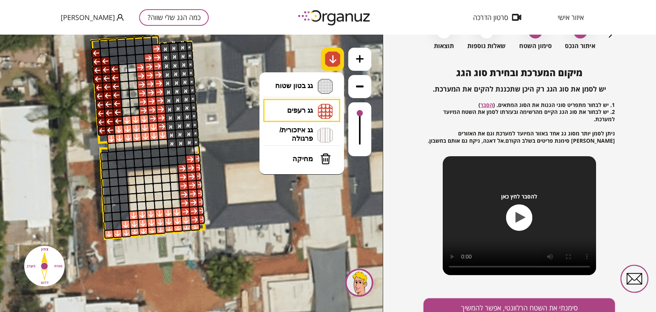
click at [336, 55] on img at bounding box center [333, 59] width 8 height 9
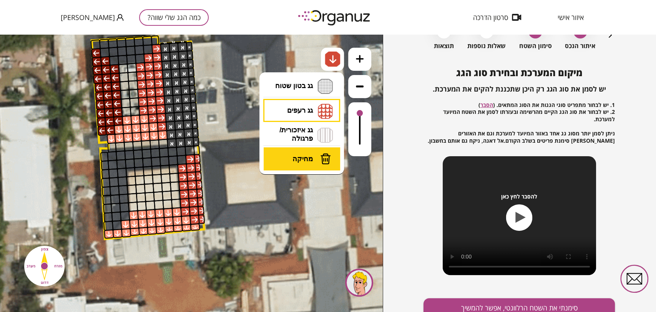
click at [297, 167] on button "מחיקה" at bounding box center [302, 158] width 77 height 23
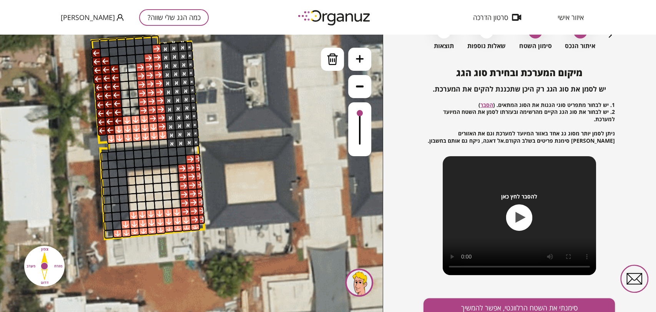
click at [111, 233] on div at bounding box center [109, 233] width 10 height 9
click at [334, 58] on img at bounding box center [333, 59] width 12 height 12
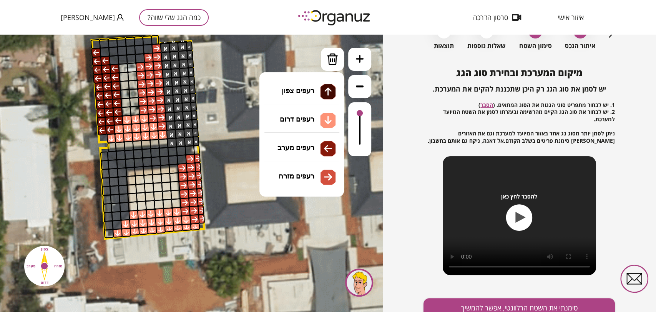
click at [303, 106] on li "גג רעפים רעפים צפון רעפים דרום רעפים מערב רעפים מזרח" at bounding box center [301, 111] width 81 height 25
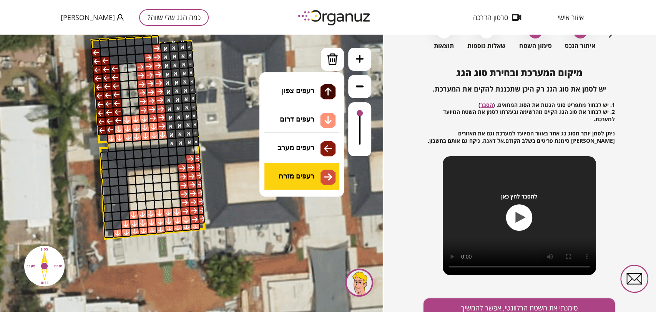
click at [317, 179] on div ".st0 { fill: #FFFFFF; } .st0 { fill: #FFFFFF; }" at bounding box center [191, 173] width 383 height 277
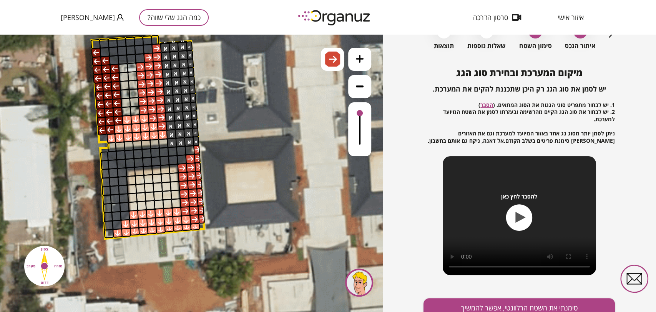
click at [194, 150] on div at bounding box center [196, 149] width 7 height 10
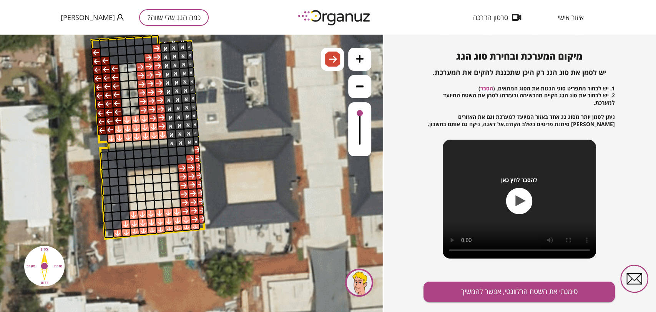
scroll to position [83, 0]
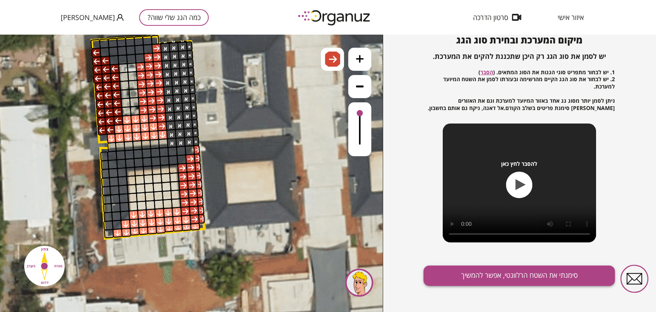
click at [534, 277] on button "סימנתי את השטח הרלוונטי, אפשר להמשיך" at bounding box center [518, 275] width 191 height 20
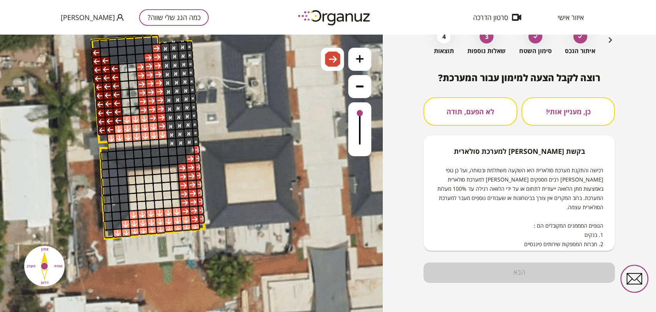
click at [462, 107] on button "לא הפעם, תודה" at bounding box center [469, 111] width 93 height 28
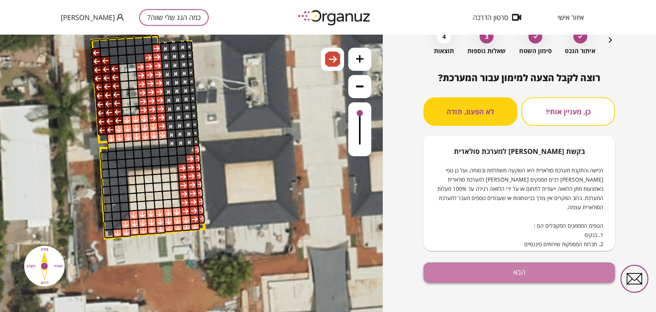
click at [514, 267] on button "הבא" at bounding box center [518, 272] width 191 height 20
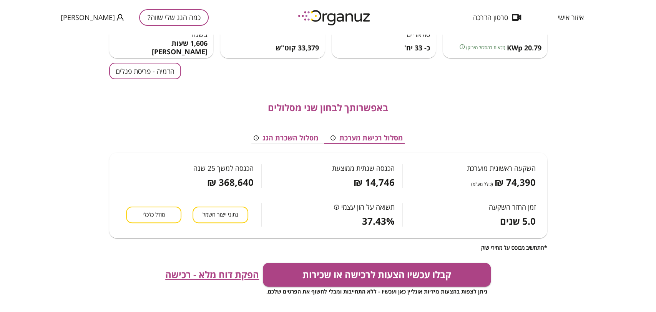
scroll to position [43, 0]
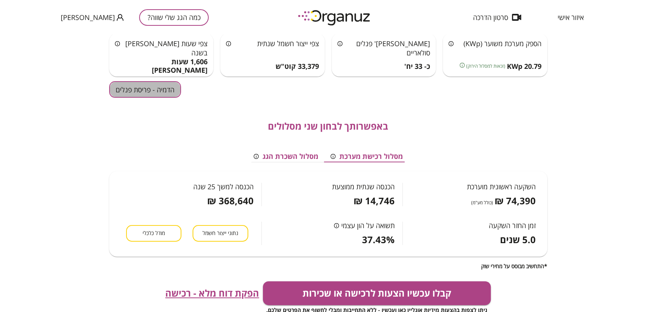
click at [151, 96] on button "הדמיה - פריסת פנלים" at bounding box center [145, 89] width 72 height 17
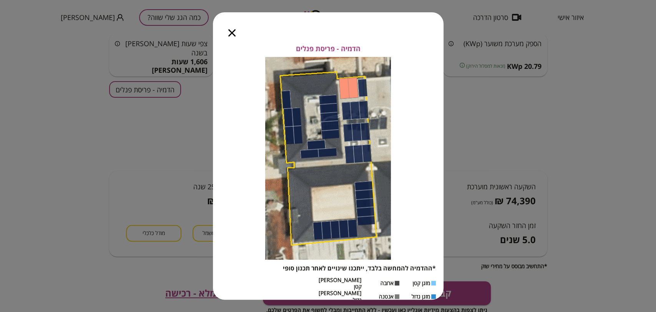
click at [236, 35] on div at bounding box center [232, 28] width 38 height 32
click at [231, 33] on icon "button" at bounding box center [231, 32] width 7 height 7
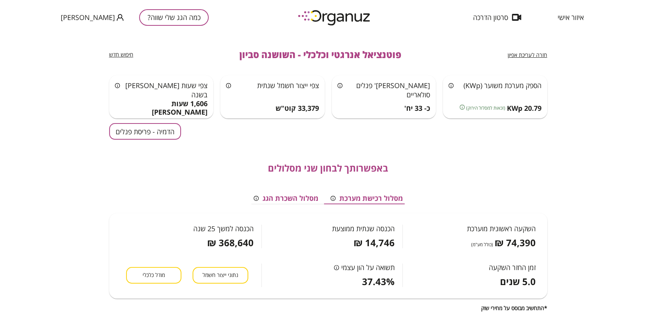
scroll to position [0, 0]
click at [520, 58] on span "חזרה לעריכת אפיון" at bounding box center [528, 55] width 40 height 7
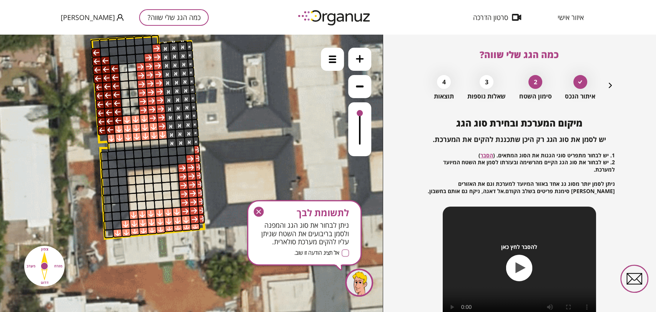
drag, startPoint x: 255, startPoint y: 209, endPoint x: 258, endPoint y: 162, distance: 47.4
click at [255, 209] on icon "button" at bounding box center [259, 211] width 10 height 10
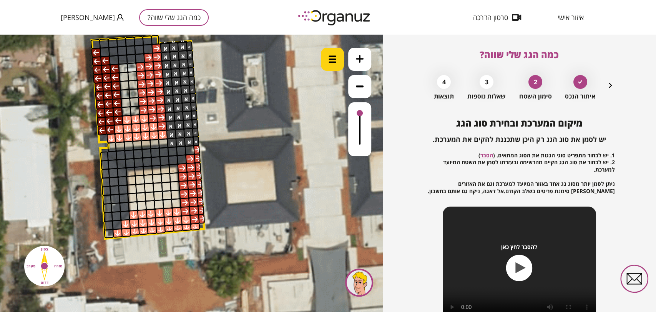
click at [327, 64] on div at bounding box center [332, 59] width 23 height 23
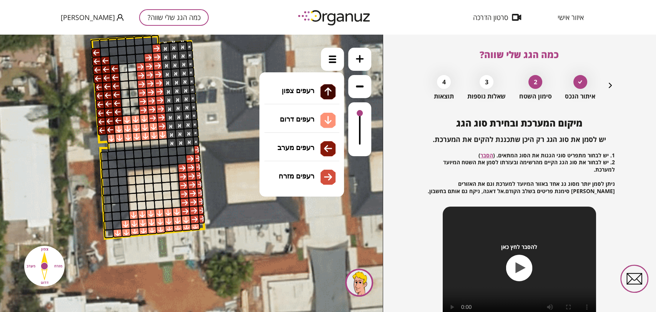
click at [309, 111] on li "גג רעפים רעפים צפון רעפים דרום רעפים מערב רעפים מזרח" at bounding box center [301, 111] width 81 height 25
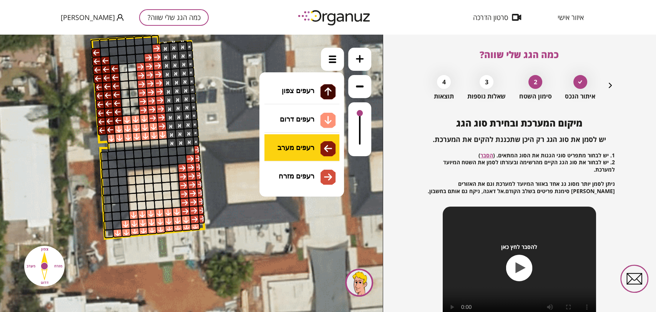
click at [310, 148] on div ".st0 { fill: #FFFFFF; } .st0 { fill: #FFFFFF; }" at bounding box center [191, 173] width 383 height 277
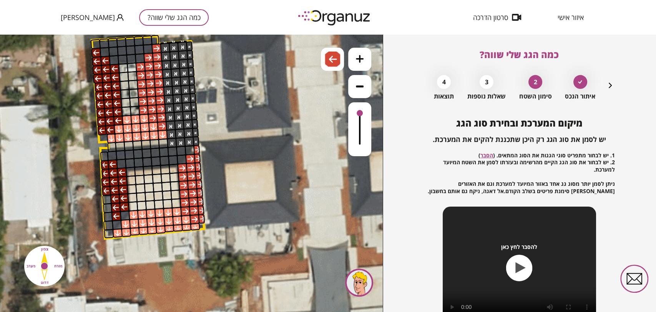
drag, startPoint x: 121, startPoint y: 176, endPoint x: 117, endPoint y: 179, distance: 4.9
click at [106, 224] on div at bounding box center [108, 225] width 10 height 10
click at [106, 219] on div at bounding box center [107, 216] width 9 height 10
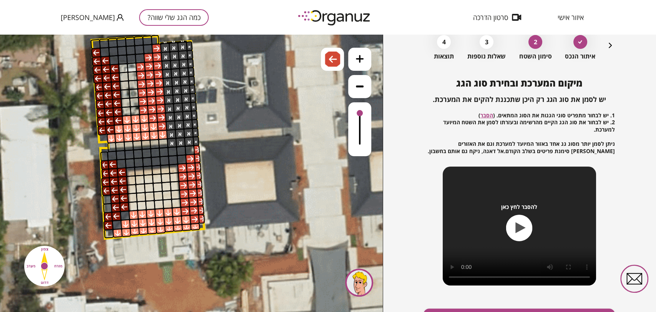
click at [519, 279] on div "להסבר לחץ כאן" at bounding box center [519, 225] width 153 height 119
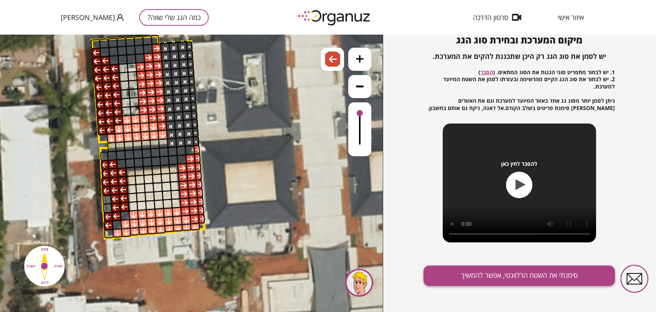
click at [528, 280] on button "סימנתי את השטח הרלוונטי, אפשר להמשיך" at bounding box center [518, 275] width 191 height 20
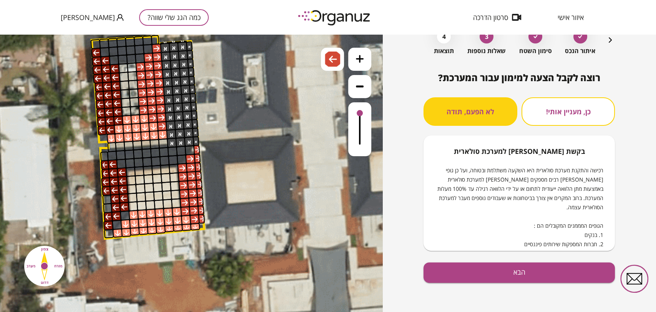
scroll to position [45, 0]
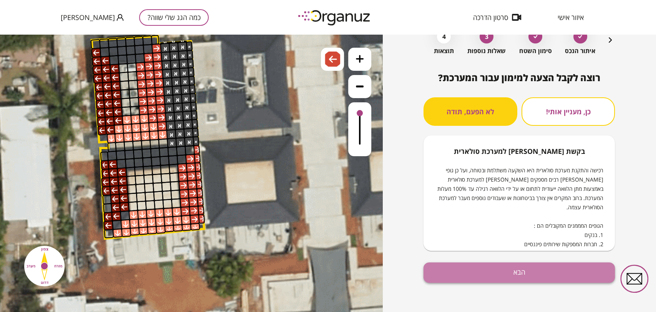
click at [526, 273] on button "הבא" at bounding box center [518, 272] width 191 height 20
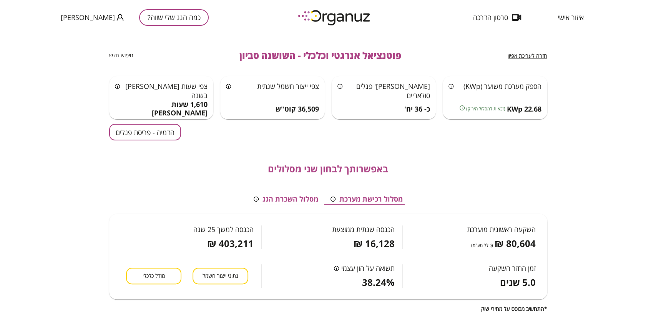
click at [161, 131] on button "הדמיה - פריסת פנלים" at bounding box center [145, 132] width 72 height 17
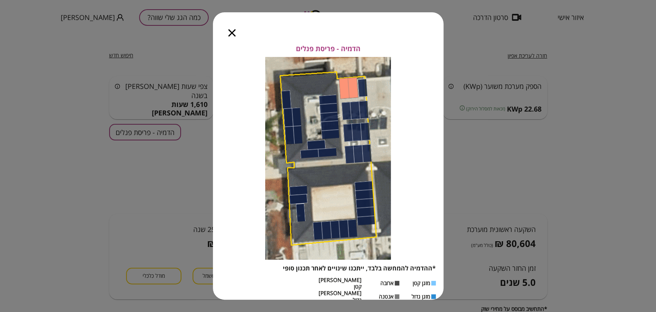
click at [233, 35] on icon "button" at bounding box center [231, 32] width 7 height 7
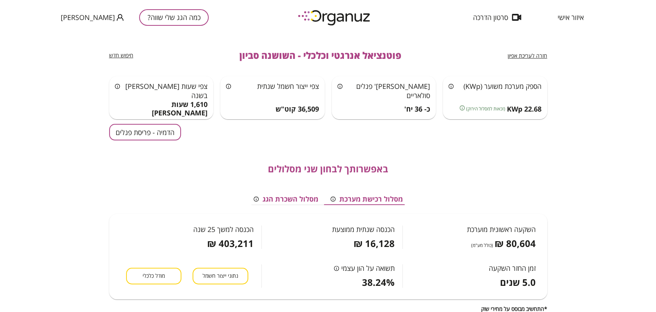
click at [19, 110] on div "חזרה לעריכת אפיון פוטנציאל אנרגטי וכלכלי - השושנה סביון חיפוש חדש הספק מערכת מש…" at bounding box center [328, 173] width 656 height 277
click at [160, 271] on button "מודל כלכלי" at bounding box center [153, 275] width 55 height 17
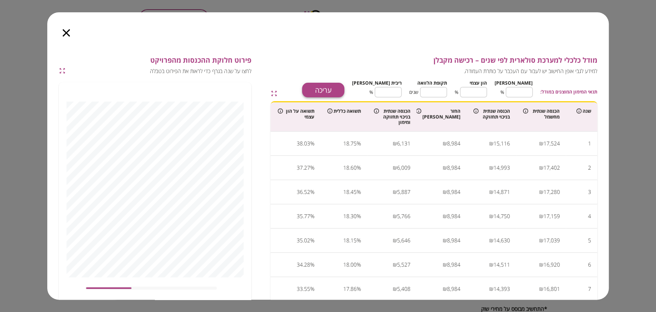
click at [341, 88] on button "עריכה" at bounding box center [323, 90] width 42 height 15
click at [520, 93] on input "**" at bounding box center [519, 92] width 27 height 20
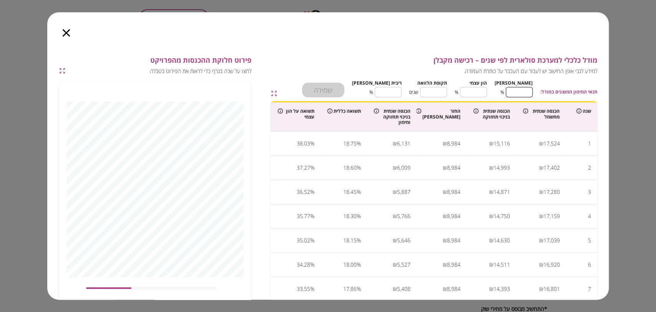
type input "*"
type input "***"
type input "*"
click at [443, 89] on input "**" at bounding box center [433, 92] width 27 height 20
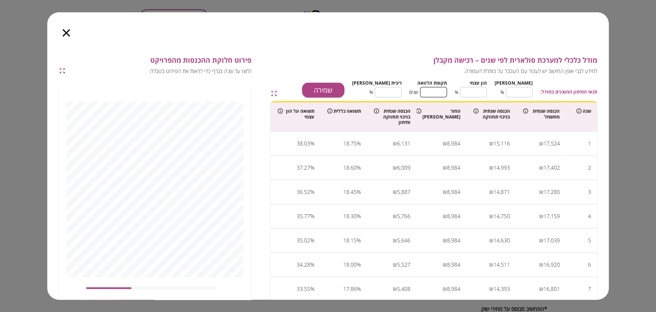
click at [443, 89] on input "**" at bounding box center [433, 92] width 27 height 20
type input "*"
click at [396, 92] on input "****" at bounding box center [388, 92] width 27 height 20
click at [396, 91] on input "****" at bounding box center [388, 92] width 27 height 20
click at [344, 87] on button "שמירה" at bounding box center [323, 90] width 42 height 15
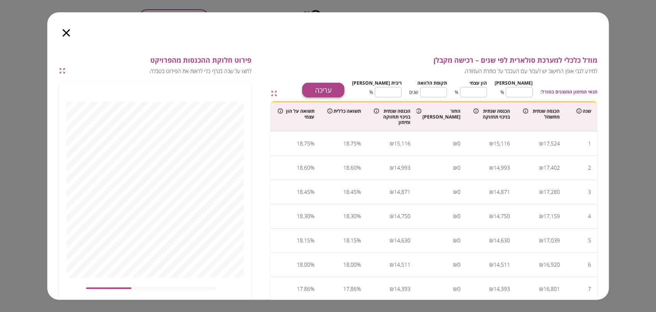
type input "****"
click at [63, 33] on icon "button" at bounding box center [66, 32] width 7 height 7
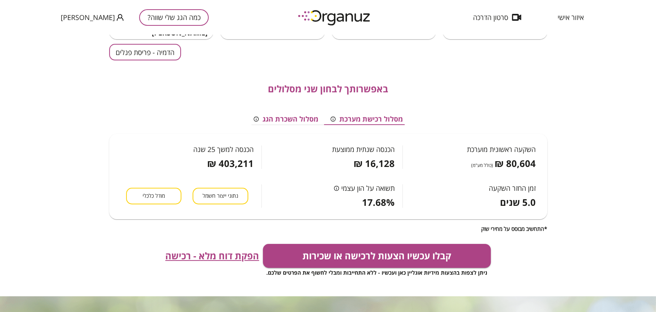
scroll to position [85, 0]
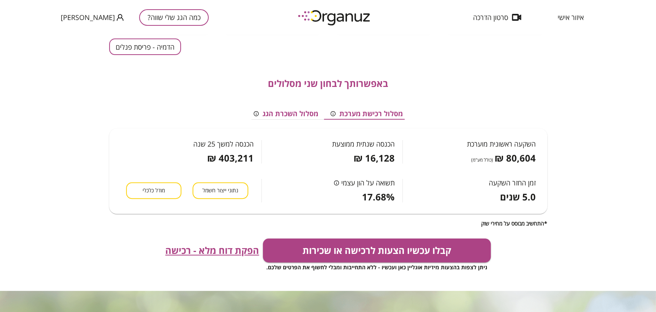
click at [233, 250] on span "הפקת דוח מלא - רכישה" at bounding box center [212, 250] width 94 height 11
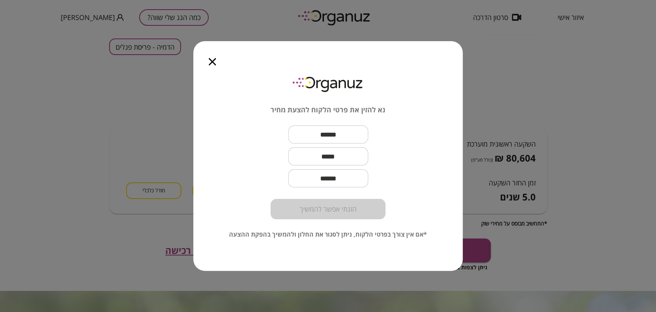
click at [210, 60] on icon "button" at bounding box center [212, 61] width 7 height 7
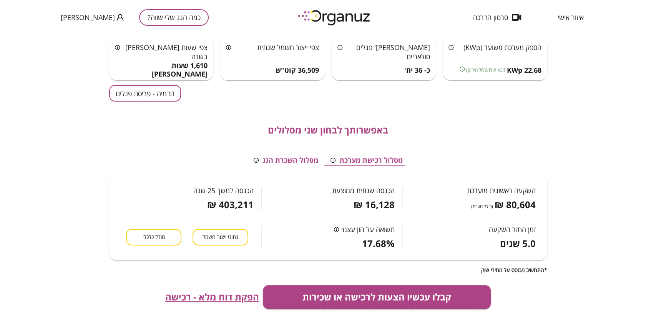
scroll to position [0, 0]
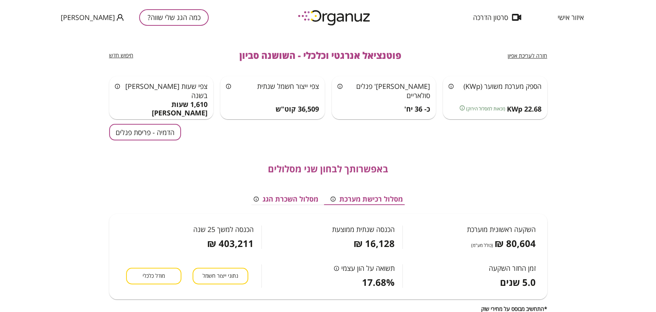
click at [331, 57] on span "פוטנציאל אנרגטי וכלכלי - השושנה סביון" at bounding box center [320, 55] width 162 height 11
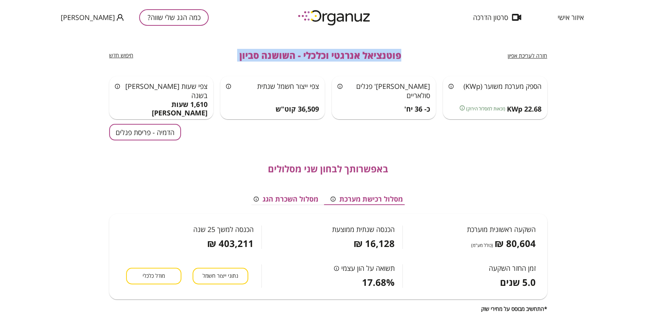
click at [331, 56] on span "פוטנציאל אנרגטי וכלכלי - השושנה סביון" at bounding box center [320, 55] width 162 height 11
click at [352, 53] on span "פוטנציאל אנרגטי וכלכלי - השושנה סביון" at bounding box center [320, 55] width 162 height 11
click at [352, 52] on span "פוטנציאל אנרגטי וכלכלי - השושנה סביון" at bounding box center [320, 55] width 162 height 11
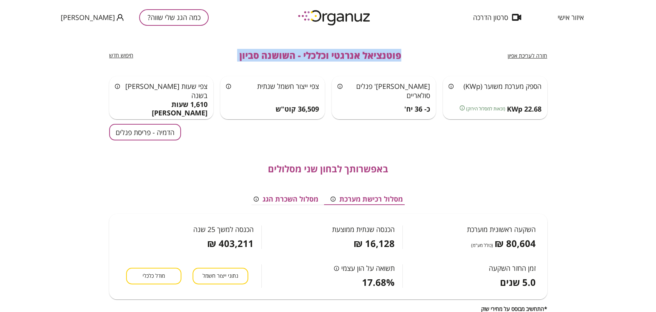
click at [352, 52] on span "פוטנציאל אנרגטי וכלכלי - השושנה סביון" at bounding box center [320, 55] width 162 height 11
click at [394, 48] on div "חזרה לעריכת אפיון פוטנציאל אנרגטי וכלכלי - השושנה סביון חיפוש חדש" at bounding box center [328, 55] width 438 height 41
drag, startPoint x: 401, startPoint y: 54, endPoint x: 223, endPoint y: 66, distance: 177.9
click at [223, 66] on div "חזרה לעריכת אפיון פוטנציאל אנרגטי וכלכלי - השושנה סביון חיפוש חדש" at bounding box center [328, 55] width 438 height 41
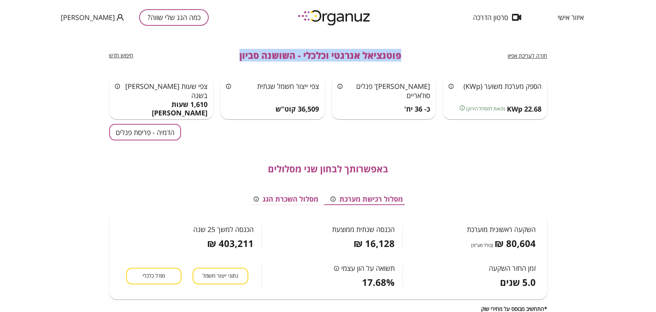
click at [240, 51] on span "פוטנציאל אנרגטי וכלכלי - השושנה סביון" at bounding box center [320, 55] width 162 height 11
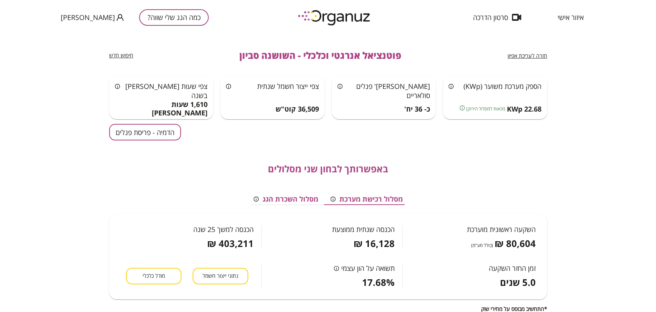
click at [274, 55] on span "פוטנציאל אנרגטי וכלכלי - השושנה סביון" at bounding box center [320, 55] width 162 height 11
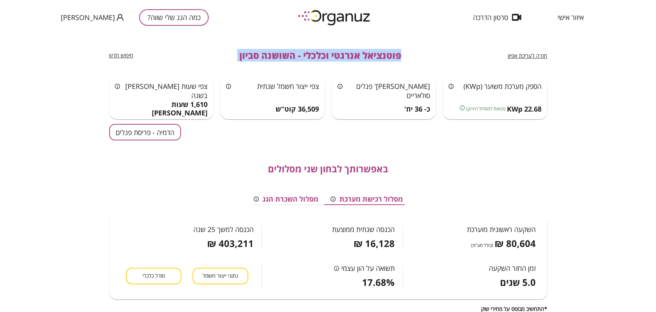
click at [274, 55] on span "פוטנציאל אנרגטי וכלכלי - השושנה סביון" at bounding box center [320, 55] width 162 height 11
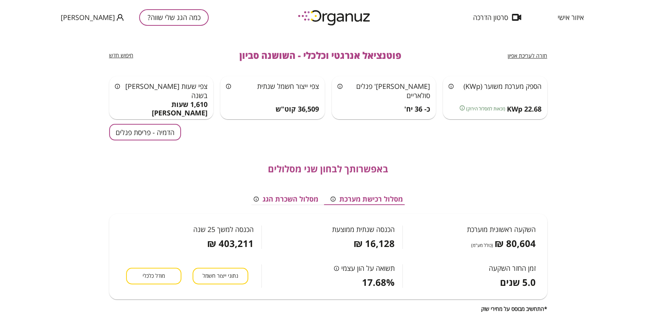
click at [420, 28] on div "איזור אישי סרטון הדרכה כמה הגג שלי שווה? [PERSON_NAME]" at bounding box center [328, 17] width 656 height 35
click at [387, 53] on span "פוטנציאל אנרגטי וכלכלי - השושנה סביון" at bounding box center [320, 55] width 162 height 11
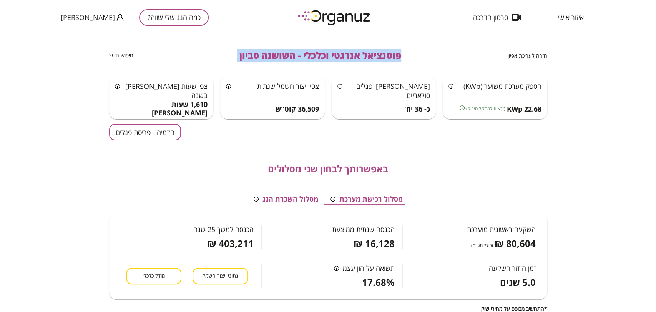
click at [387, 53] on span "פוטנציאל אנרגטי וכלכלי - השושנה סביון" at bounding box center [320, 55] width 162 height 11
click at [449, 48] on div "חזרה לעריכת אפיון פוטנציאל אנרגטי וכלכלי - השושנה סביון חיפוש חדש" at bounding box center [328, 55] width 438 height 41
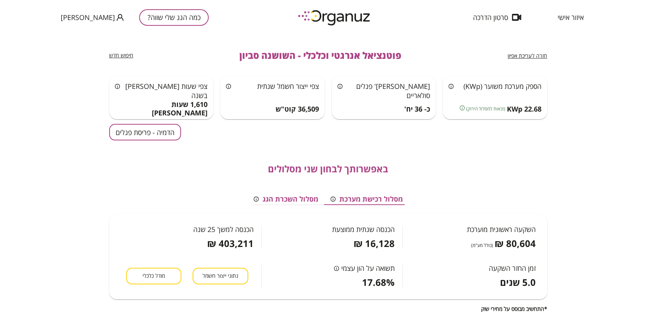
click at [307, 53] on span "פוטנציאל אנרגטי וכלכלי - השושנה סביון" at bounding box center [320, 55] width 162 height 11
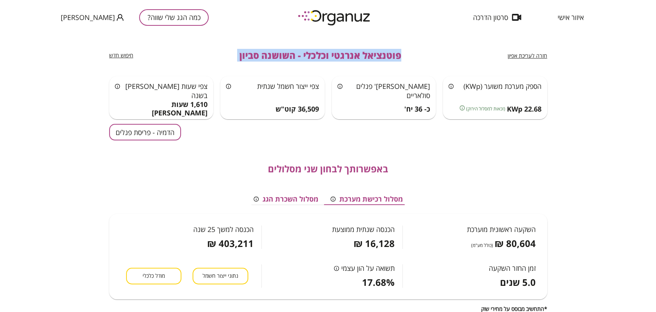
click at [307, 53] on span "פוטנציאל אנרגטי וכלכלי - השושנה סביון" at bounding box center [320, 55] width 162 height 11
click at [167, 11] on button "כמה הגג שלי שווה?" at bounding box center [174, 17] width 70 height 17
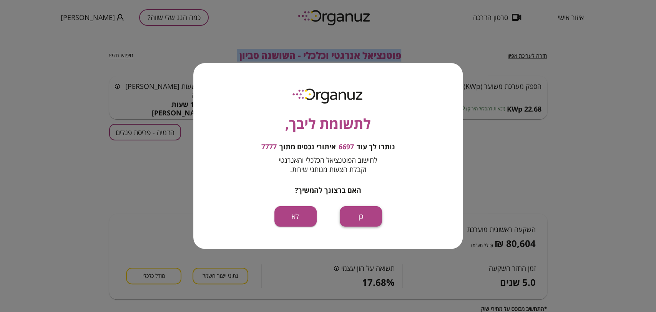
click at [360, 216] on button "כן" at bounding box center [361, 216] width 42 height 20
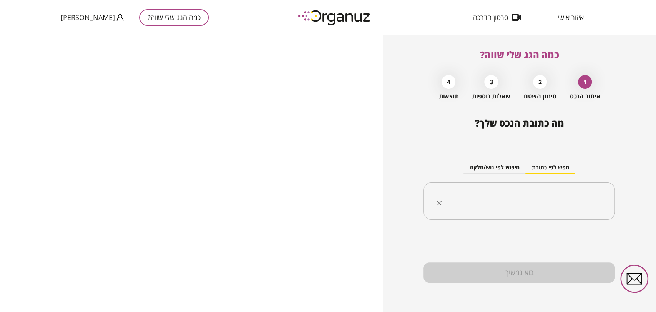
click at [523, 194] on input "text" at bounding box center [521, 200] width 167 height 19
paste input "**********"
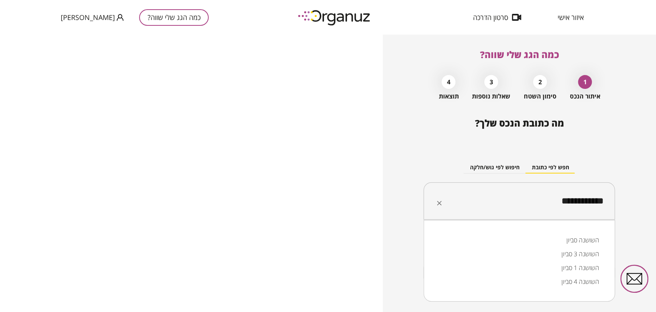
click at [555, 240] on li "השושנה סביון" at bounding box center [518, 240] width 171 height 14
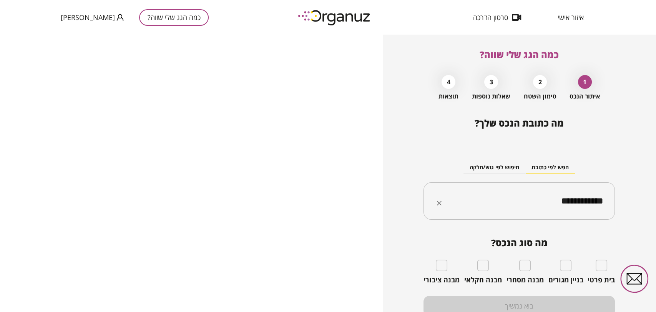
type input "**********"
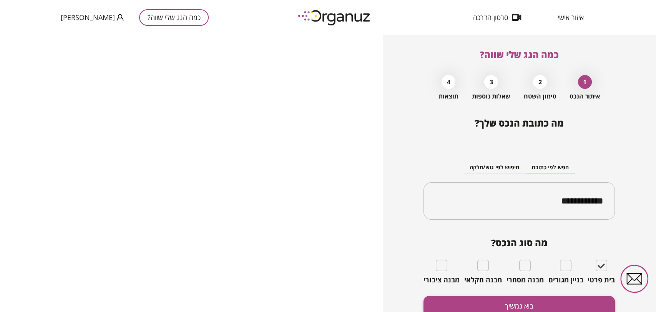
click at [565, 302] on button "בוא נמשיך" at bounding box center [518, 305] width 191 height 20
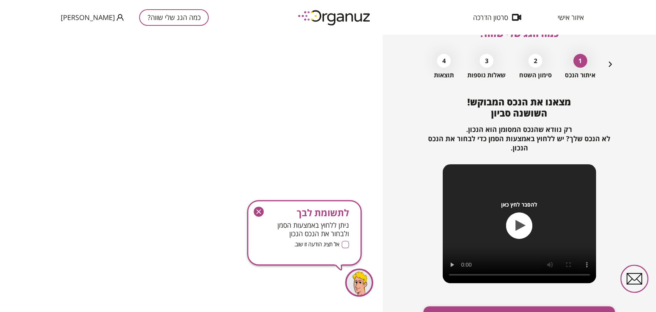
scroll to position [65, 0]
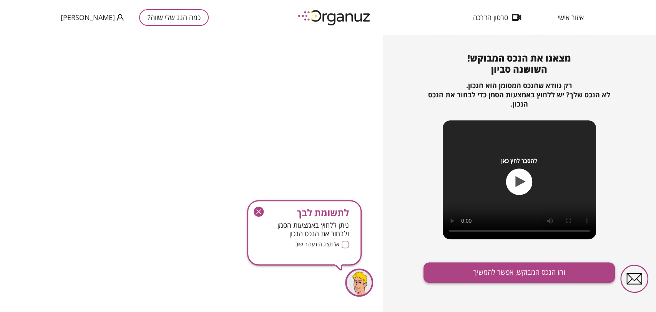
click at [497, 279] on button "זהו הנכס המבוקש, אפשר להמשיך" at bounding box center [518, 272] width 191 height 20
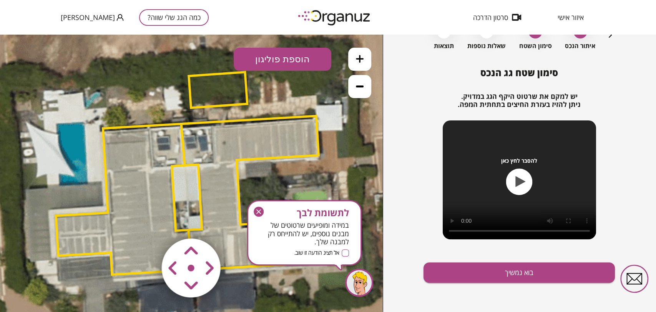
click at [256, 209] on icon "button" at bounding box center [258, 211] width 5 height 5
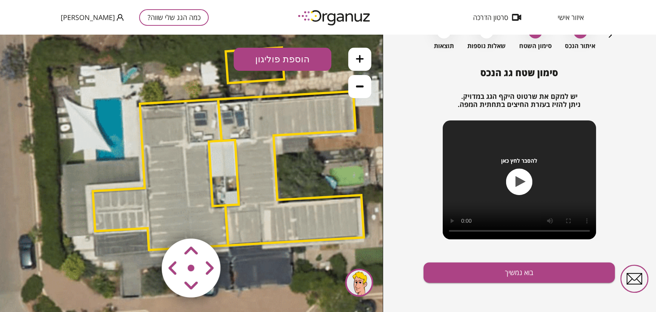
drag, startPoint x: 290, startPoint y: 185, endPoint x: 328, endPoint y: 160, distance: 46.0
click at [328, 160] on icon at bounding box center [228, 149] width 856 height 856
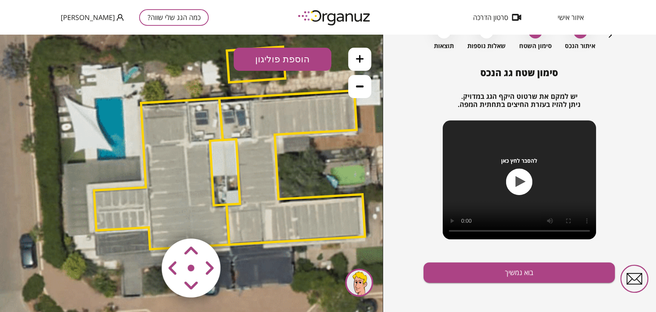
click at [357, 91] on button at bounding box center [359, 86] width 23 height 23
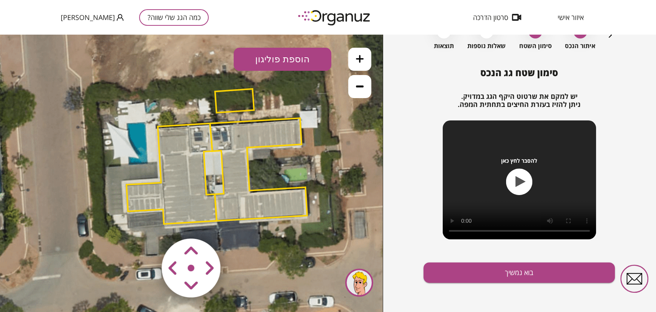
click at [234, 149] on polygon at bounding box center [258, 169] width 97 height 103
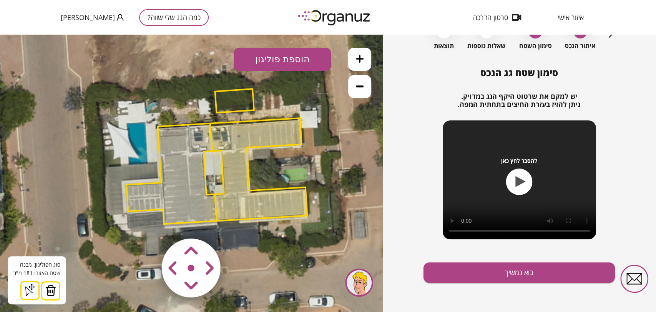
click at [51, 287] on img at bounding box center [50, 290] width 11 height 12
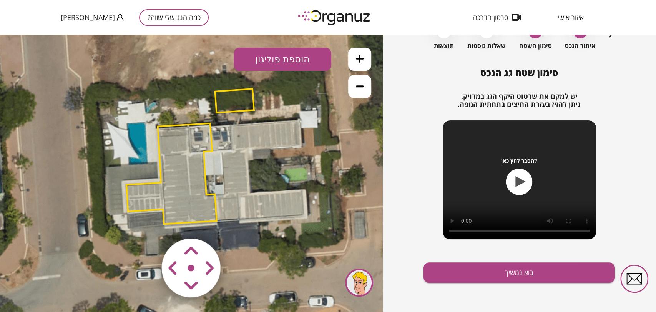
click at [146, 222] on area at bounding box center [146, 222] width 0 height 0
click at [189, 170] on polygon at bounding box center [171, 173] width 90 height 100
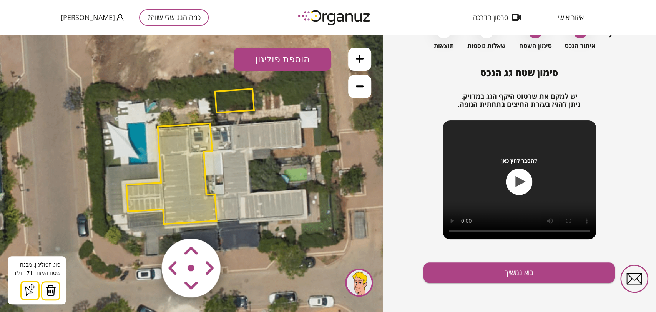
click at [146, 222] on area at bounding box center [146, 222] width 0 height 0
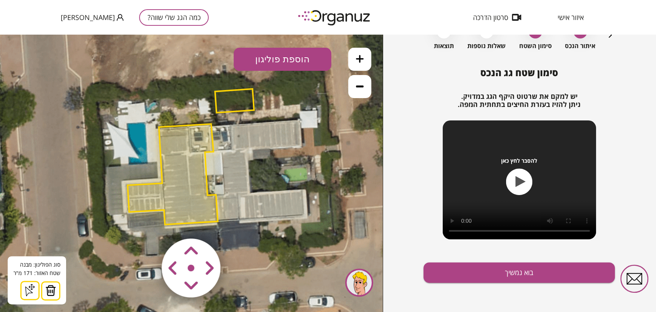
click at [146, 222] on area at bounding box center [146, 222] width 0 height 0
click at [506, 275] on button "בוא נמשיך" at bounding box center [518, 272] width 191 height 20
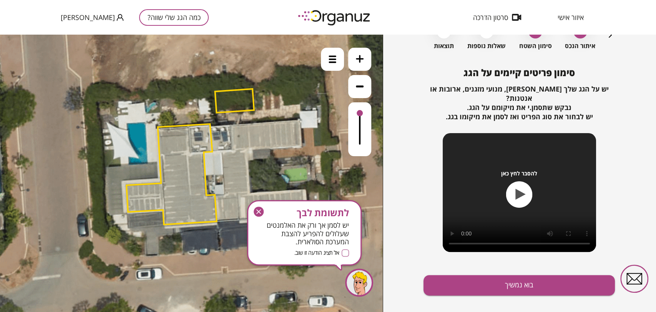
click at [506, 275] on button "בוא נמשיך" at bounding box center [518, 285] width 191 height 20
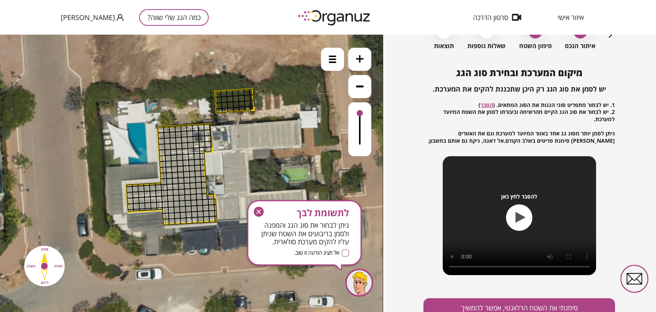
click at [350, 60] on button at bounding box center [359, 59] width 23 height 23
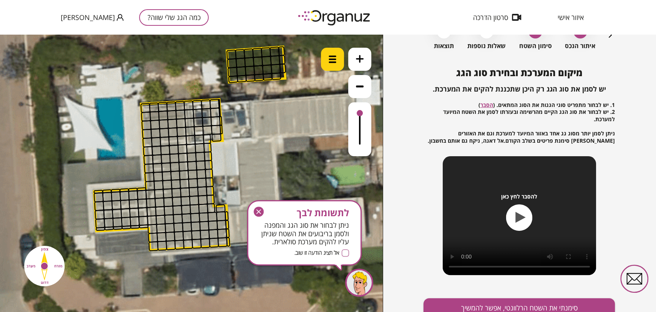
click at [338, 59] on div at bounding box center [332, 59] width 23 height 23
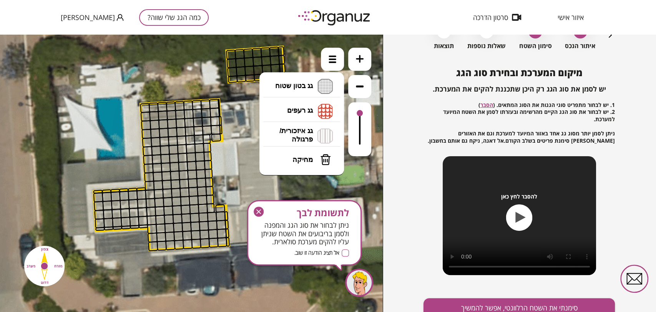
click at [321, 78] on li "גג בטון שטוח מפלס א א מפלס ב ב מפלס ג ג" at bounding box center [301, 86] width 81 height 25
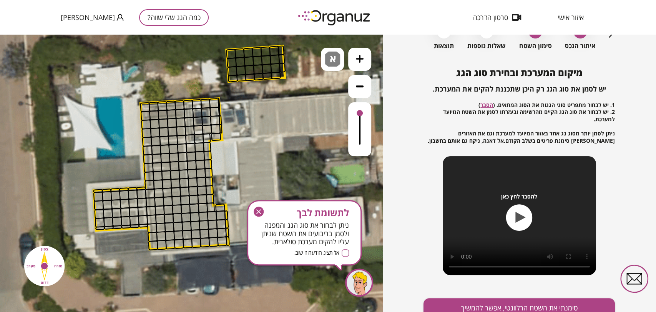
click at [312, 91] on div ".st0 { fill: #FFFFFF; } 0" at bounding box center [191, 173] width 383 height 277
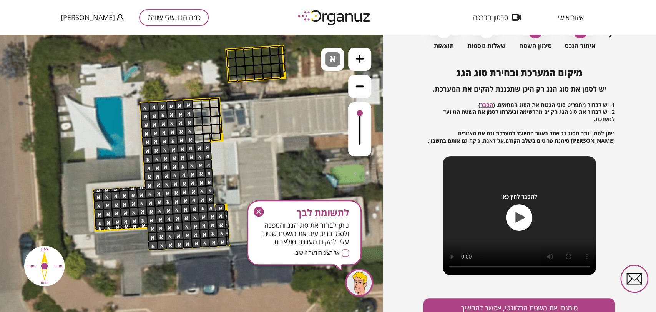
drag, startPoint x: 98, startPoint y: 189, endPoint x: 149, endPoint y: 143, distance: 68.8
click at [255, 209] on icon "button" at bounding box center [259, 211] width 10 height 10
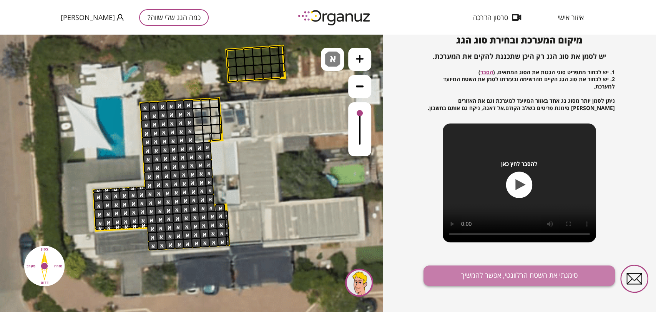
click at [521, 273] on button "סימנתי את השטח הרלוונטי, אפשר להמשיך" at bounding box center [518, 275] width 191 height 20
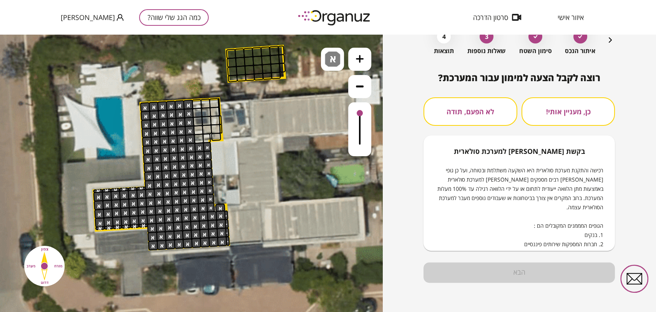
click at [484, 101] on button "לא הפעם, תודה" at bounding box center [469, 111] width 93 height 28
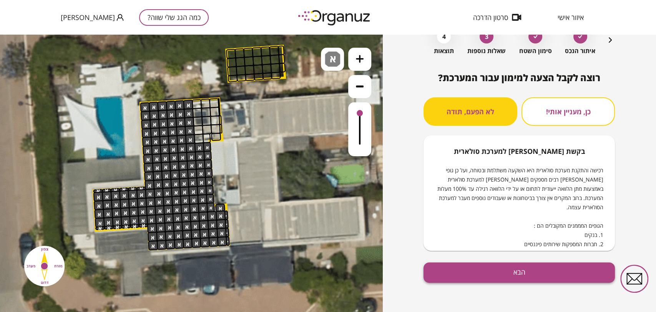
click at [534, 278] on button "הבא" at bounding box center [518, 272] width 191 height 20
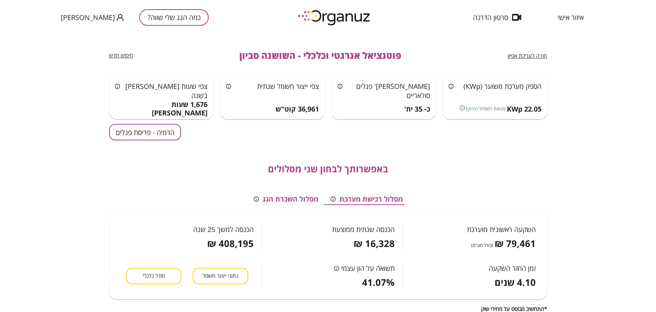
click at [163, 127] on button "הדמיה - פריסת פנלים" at bounding box center [145, 132] width 72 height 17
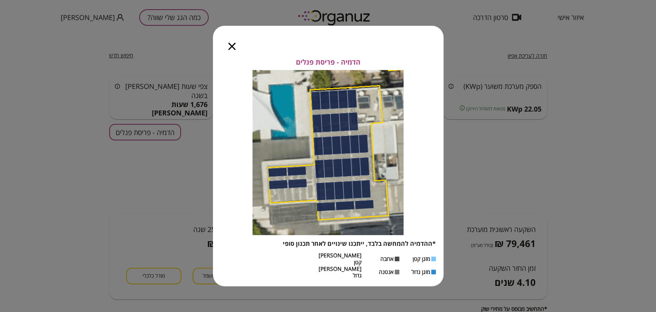
click at [231, 50] on icon "button" at bounding box center [231, 46] width 7 height 7
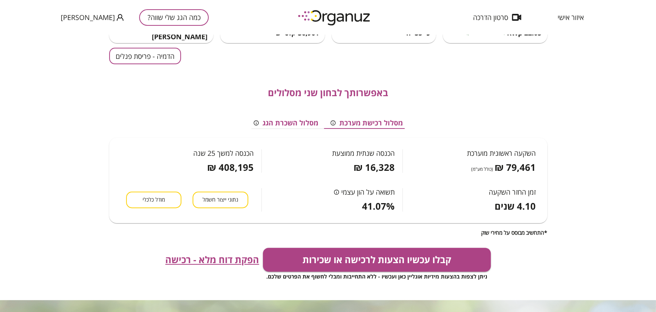
scroll to position [85, 0]
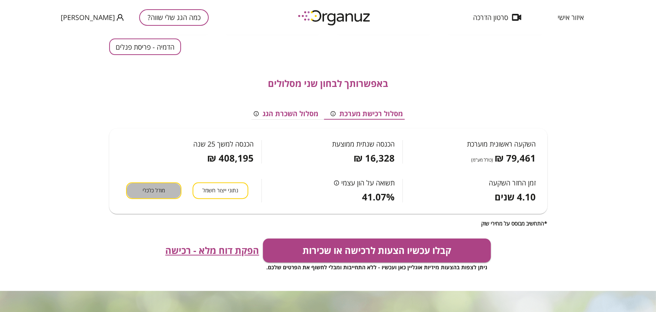
click at [167, 190] on button "מודל כלכלי" at bounding box center [153, 190] width 55 height 17
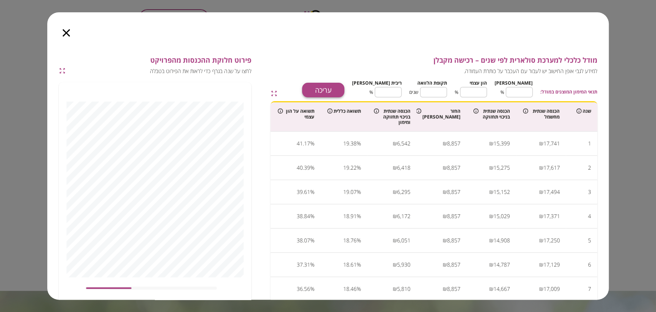
click at [344, 90] on button "עריכה" at bounding box center [323, 90] width 42 height 15
type input "**"
click at [511, 88] on input "**" at bounding box center [519, 92] width 27 height 20
type input "**"
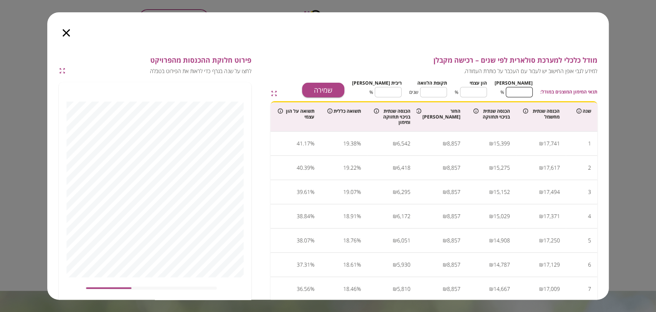
type input "**"
click at [512, 88] on input "**" at bounding box center [519, 92] width 27 height 20
click at [519, 89] on input "**" at bounding box center [519, 92] width 27 height 20
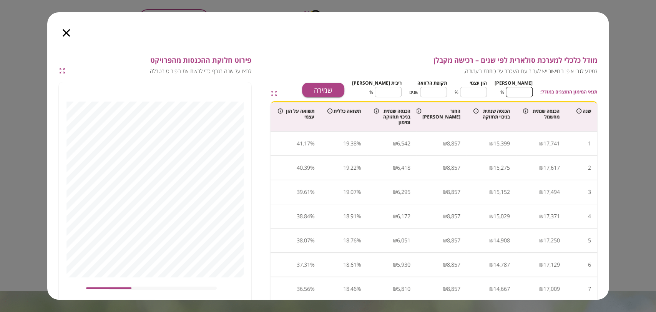
type input "*"
type input "***"
type input "*"
click at [447, 93] on input "**" at bounding box center [433, 92] width 27 height 20
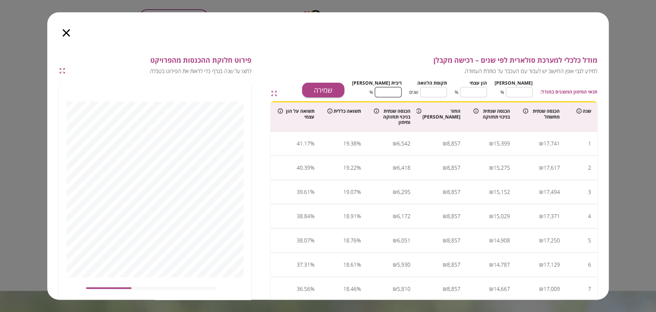
click at [401, 92] on input "****" at bounding box center [388, 92] width 27 height 20
click at [444, 90] on input "*" at bounding box center [433, 92] width 27 height 20
drag, startPoint x: 450, startPoint y: 90, endPoint x: 426, endPoint y: 89, distance: 23.4
click at [426, 89] on input "**" at bounding box center [433, 92] width 27 height 20
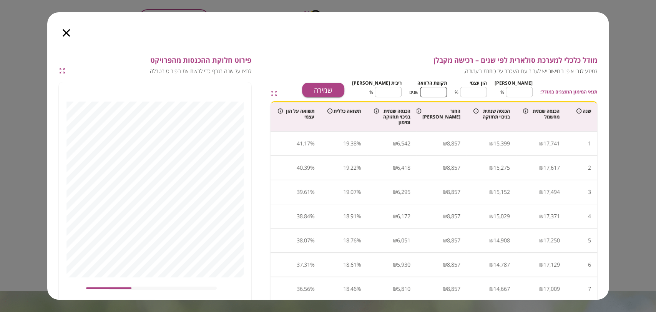
type input "*"
click at [400, 88] on input "****" at bounding box center [388, 92] width 27 height 20
click at [344, 88] on button "שמירה" at bounding box center [323, 90] width 42 height 15
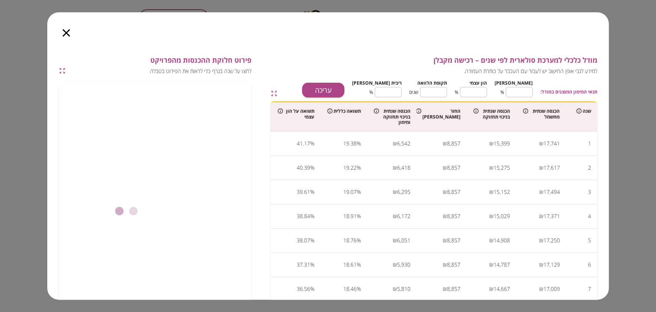
type input "****"
click at [67, 35] on icon "button" at bounding box center [66, 32] width 7 height 7
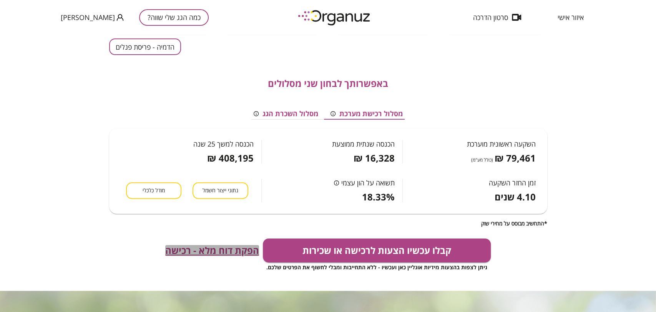
click at [191, 252] on span "הפקת דוח מלא - רכישה" at bounding box center [212, 250] width 94 height 11
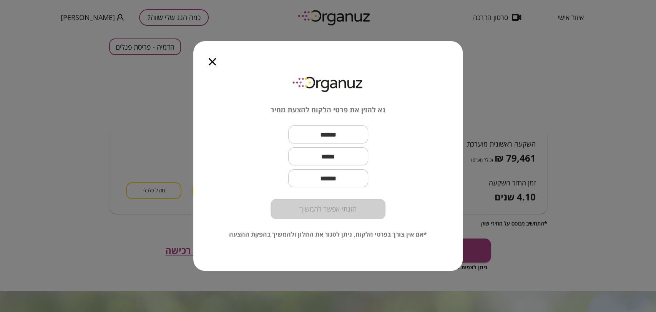
click at [213, 61] on icon "button" at bounding box center [212, 61] width 7 height 7
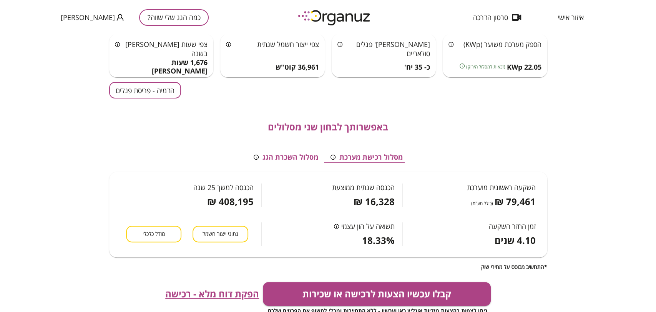
scroll to position [0, 0]
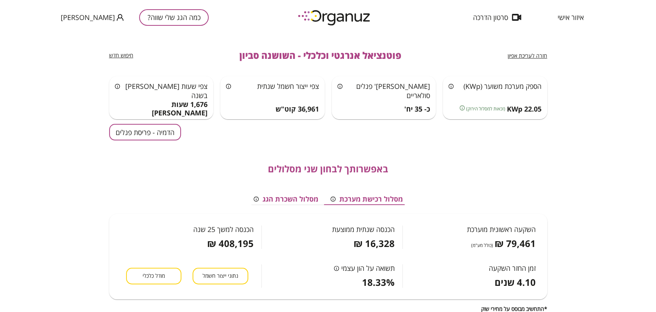
drag, startPoint x: 269, startPoint y: 38, endPoint x: 260, endPoint y: 38, distance: 8.1
click at [269, 38] on div "חזרה לעריכת אפיון פוטנציאל אנרגטי וכלכלי - השושנה סביון חיפוש חדש" at bounding box center [328, 55] width 438 height 41
click at [151, 15] on button "כמה הגג שלי שווה?" at bounding box center [174, 17] width 70 height 17
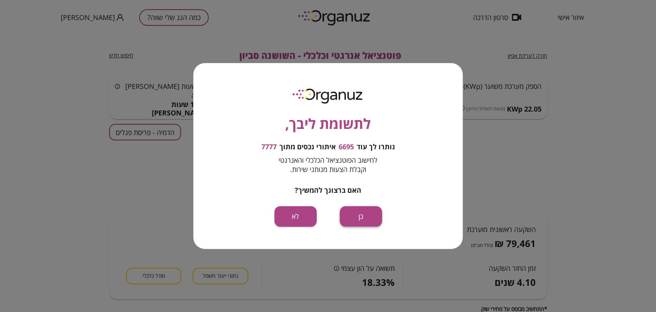
click at [354, 210] on button "כן" at bounding box center [361, 216] width 42 height 20
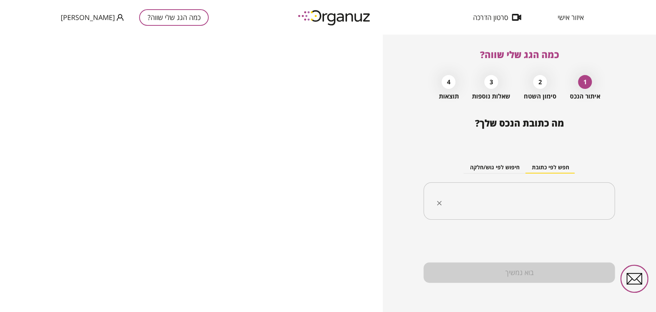
click at [551, 204] on input "text" at bounding box center [521, 200] width 167 height 19
paste input "**********"
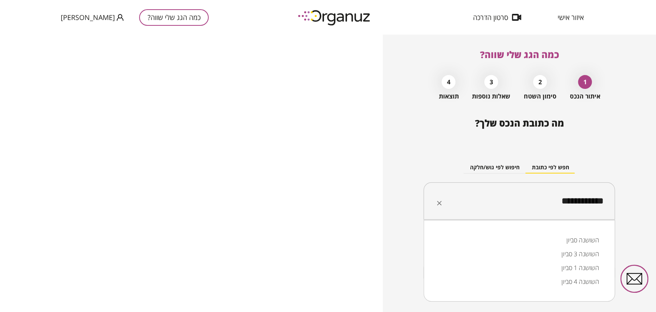
click at [580, 239] on li "השושנה סביון" at bounding box center [518, 240] width 171 height 14
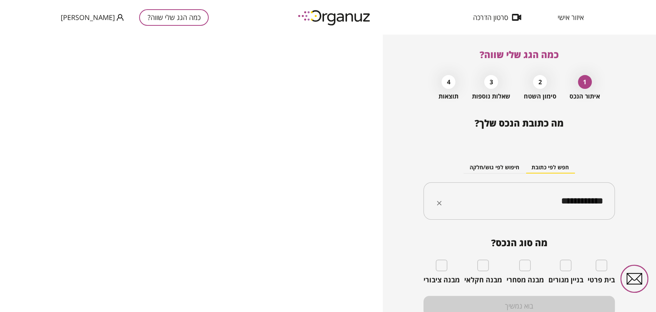
type input "**********"
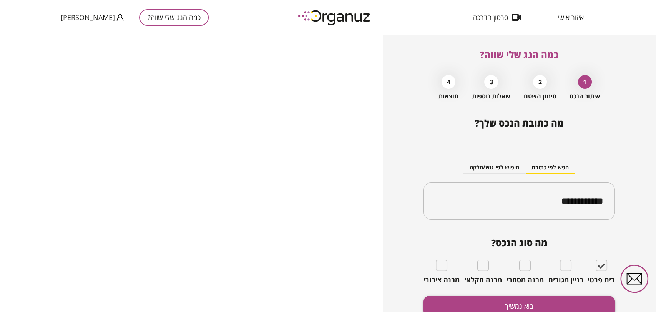
click at [501, 296] on button "בוא נמשיך" at bounding box center [518, 305] width 191 height 20
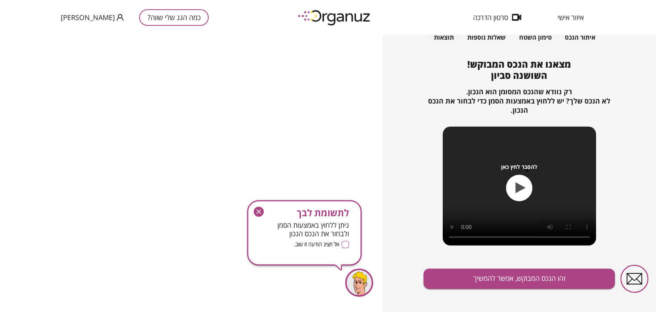
scroll to position [65, 0]
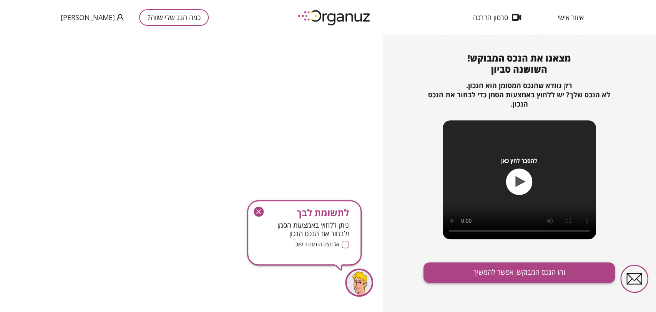
click at [509, 275] on button "זהו הנכס המבוקש, אפשר להמשיך" at bounding box center [518, 272] width 191 height 20
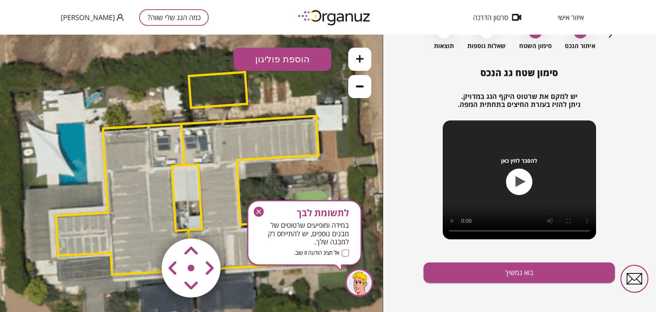
click at [257, 211] on icon "button" at bounding box center [259, 211] width 10 height 10
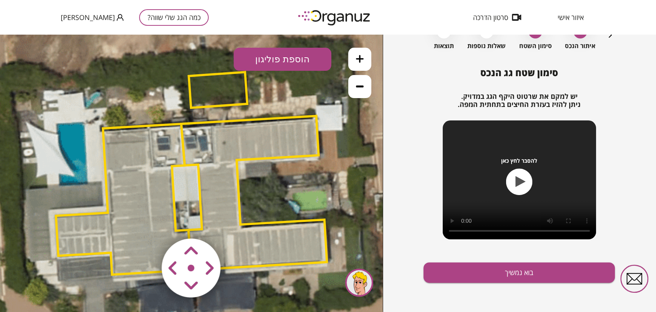
click at [127, 170] on polygon at bounding box center [123, 199] width 135 height 151
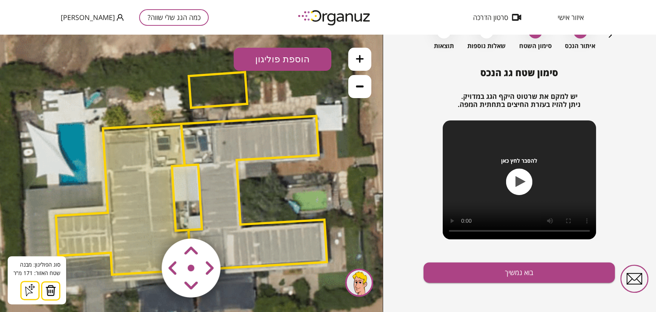
click at [49, 289] on img at bounding box center [50, 290] width 11 height 12
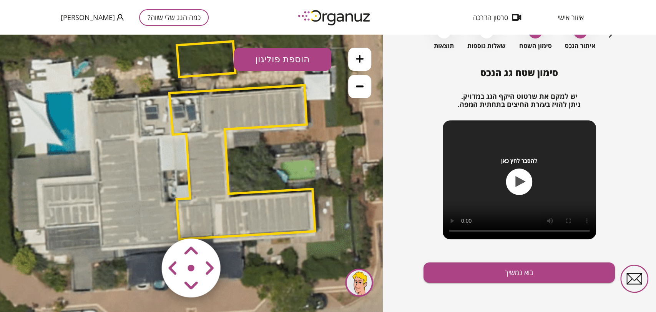
drag, startPoint x: 316, startPoint y: 192, endPoint x: 303, endPoint y: 160, distance: 35.2
click at [303, 160] on icon at bounding box center [179, 143] width 856 height 856
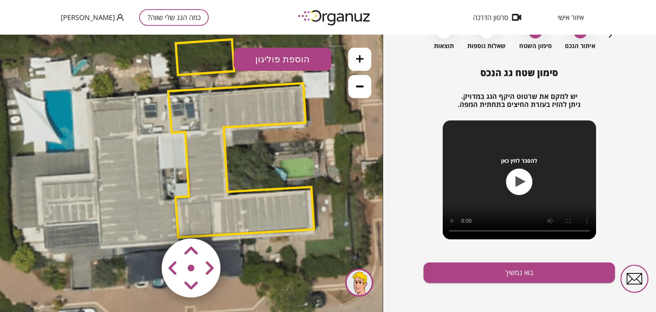
click at [146, 222] on area at bounding box center [146, 222] width 0 height 0
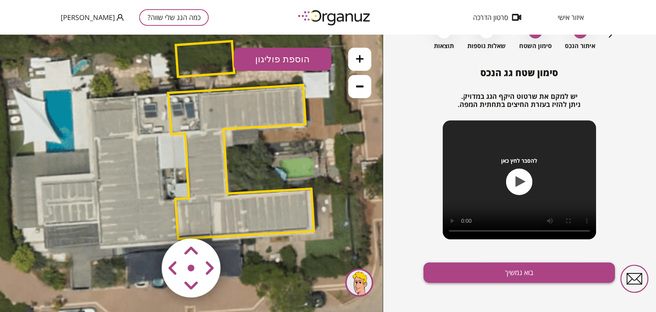
click at [501, 269] on button "בוא נמשיך" at bounding box center [518, 272] width 191 height 20
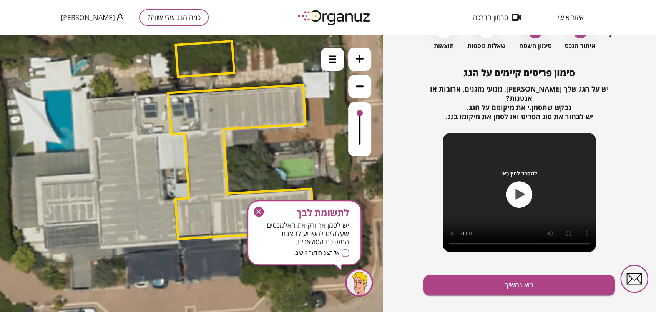
click at [501, 275] on button "בוא נמשיך" at bounding box center [518, 285] width 191 height 20
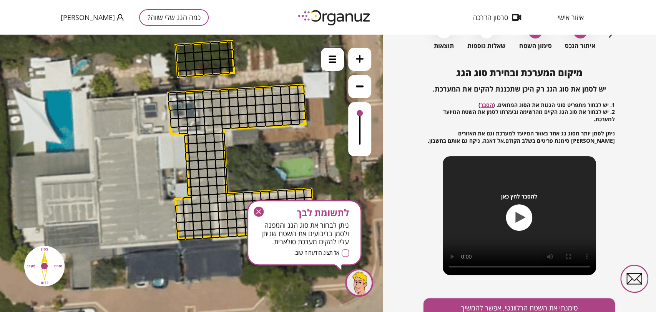
click at [261, 211] on icon "button" at bounding box center [259, 211] width 10 height 10
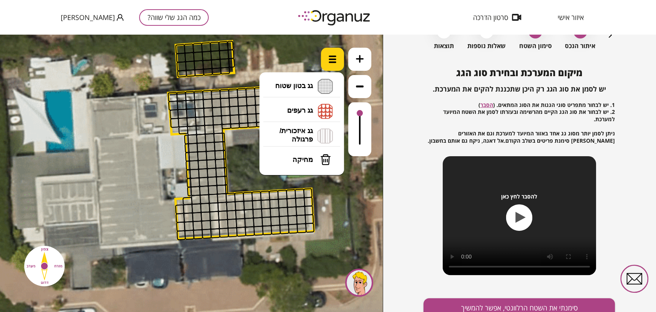
click at [327, 57] on div at bounding box center [332, 59] width 23 height 23
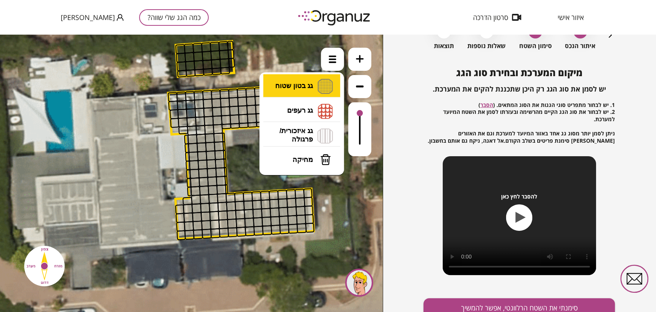
click at [310, 90] on li "גג בטון שטוח מפלס א א מפלס ב ב מפלס ג ג" at bounding box center [301, 86] width 81 height 25
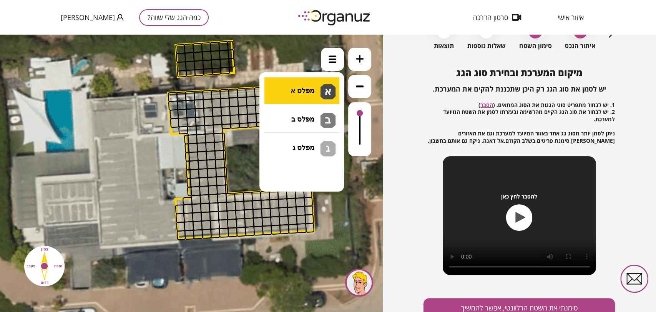
click at [296, 95] on div ".st0 { fill: #FFFFFF; } 0" at bounding box center [191, 173] width 383 height 277
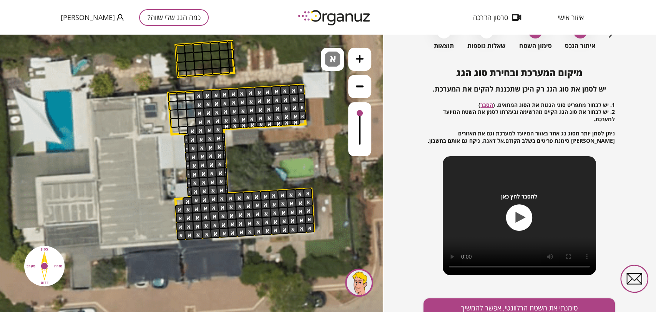
drag, startPoint x: 201, startPoint y: 95, endPoint x: 234, endPoint y: 121, distance: 42.4
click at [333, 49] on div "א" at bounding box center [332, 59] width 23 height 23
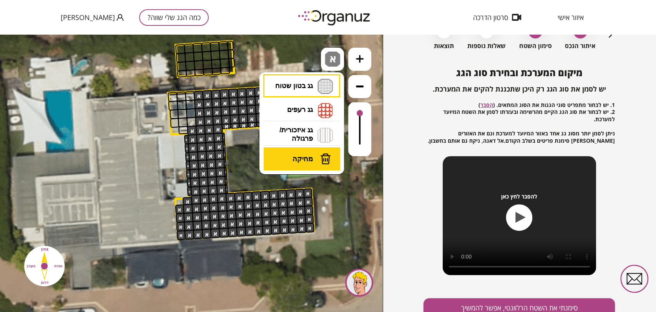
click at [318, 154] on button "מחיקה" at bounding box center [302, 158] width 77 height 23
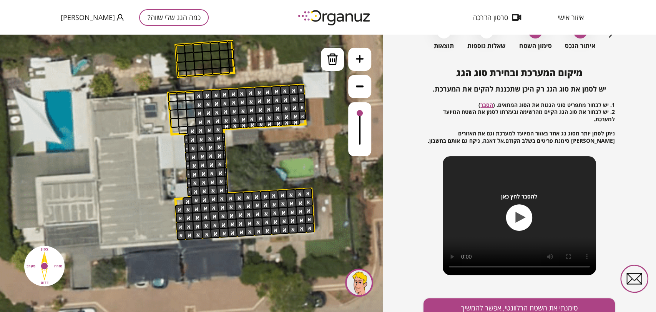
click at [191, 131] on div at bounding box center [192, 130] width 10 height 10
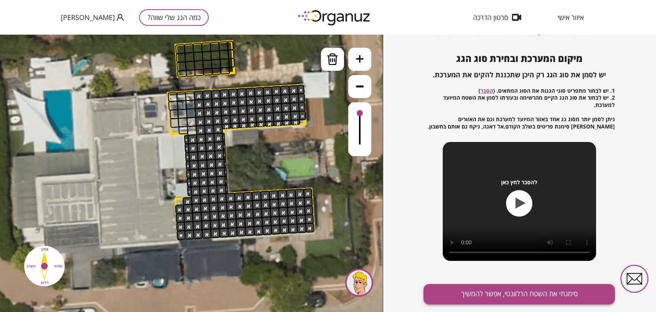
scroll to position [83, 0]
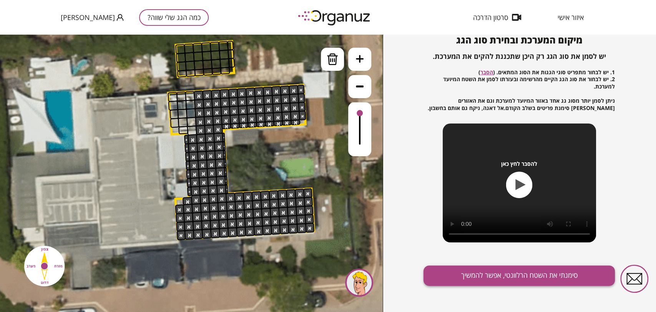
click at [481, 279] on button "סימנתי את השטח הרלוונטי, אפשר להמשיך" at bounding box center [518, 275] width 191 height 20
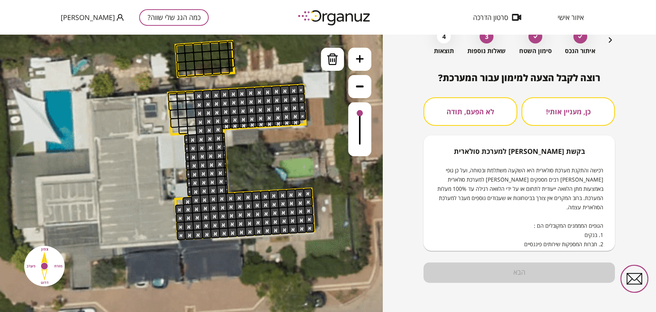
scroll to position [45, 0]
drag, startPoint x: 453, startPoint y: 111, endPoint x: 456, endPoint y: 129, distance: 18.2
click at [454, 111] on button "לא הפעם, תודה" at bounding box center [469, 111] width 93 height 28
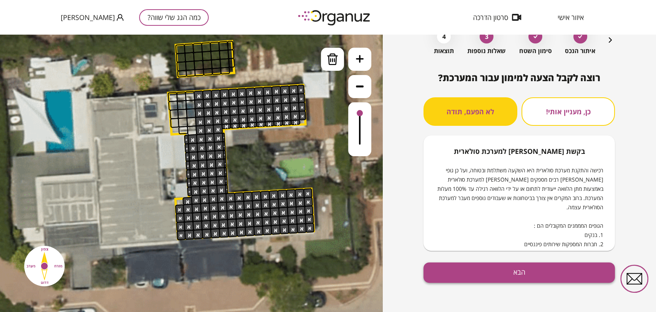
click at [476, 270] on button "הבא" at bounding box center [518, 272] width 191 height 20
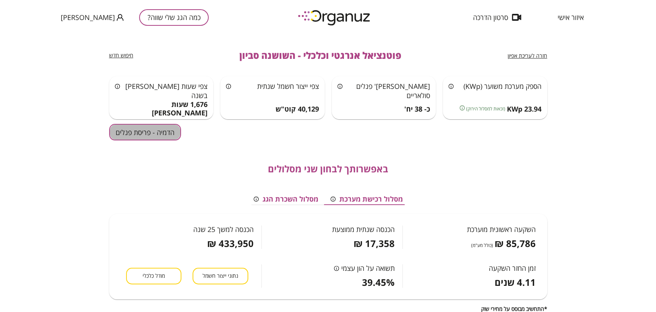
click at [172, 136] on button "הדמיה - פריסת פנלים" at bounding box center [145, 132] width 72 height 17
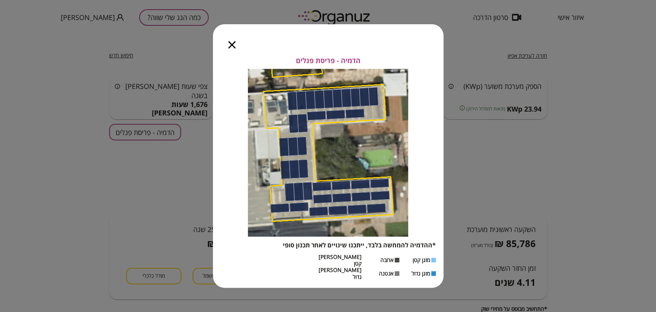
click at [232, 48] on icon "button" at bounding box center [231, 44] width 7 height 7
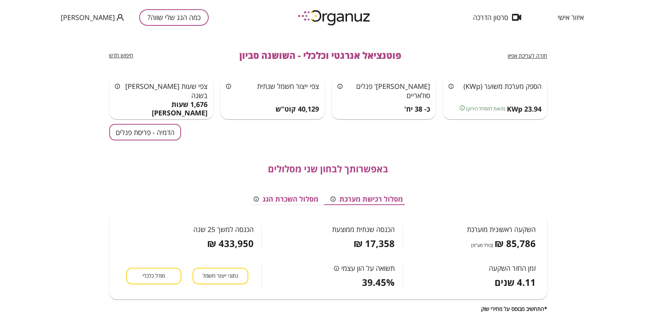
click at [528, 56] on span "חזרה לעריכת אפיון" at bounding box center [528, 55] width 40 height 7
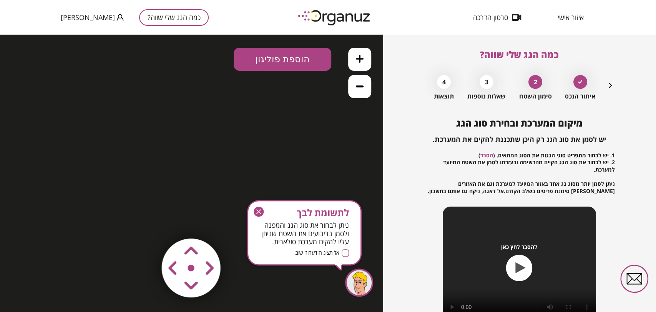
click at [262, 211] on icon "button" at bounding box center [259, 211] width 10 height 10
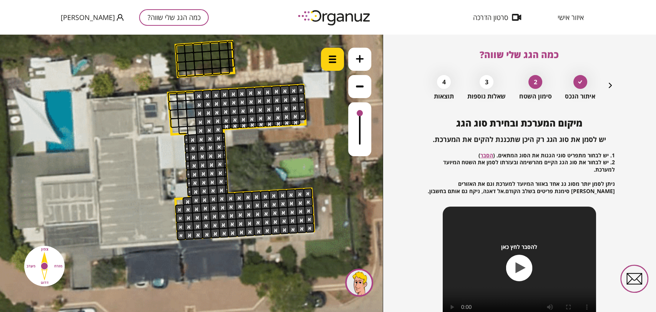
click at [330, 58] on img at bounding box center [332, 59] width 8 height 8
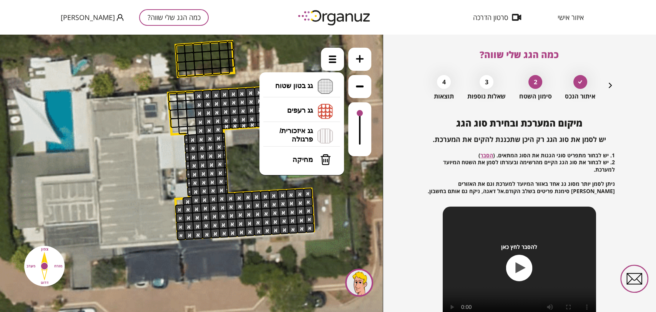
click at [321, 161] on img at bounding box center [325, 160] width 11 height 12
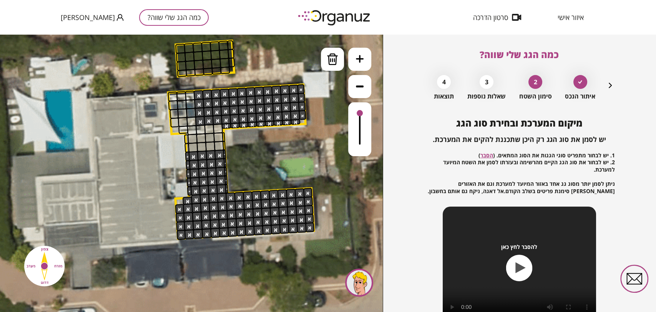
drag, startPoint x: 192, startPoint y: 139, endPoint x: 267, endPoint y: 133, distance: 75.6
click at [182, 144] on div ".st0 { fill: #FFFFFF; }" at bounding box center [178, 141] width 856 height 856
click at [327, 62] on img at bounding box center [333, 59] width 12 height 12
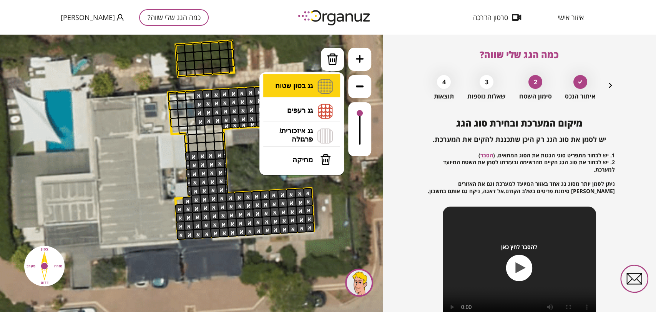
click at [319, 87] on li "גג בטון שטוח מפלס א א מפלס ב ב מפלס ג ג" at bounding box center [301, 86] width 81 height 25
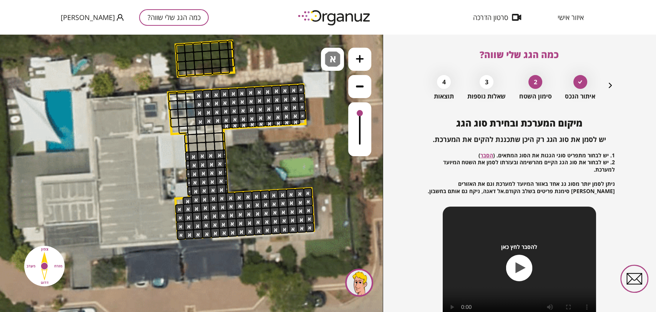
click at [312, 87] on div ".st0 { fill: #FFFFFF; } 10" at bounding box center [191, 173] width 383 height 277
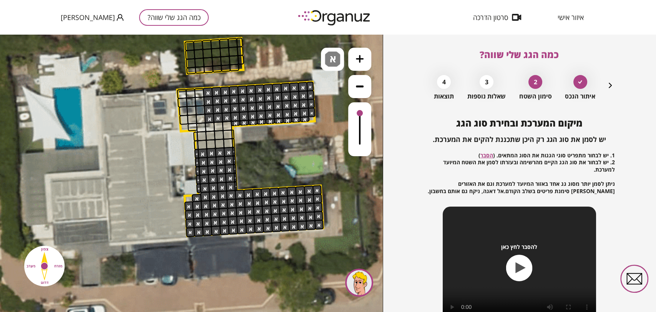
drag, startPoint x: 187, startPoint y: 147, endPoint x: 202, endPoint y: 146, distance: 15.8
click at [202, 146] on icon at bounding box center [187, 138] width 856 height 856
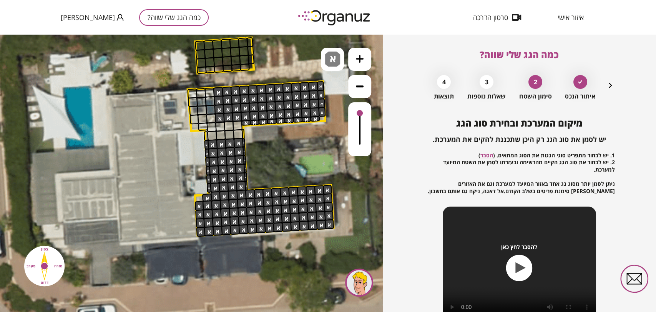
drag, startPoint x: 206, startPoint y: 144, endPoint x: 270, endPoint y: 141, distance: 64.2
click at [267, 141] on div ".st0 { fill: #FFFFFF; }" at bounding box center [198, 138] width 856 height 856
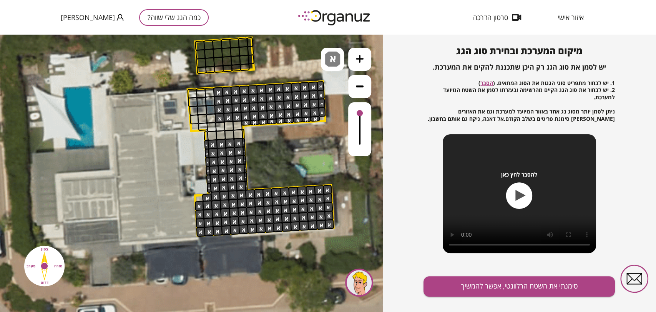
scroll to position [83, 0]
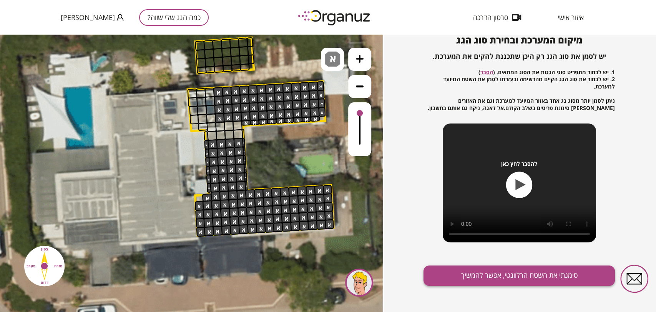
click at [497, 264] on div "מיקום המערכת ובחירת סוג הגג יש לסמן את סוג הגג רק היכן שתכננת להקים את המערכת. …" at bounding box center [518, 173] width 191 height 277
click at [511, 281] on button "סימנתי את השטח הרלוונטי, אפשר להמשיך" at bounding box center [518, 275] width 191 height 20
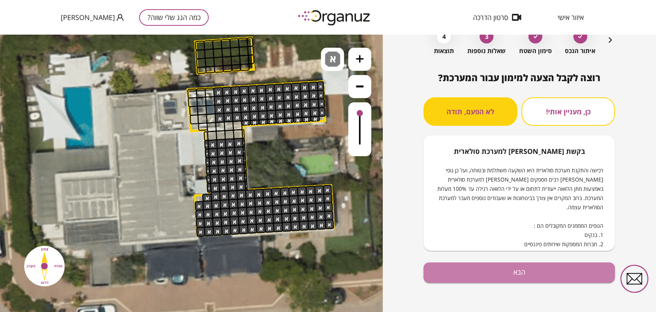
click at [527, 274] on button "הבא" at bounding box center [518, 272] width 191 height 20
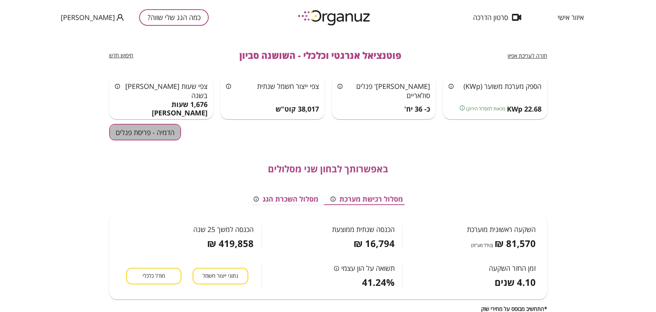
click at [141, 131] on button "הדמיה - פריסת פנלים" at bounding box center [145, 132] width 72 height 17
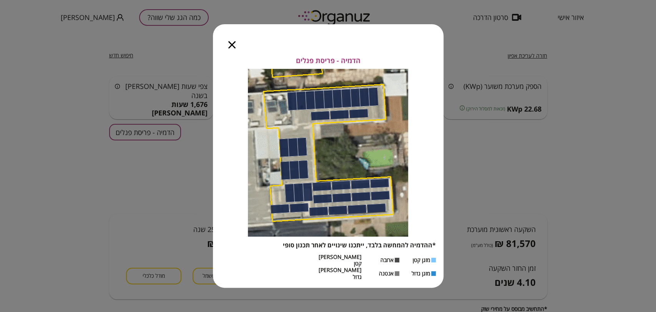
click at [231, 48] on icon "button" at bounding box center [231, 44] width 7 height 7
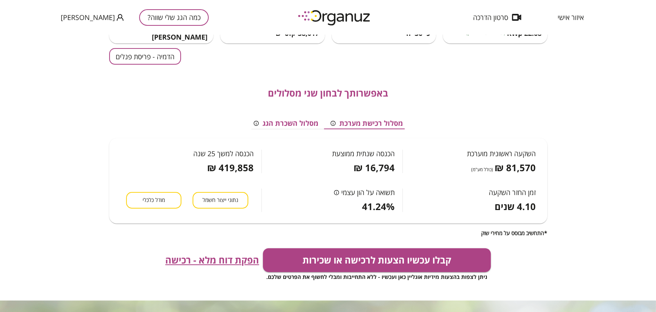
scroll to position [128, 0]
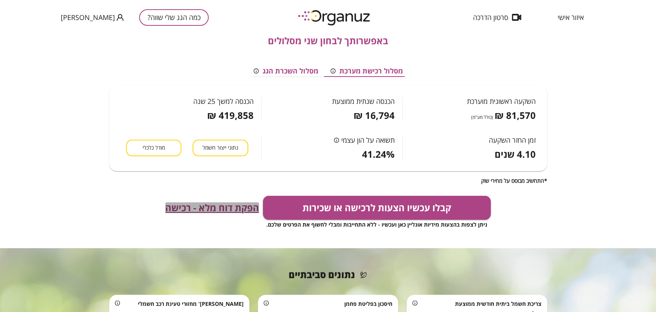
click at [241, 206] on span "הפקת דוח מלא - רכישה" at bounding box center [212, 207] width 94 height 11
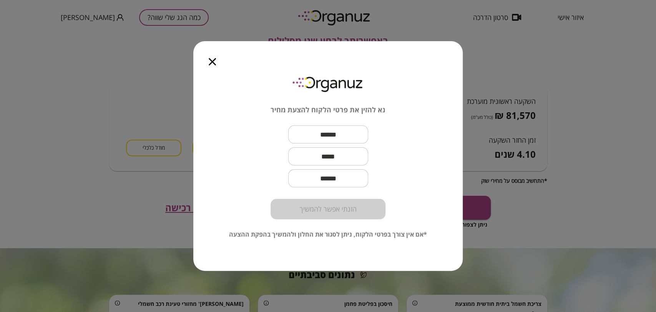
click at [489, 86] on div "נא להזין את פרטי הלקוח להצעת מחיר ​ ​ ​ הזנתי אפשר להמשיך *אם אין צורך בפרטי הל…" at bounding box center [328, 156] width 656 height 312
